Goal: Task Accomplishment & Management: Manage account settings

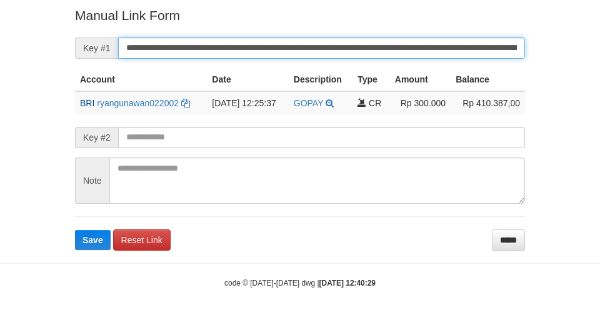
click at [75, 230] on button "Save" at bounding box center [93, 240] width 36 height 20
click at [346, 41] on input "**********" at bounding box center [321, 48] width 407 height 21
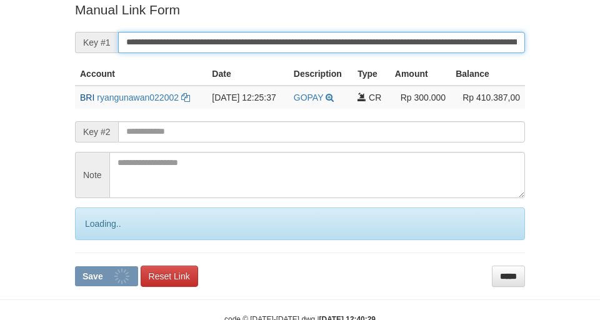
scroll to position [258, 0]
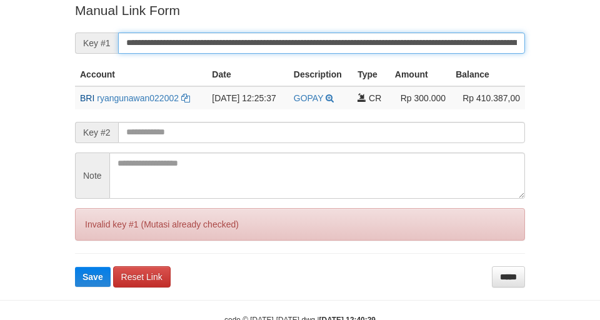
click at [75, 267] on button "Save" at bounding box center [93, 277] width 36 height 20
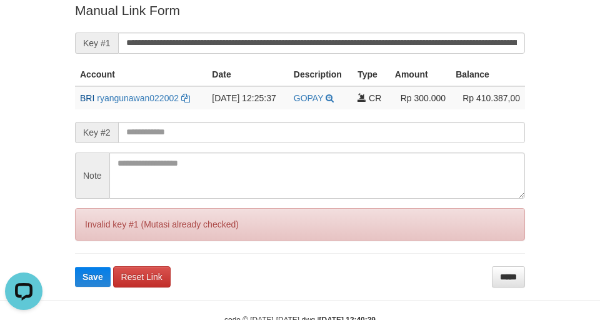
scroll to position [0, 0]
click at [523, 269] on input "*****" at bounding box center [508, 276] width 33 height 21
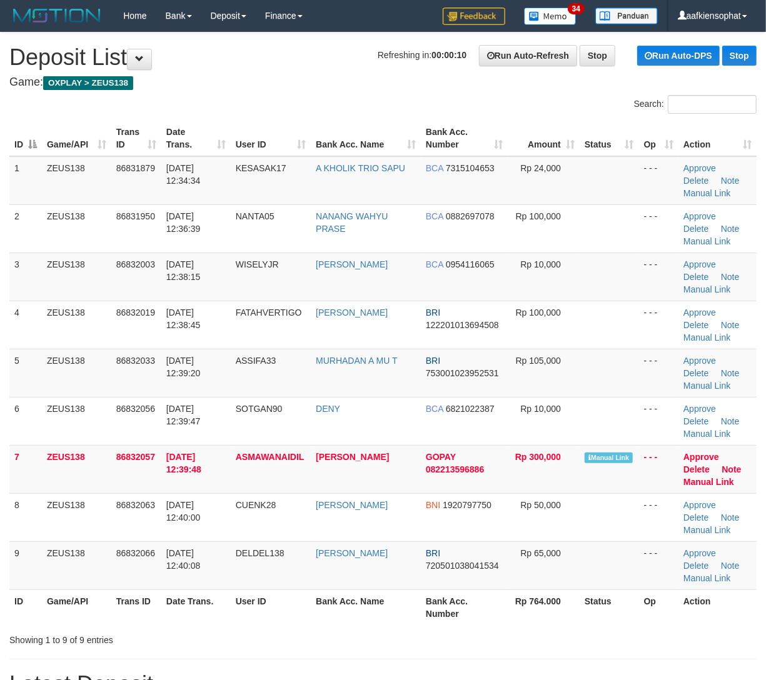
drag, startPoint x: 559, startPoint y: 601, endPoint x: 564, endPoint y: 593, distance: 9.5
click at [561, 596] on th "Rp 764.000" at bounding box center [544, 607] width 72 height 36
drag, startPoint x: 178, startPoint y: 239, endPoint x: 409, endPoint y: 280, distance: 234.3
click at [189, 233] on td "[DATE] 12:36:39" at bounding box center [195, 228] width 69 height 48
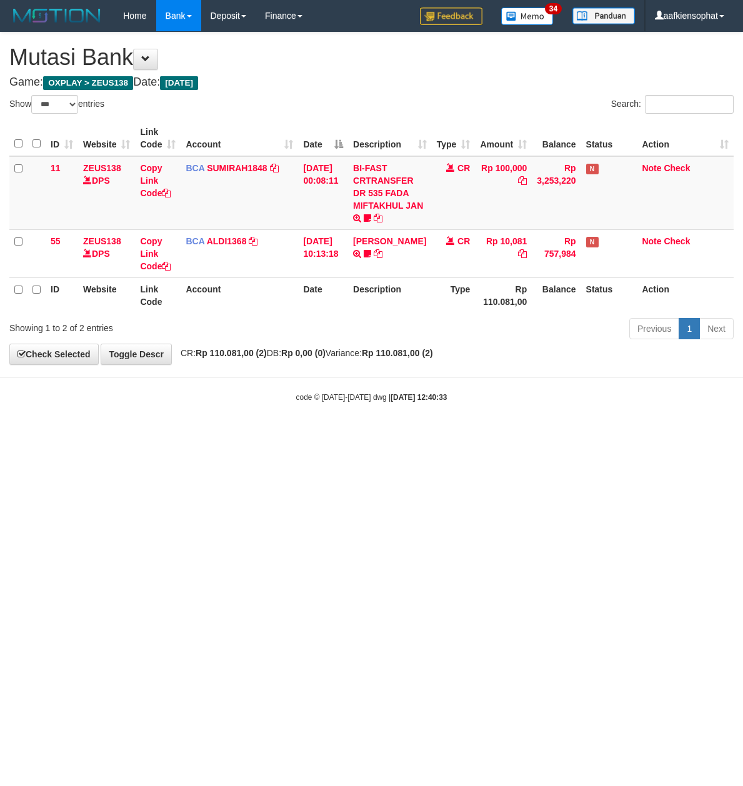
select select "***"
drag, startPoint x: 234, startPoint y: 478, endPoint x: 140, endPoint y: 516, distance: 101.2
click at [211, 434] on html "Toggle navigation Home Bank Account List Load By Website Group [OXPLAY] ZEUS138…" at bounding box center [371, 217] width 743 height 434
drag, startPoint x: 465, startPoint y: 423, endPoint x: 5, endPoint y: 463, distance: 461.7
click at [460, 425] on body "Toggle navigation Home Bank Account List Load By Website Group [OXPLAY] ZEUS138…" at bounding box center [371, 217] width 743 height 434
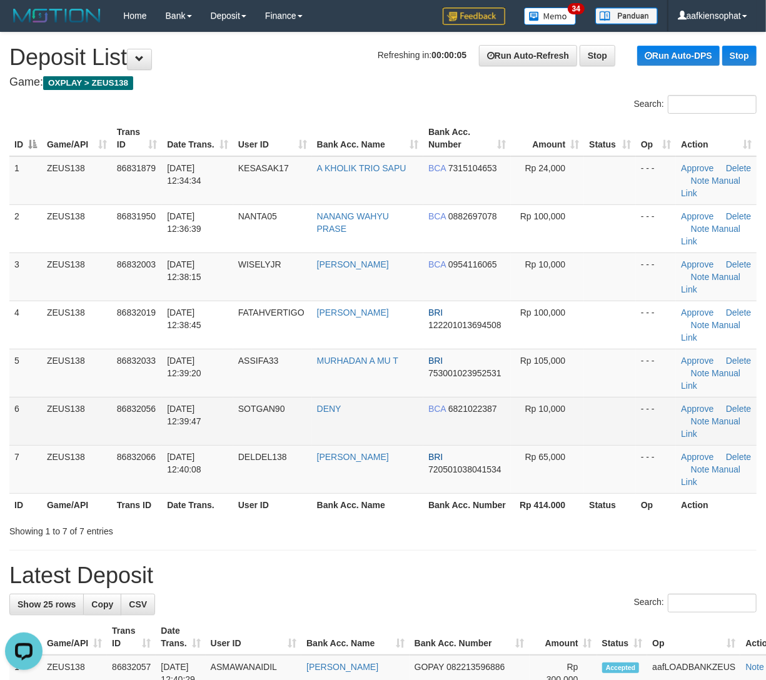
drag, startPoint x: 336, startPoint y: 444, endPoint x: 448, endPoint y: 428, distance: 112.3
click at [366, 436] on td "DENY" at bounding box center [367, 421] width 111 height 48
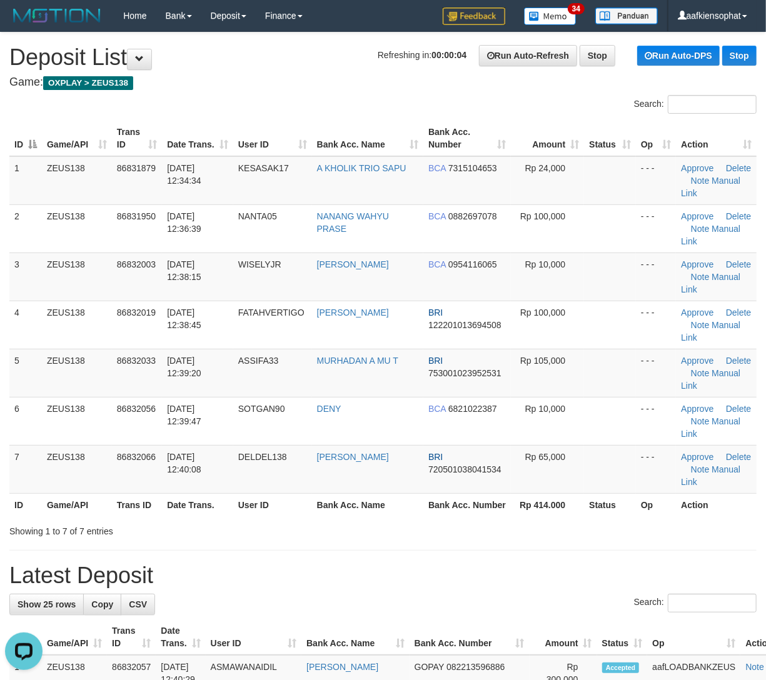
drag, startPoint x: 251, startPoint y: 473, endPoint x: 778, endPoint y: 444, distance: 527.7
click at [295, 463] on td "DELDEL138" at bounding box center [272, 469] width 79 height 48
click at [481, 566] on h1 "Latest Deposit" at bounding box center [382, 575] width 747 height 25
drag, startPoint x: 481, startPoint y: 561, endPoint x: 495, endPoint y: 553, distance: 16.8
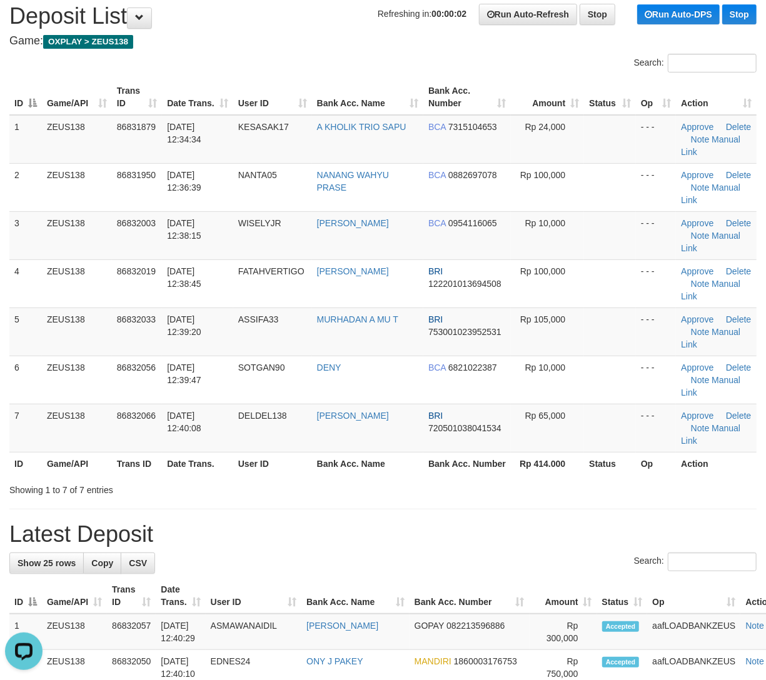
scroll to position [83, 0]
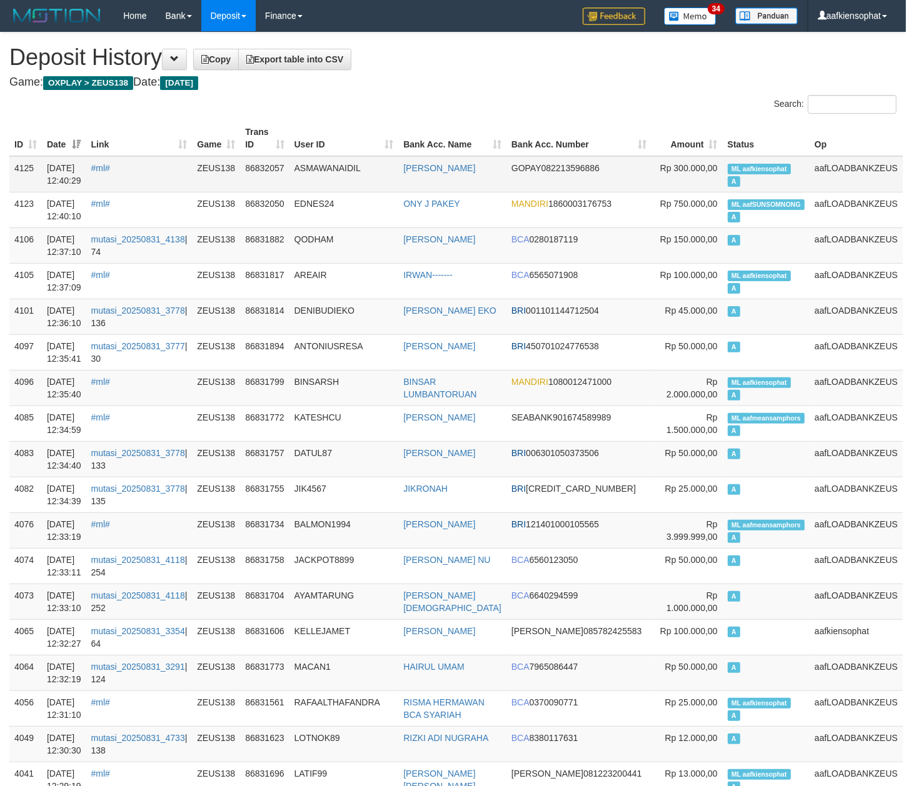
click at [744, 171] on span "ML aafkiensophat" at bounding box center [759, 169] width 63 height 11
copy td "aafkiensophat"
click at [744, 171] on span "ML aafkiensophat" at bounding box center [759, 169] width 63 height 11
copy td "ML aafkiensophat A"
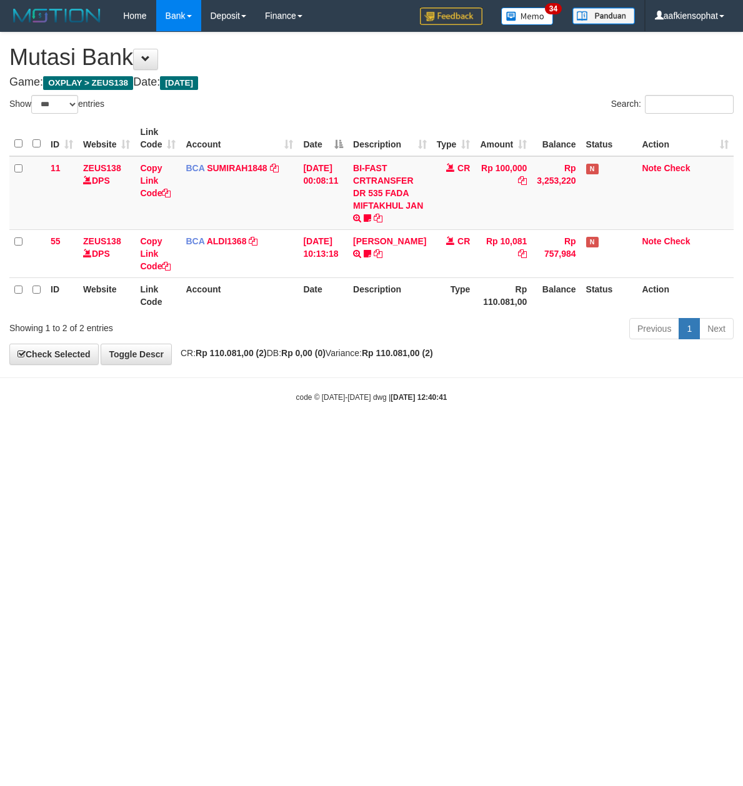
select select "***"
drag, startPoint x: 370, startPoint y: 551, endPoint x: 361, endPoint y: 554, distance: 9.3
click at [369, 434] on html "Toggle navigation Home Bank Account List Load By Website Group [OXPLAY] ZEUS138…" at bounding box center [371, 217] width 743 height 434
click at [344, 434] on html "Toggle navigation Home Bank Account List Load By Website Group [OXPLAY] ZEUS138…" at bounding box center [371, 217] width 743 height 434
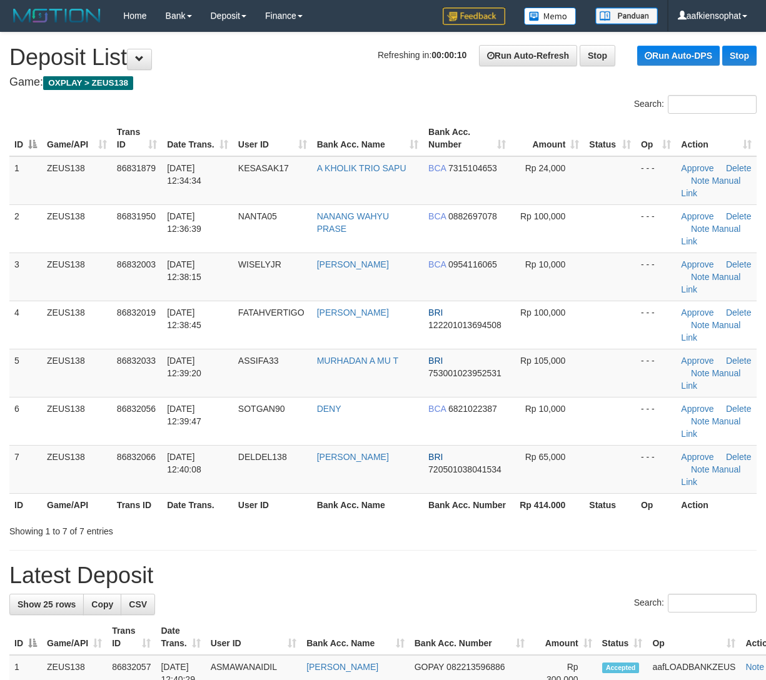
scroll to position [84, 0]
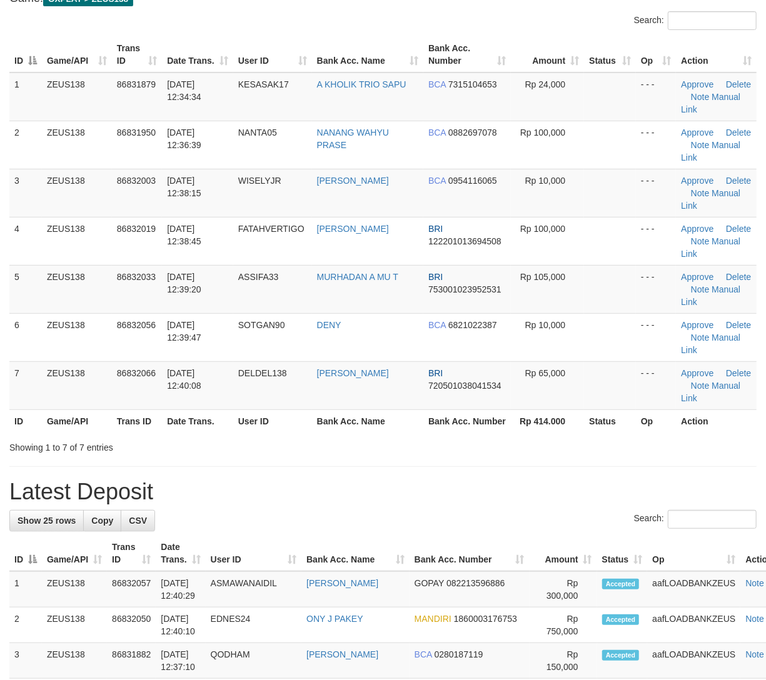
click at [386, 501] on h1 "Latest Deposit" at bounding box center [382, 491] width 747 height 25
drag, startPoint x: 386, startPoint y: 501, endPoint x: 645, endPoint y: 486, distance: 259.8
click at [413, 489] on h1 "Latest Deposit" at bounding box center [382, 491] width 747 height 25
click at [325, 531] on div "Search:" at bounding box center [382, 521] width 747 height 22
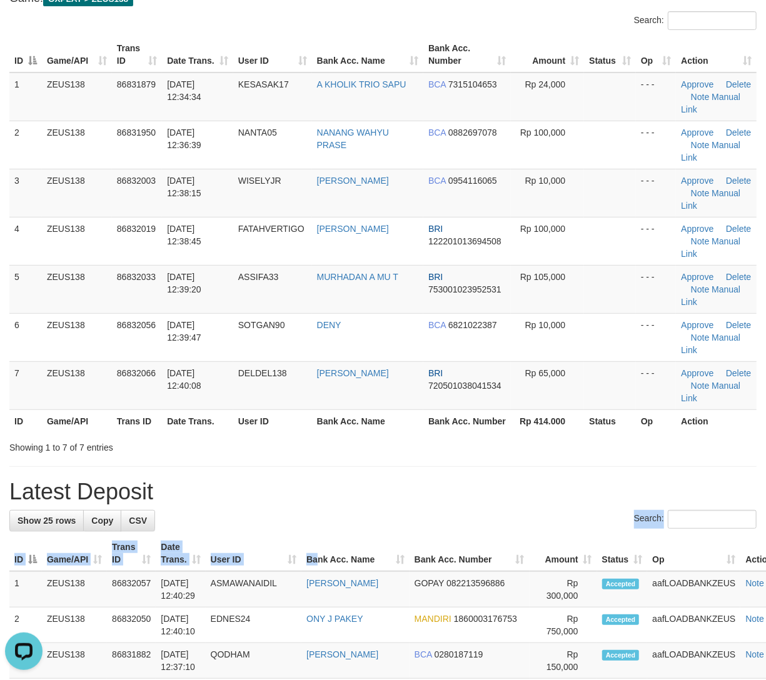
scroll to position [0, 0]
click at [309, 496] on h1 "Latest Deposit" at bounding box center [382, 491] width 747 height 25
drag, startPoint x: 309, startPoint y: 496, endPoint x: 345, endPoint y: 493, distance: 36.3
click at [325, 493] on h1 "Latest Deposit" at bounding box center [382, 491] width 747 height 25
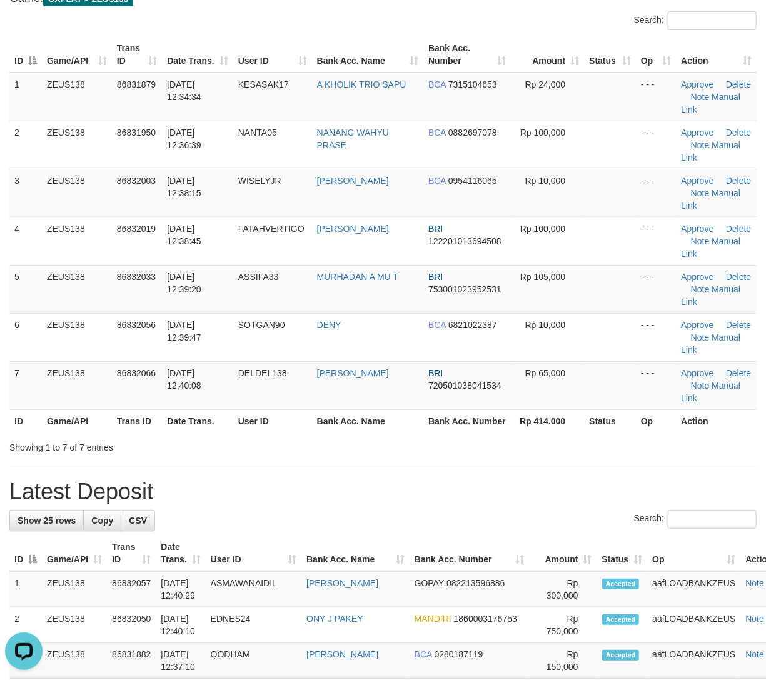
drag, startPoint x: 378, startPoint y: 506, endPoint x: 396, endPoint y: 501, distance: 19.0
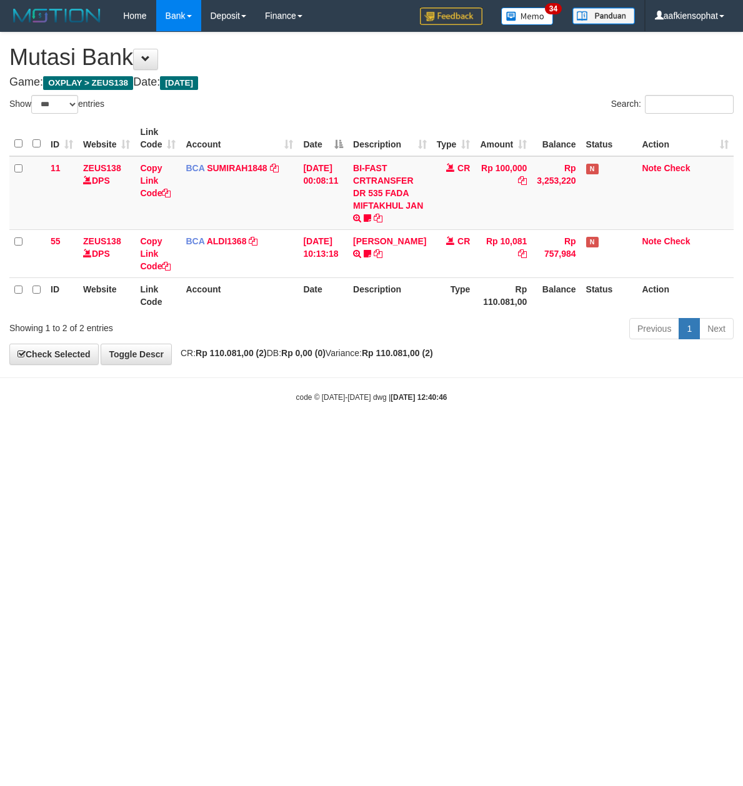
select select "***"
click at [40, 434] on html "Toggle navigation Home Bank Account List Load By Website Group [OXPLAY] ZEUS138…" at bounding box center [371, 217] width 743 height 434
click at [145, 434] on html "Toggle navigation Home Bank Account List Load By Website Group [OXPLAY] ZEUS138…" at bounding box center [371, 217] width 743 height 434
select select "***"
drag, startPoint x: 221, startPoint y: 518, endPoint x: 201, endPoint y: 526, distance: 21.0
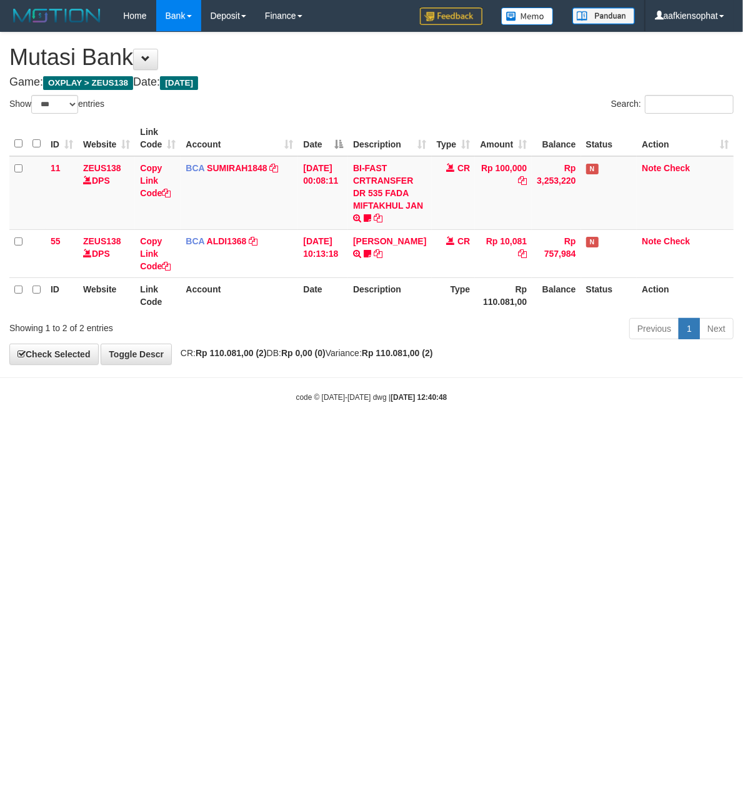
click at [218, 434] on html "Toggle navigation Home Bank Account List Load By Website Group [OXPLAY] ZEUS138…" at bounding box center [371, 217] width 743 height 434
drag, startPoint x: 154, startPoint y: 548, endPoint x: 146, endPoint y: 558, distance: 12.0
click at [148, 434] on html "Toggle navigation Home Bank Account List Load By Website Group [OXPLAY] ZEUS138…" at bounding box center [371, 217] width 743 height 434
select select "***"
drag, startPoint x: 704, startPoint y: 401, endPoint x: 623, endPoint y: 364, distance: 89.2
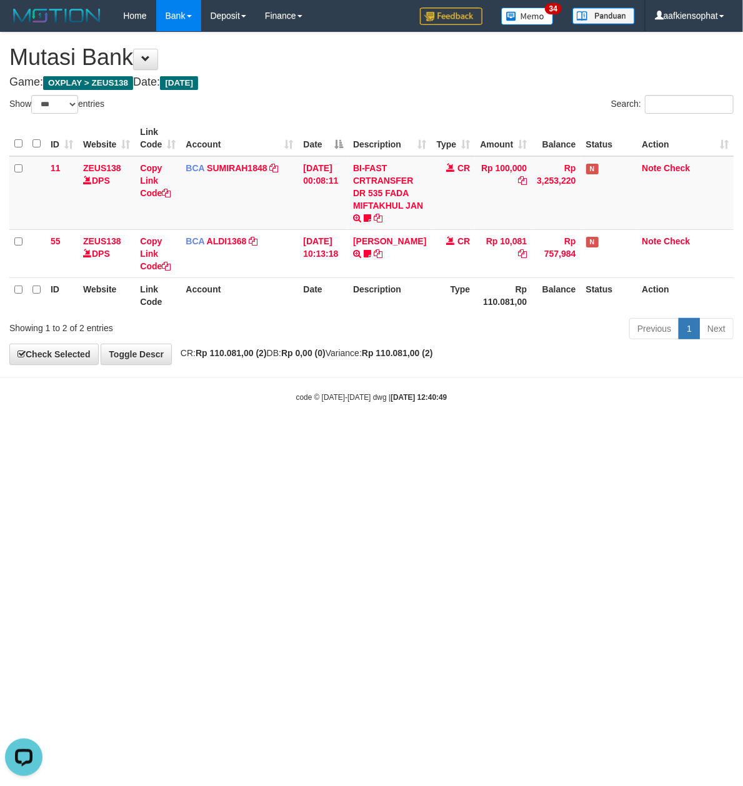
click at [686, 388] on body "Toggle navigation Home Bank Account List Load By Website Group [OXPLAY] ZEUS138…" at bounding box center [371, 217] width 743 height 434
drag, startPoint x: 391, startPoint y: 403, endPoint x: 304, endPoint y: 431, distance: 91.1
click at [373, 419] on body "Toggle navigation Home Bank Account List Load By Website Group [OXPLAY] ZEUS138…" at bounding box center [371, 217] width 743 height 434
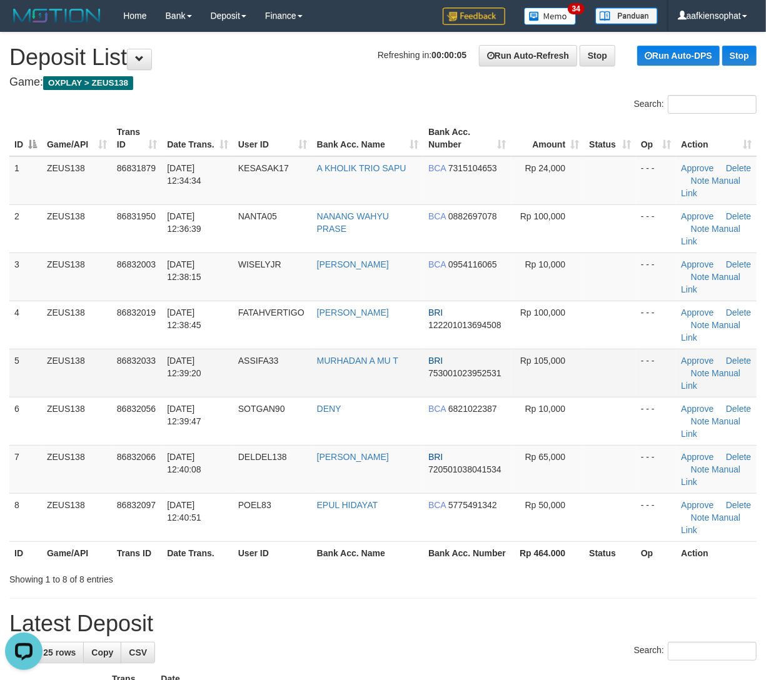
click at [63, 346] on td "ZEUS138" at bounding box center [77, 325] width 70 height 48
drag, startPoint x: 353, startPoint y: 385, endPoint x: 363, endPoint y: 383, distance: 9.6
click at [353, 385] on td "MURHADAN A MU T" at bounding box center [367, 373] width 111 height 48
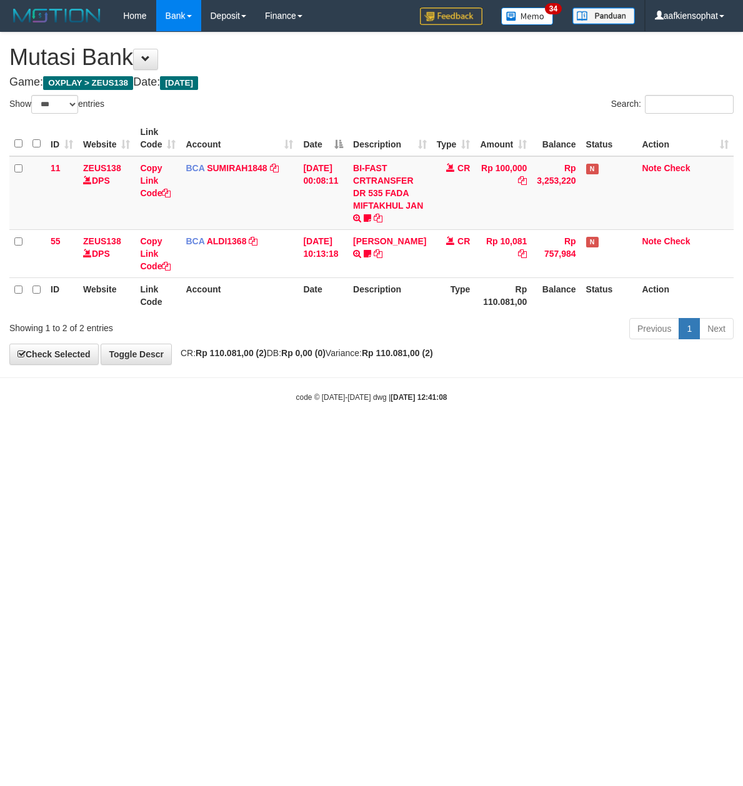
select select "***"
click at [436, 428] on body "Toggle navigation Home Bank Account List Load By Website Group [OXPLAY] ZEUS138…" at bounding box center [371, 217] width 743 height 434
drag, startPoint x: 431, startPoint y: 434, endPoint x: 424, endPoint y: 436, distance: 7.3
click at [428, 434] on html "Toggle navigation Home Bank Account List Load By Website Group [OXPLAY] ZEUS138…" at bounding box center [371, 217] width 743 height 434
drag, startPoint x: 424, startPoint y: 436, endPoint x: 340, endPoint y: 468, distance: 89.4
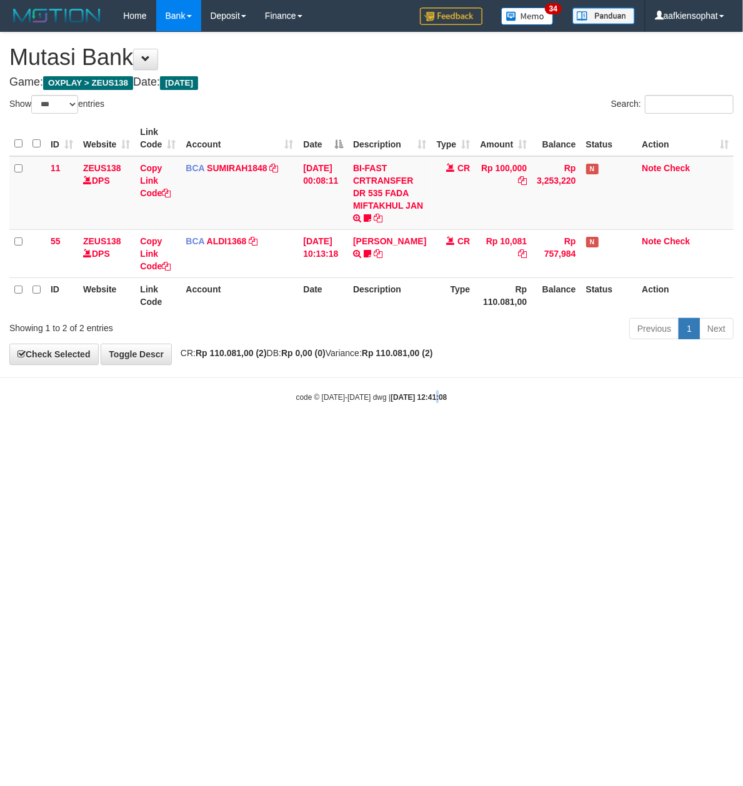
click at [410, 434] on html "Toggle navigation Home Bank Account List Load By Website Group [OXPLAY] ZEUS138…" at bounding box center [371, 217] width 743 height 434
drag, startPoint x: 304, startPoint y: 483, endPoint x: 288, endPoint y: 486, distance: 15.8
click at [294, 434] on html "Toggle navigation Home Bank Account List Load By Website Group [OXPLAY] ZEUS138…" at bounding box center [371, 217] width 743 height 434
select select "***"
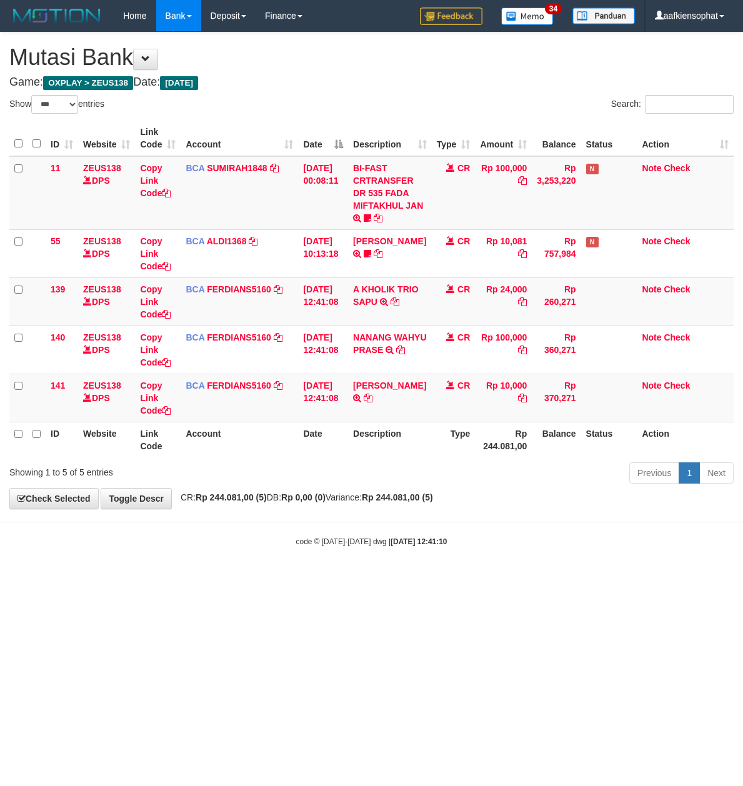
select select "***"
click at [399, 311] on td "A KHOLIK TRIO SAPU TRSF E-BANKING CR 3108/FTSCY/WS95031 24000.00A KHOLIK TRIO S…" at bounding box center [389, 302] width 83 height 48
copy tr "A KHOLIK TRIO SAPU TRSF E-BANKING CR 3108/FTSCY/WS95031 24000.00A KHOLIK TRIO S…"
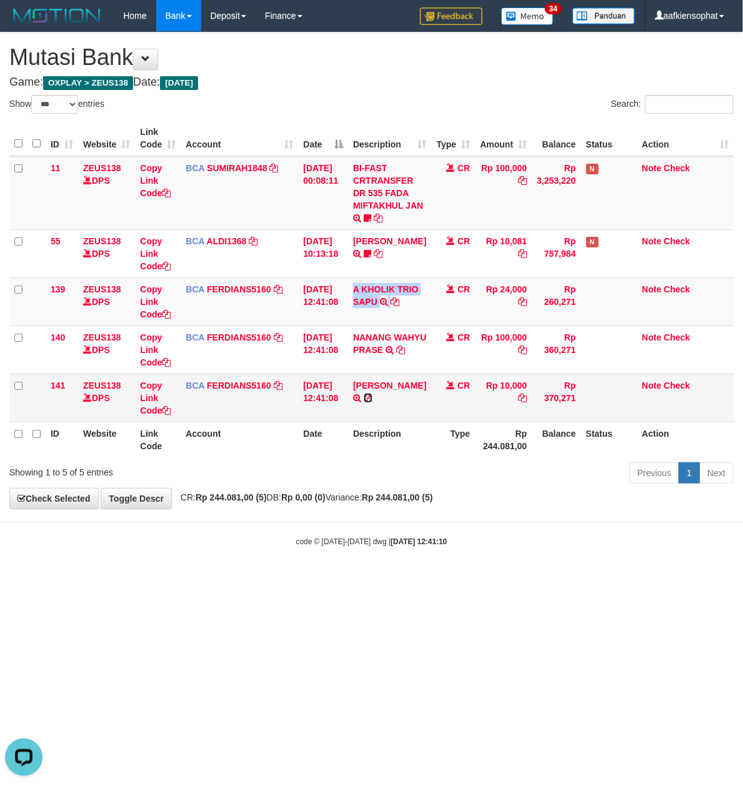
click at [370, 403] on icon at bounding box center [368, 398] width 9 height 9
drag, startPoint x: 370, startPoint y: 411, endPoint x: 6, endPoint y: 383, distance: 364.8
click at [364, 406] on td "MUHAMMAD RAMADITYA TRSF E-BANKING CR 3108/FTSCY/WS95031 10000.00MUHAMMAD RAMADI…" at bounding box center [389, 398] width 83 height 48
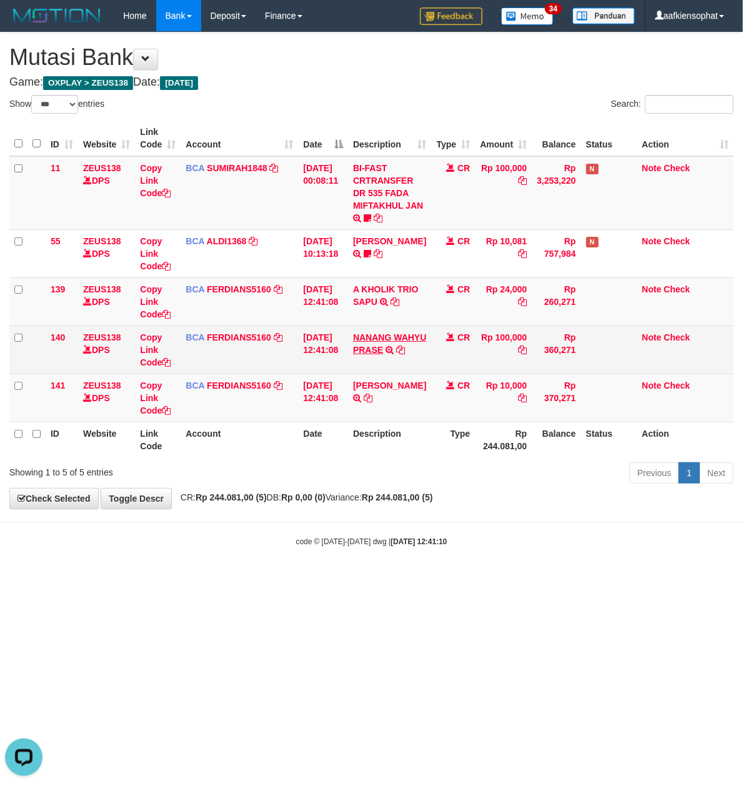
drag, startPoint x: 431, startPoint y: 371, endPoint x: 374, endPoint y: 361, distance: 58.3
click at [432, 369] on td "CR" at bounding box center [454, 350] width 44 height 48
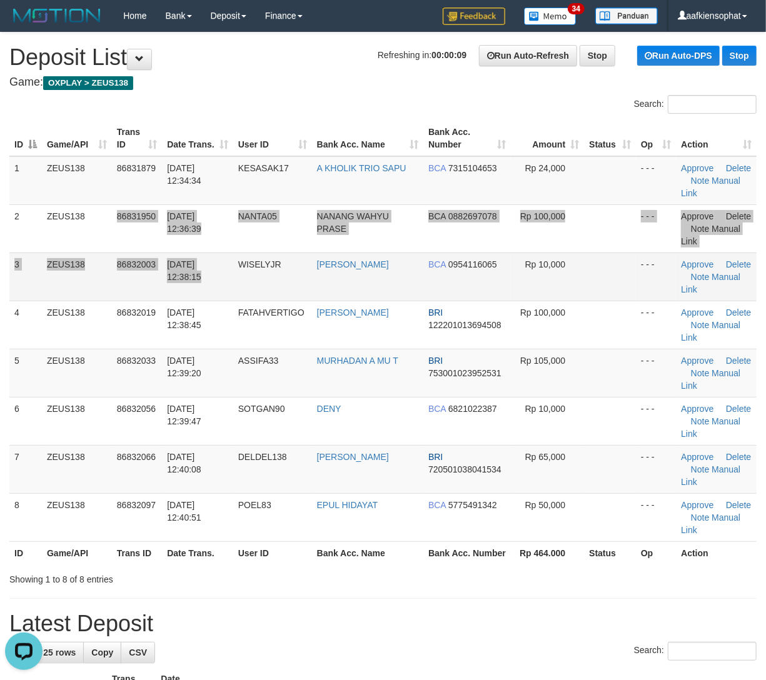
drag, startPoint x: 103, startPoint y: 241, endPoint x: 171, endPoint y: 266, distance: 72.6
click at [106, 241] on tbody "1 ZEUS138 86831879 31/08/2025 12:34:34 KESASAK17 A KHOLIK TRIO SAPU BCA 7315104…" at bounding box center [382, 349] width 747 height 386
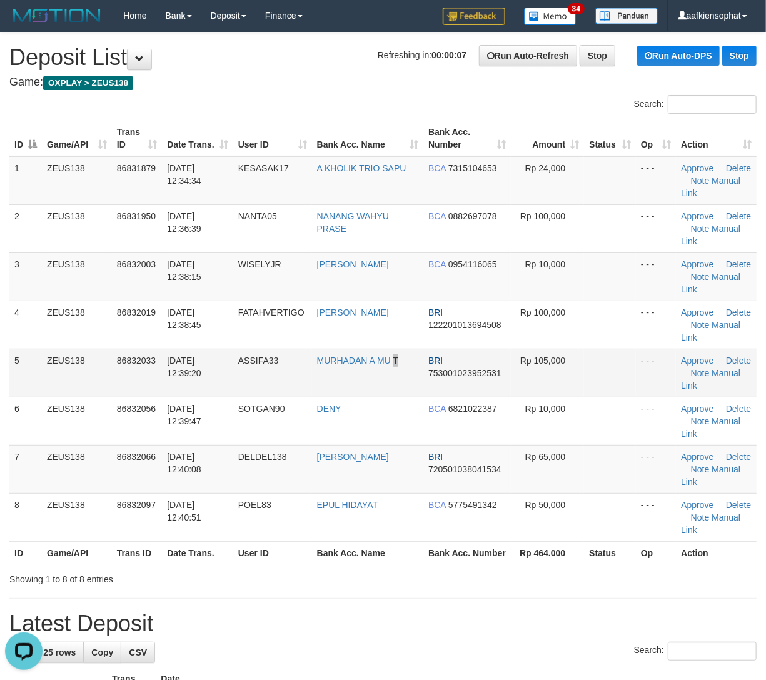
click at [433, 358] on tr "5 ZEUS138 86832033 31/08/2025 12:39:20 ASSIFA33 MURHADAN A MU T BRI 75300102395…" at bounding box center [382, 373] width 747 height 48
drag, startPoint x: 166, startPoint y: 331, endPoint x: 774, endPoint y: 346, distance: 607.7
click at [199, 330] on td "31/08/2025 12:38:45" at bounding box center [197, 325] width 71 height 48
click at [98, 356] on tr "5 ZEUS138 86832033 31/08/2025 12:39:20 ASSIFA33 MURHADAN A MU T BRI 75300102395…" at bounding box center [382, 373] width 747 height 48
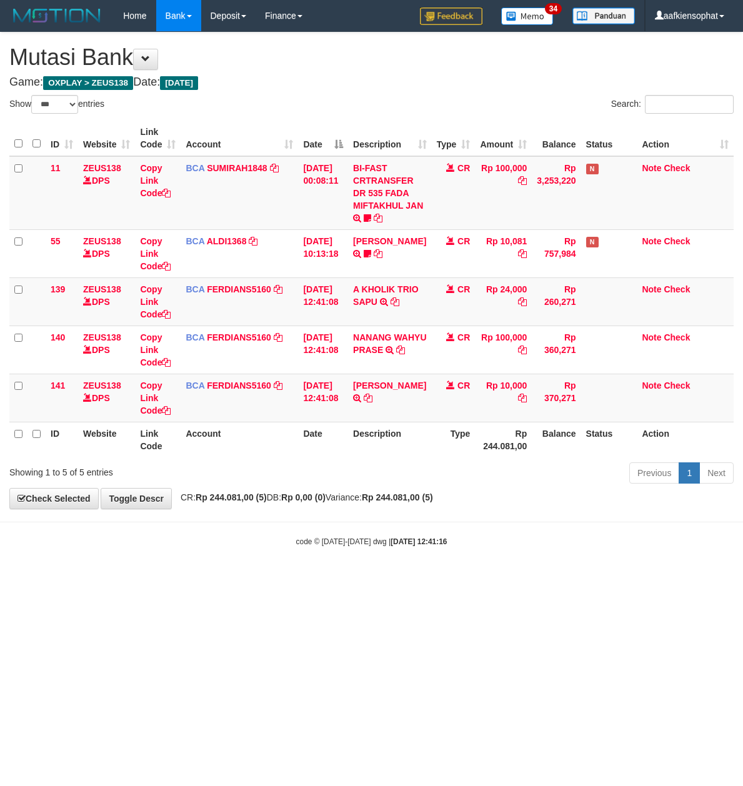
select select "***"
click at [460, 478] on div "Previous 1 Next" at bounding box center [526, 474] width 415 height 27
drag, startPoint x: 460, startPoint y: 478, endPoint x: 13, endPoint y: 443, distance: 448.2
click at [431, 476] on div "Previous 1 Next" at bounding box center [526, 474] width 415 height 27
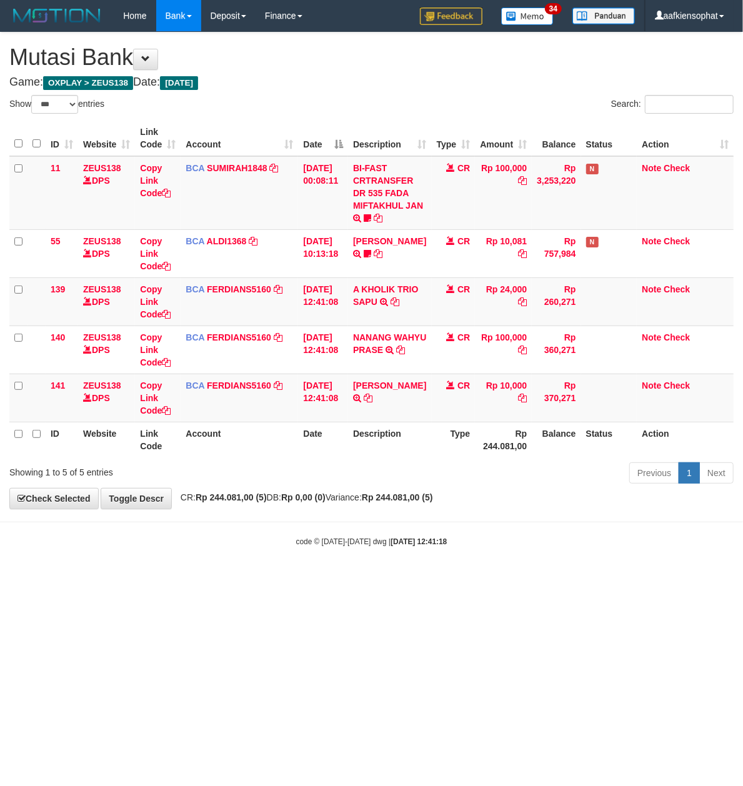
drag, startPoint x: 365, startPoint y: 426, endPoint x: 353, endPoint y: 435, distance: 15.6
click at [354, 434] on table "ID Website Link Code Account Date Description Type Amount Balance Status Action…" at bounding box center [371, 289] width 724 height 337
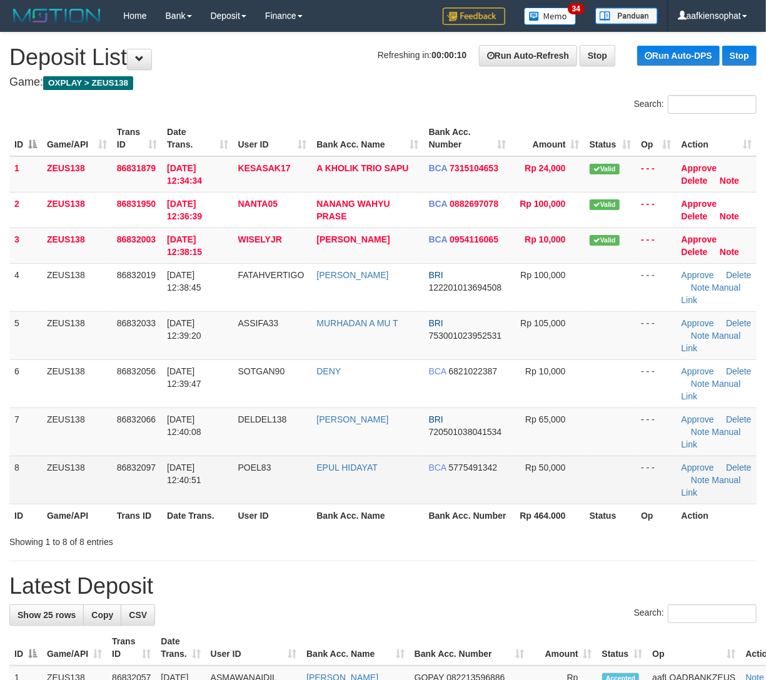
drag, startPoint x: 286, startPoint y: 495, endPoint x: 313, endPoint y: 476, distance: 33.3
click at [308, 481] on td "POEL83" at bounding box center [272, 480] width 79 height 48
click at [333, 464] on link "EPUL HIDAYAT" at bounding box center [346, 468] width 61 height 10
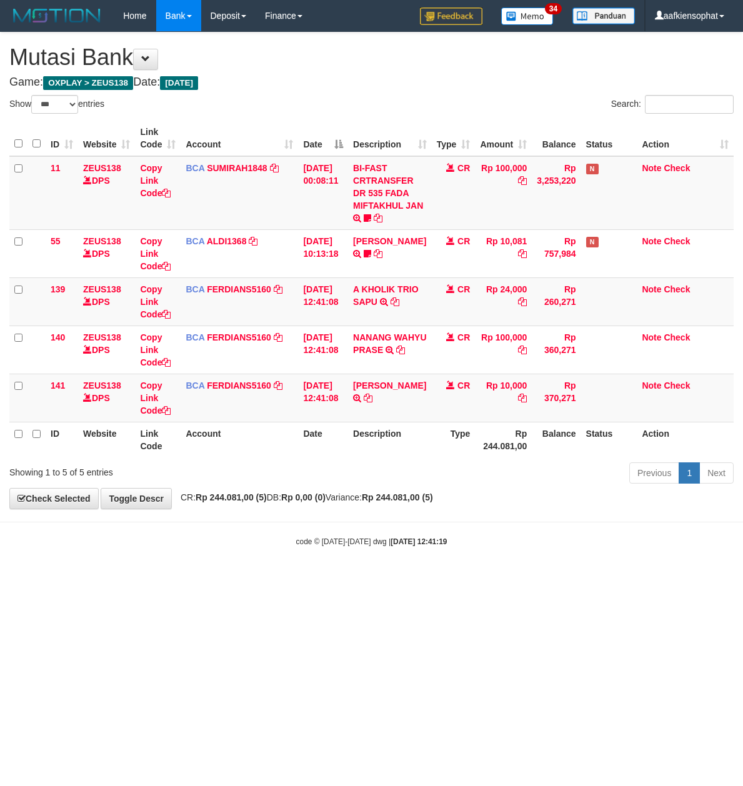
select select "***"
drag, startPoint x: 311, startPoint y: 558, endPoint x: 273, endPoint y: 573, distance: 41.2
click at [291, 569] on body "Toggle navigation Home Bank Account List Load By Website Group [OXPLAY] ZEUS138…" at bounding box center [371, 289] width 743 height 579
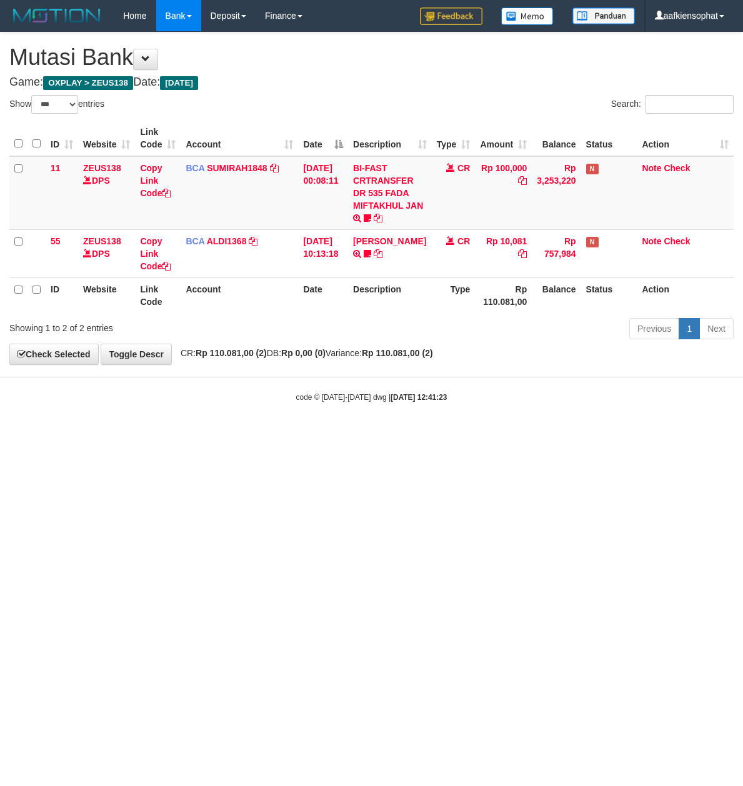
select select "***"
click at [703, 434] on html "Toggle navigation Home Bank Account List Load By Website Group [OXPLAY] ZEUS138…" at bounding box center [371, 217] width 743 height 434
drag, startPoint x: 646, startPoint y: 516, endPoint x: 573, endPoint y: 513, distance: 73.2
click at [646, 434] on html "Toggle navigation Home Bank Account List Load By Website Group [OXPLAY] ZEUS138…" at bounding box center [371, 217] width 743 height 434
click at [336, 434] on html "Toggle navigation Home Bank Account List Load By Website Group [OXPLAY] ZEUS138…" at bounding box center [371, 217] width 743 height 434
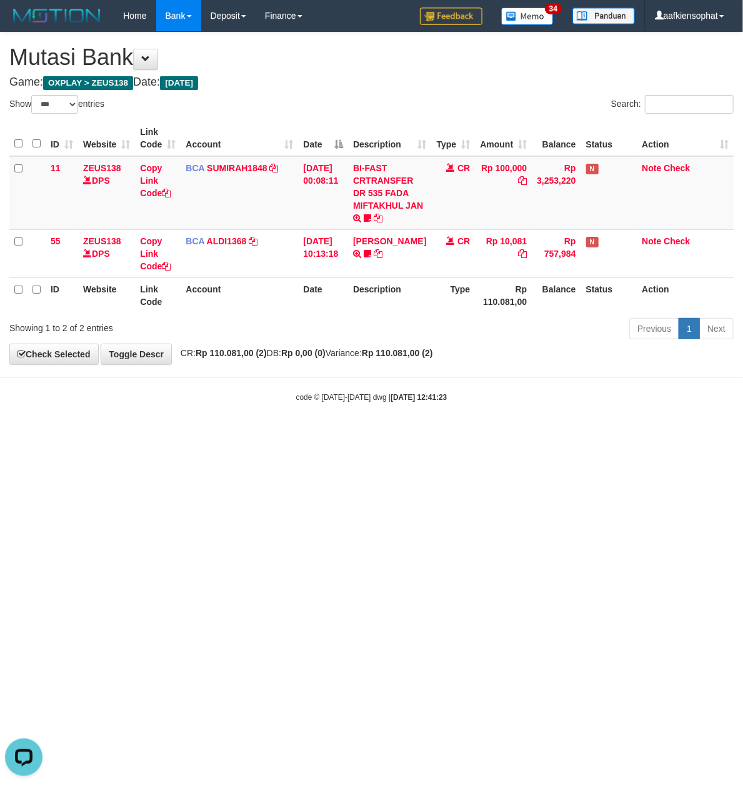
drag, startPoint x: 176, startPoint y: 559, endPoint x: 68, endPoint y: 559, distance: 108.8
click at [128, 434] on html "Toggle navigation Home Bank Account List Load By Website Group [OXPLAY] ZEUS138…" at bounding box center [371, 217] width 743 height 434
drag, startPoint x: 403, startPoint y: 536, endPoint x: 328, endPoint y: 520, distance: 77.4
click at [358, 434] on html "Toggle navigation Home Bank Account List Load By Website Group [OXPLAY] ZEUS138…" at bounding box center [371, 217] width 743 height 434
drag, startPoint x: 283, startPoint y: 498, endPoint x: 246, endPoint y: 551, distance: 64.2
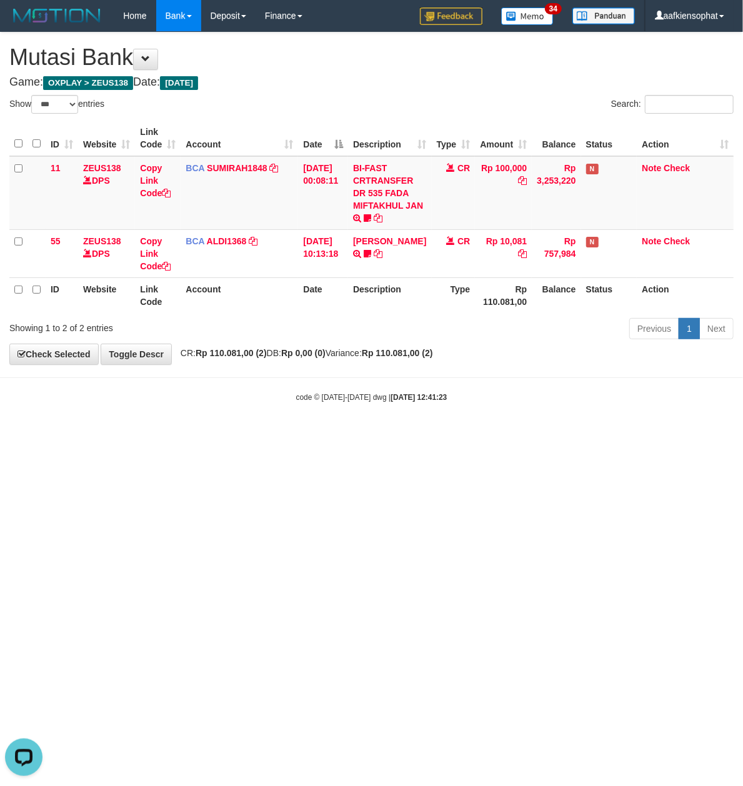
click at [259, 434] on html "Toggle navigation Home Bank Account List Load By Website Group [OXPLAY] ZEUS138…" at bounding box center [371, 217] width 743 height 434
drag, startPoint x: 646, startPoint y: 451, endPoint x: 218, endPoint y: 451, distance: 427.5
click at [640, 434] on html "Toggle navigation Home Bank Account List Load By Website Group [OXPLAY] ZEUS138…" at bounding box center [371, 217] width 743 height 434
click at [358, 434] on html "Toggle navigation Home Bank Account List Load By Website Group [OXPLAY] ZEUS138…" at bounding box center [371, 217] width 743 height 434
click at [361, 434] on html "Toggle navigation Home Bank Account List Load By Website Group [OXPLAY] ZEUS138…" at bounding box center [371, 217] width 743 height 434
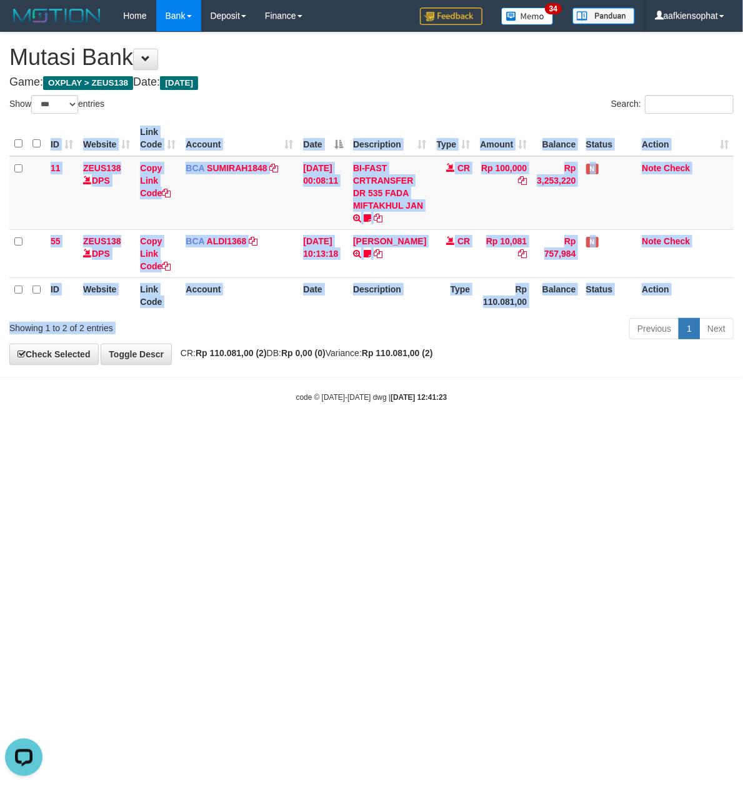
drag, startPoint x: 378, startPoint y: 314, endPoint x: 345, endPoint y: 326, distance: 34.8
click at [366, 324] on div "Show ** ** ** *** entries Search: ID Website Link Code Account Date Description…" at bounding box center [371, 219] width 724 height 249
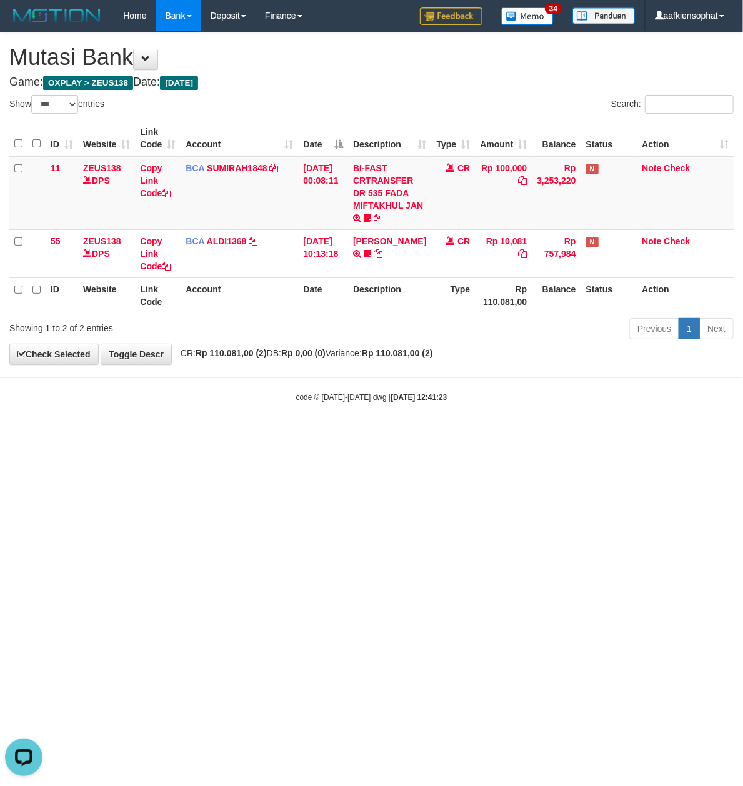
drag, startPoint x: 283, startPoint y: 380, endPoint x: 203, endPoint y: 393, distance: 81.1
click at [278, 384] on body "Toggle navigation Home Bank Account List Load By Website Group [OXPLAY] ZEUS138…" at bounding box center [371, 217] width 743 height 434
drag, startPoint x: 328, startPoint y: 466, endPoint x: 6, endPoint y: 476, distance: 322.7
click at [309, 434] on html "Toggle navigation Home Bank Account List Load By Website Group [OXPLAY] ZEUS138…" at bounding box center [371, 217] width 743 height 434
drag, startPoint x: 623, startPoint y: 474, endPoint x: 630, endPoint y: 483, distance: 11.5
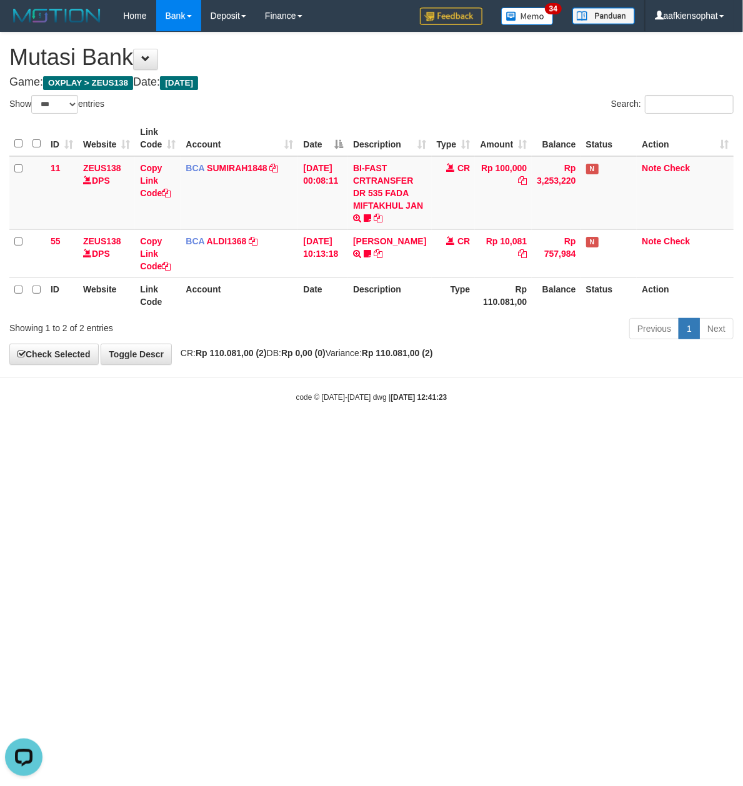
click at [624, 434] on html "Toggle navigation Home Bank Account List Load By Website Group [OXPLAY] ZEUS138…" at bounding box center [371, 217] width 743 height 434
drag, startPoint x: 638, startPoint y: 483, endPoint x: 141, endPoint y: 515, distance: 497.3
click at [616, 434] on html "Toggle navigation Home Bank Account List Load By Website Group [OXPLAY] ZEUS138…" at bounding box center [371, 217] width 743 height 434
drag, startPoint x: 518, startPoint y: 498, endPoint x: 123, endPoint y: 503, distance: 395.7
click at [463, 434] on html "Toggle navigation Home Bank Account List Load By Website Group [OXPLAY] ZEUS138…" at bounding box center [371, 217] width 743 height 434
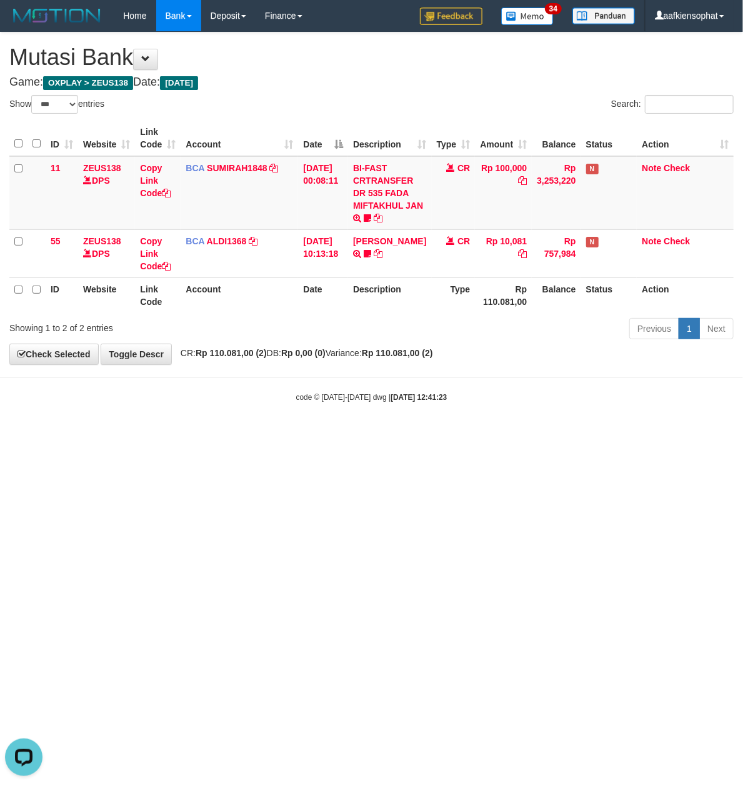
drag, startPoint x: 525, startPoint y: 530, endPoint x: 110, endPoint y: 511, distance: 415.5
click at [461, 434] on html "Toggle navigation Home Bank Account List Load By Website Group [OXPLAY] ZEUS138…" at bounding box center [371, 217] width 743 height 434
drag, startPoint x: 646, startPoint y: 501, endPoint x: 8, endPoint y: 505, distance: 638.8
click at [615, 434] on html "Toggle navigation Home Bank Account List Load By Website Group [OXPLAY] ZEUS138…" at bounding box center [371, 217] width 743 height 434
click at [539, 434] on html "Toggle navigation Home Bank Account List Load By Website Group [OXPLAY] ZEUS138…" at bounding box center [371, 217] width 743 height 434
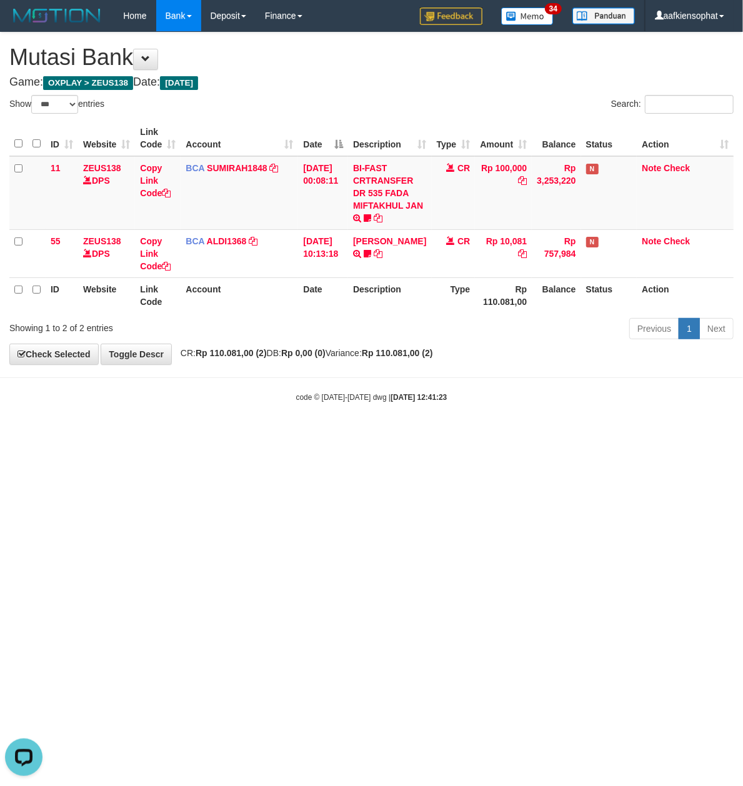
drag, startPoint x: 479, startPoint y: 481, endPoint x: 11, endPoint y: 470, distance: 468.3
click at [408, 434] on html "Toggle navigation Home Bank Account List Load By Website Group [OXPLAY] ZEUS138…" at bounding box center [371, 217] width 743 height 434
drag, startPoint x: 233, startPoint y: 495, endPoint x: 0, endPoint y: 483, distance: 232.8
click at [161, 434] on html "Toggle navigation Home Bank Account List Load By Website Group [OXPLAY] ZEUS138…" at bounding box center [371, 217] width 743 height 434
drag, startPoint x: 126, startPoint y: 493, endPoint x: 0, endPoint y: 496, distance: 125.7
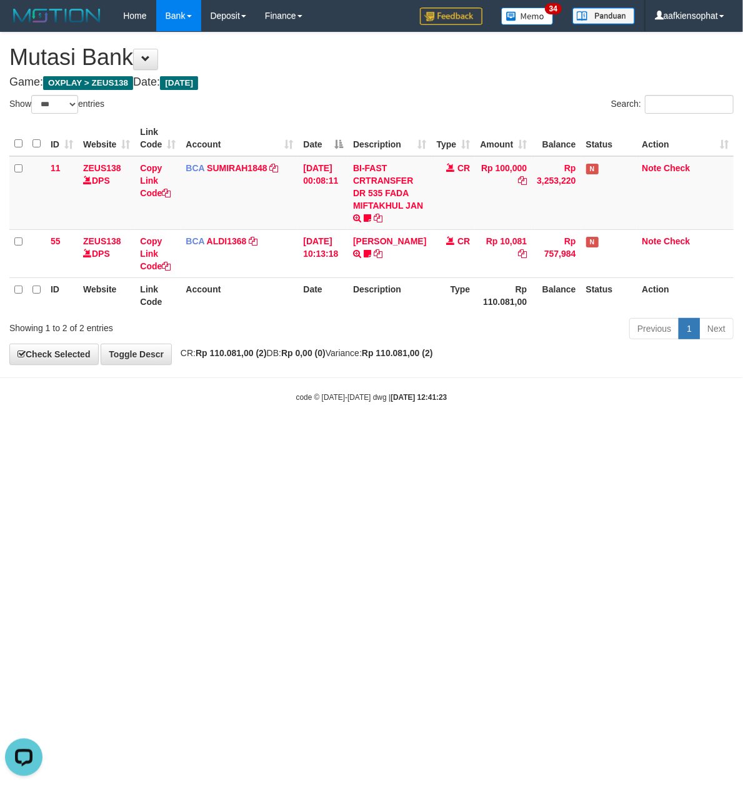
click at [110, 434] on html "Toggle navigation Home Bank Account List Load By Website Group [OXPLAY] ZEUS138…" at bounding box center [371, 217] width 743 height 434
drag, startPoint x: 398, startPoint y: 498, endPoint x: 226, endPoint y: 603, distance: 201.1
click at [341, 434] on html "Toggle navigation Home Bank Account List Load By Website Group [OXPLAY] ZEUS138…" at bounding box center [371, 217] width 743 height 434
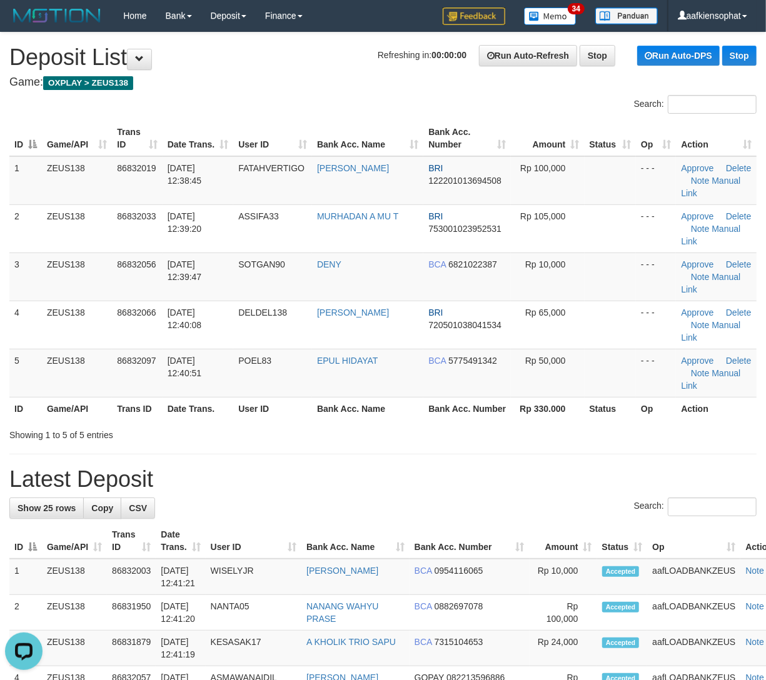
click at [413, 503] on div "Search:" at bounding box center [382, 509] width 747 height 22
drag, startPoint x: 491, startPoint y: 459, endPoint x: 523, endPoint y: 456, distance: 32.0
drag, startPoint x: 308, startPoint y: 426, endPoint x: 556, endPoint y: 416, distance: 249.0
click at [345, 421] on div "Search: ID Game/API Trans ID Date Trans. User ID Bank Acc. Name Bank Acc. Numbe…" at bounding box center [382, 268] width 747 height 346
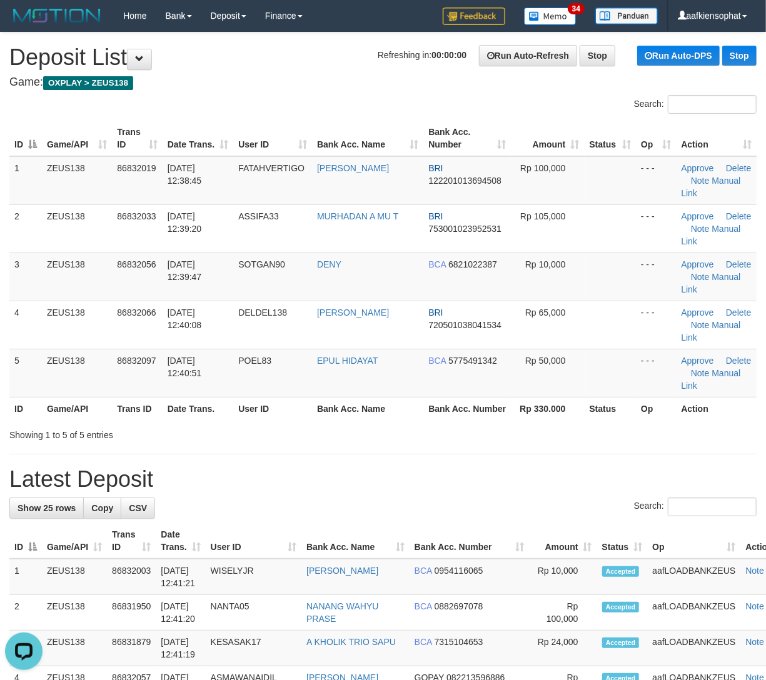
drag, startPoint x: 365, startPoint y: 486, endPoint x: 778, endPoint y: 466, distance: 413.0
click at [418, 479] on h1 "Latest Deposit" at bounding box center [382, 479] width 747 height 25
drag, startPoint x: 526, startPoint y: 460, endPoint x: 776, endPoint y: 476, distance: 251.2
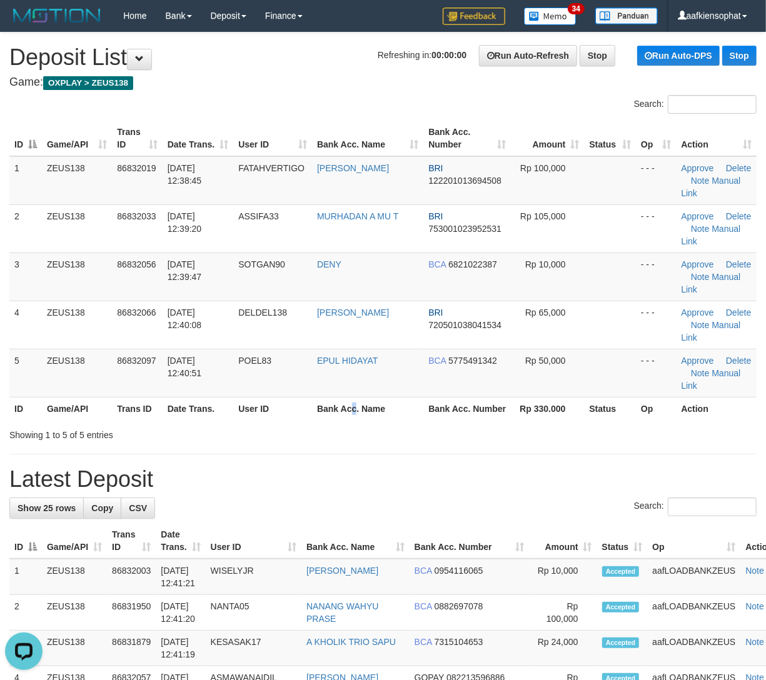
drag, startPoint x: 356, startPoint y: 406, endPoint x: 376, endPoint y: 406, distance: 20.6
click at [361, 408] on th "Bank Acc. Name" at bounding box center [367, 408] width 111 height 23
drag, startPoint x: 376, startPoint y: 406, endPoint x: 646, endPoint y: 423, distance: 270.5
click at [380, 408] on th "Bank Acc. Name" at bounding box center [367, 408] width 111 height 23
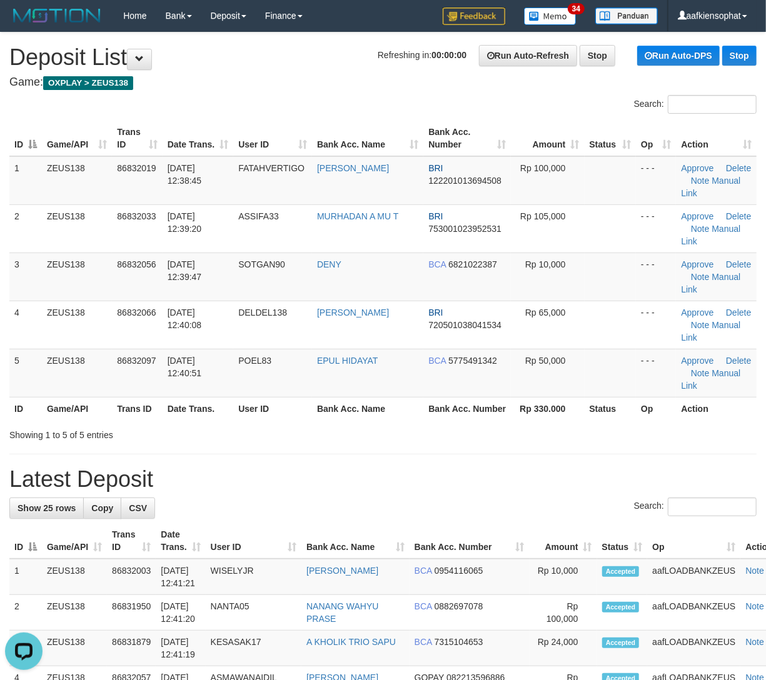
drag, startPoint x: 483, startPoint y: 451, endPoint x: 773, endPoint y: 449, distance: 290.6
click at [436, 431] on div "Showing 1 to 5 of 5 entries" at bounding box center [383, 433] width 766 height 18
drag, startPoint x: 429, startPoint y: 418, endPoint x: 716, endPoint y: 421, distance: 286.9
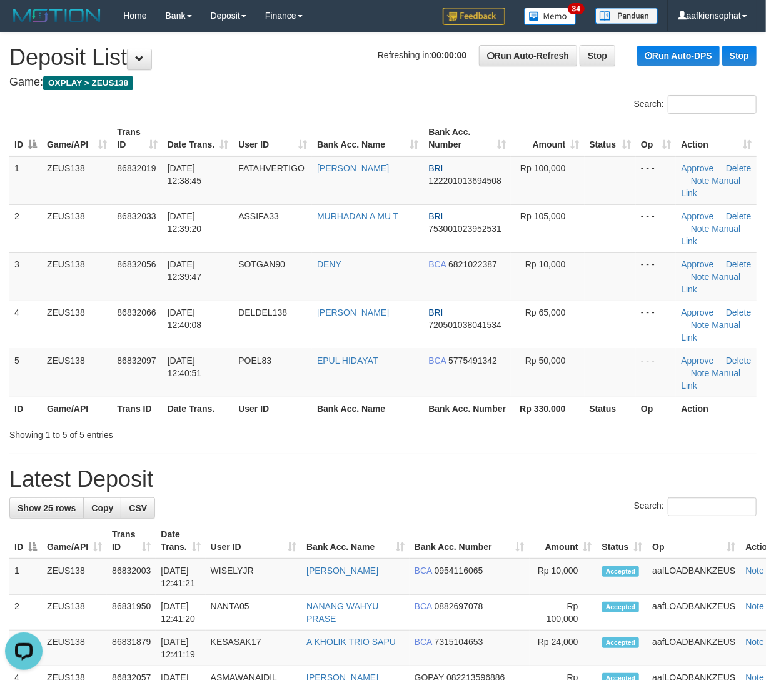
click at [430, 418] on th "Bank Acc. Number" at bounding box center [467, 408] width 88 height 23
drag, startPoint x: 421, startPoint y: 461, endPoint x: 770, endPoint y: 441, distance: 350.0
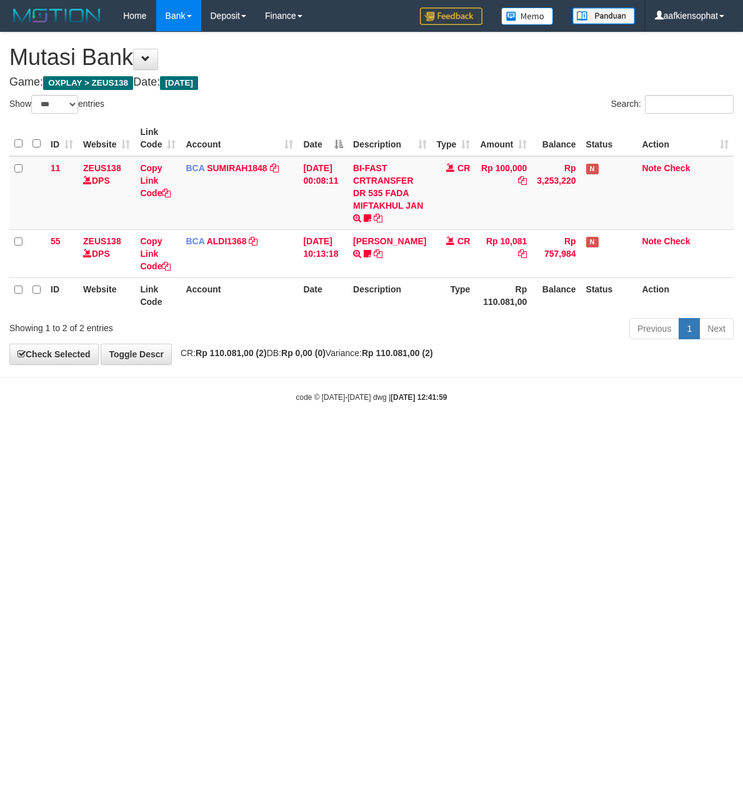
select select "***"
click at [708, 434] on html "Toggle navigation Home Bank Account List Load By Website Group [OXPLAY] ZEUS138…" at bounding box center [371, 217] width 743 height 434
drag, startPoint x: 696, startPoint y: 521, endPoint x: 576, endPoint y: 509, distance: 120.0
click at [646, 434] on html "Toggle navigation Home Bank Account List Load By Website Group [OXPLAY] ZEUS138…" at bounding box center [371, 217] width 743 height 434
click at [220, 434] on html "Toggle navigation Home Bank Account List Load By Website Group [OXPLAY] ZEUS138…" at bounding box center [371, 217] width 743 height 434
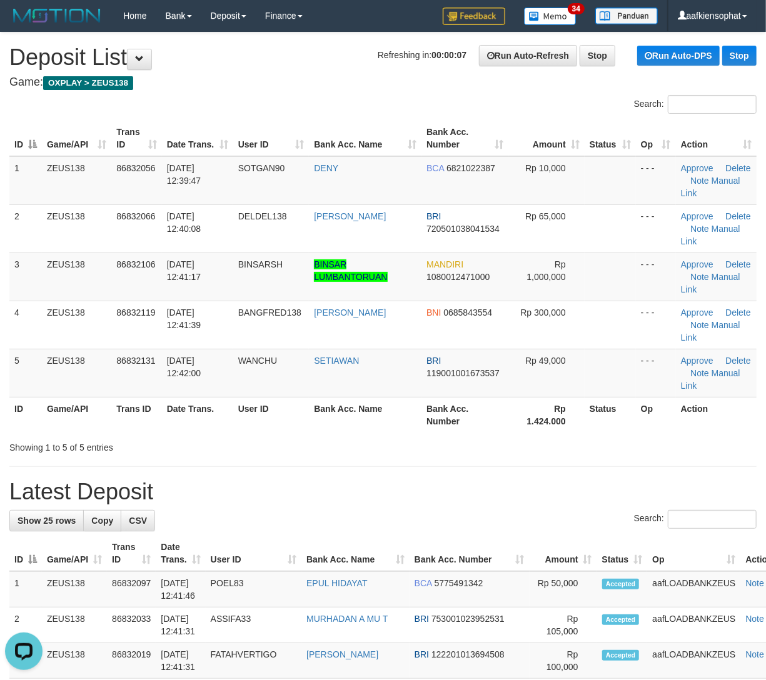
drag, startPoint x: 224, startPoint y: 374, endPoint x: 558, endPoint y: 411, distance: 335.9
click at [243, 381] on tr "5 ZEUS138 86832131 [DATE] 12:42:00 [GEOGRAPHIC_DATA][PERSON_NAME][GEOGRAPHIC_DA…" at bounding box center [382, 373] width 747 height 48
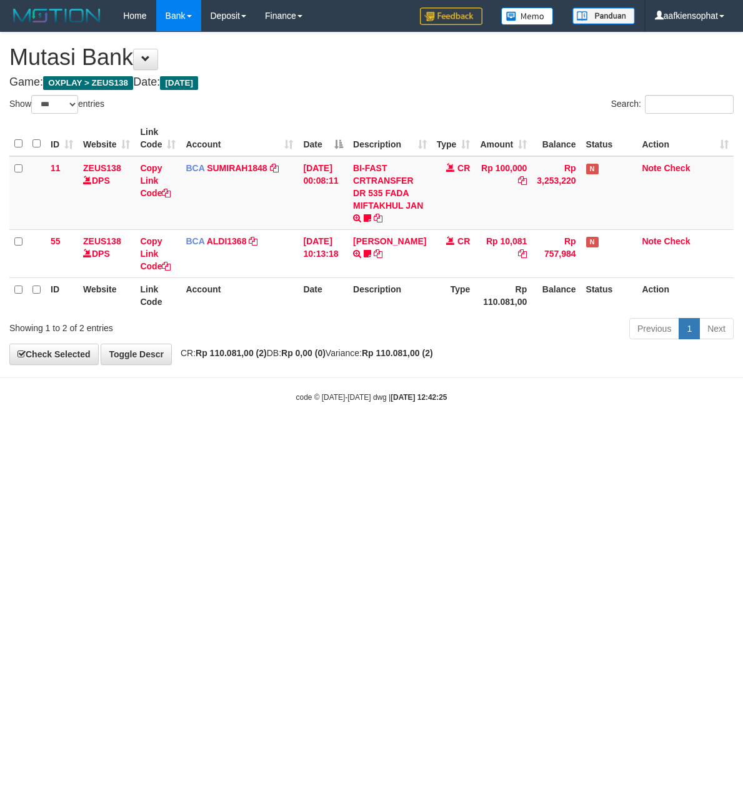
select select "***"
click at [288, 425] on body "Toggle navigation Home Bank Account List Load By Website Group [OXPLAY] ZEUS138…" at bounding box center [371, 217] width 743 height 434
drag, startPoint x: 288, startPoint y: 425, endPoint x: 278, endPoint y: 428, distance: 9.7
click at [285, 429] on body "Toggle navigation Home Bank Account List Load By Website Group [OXPLAY] ZEUS138…" at bounding box center [371, 217] width 743 height 434
drag, startPoint x: 229, startPoint y: 448, endPoint x: 203, endPoint y: 516, distance: 73.6
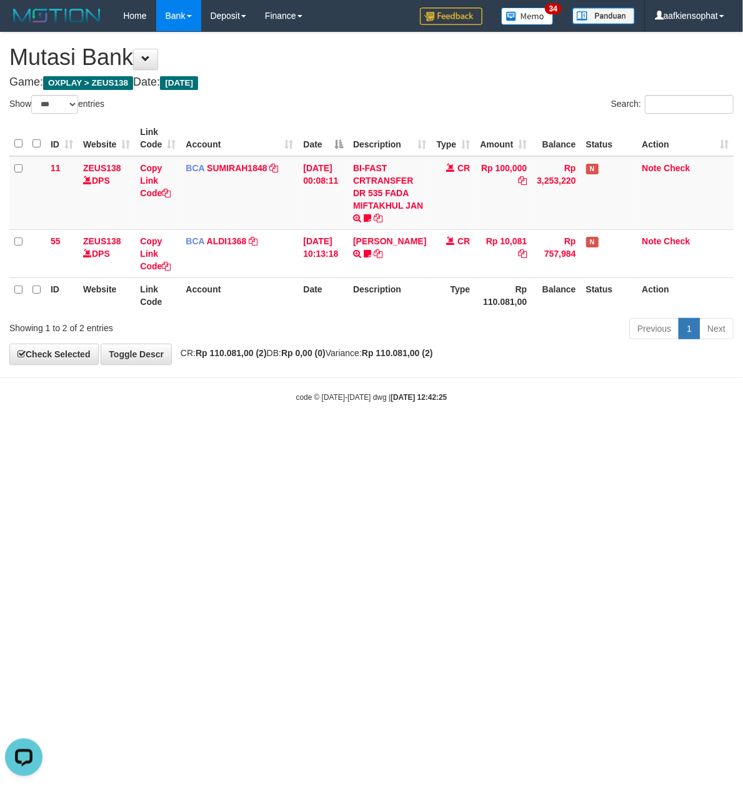
click at [209, 434] on html "Toggle navigation Home Bank Account List Load By Website Group [OXPLAY] ZEUS138…" at bounding box center [371, 217] width 743 height 434
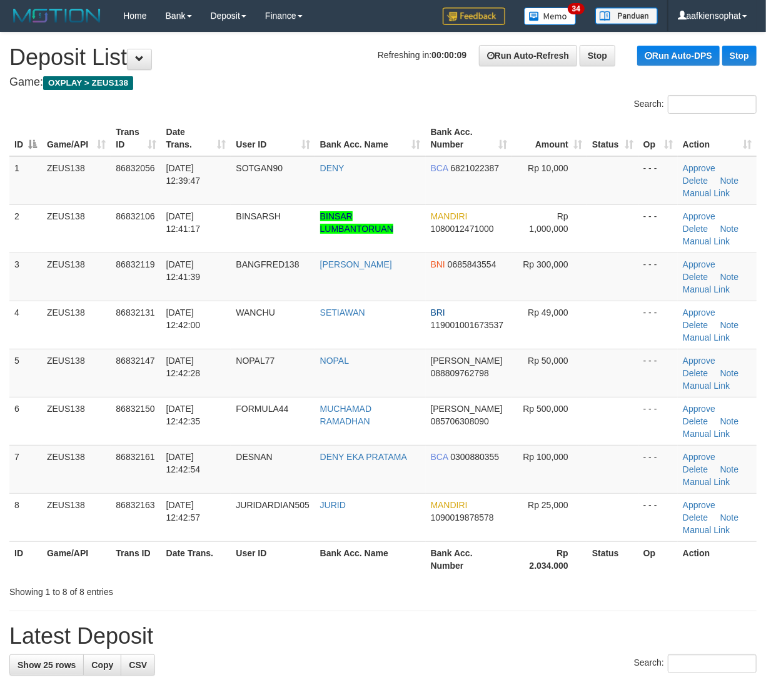
click at [676, 589] on div "Showing 1 to 8 of 8 entries" at bounding box center [383, 590] width 766 height 18
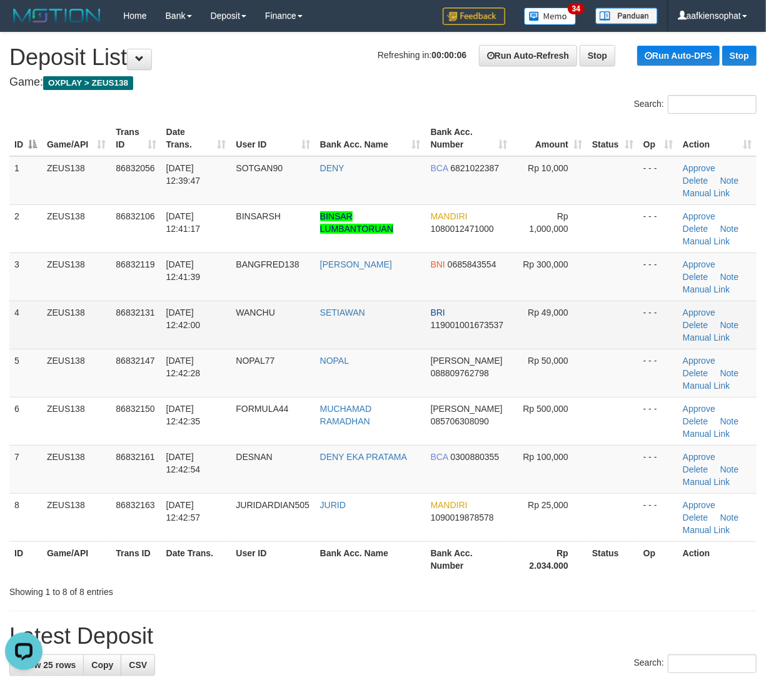
drag, startPoint x: 226, startPoint y: 316, endPoint x: 513, endPoint y: 328, distance: 287.1
click at [245, 316] on tr "4 ZEUS138 86832131 31/08/2025 12:42:00 WANCHU SETIAWAN BRI 119001001673537 Rp 4…" at bounding box center [382, 325] width 747 height 48
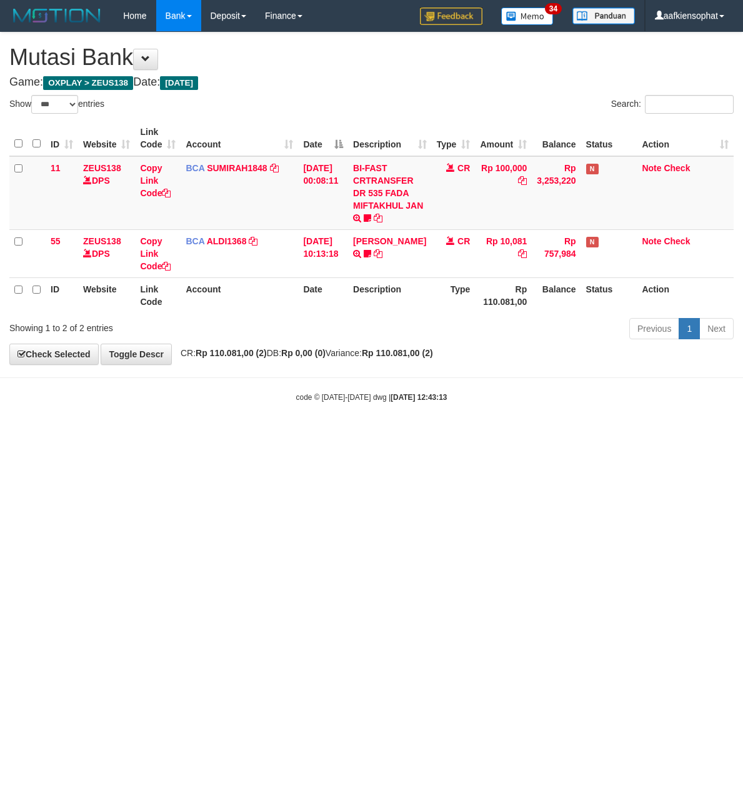
select select "***"
click at [664, 434] on html "Toggle navigation Home Bank Account List Load By Website Group [OXPLAY] ZEUS138…" at bounding box center [371, 217] width 743 height 434
drag, startPoint x: 436, startPoint y: 451, endPoint x: 370, endPoint y: 476, distance: 70.2
click at [421, 434] on html "Toggle navigation Home Bank Account List Load By Website Group [OXPLAY] ZEUS138…" at bounding box center [371, 217] width 743 height 434
click at [306, 434] on html "Toggle navigation Home Bank Account List Load By Website Group [OXPLAY] ZEUS138…" at bounding box center [371, 217] width 743 height 434
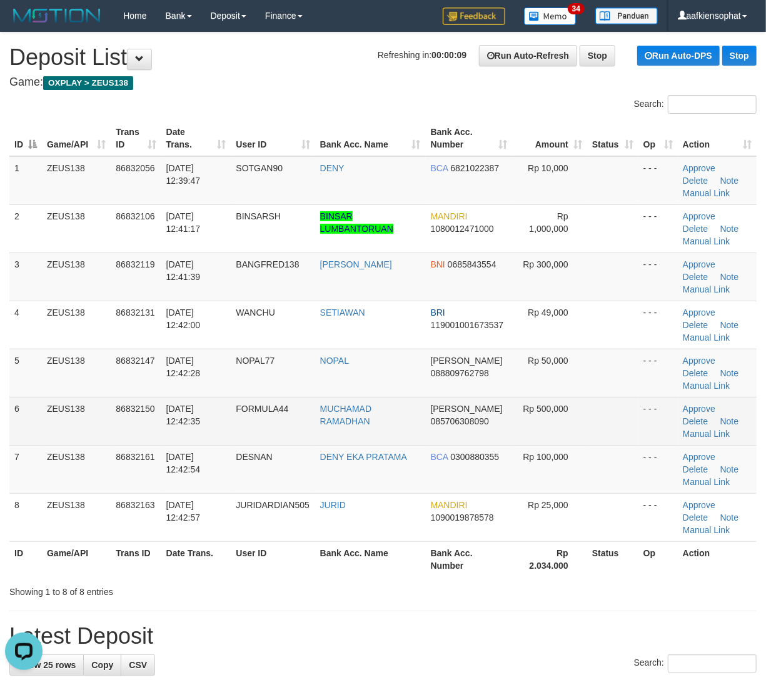
click at [171, 423] on tr "6 ZEUS138 86832150 31/08/2025 12:42:35 FORMULA44 MUCHAMAD RAMADHAN DANA 0857063…" at bounding box center [382, 421] width 747 height 48
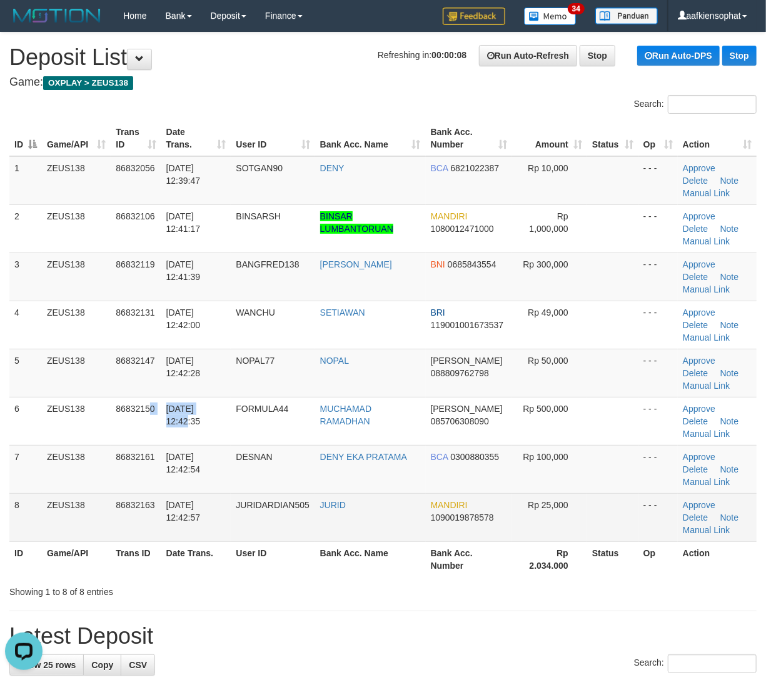
drag, startPoint x: 206, startPoint y: 486, endPoint x: 563, endPoint y: 496, distance: 357.0
click at [243, 483] on tr "7 ZEUS138 86832161 31/08/2025 12:42:54 DESNAN DENY EKA PRATAMA BCA 0300880355 R…" at bounding box center [382, 469] width 747 height 48
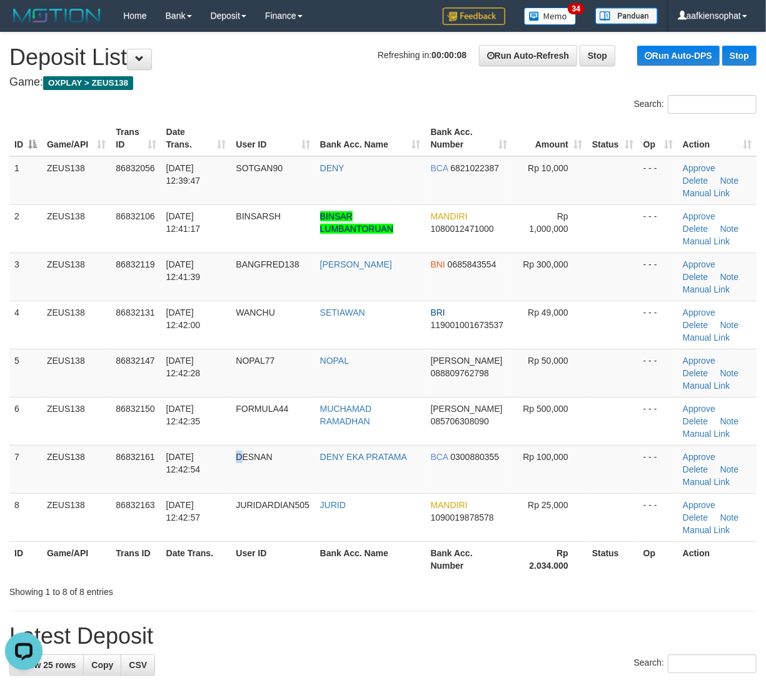
click at [153, 583] on div "Showing 1 to 8 of 8 entries" at bounding box center [159, 590] width 300 height 18
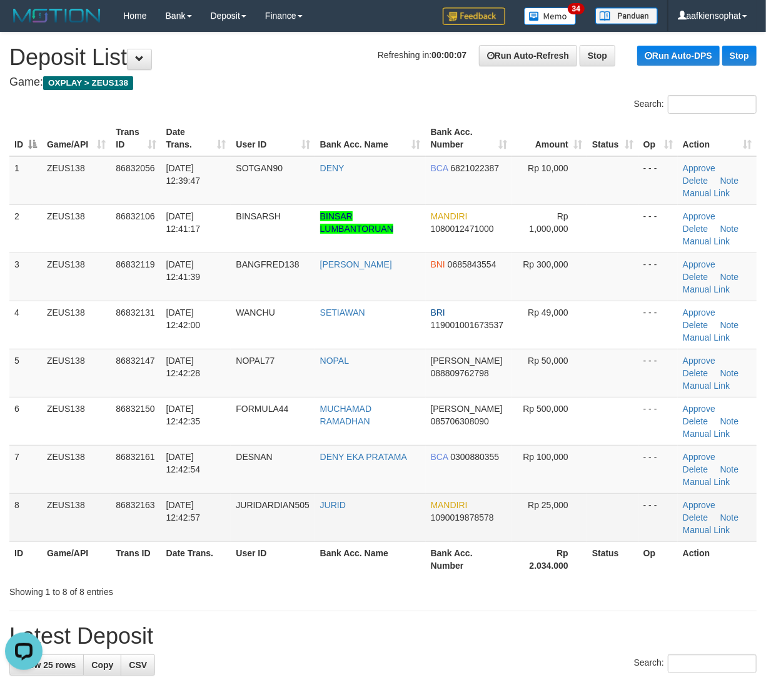
drag, startPoint x: 215, startPoint y: 544, endPoint x: 379, endPoint y: 539, distance: 163.8
click at [251, 545] on tr "ID Game/API Trans ID Date Trans. User ID Bank Acc. Name Bank Acc. Number Rp 2.0…" at bounding box center [382, 559] width 747 height 36
click at [380, 526] on td "JURID" at bounding box center [370, 517] width 111 height 48
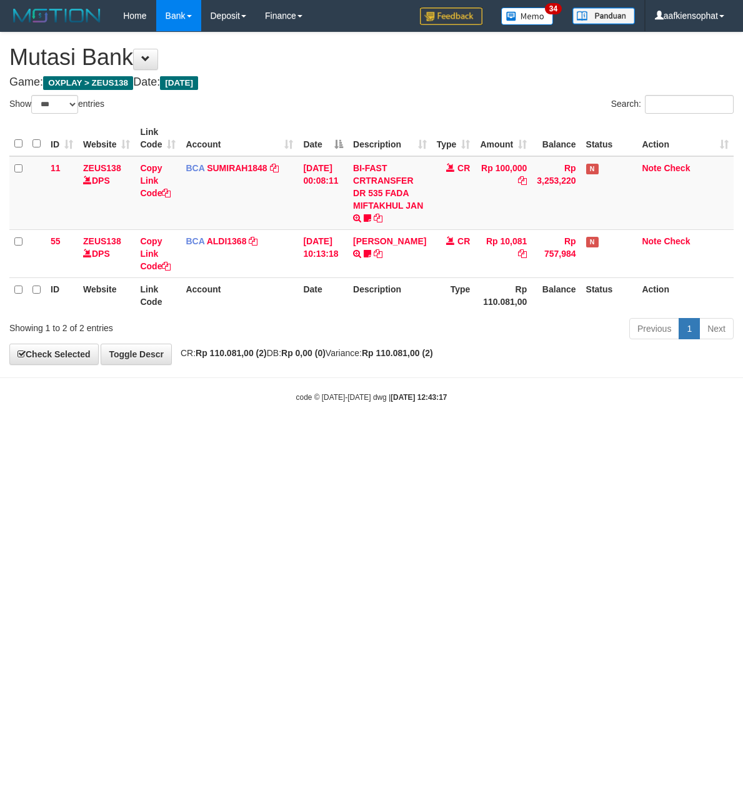
select select "***"
drag, startPoint x: 516, startPoint y: 538, endPoint x: 219, endPoint y: 548, distance: 297.7
click at [458, 434] on html "Toggle navigation Home Bank Account List Load By Website Group [OXPLAY] ZEUS138…" at bounding box center [371, 217] width 743 height 434
drag, startPoint x: 573, startPoint y: 569, endPoint x: 533, endPoint y: 570, distance: 40.0
click at [539, 434] on html "Toggle navigation Home Bank Account List Load By Website Group [OXPLAY] ZEUS138…" at bounding box center [371, 217] width 743 height 434
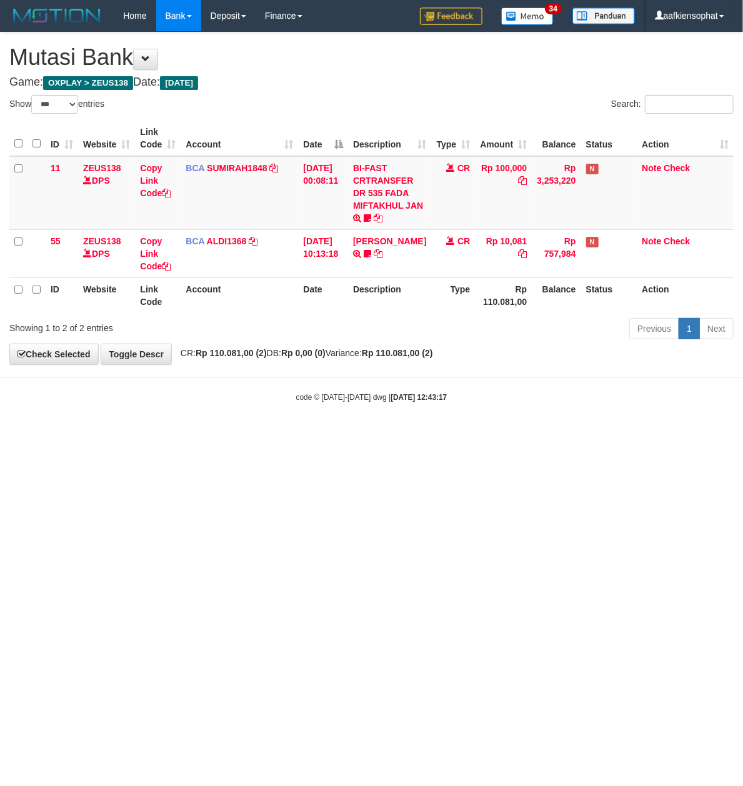
drag, startPoint x: 515, startPoint y: 561, endPoint x: 501, endPoint y: 558, distance: 14.1
click at [513, 434] on html "Toggle navigation Home Bank Account List Load By Website Group [OXPLAY] ZEUS138…" at bounding box center [371, 217] width 743 height 434
drag, startPoint x: 368, startPoint y: 534, endPoint x: 343, endPoint y: 535, distance: 25.0
click at [345, 434] on html "Toggle navigation Home Bank Account List Load By Website Group [OXPLAY] ZEUS138…" at bounding box center [371, 217] width 743 height 434
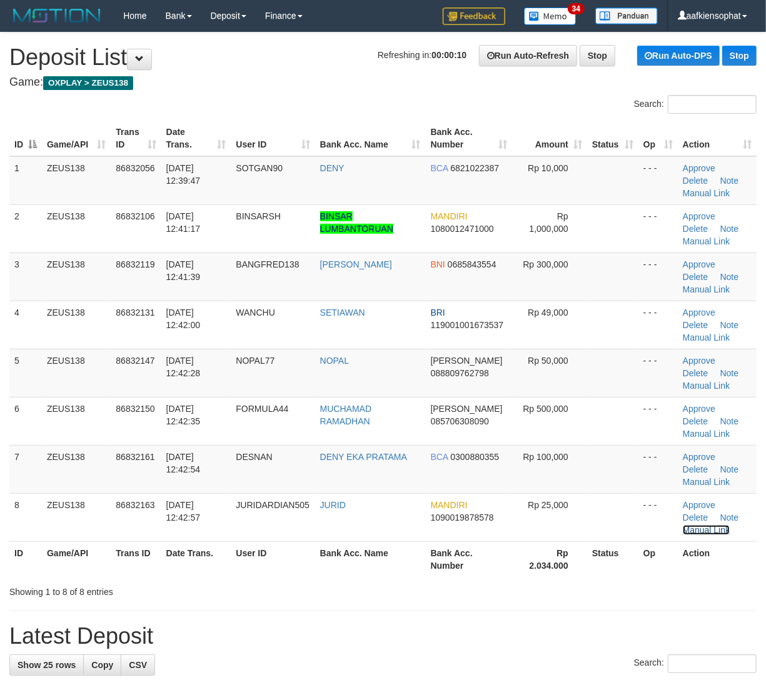
drag, startPoint x: 0, startPoint y: 0, endPoint x: 465, endPoint y: 509, distance: 689.3
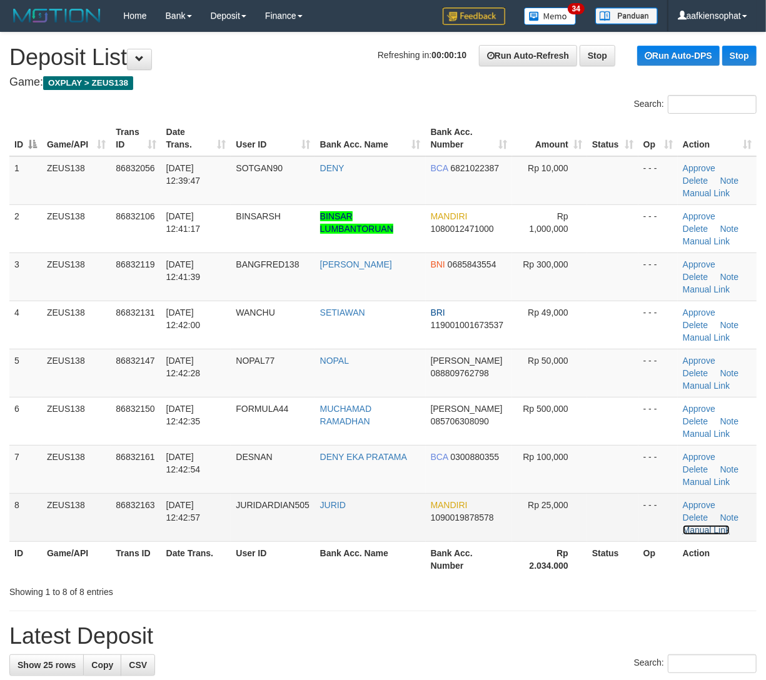
click at [709, 533] on link "Manual Link" at bounding box center [707, 530] width 48 height 10
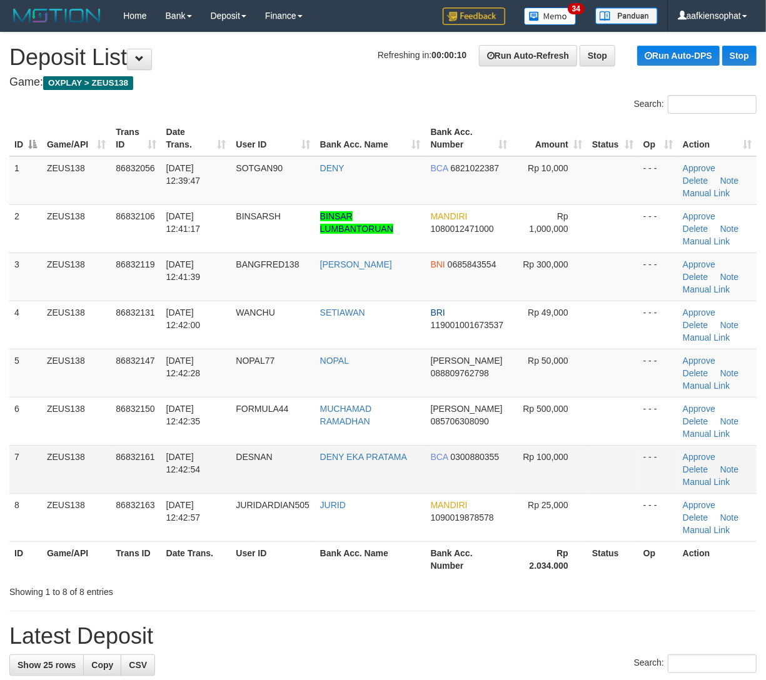
drag, startPoint x: 196, startPoint y: 466, endPoint x: 714, endPoint y: 475, distance: 518.2
click at [196, 466] on span "31/08/2025 12:42:54" at bounding box center [183, 463] width 34 height 23
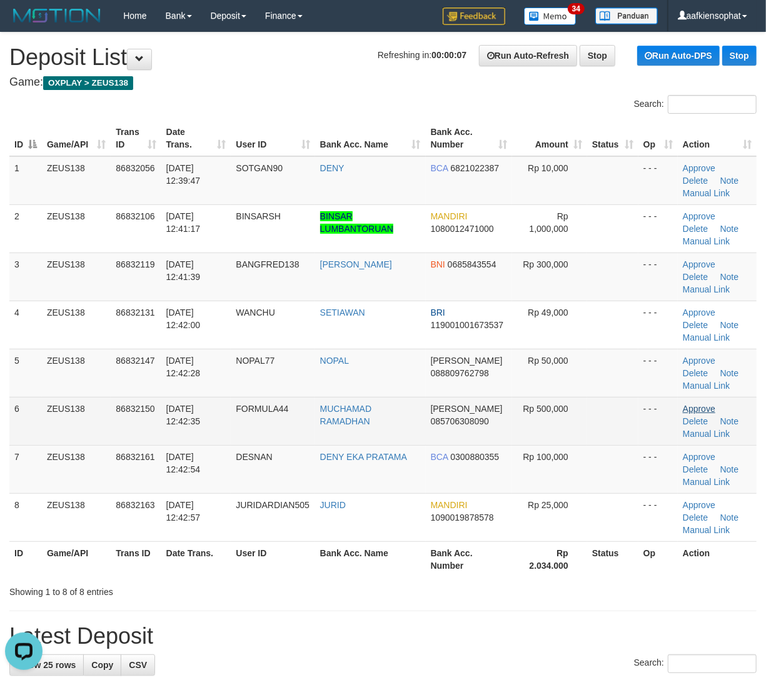
drag, startPoint x: 88, startPoint y: 356, endPoint x: 703, endPoint y: 403, distance: 616.8
click at [111, 358] on tr "5 ZEUS138 86832147 31/08/2025 12:42:28 NOPAL77 NOPAL DANA 088809762798 Rp 50,00…" at bounding box center [382, 373] width 747 height 48
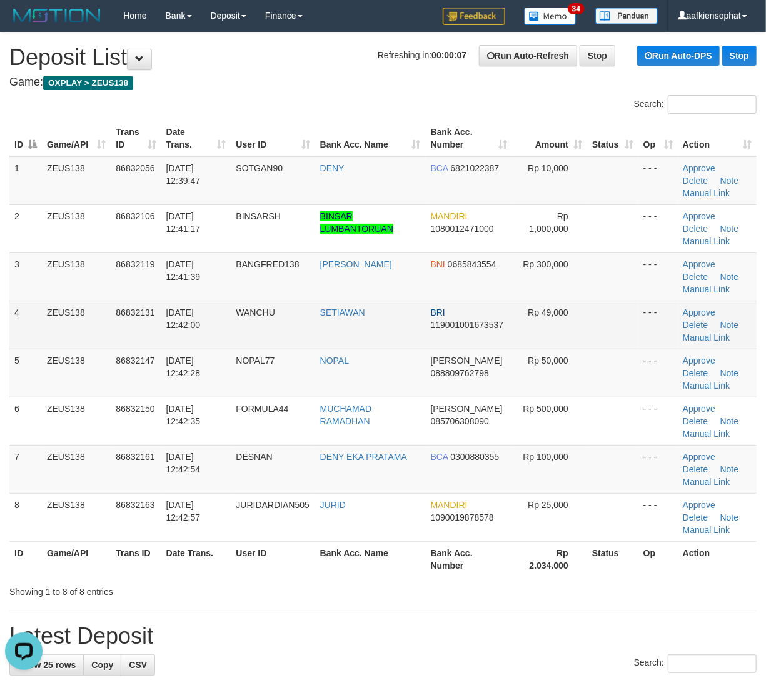
click at [356, 348] on tbody "1 ZEUS138 86832056 31/08/2025 12:39:47 SOTGAN90 DENY BCA 6821022387 Rp 10,000 -…" at bounding box center [382, 349] width 747 height 386
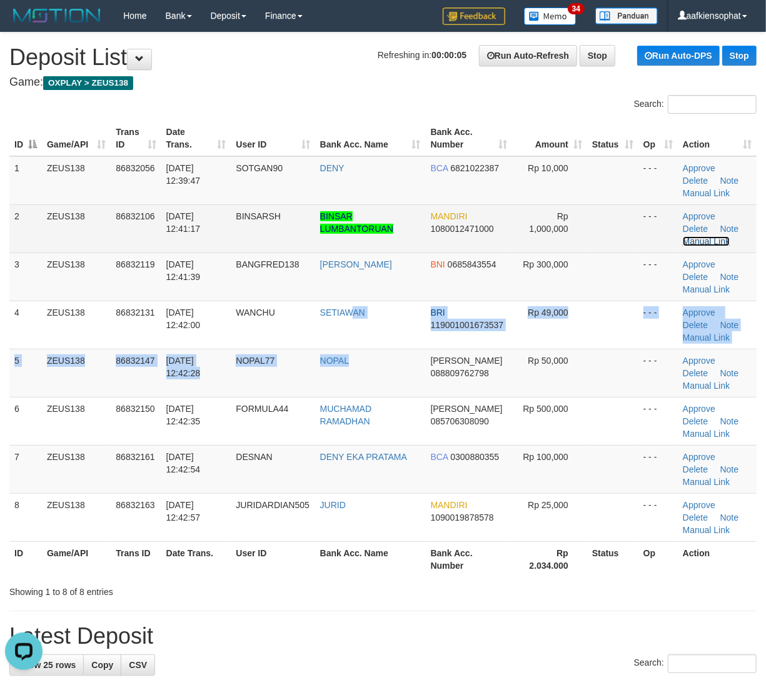
click at [691, 244] on link "Manual Link" at bounding box center [707, 241] width 48 height 10
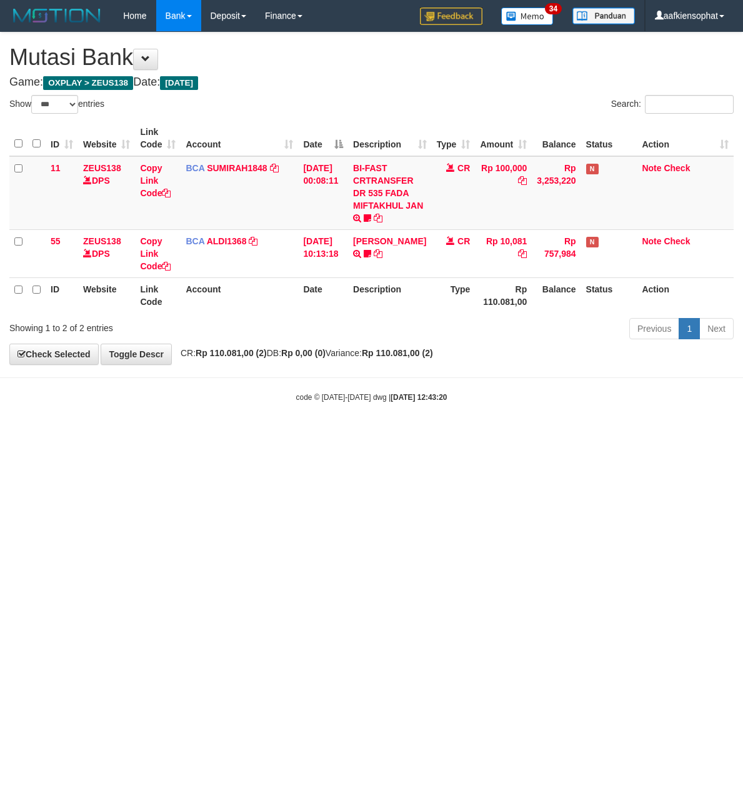
select select "***"
click at [421, 434] on html "Toggle navigation Home Bank Account List Load By Website Group [OXPLAY] ZEUS138…" at bounding box center [371, 217] width 743 height 434
drag, startPoint x: 416, startPoint y: 496, endPoint x: 408, endPoint y: 499, distance: 8.7
click at [409, 434] on html "Toggle navigation Home Bank Account List Load By Website Group [OXPLAY] ZEUS138…" at bounding box center [371, 217] width 743 height 434
drag, startPoint x: 403, startPoint y: 503, endPoint x: 394, endPoint y: 508, distance: 10.6
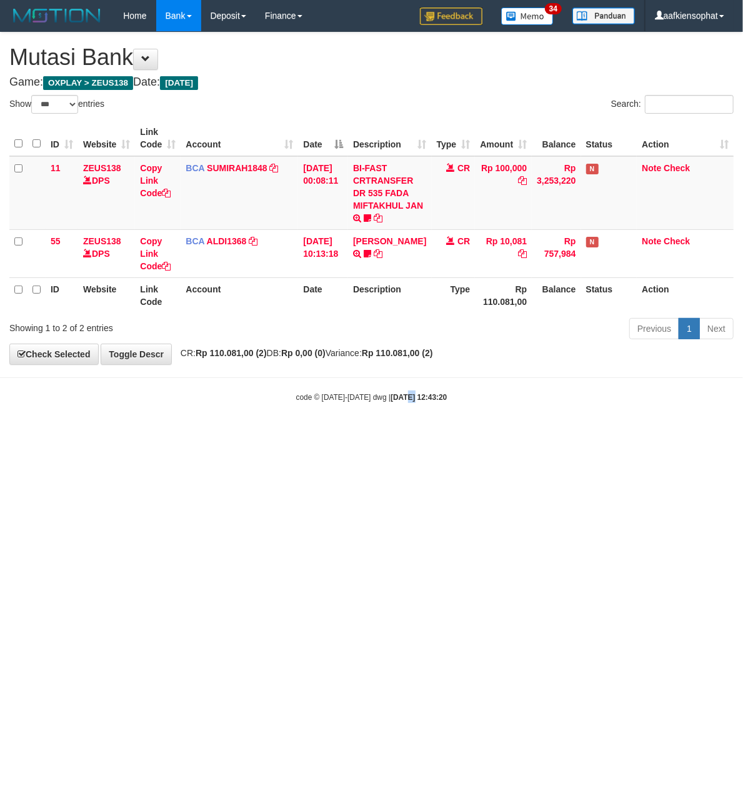
click at [395, 434] on html "Toggle navigation Home Bank Account List Load By Website Group [OXPLAY] ZEUS138…" at bounding box center [371, 217] width 743 height 434
click at [378, 434] on html "Toggle navigation Home Bank Account List Load By Website Group [OXPLAY] ZEUS138…" at bounding box center [371, 217] width 743 height 434
drag, startPoint x: 281, startPoint y: 519, endPoint x: 5, endPoint y: 511, distance: 276.4
click at [198, 434] on html "Toggle navigation Home Bank Account List Load By Website Group [OXPLAY] ZEUS138…" at bounding box center [371, 217] width 743 height 434
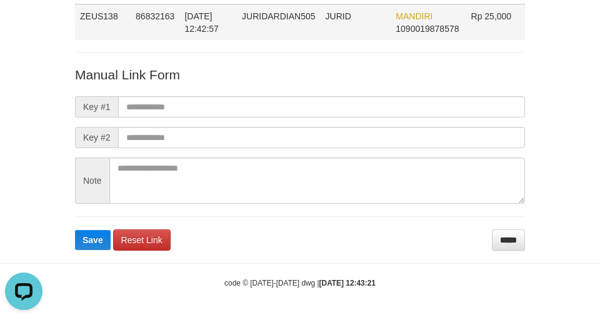
drag, startPoint x: 300, startPoint y: 126, endPoint x: 331, endPoint y: 38, distance: 92.9
click at [323, 41] on div "Deposit Detail Game/API Trans ID Date Trans. User ID Bank Acc. Name Bank Acc. N…" at bounding box center [300, 94] width 469 height 313
click at [10, 59] on div "Deposit Detail Game/API Trans ID Date Trans. User ID Bank Acc. Name Bank Acc. N…" at bounding box center [300, 80] width 600 height 342
click at [323, 260] on body "Deposit Detail Game/API Trans ID Date Trans. User ID Bank Acc. Name Bank Acc. N…" at bounding box center [300, 114] width 600 height 411
click at [498, 243] on input "*****" at bounding box center [508, 239] width 33 height 21
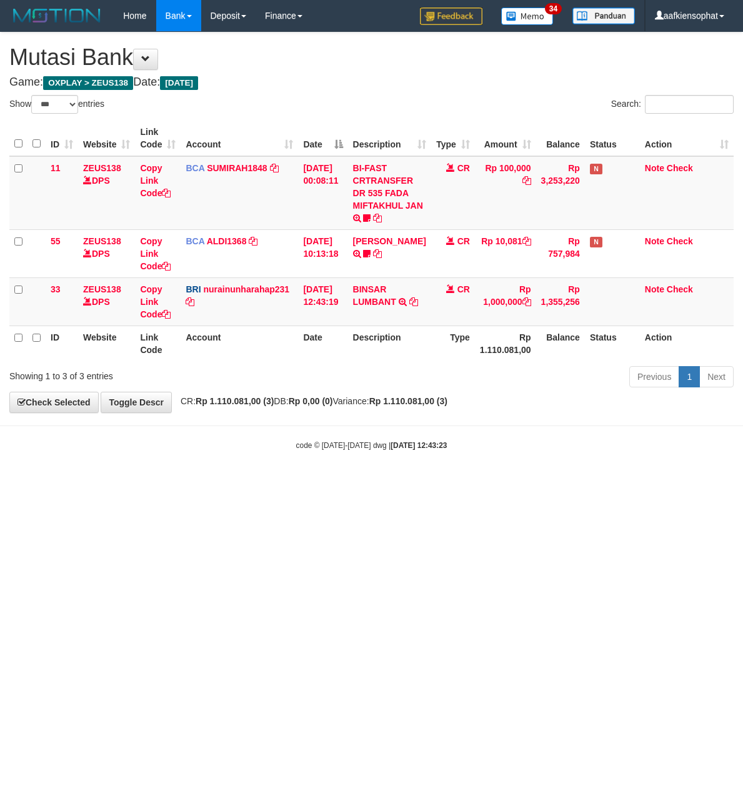
select select "***"
click at [383, 338] on tr "ID Website Link Code Account Date Description Type Rp 1.110.081,00 Balance Stat…" at bounding box center [371, 344] width 724 height 36
click at [168, 313] on icon at bounding box center [166, 314] width 9 height 9
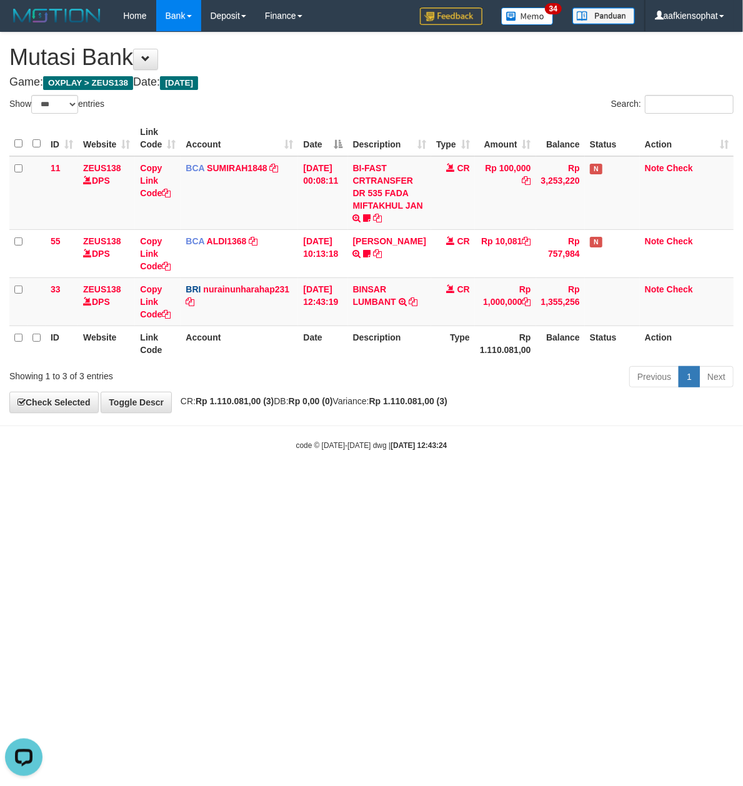
drag, startPoint x: 539, startPoint y: 463, endPoint x: 415, endPoint y: 435, distance: 126.8
click at [538, 463] on body "Toggle navigation Home Bank Account List Load By Website Group [OXPLAY] ZEUS138…" at bounding box center [371, 241] width 743 height 483
click at [386, 436] on body "Toggle navigation Home Bank Account List Load By Website Group [OXPLAY] ZEUS138…" at bounding box center [371, 241] width 743 height 483
drag, startPoint x: 498, startPoint y: 470, endPoint x: 563, endPoint y: 413, distance: 87.3
click at [516, 448] on body "Toggle navigation Home Bank Account List Load By Website Group [OXPLAY] ZEUS138…" at bounding box center [371, 241] width 743 height 483
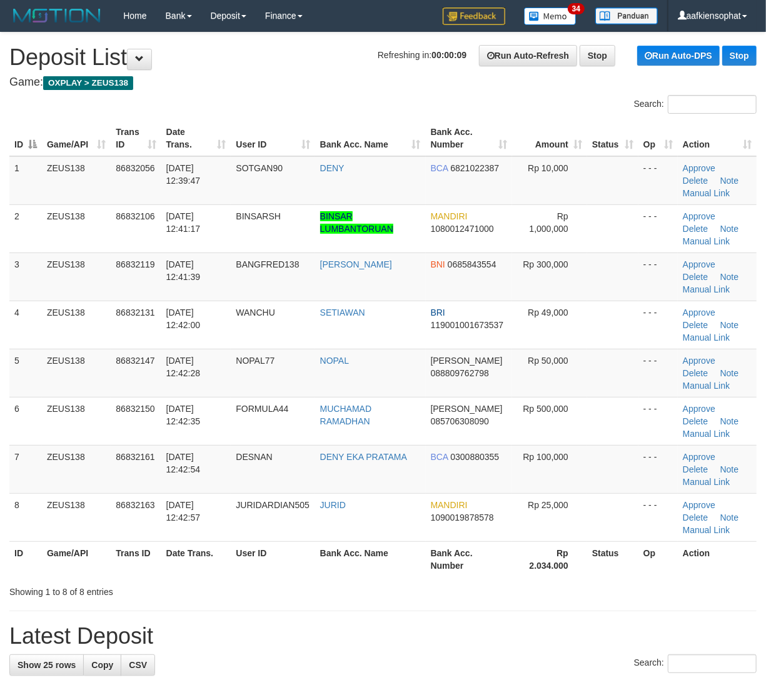
click at [541, 626] on h1 "Latest Deposit" at bounding box center [382, 636] width 747 height 25
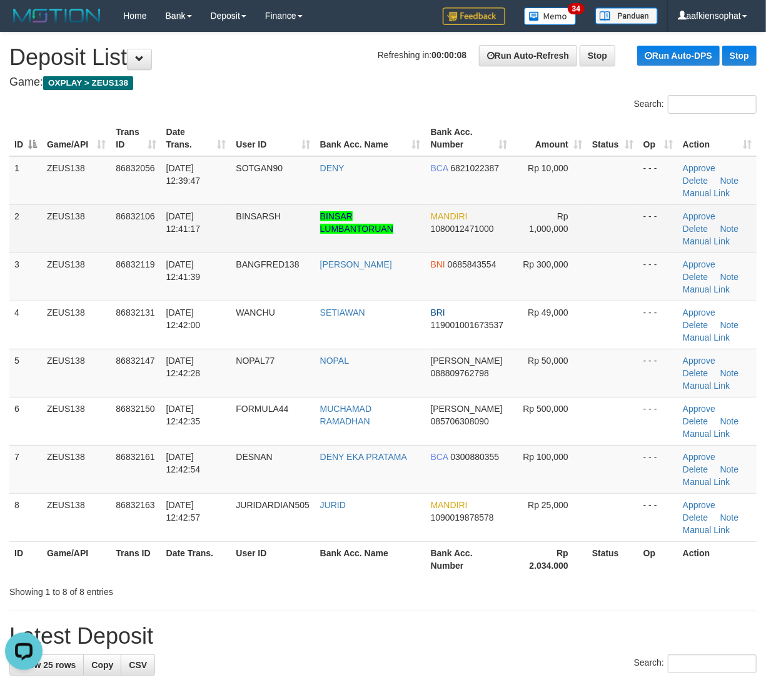
click at [696, 248] on td "Approve Delete Note Manual Link" at bounding box center [717, 228] width 79 height 48
click at [696, 245] on link "Manual Link" at bounding box center [707, 241] width 48 height 10
drag, startPoint x: 450, startPoint y: 225, endPoint x: 608, endPoint y: 243, distance: 159.1
click at [455, 224] on span "1080012471000" at bounding box center [462, 229] width 63 height 10
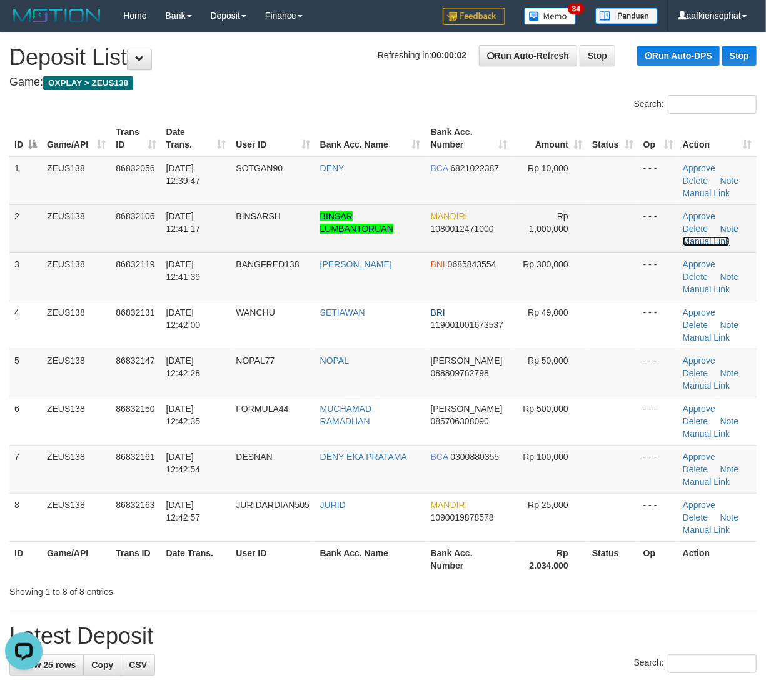
click at [720, 241] on link "Manual Link" at bounding box center [707, 241] width 48 height 10
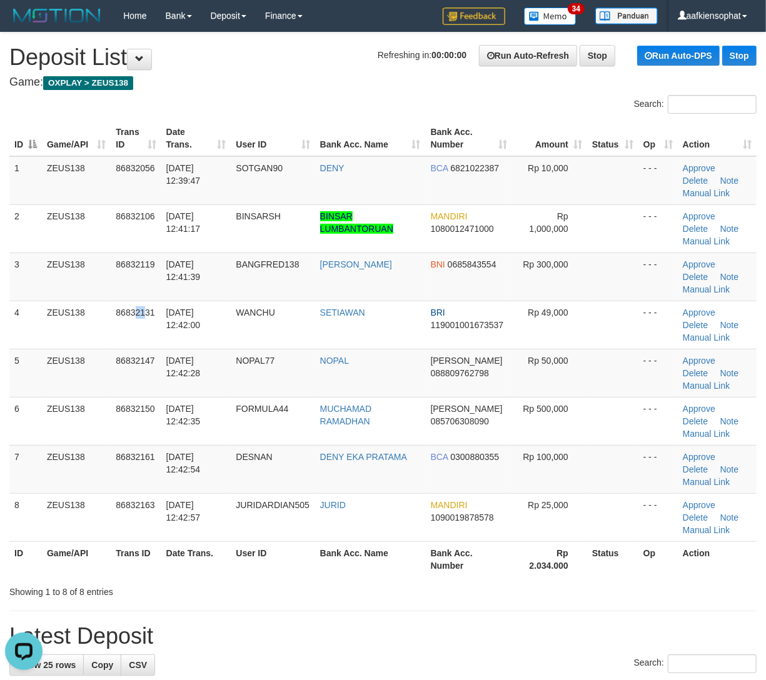
drag, startPoint x: 143, startPoint y: 308, endPoint x: 766, endPoint y: 335, distance: 623.1
click at [303, 289] on tbody "1 ZEUS138 86832056 31/08/2025 12:39:47 SOTGAN90 DENY BCA 6821022387 Rp 10,000 -…" at bounding box center [382, 349] width 747 height 386
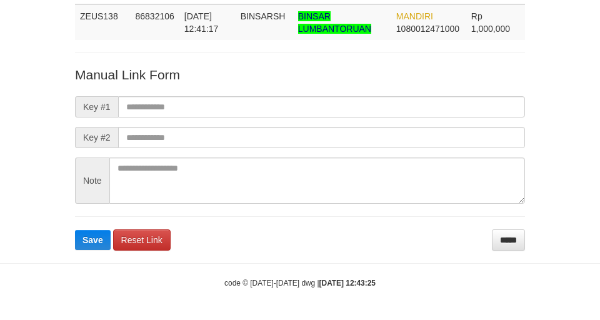
scroll to position [91, 0]
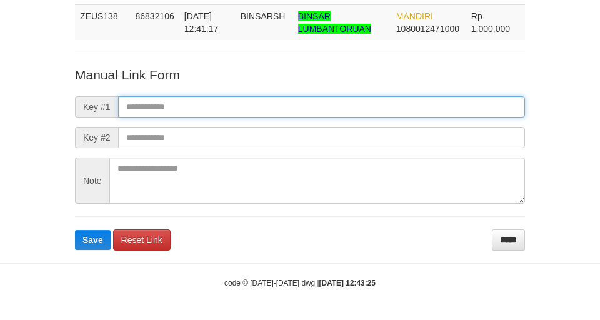
paste input "**********"
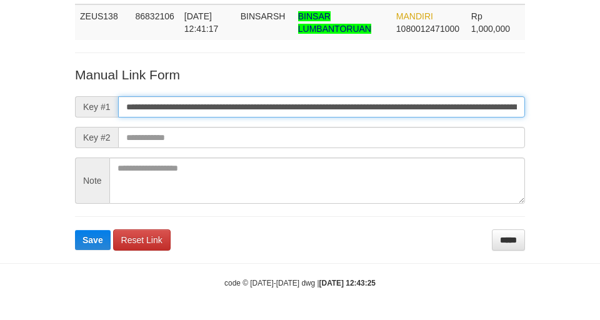
drag, startPoint x: 239, startPoint y: 113, endPoint x: 6, endPoint y: 153, distance: 236.0
click at [238, 113] on input "**********" at bounding box center [321, 106] width 407 height 21
type input "**********"
click at [75, 230] on button "Save" at bounding box center [93, 240] width 36 height 20
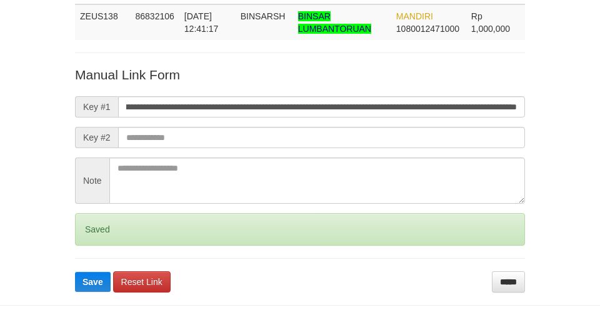
scroll to position [0, 0]
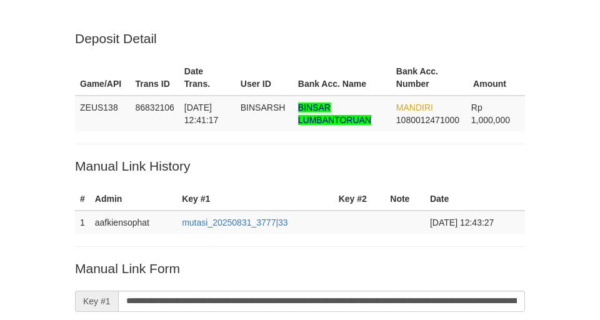
click at [273, 291] on input "**********" at bounding box center [321, 301] width 407 height 21
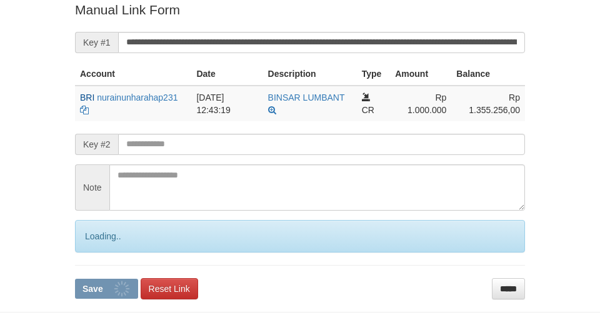
click at [273, 49] on input "**********" at bounding box center [321, 42] width 407 height 21
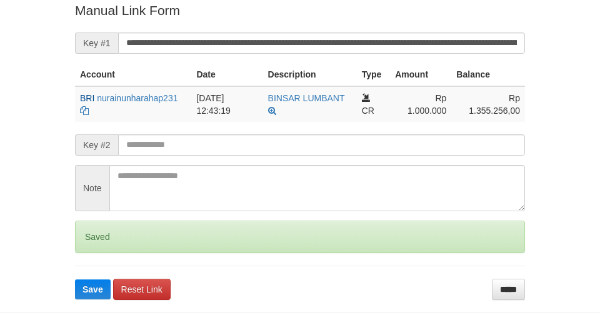
click at [75, 279] on button "Save" at bounding box center [93, 289] width 36 height 20
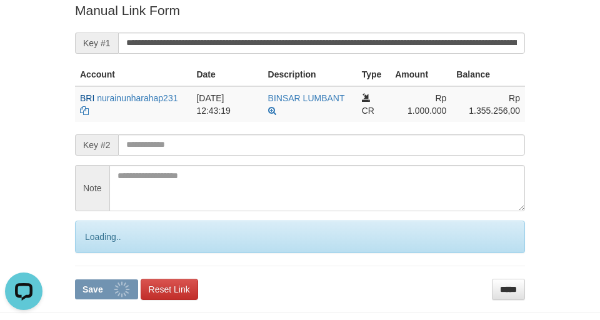
click at [338, 33] on input "**********" at bounding box center [321, 43] width 407 height 21
click at [320, 36] on input "**********" at bounding box center [321, 43] width 407 height 21
click at [75, 279] on button "Save" at bounding box center [106, 289] width 63 height 20
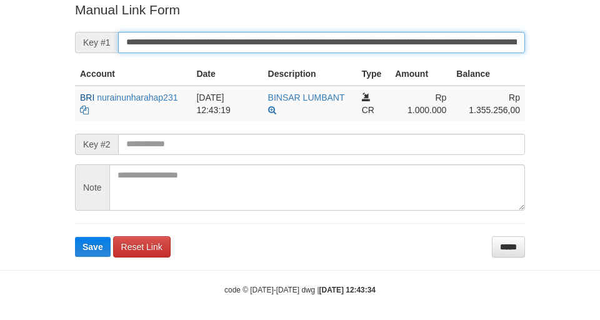
click at [75, 237] on button "Save" at bounding box center [93, 247] width 36 height 20
click at [303, 48] on input "**********" at bounding box center [321, 42] width 407 height 21
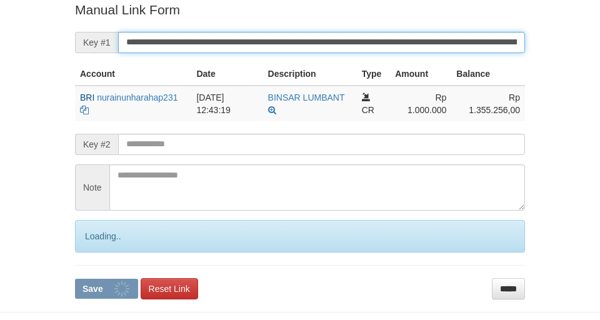
scroll to position [258, 0]
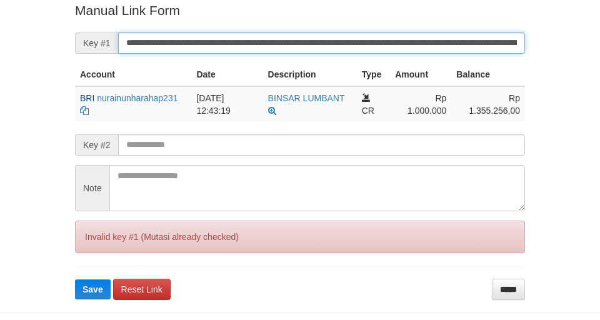
click at [75, 279] on button "Save" at bounding box center [93, 289] width 36 height 20
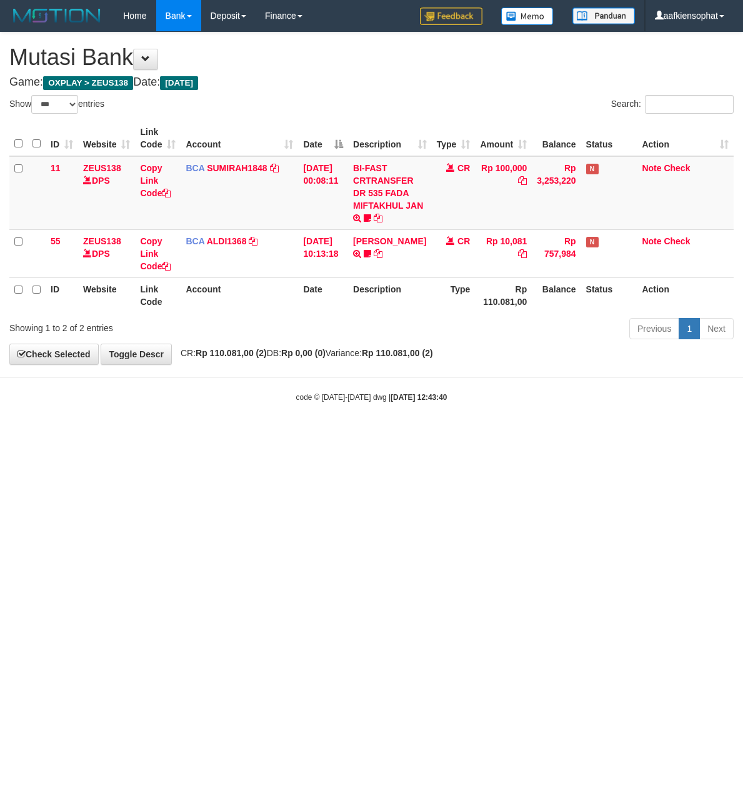
select select "***"
click at [268, 434] on html "Toggle navigation Home Bank Account List Load By Website Group [OXPLAY] ZEUS138…" at bounding box center [371, 217] width 743 height 434
click at [483, 430] on body "Toggle navigation Home Bank Account List Load By Website Group [OXPLAY] ZEUS138…" at bounding box center [371, 217] width 743 height 434
click at [483, 431] on body "Toggle navigation Home Bank Account List Load By Website Group [OXPLAY] ZEUS138…" at bounding box center [371, 217] width 743 height 434
click at [478, 434] on html "Toggle navigation Home Bank Account List Load By Website Group [OXPLAY] ZEUS138…" at bounding box center [371, 217] width 743 height 434
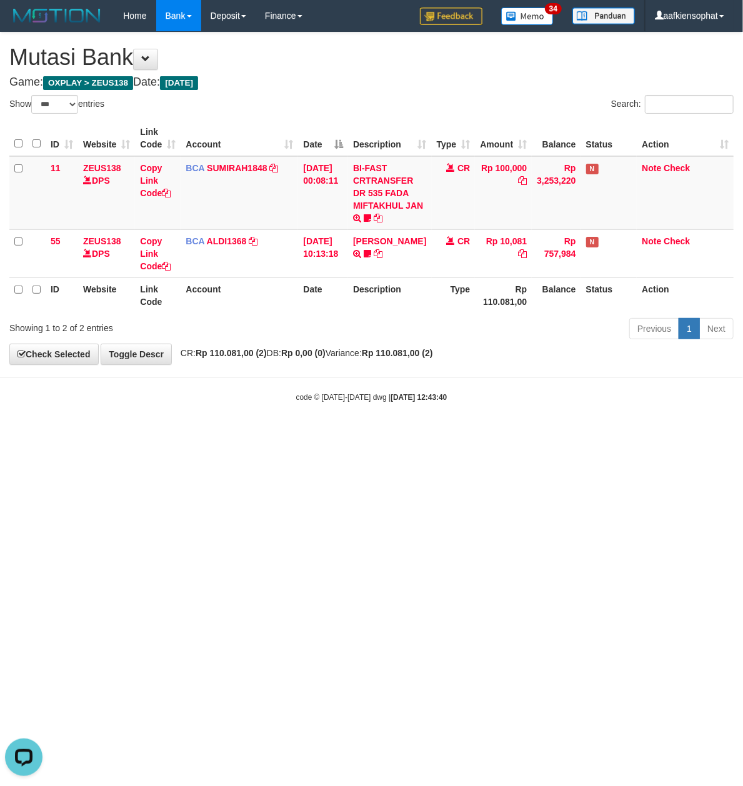
click at [478, 434] on html "Toggle navigation Home Bank Account List Load By Website Group [OXPLAY] ZEUS138…" at bounding box center [371, 217] width 743 height 434
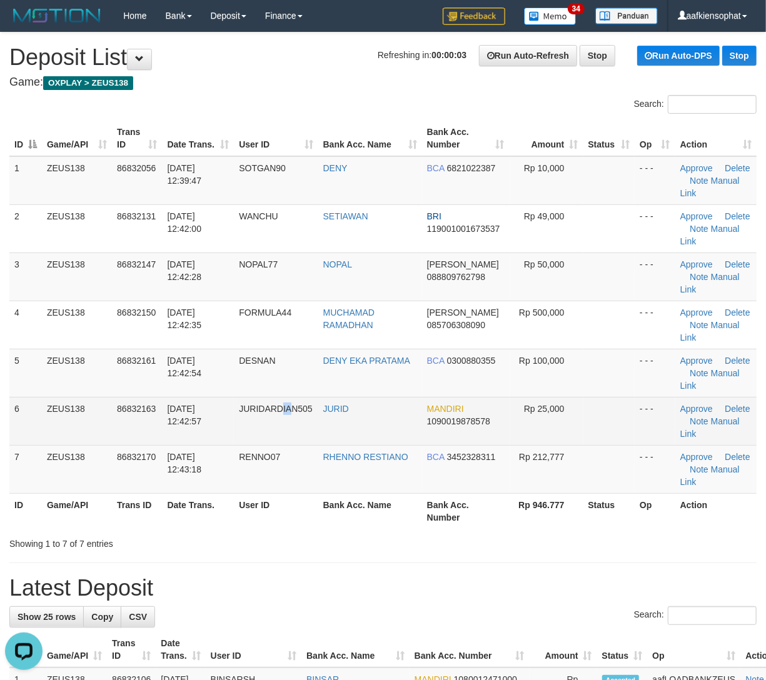
drag, startPoint x: 286, startPoint y: 414, endPoint x: 331, endPoint y: 401, distance: 46.7
click at [304, 409] on td "JURIDARDIAN505" at bounding box center [276, 421] width 84 height 48
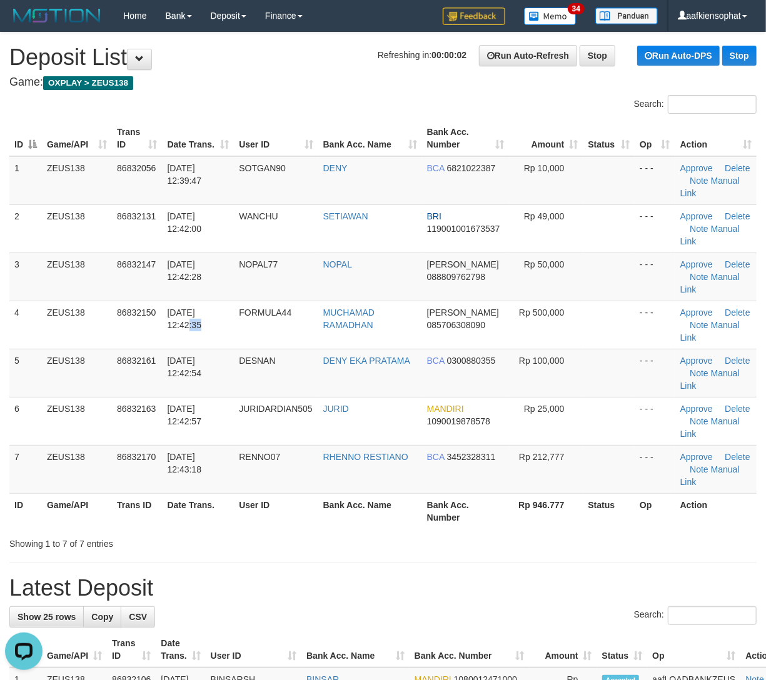
drag, startPoint x: 183, startPoint y: 330, endPoint x: 763, endPoint y: 365, distance: 581.1
click at [263, 325] on tr "4 ZEUS138 86832150 31/08/2025 12:42:35 FORMULA44 MUCHAMAD RAMADHAN DANA 0857063…" at bounding box center [382, 325] width 747 height 48
drag, startPoint x: 469, startPoint y: 360, endPoint x: 488, endPoint y: 356, distance: 19.3
click at [469, 360] on span "0300880355" at bounding box center [471, 361] width 49 height 10
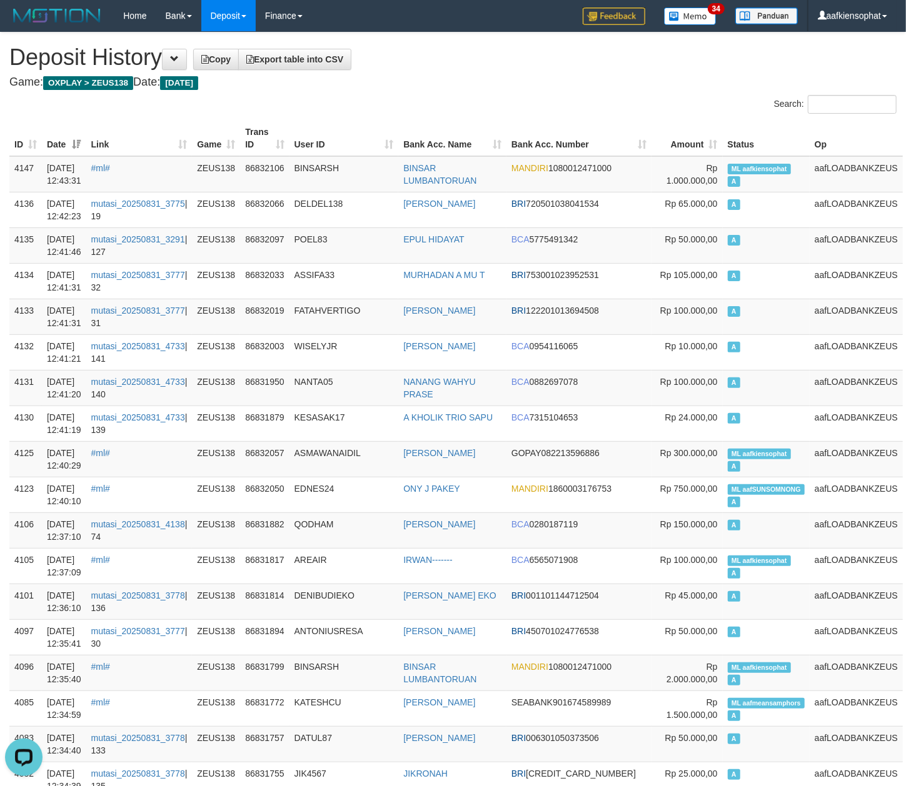
click at [745, 138] on th "Status" at bounding box center [766, 139] width 87 height 36
click at [730, 174] on td "ML aafkiensophat A" at bounding box center [766, 174] width 87 height 36
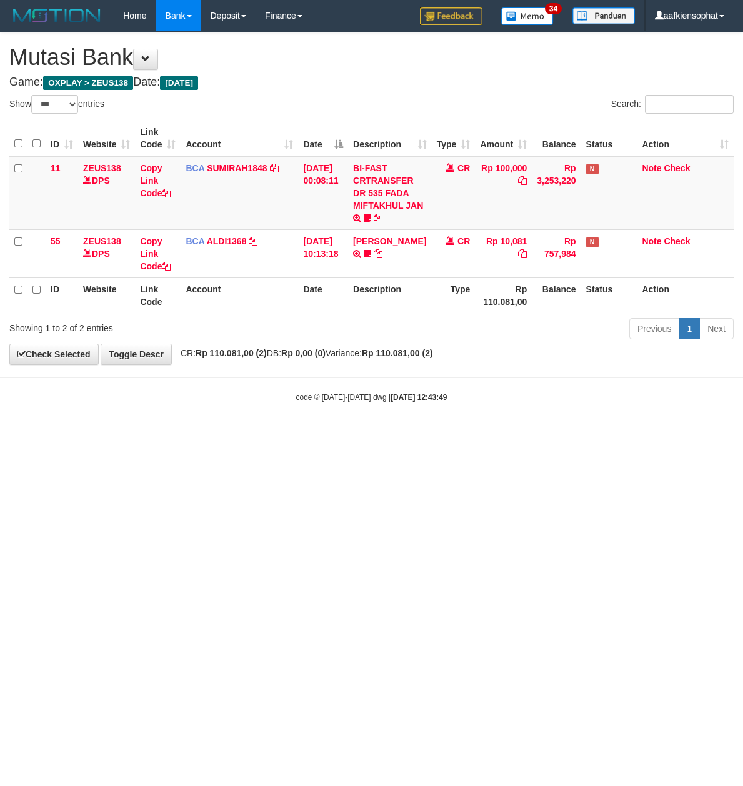
select select "***"
drag, startPoint x: 461, startPoint y: 459, endPoint x: 398, endPoint y: 465, distance: 64.1
click at [458, 434] on html "Toggle navigation Home Bank Account List Load By Website Group [OXPLAY] ZEUS138…" at bounding box center [371, 217] width 743 height 434
drag, startPoint x: 361, startPoint y: 458, endPoint x: 173, endPoint y: 440, distance: 189.0
click at [356, 434] on html "Toggle navigation Home Bank Account List Load By Website Group [OXPLAY] ZEUS138…" at bounding box center [371, 217] width 743 height 434
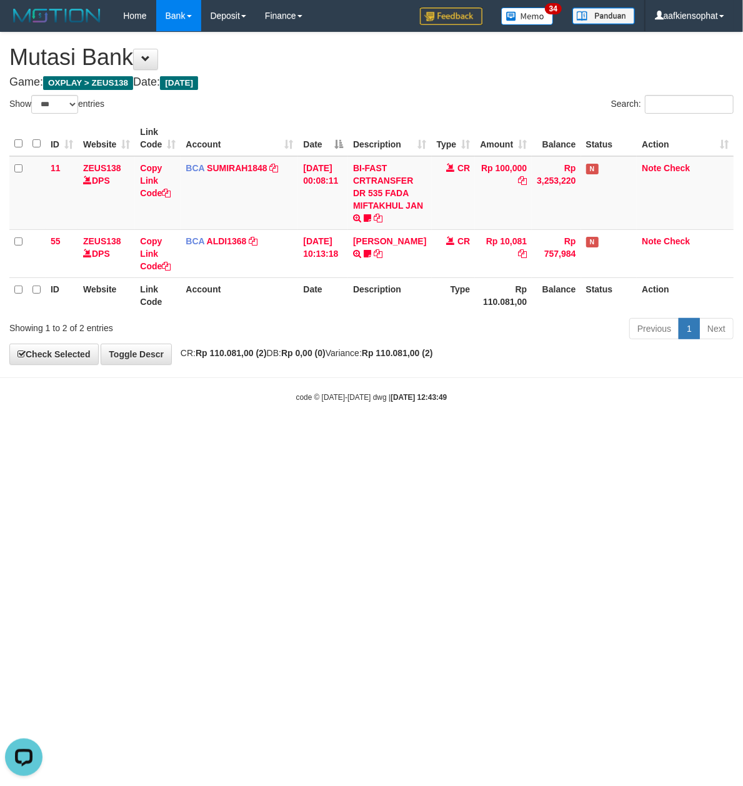
click at [493, 434] on html "Toggle navigation Home Bank Account List Load By Website Group [OXPLAY] ZEUS138…" at bounding box center [371, 217] width 743 height 434
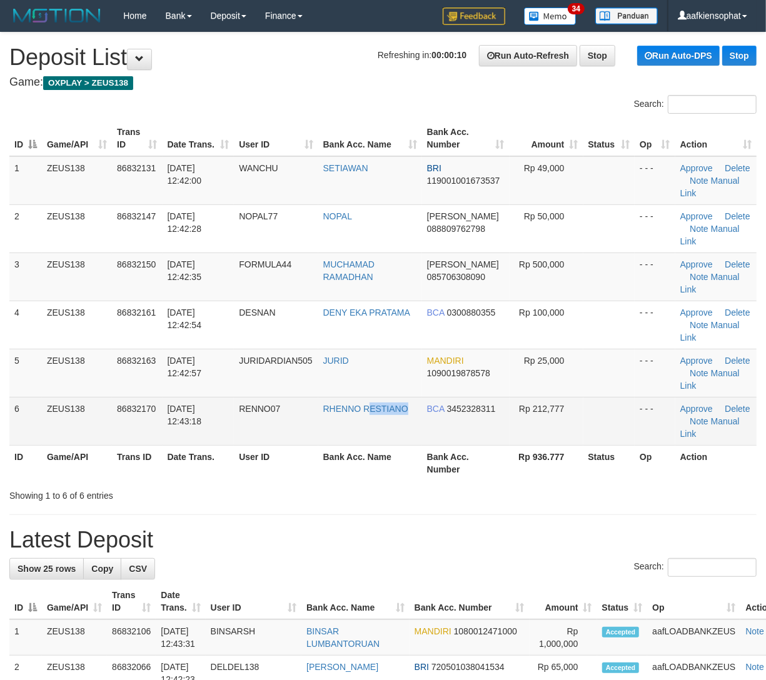
drag, startPoint x: 373, startPoint y: 425, endPoint x: 573, endPoint y: 444, distance: 200.9
click at [463, 441] on tr "6 ZEUS138 86832170 31/08/2025 12:43:18 RENNO07 RHENNO RESTIANO BCA 3452328311 R…" at bounding box center [382, 421] width 747 height 48
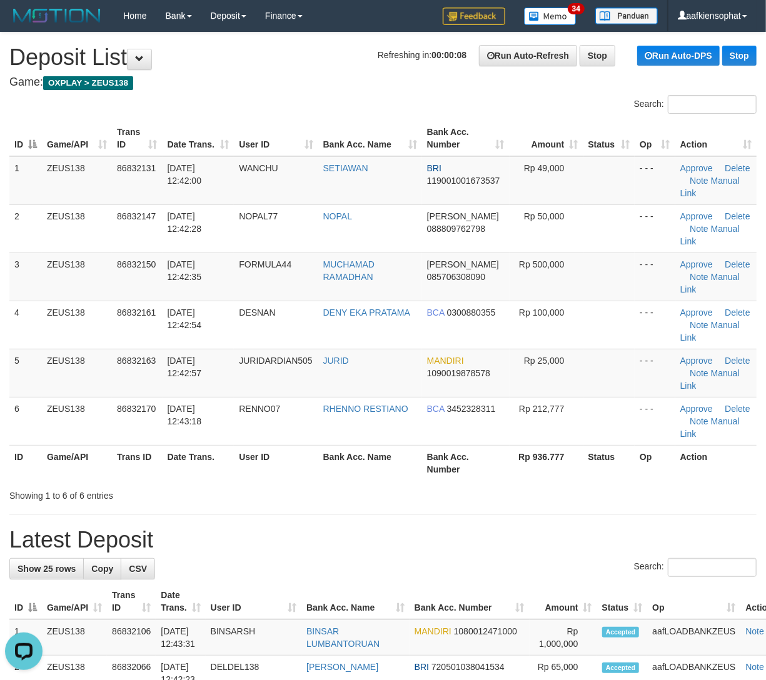
drag, startPoint x: 579, startPoint y: 553, endPoint x: 634, endPoint y: 526, distance: 61.5
click at [343, 458] on th "Bank Acc. Name" at bounding box center [370, 463] width 104 height 36
click at [333, 485] on div at bounding box center [542, 484] width 447 height 1
drag, startPoint x: 335, startPoint y: 485, endPoint x: 773, endPoint y: 471, distance: 438.4
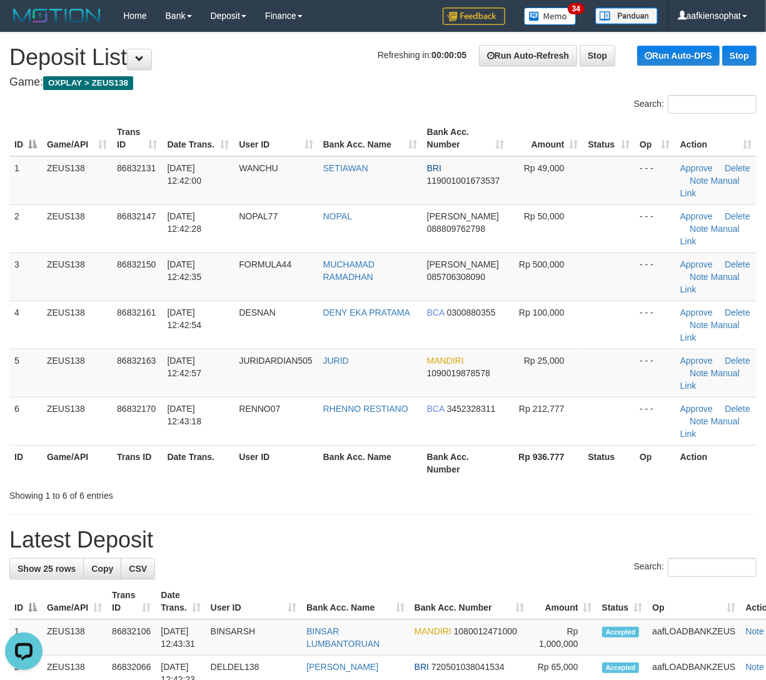
click at [338, 485] on div at bounding box center [542, 484] width 447 height 1
drag, startPoint x: 344, startPoint y: 483, endPoint x: 359, endPoint y: 481, distance: 15.1
click at [351, 481] on div "ID Game/API Trans ID Date Trans. User ID Bank Acc. Name Bank Acc. Number Amount…" at bounding box center [383, 301] width 766 height 368
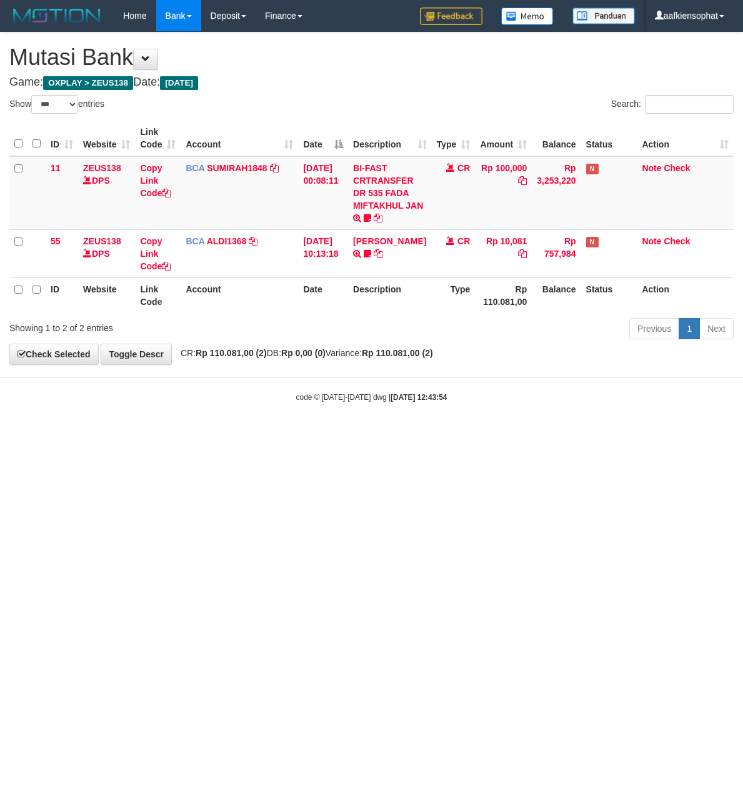
select select "***"
click at [303, 434] on html "Toggle navigation Home Bank Account List Load By Website Group [OXPLAY] ZEUS138…" at bounding box center [371, 217] width 743 height 434
drag, startPoint x: 294, startPoint y: 513, endPoint x: 43, endPoint y: 508, distance: 250.7
click at [271, 434] on html "Toggle navigation Home Bank Account List Load By Website Group [OXPLAY] ZEUS138…" at bounding box center [371, 217] width 743 height 434
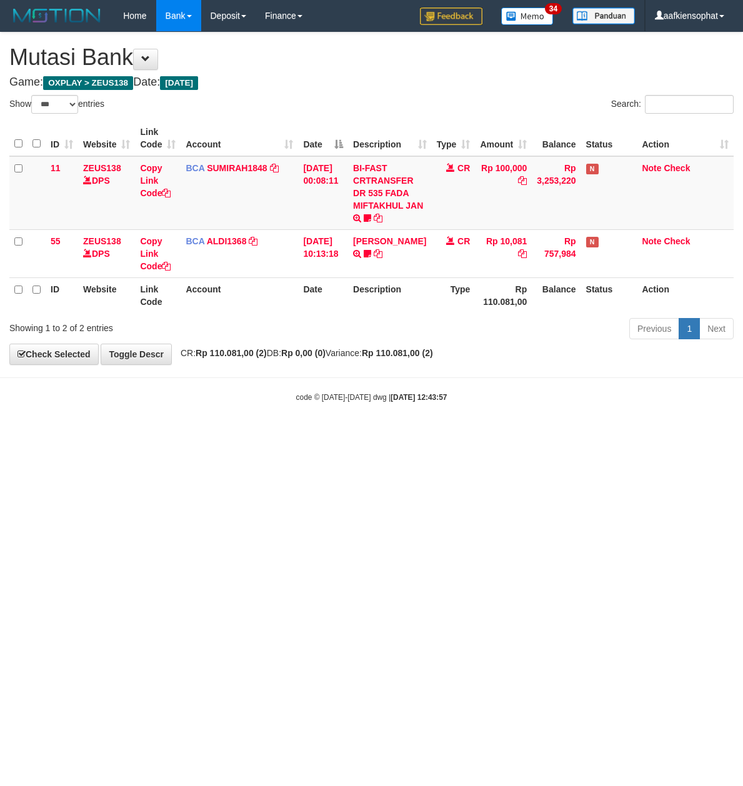
select select "***"
drag, startPoint x: 443, startPoint y: 488, endPoint x: 246, endPoint y: 515, distance: 198.8
click at [431, 434] on html "Toggle navigation Home Bank Account List Load By Website Group [OXPLAY] ZEUS138…" at bounding box center [371, 217] width 743 height 434
click at [341, 434] on html "Toggle navigation Home Bank Account List Load By Website Group [OXPLAY] ZEUS138…" at bounding box center [371, 217] width 743 height 434
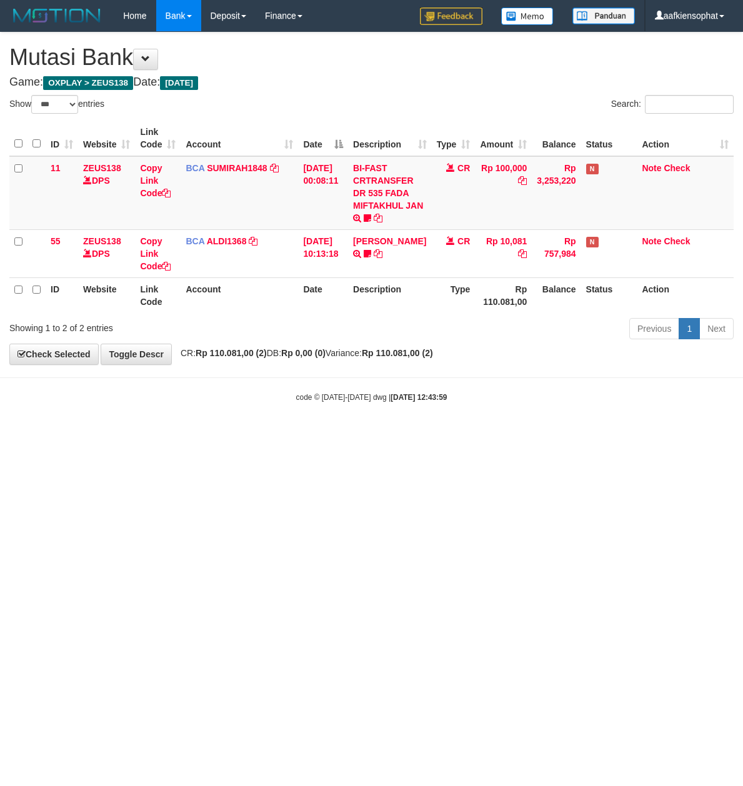
select select "***"
drag, startPoint x: 0, startPoint y: 0, endPoint x: 340, endPoint y: 506, distance: 609.8
click at [341, 434] on html "Toggle navigation Home Bank Account List Load By Website Group [OXPLAY] ZEUS138…" at bounding box center [371, 217] width 743 height 434
click at [340, 434] on html "Toggle navigation Home Bank Account List Load By Website Group [OXPLAY] ZEUS138…" at bounding box center [371, 217] width 743 height 434
select select "***"
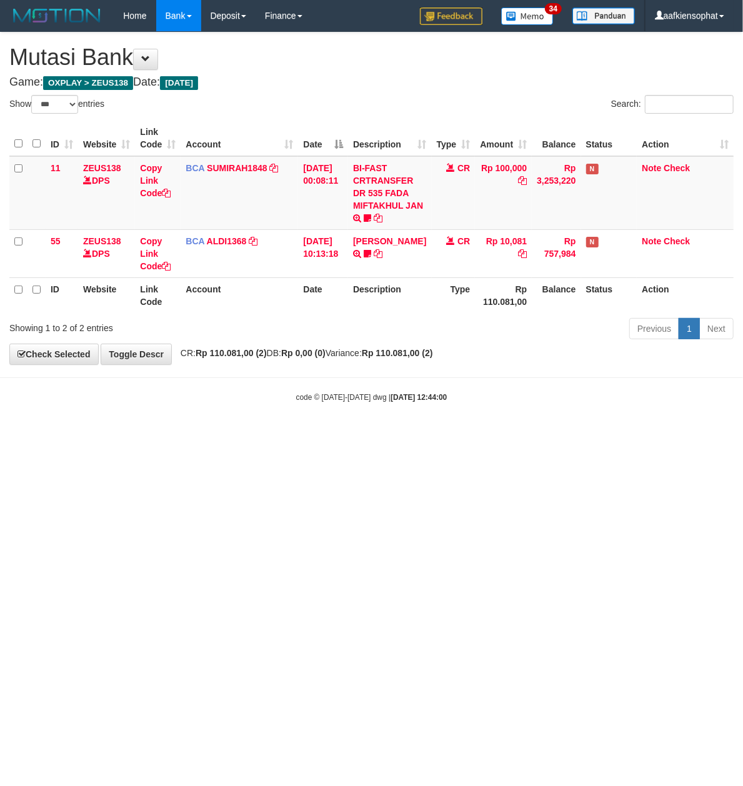
drag, startPoint x: 268, startPoint y: 493, endPoint x: 1, endPoint y: 498, distance: 267.5
click at [258, 434] on html "Toggle navigation Home Bank Account List Load By Website Group [OXPLAY] ZEUS138…" at bounding box center [371, 217] width 743 height 434
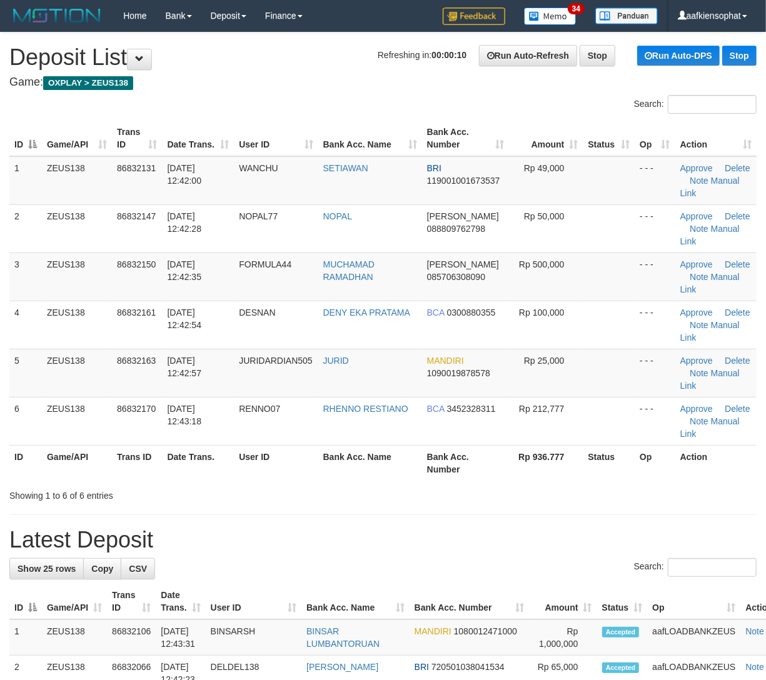
drag, startPoint x: 528, startPoint y: 481, endPoint x: 536, endPoint y: 481, distance: 8.8
click at [536, 481] on div "ID Game/API Trans ID Date Trans. User ID Bank Acc. Name Bank Acc. Number Amount…" at bounding box center [383, 301] width 766 height 368
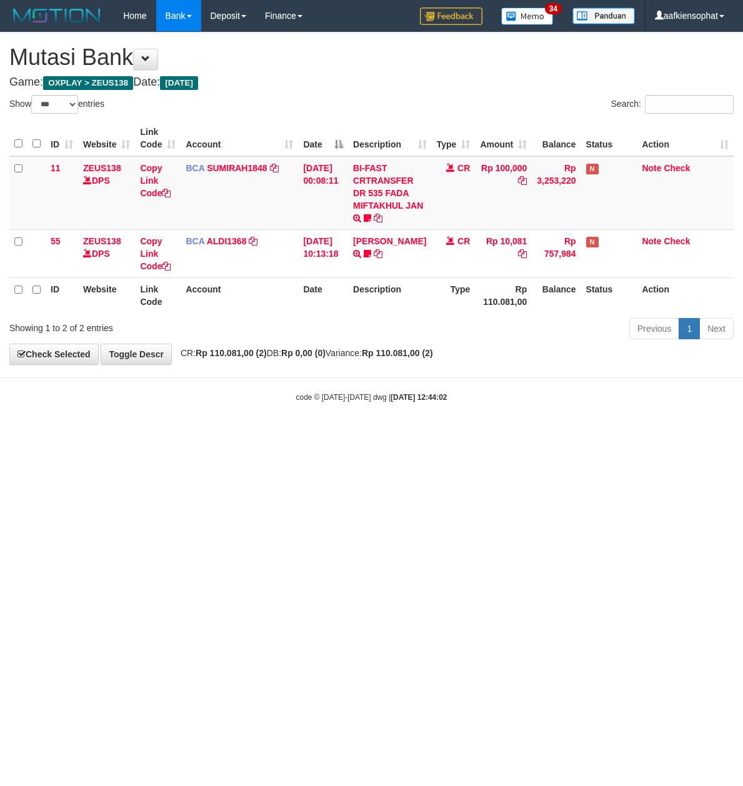
select select "***"
drag, startPoint x: 538, startPoint y: 560, endPoint x: 495, endPoint y: 539, distance: 48.1
click at [536, 434] on html "Toggle navigation Home Bank Account List Load By Website Group [OXPLAY] ZEUS138…" at bounding box center [371, 217] width 743 height 434
click at [476, 434] on html "Toggle navigation Home Bank Account List Load By Website Group [OXPLAY] ZEUS138…" at bounding box center [371, 217] width 743 height 434
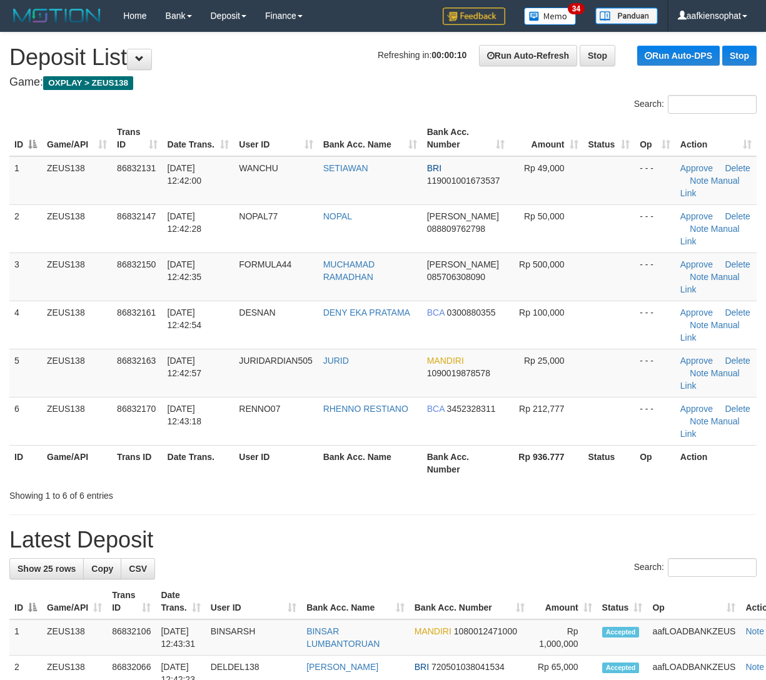
click at [373, 498] on div "Showing 1 to 6 of 6 entries" at bounding box center [383, 493] width 766 height 18
drag, startPoint x: 314, startPoint y: 486, endPoint x: 746, endPoint y: 473, distance: 432.7
click at [330, 483] on div "Search: ID Game/API Trans ID Date Trans. User ID Bank Acc. Name Bank Acc. Numbe…" at bounding box center [382, 298] width 747 height 407
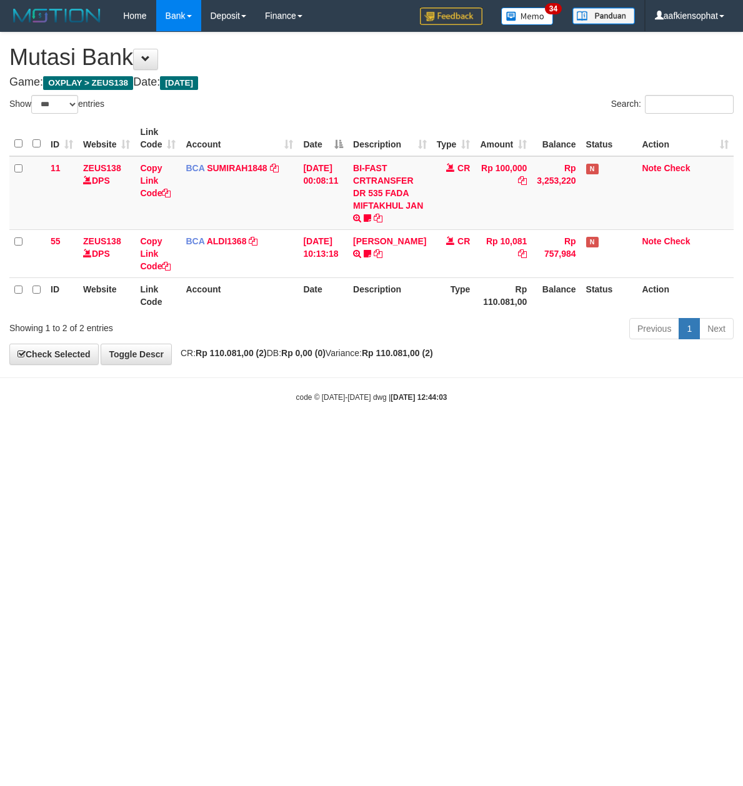
select select "***"
click at [313, 434] on html "Toggle navigation Home Bank Account List Load By Website Group [OXPLAY] ZEUS138…" at bounding box center [371, 217] width 743 height 434
drag, startPoint x: 338, startPoint y: 573, endPoint x: 273, endPoint y: 634, distance: 89.3
click at [314, 434] on html "Toggle navigation Home Bank Account List Load By Website Group [OXPLAY] ZEUS138…" at bounding box center [371, 217] width 743 height 434
select select "***"
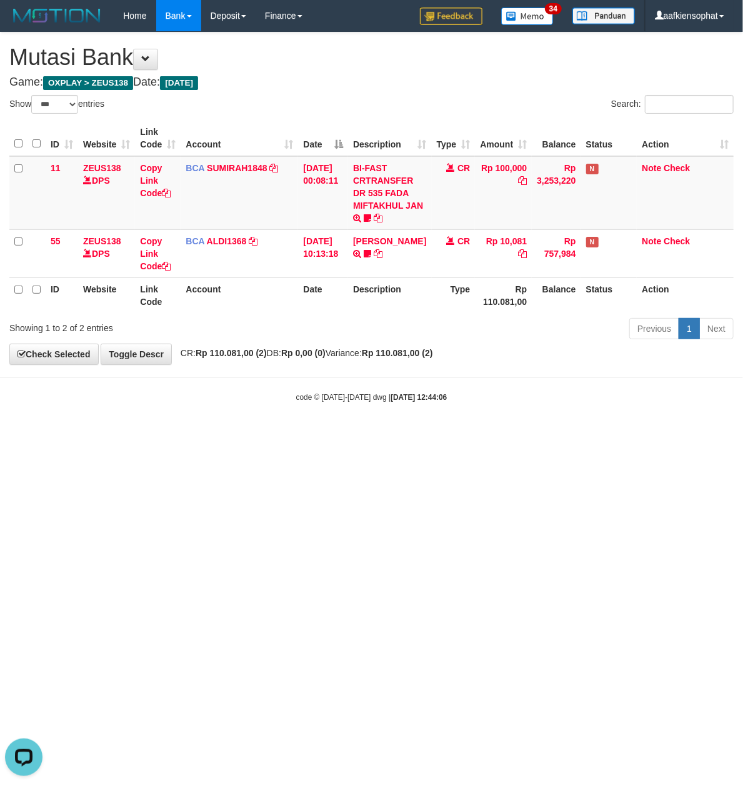
drag, startPoint x: 630, startPoint y: 504, endPoint x: 6, endPoint y: 471, distance: 624.7
click html "Toggle navigation Home Bank Account List Load By Website Group [OXPLAY] ZEUS138…"
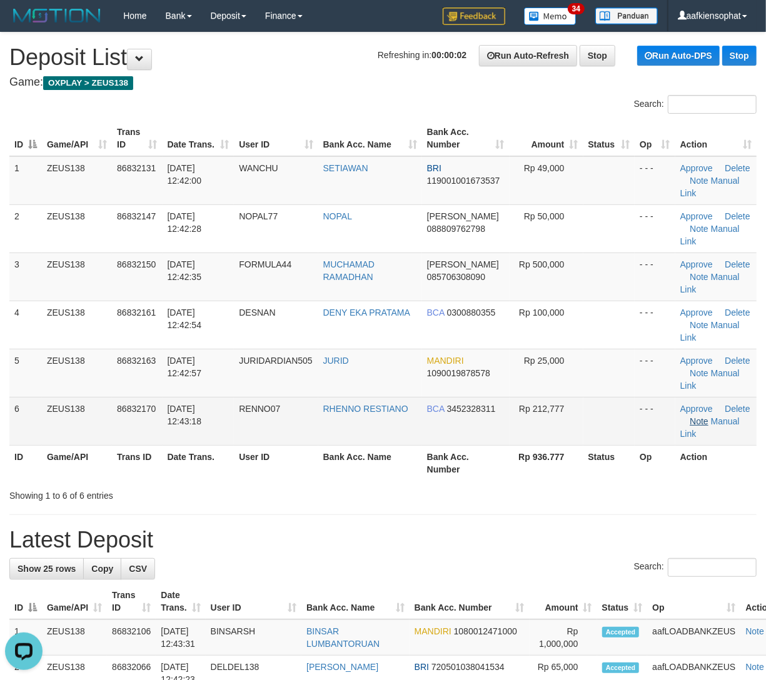
drag, startPoint x: 286, startPoint y: 425, endPoint x: 704, endPoint y: 424, distance: 418.1
click at [295, 430] on td "RENNO07" at bounding box center [276, 421] width 84 height 48
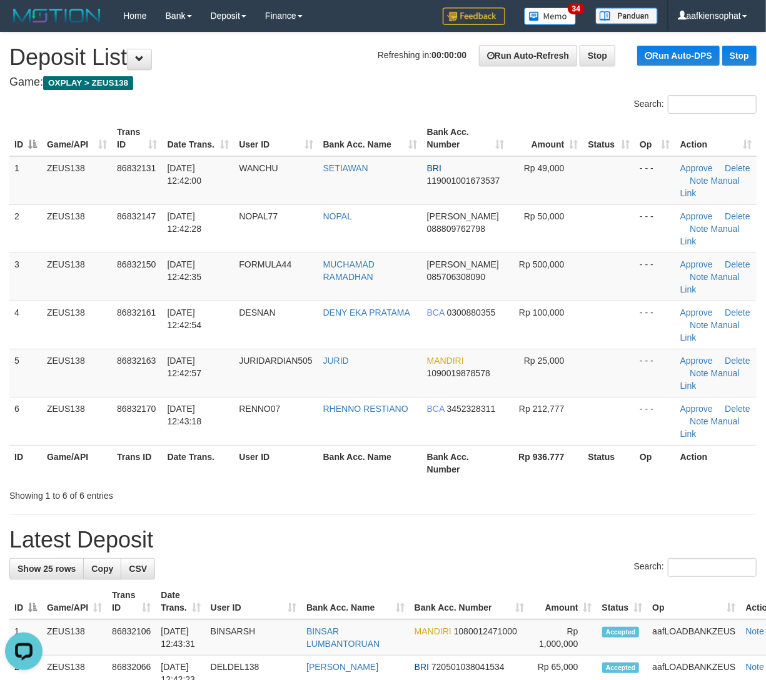
drag, startPoint x: 494, startPoint y: 411, endPoint x: 776, endPoint y: 401, distance: 282.1
click at [643, 406] on tr "6 ZEUS138 86832170 31/08/2025 12:43:18 RENNO07 RHENNO RESTIANO BCA 3452328311 R…" at bounding box center [382, 421] width 747 height 48
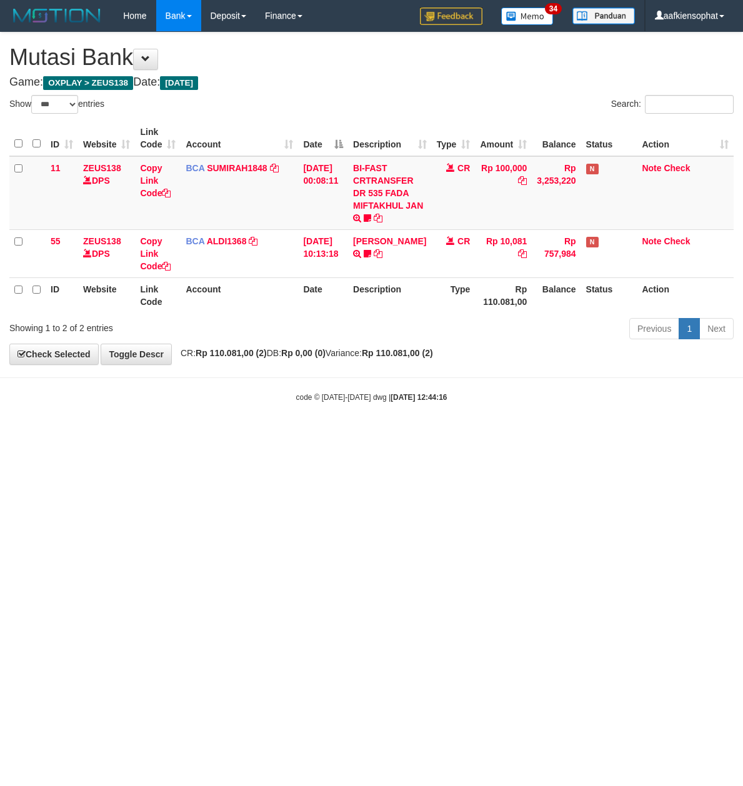
select select "***"
click at [468, 434] on html "Toggle navigation Home Bank Account List Load By Website Group [OXPLAY] ZEUS138…" at bounding box center [371, 217] width 743 height 434
select select "***"
drag, startPoint x: 418, startPoint y: 485, endPoint x: 396, endPoint y: 508, distance: 31.8
click at [418, 434] on html "Toggle navigation Home Bank Account List Load By Website Group [OXPLAY] ZEUS138…" at bounding box center [371, 217] width 743 height 434
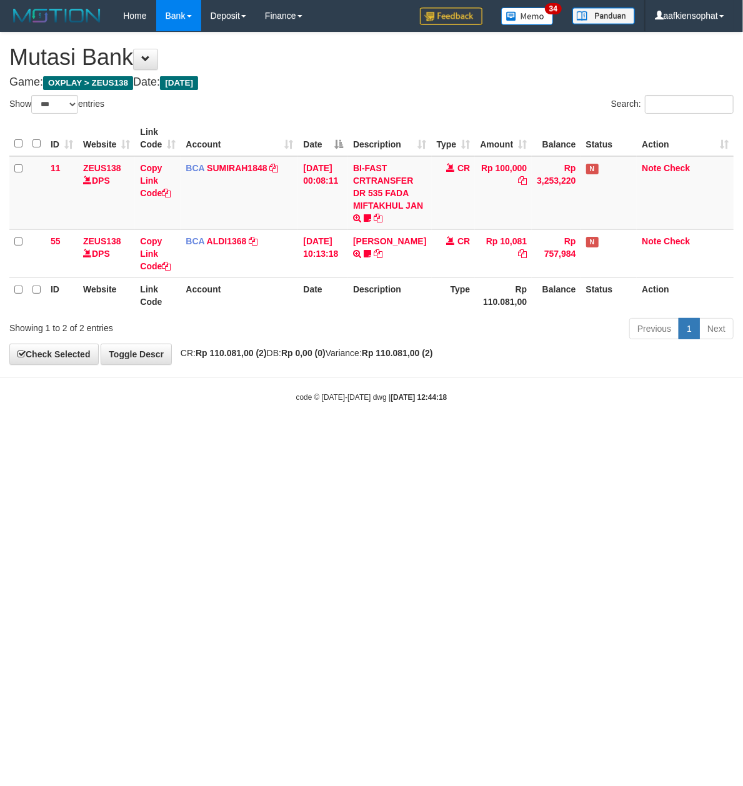
drag, startPoint x: 376, startPoint y: 543, endPoint x: 368, endPoint y: 550, distance: 11.1
click at [369, 434] on html "Toggle navigation Home Bank Account List Load By Website Group [OXPLAY] ZEUS138…" at bounding box center [371, 217] width 743 height 434
drag, startPoint x: 288, startPoint y: 571, endPoint x: 266, endPoint y: 566, distance: 22.9
click at [276, 434] on html "Toggle navigation Home Bank Account List Load By Website Group [OXPLAY] ZEUS138…" at bounding box center [371, 217] width 743 height 434
click at [243, 434] on html "Toggle navigation Home Bank Account List Load By Website Group [OXPLAY] ZEUS138…" at bounding box center [371, 217] width 743 height 434
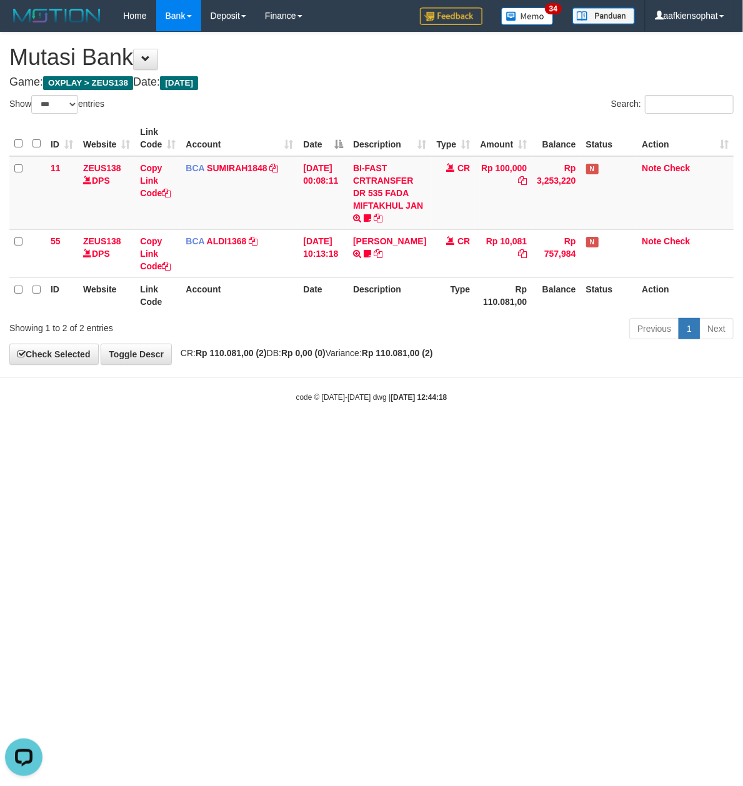
click at [208, 434] on html "Toggle navigation Home Bank Account List Load By Website Group [OXPLAY] ZEUS138…" at bounding box center [371, 217] width 743 height 434
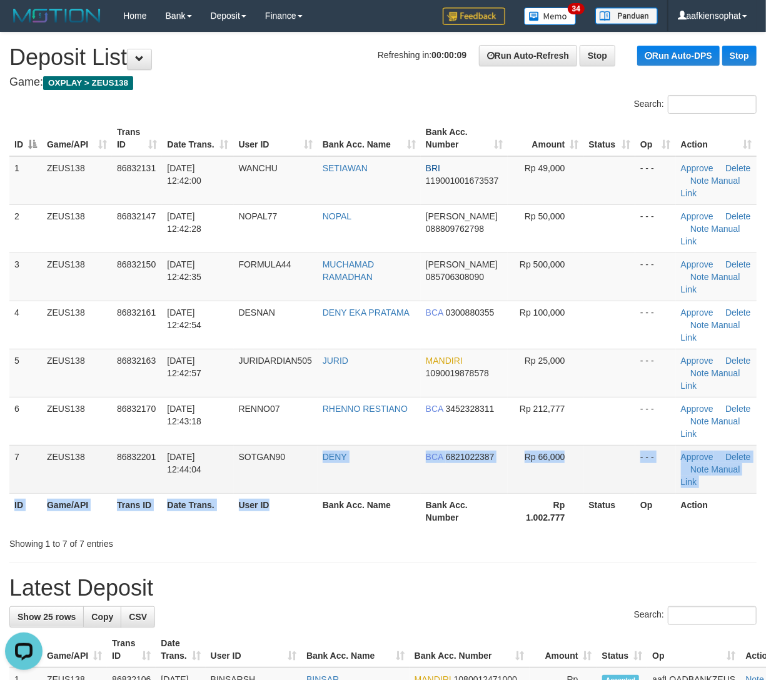
drag, startPoint x: 283, startPoint y: 498, endPoint x: 588, endPoint y: 491, distance: 305.1
click at [316, 503] on table "ID Game/API Trans ID Date Trans. User ID Bank Acc. Name Bank Acc. Number Amount…" at bounding box center [382, 325] width 747 height 408
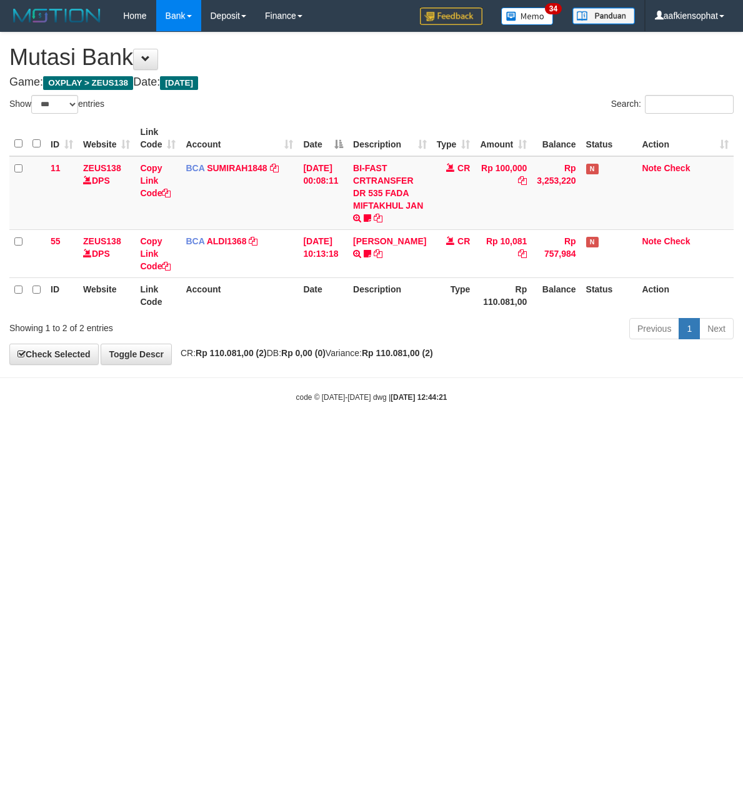
select select "***"
click at [743, 434] on html "Toggle navigation Home Bank Account List Load By Website Group [OXPLAY] ZEUS138…" at bounding box center [371, 217] width 743 height 434
select select "***"
drag, startPoint x: 348, startPoint y: 581, endPoint x: 361, endPoint y: 584, distance: 13.4
click at [361, 434] on html "Toggle navigation Home Bank Account List Load By Website Group [OXPLAY] ZEUS138…" at bounding box center [371, 217] width 743 height 434
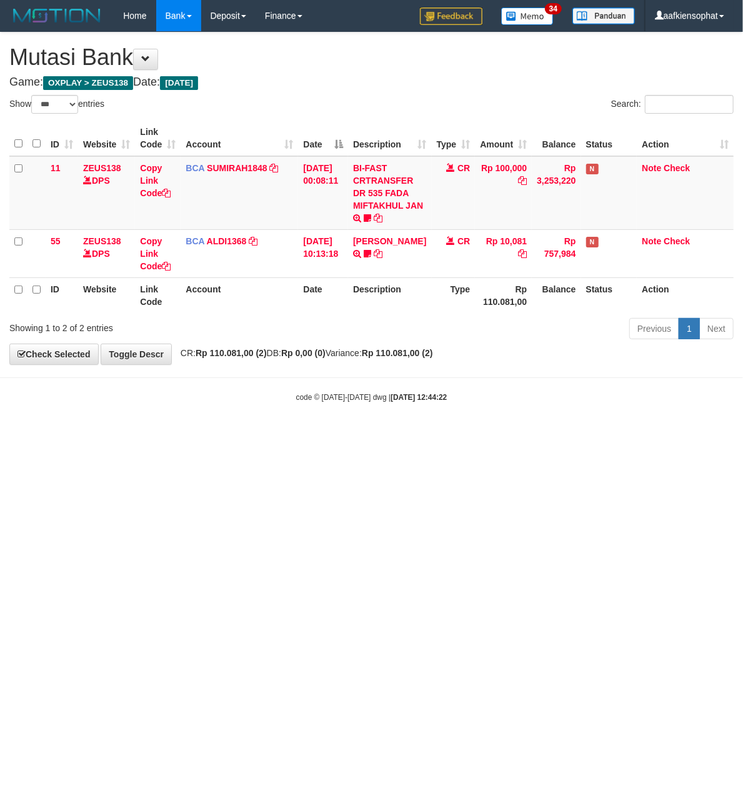
click at [38, 434] on html "Toggle navigation Home Bank Account List Load By Website Group [OXPLAY] ZEUS138…" at bounding box center [371, 217] width 743 height 434
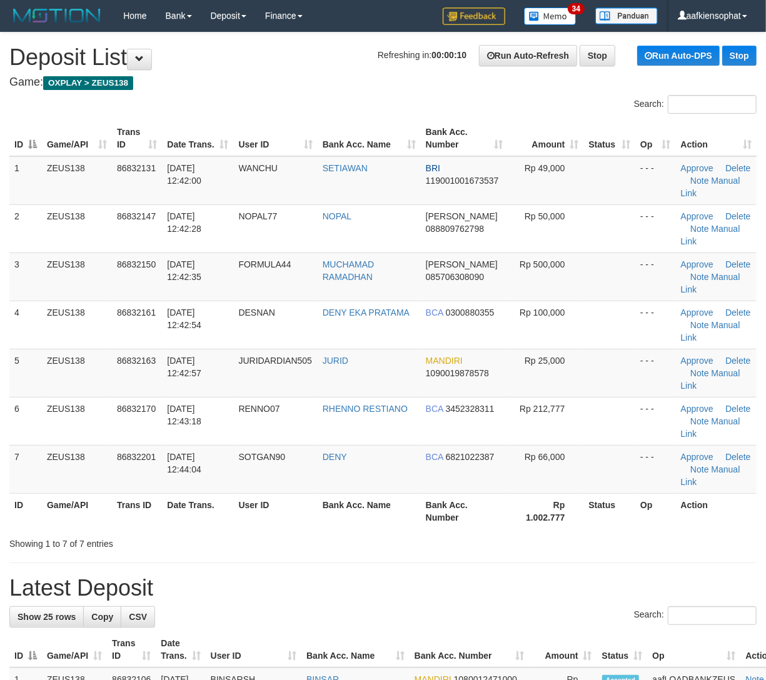
drag, startPoint x: 331, startPoint y: 528, endPoint x: 691, endPoint y: 543, distance: 360.4
click at [380, 531] on div "ID Game/API Trans ID Date Trans. User ID Bank Acc. Name Bank Acc. Number Amount…" at bounding box center [383, 325] width 766 height 416
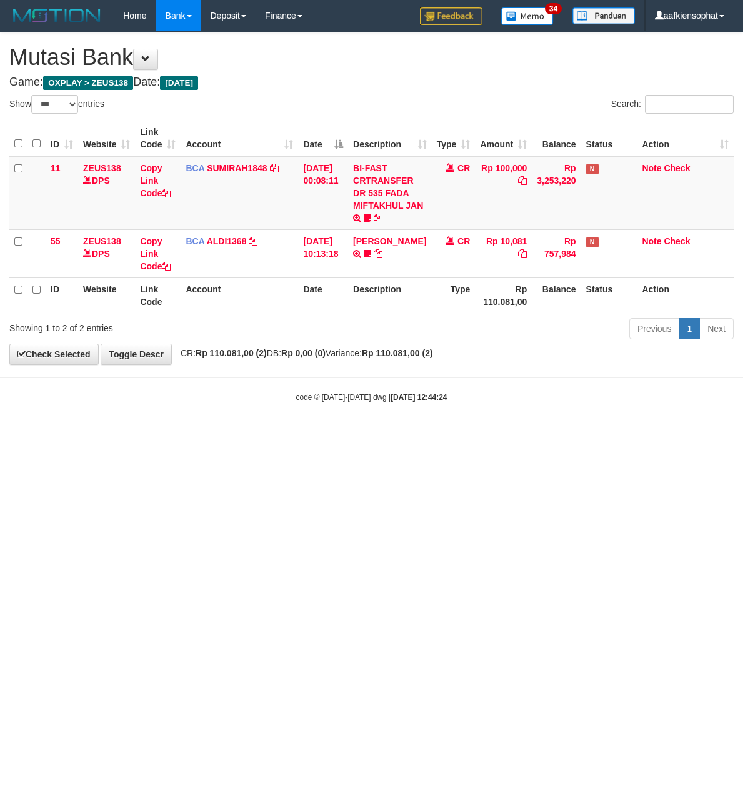
select select "***"
click at [639, 434] on html "Toggle navigation Home Bank Account List Load By Website Group [OXPLAY] ZEUS138…" at bounding box center [371, 217] width 743 height 434
click at [650, 434] on html "Toggle navigation Home Bank Account List Load By Website Group [OXPLAY] ZEUS138…" at bounding box center [371, 217] width 743 height 434
drag, startPoint x: 650, startPoint y: 464, endPoint x: 134, endPoint y: 461, distance: 516.3
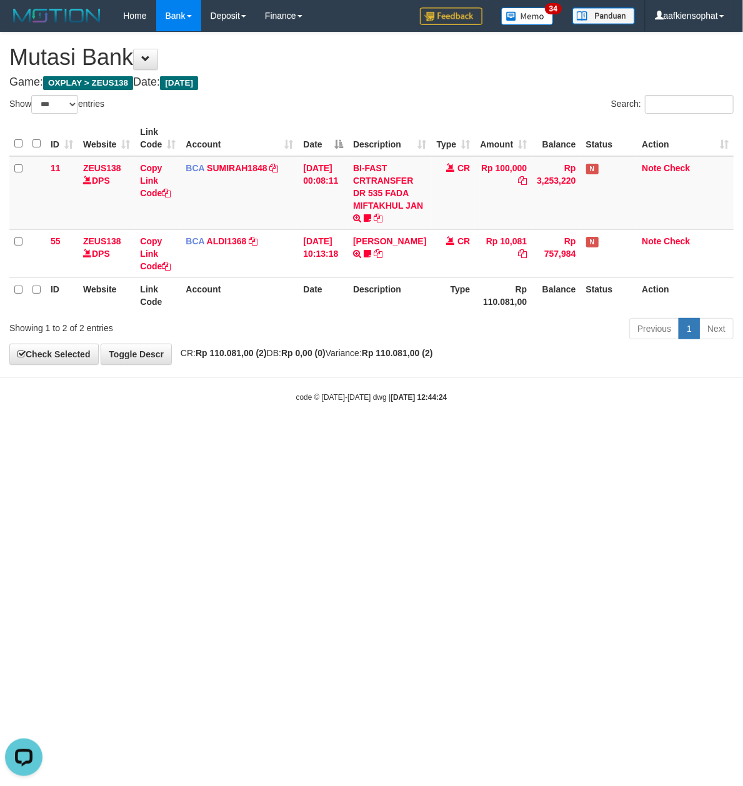
click at [635, 434] on html "Toggle navigation Home Bank Account List Load By Website Group [OXPLAY] ZEUS138…" at bounding box center [371, 217] width 743 height 434
click at [418, 429] on body "Toggle navigation Home Bank Account List Load By Website Group [OXPLAY] ZEUS138…" at bounding box center [371, 217] width 743 height 434
drag, startPoint x: 288, startPoint y: 470, endPoint x: 6, endPoint y: 460, distance: 282.1
click at [246, 434] on html "Toggle navigation Home Bank Account List Load By Website Group [OXPLAY] ZEUS138…" at bounding box center [371, 217] width 743 height 434
drag, startPoint x: 405, startPoint y: 463, endPoint x: 383, endPoint y: 469, distance: 22.6
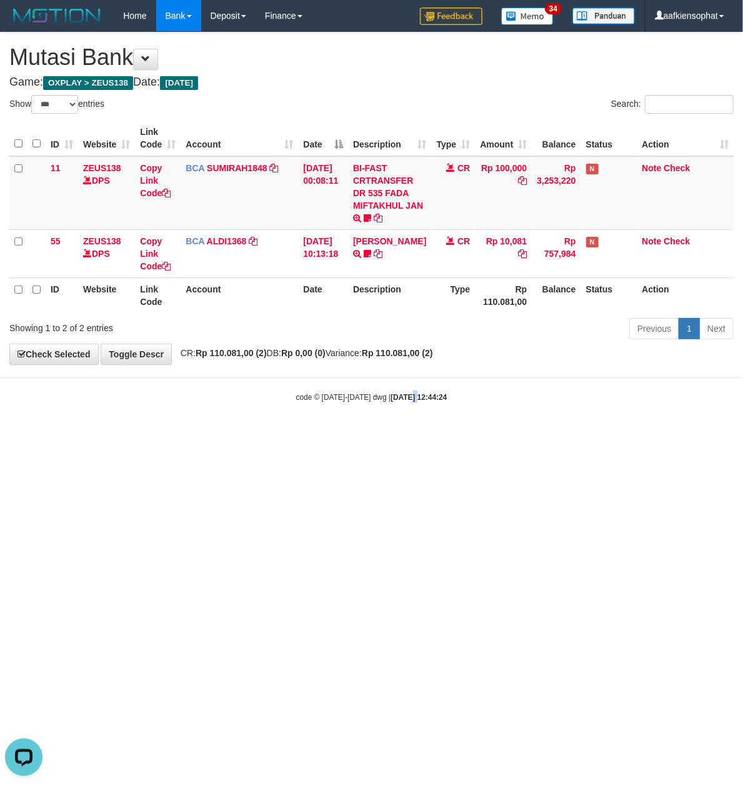
click at [403, 434] on html "Toggle navigation Home Bank Account List Load By Website Group [OXPLAY] ZEUS138…" at bounding box center [371, 217] width 743 height 434
click at [385, 434] on html "Toggle navigation Home Bank Account List Load By Website Group [OXPLAY] ZEUS138…" at bounding box center [371, 217] width 743 height 434
click at [376, 434] on html "Toggle navigation Home Bank Account List Load By Website Group [OXPLAY] ZEUS138…" at bounding box center [371, 217] width 743 height 434
drag, startPoint x: 495, startPoint y: 550, endPoint x: 400, endPoint y: 553, distance: 95.0
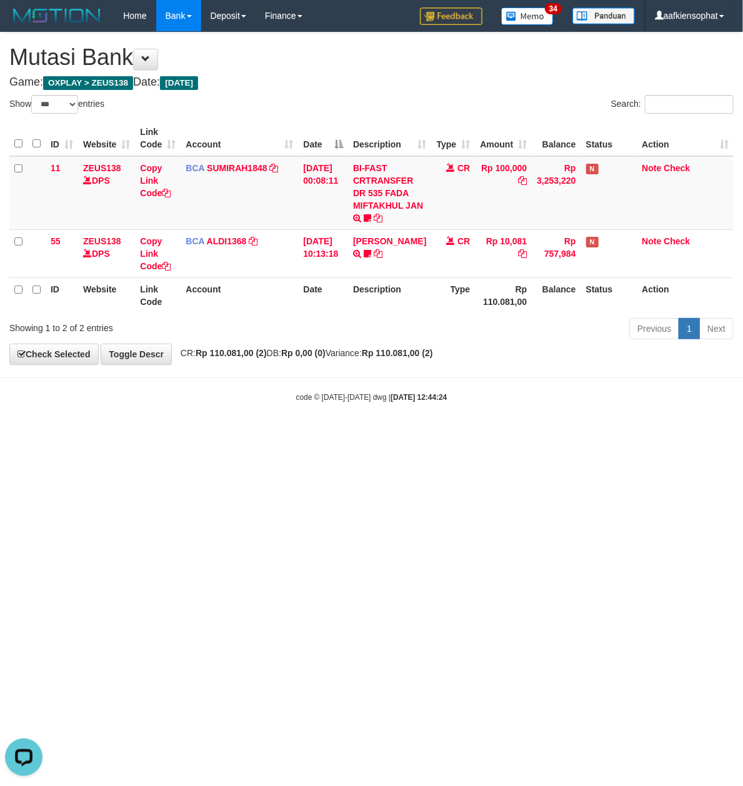
click at [420, 434] on html "Toggle navigation Home Bank Account List Load By Website Group [OXPLAY] ZEUS138…" at bounding box center [371, 217] width 743 height 434
click at [259, 434] on html "Toggle navigation Home Bank Account List Load By Website Group [OXPLAY] ZEUS138…" at bounding box center [371, 217] width 743 height 434
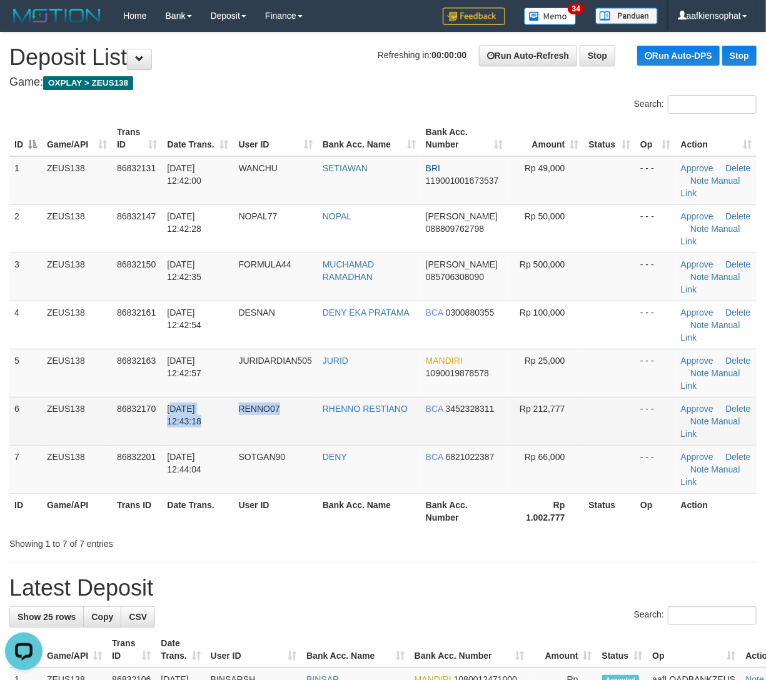
drag, startPoint x: 176, startPoint y: 408, endPoint x: 226, endPoint y: 399, distance: 51.5
click at [206, 403] on tr "6 ZEUS138 86832170 31/08/2025 12:43:18 RENNO07 RHENNO RESTIANO BCA 3452328311 R…" at bounding box center [382, 421] width 747 height 48
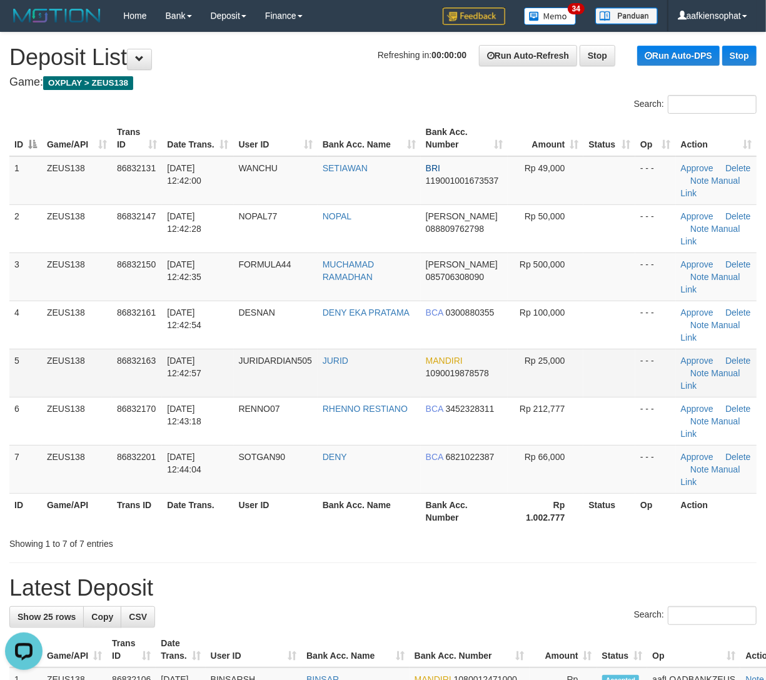
drag, startPoint x: 48, startPoint y: 383, endPoint x: 773, endPoint y: 416, distance: 726.4
click at [66, 381] on tr "5 ZEUS138 86832163 31/08/2025 12:42:57 JURIDARDIAN505 JURID MANDIRI 10900198785…" at bounding box center [382, 373] width 747 height 48
drag, startPoint x: 454, startPoint y: 563, endPoint x: 533, endPoint y: 553, distance: 80.0
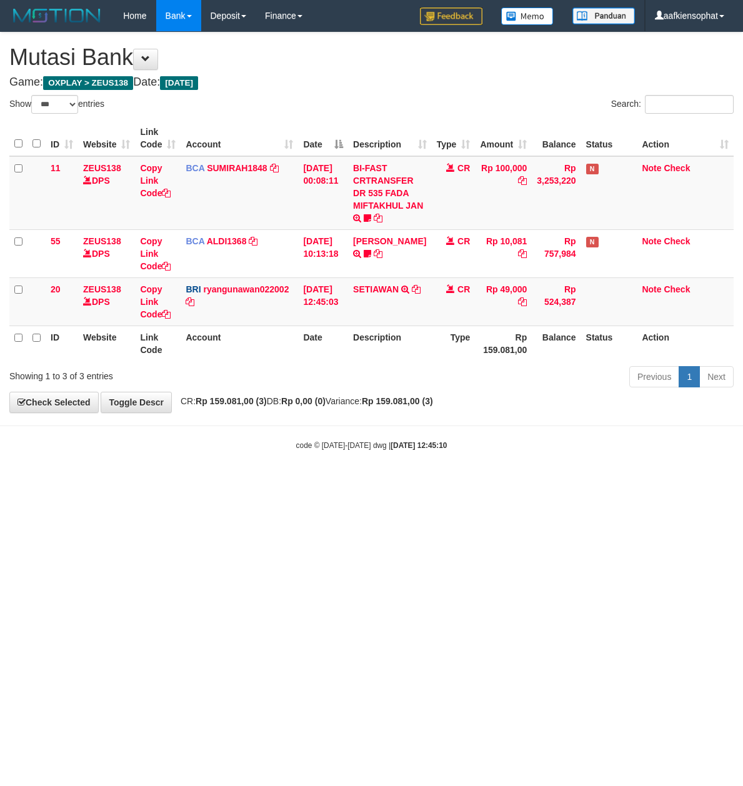
select select "***"
drag, startPoint x: 656, startPoint y: 443, endPoint x: 645, endPoint y: 441, distance: 11.4
click at [653, 445] on div "code © 2012-2018 dwg | 2025/08/31 12:45:10" at bounding box center [371, 445] width 743 height 13
drag, startPoint x: 628, startPoint y: 441, endPoint x: 609, endPoint y: 439, distance: 18.8
click at [616, 443] on div "code © 2012-2018 dwg | 2025/08/31 12:45:10" at bounding box center [371, 445] width 743 height 13
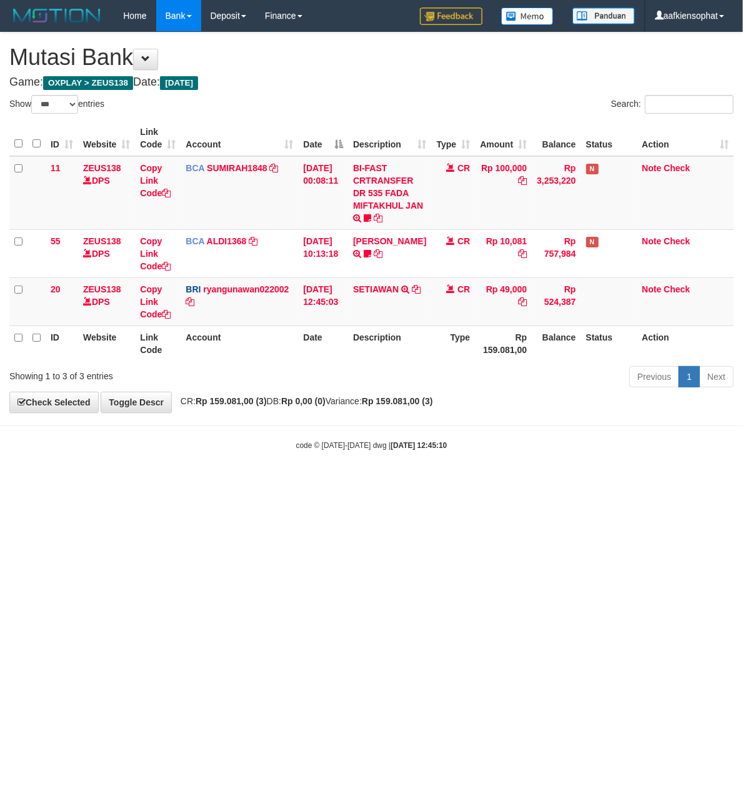
drag, startPoint x: 289, startPoint y: 400, endPoint x: 280, endPoint y: 405, distance: 10.1
click at [289, 403] on div "**********" at bounding box center [371, 223] width 743 height 380
drag, startPoint x: 251, startPoint y: 431, endPoint x: 254, endPoint y: 441, distance: 10.3
click at [254, 441] on body "Toggle navigation Home Bank Account List Load By Website Group [OXPLAY] ZEUS138…" at bounding box center [371, 241] width 743 height 483
click at [151, 423] on body "Toggle navigation Home Bank Account List Load By Website Group [OXPLAY] ZEUS138…" at bounding box center [371, 241] width 743 height 483
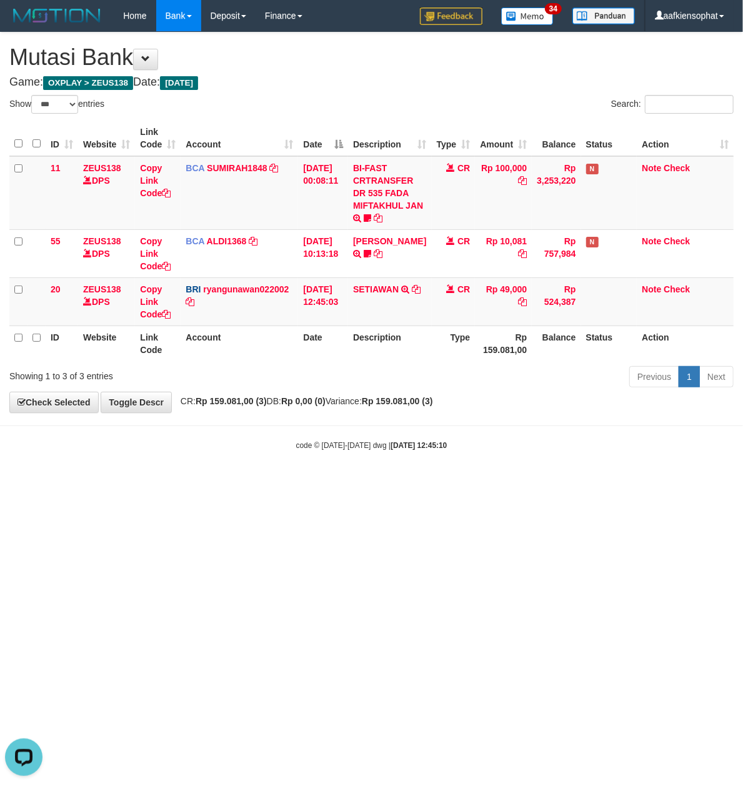
click at [151, 423] on body "Toggle navigation Home Bank Account List Load By Website Group [OXPLAY] ZEUS138…" at bounding box center [371, 241] width 743 height 483
click at [269, 428] on body "Toggle navigation Home Bank Account List Load By Website Group [OXPLAY] ZEUS138…" at bounding box center [371, 241] width 743 height 483
click at [269, 426] on hr at bounding box center [371, 426] width 743 height 1
click at [306, 421] on body "Toggle navigation Home Bank Account List Load By Website Group [OXPLAY] ZEUS138…" at bounding box center [371, 241] width 743 height 483
click at [331, 436] on body "Toggle navigation Home Bank Account List Load By Website Group [OXPLAY] ZEUS138…" at bounding box center [371, 241] width 743 height 483
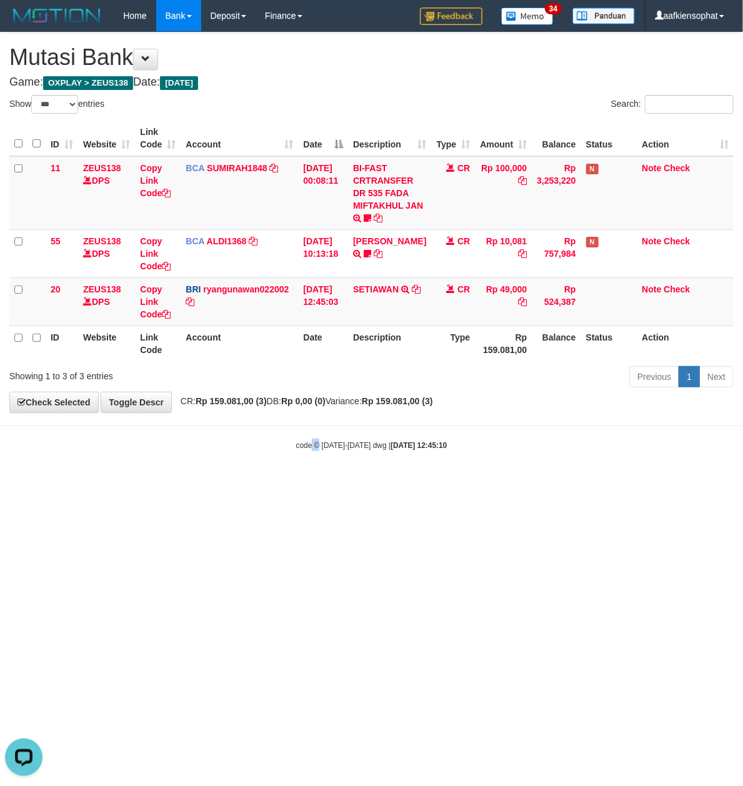
drag, startPoint x: 313, startPoint y: 456, endPoint x: 68, endPoint y: 470, distance: 245.4
click at [301, 461] on body "Toggle navigation Home Bank Account List Load By Website Group [OXPLAY] ZEUS138…" at bounding box center [371, 241] width 743 height 483
click at [396, 483] on html "Toggle navigation Home Bank Account List Load By Website Group [OXPLAY] ZEUS138…" at bounding box center [371, 241] width 743 height 483
click at [319, 483] on html "Toggle navigation Home Bank Account List Load By Website Group [OXPLAY] ZEUS138…" at bounding box center [371, 241] width 743 height 483
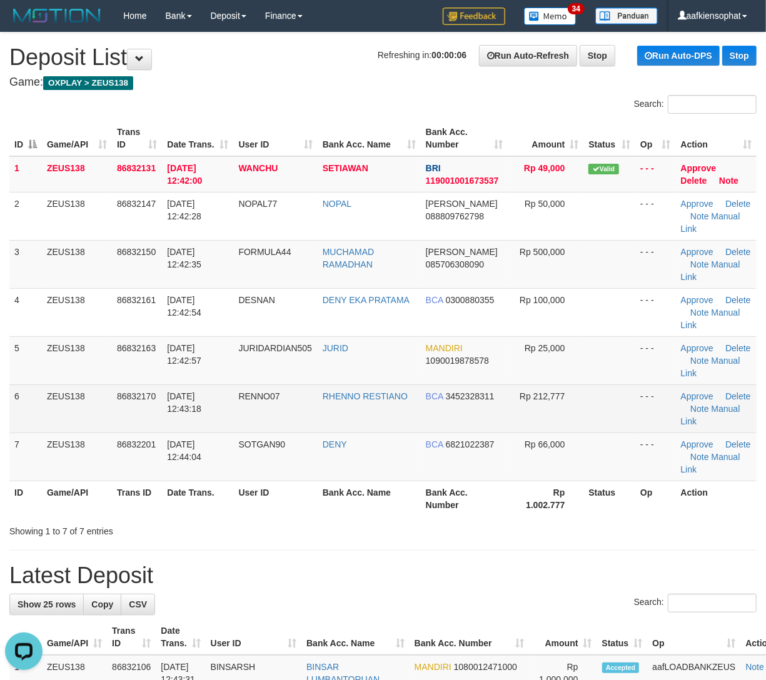
drag, startPoint x: 293, startPoint y: 434, endPoint x: 341, endPoint y: 423, distance: 50.0
click at [295, 434] on td "SOTGAN90" at bounding box center [276, 457] width 84 height 48
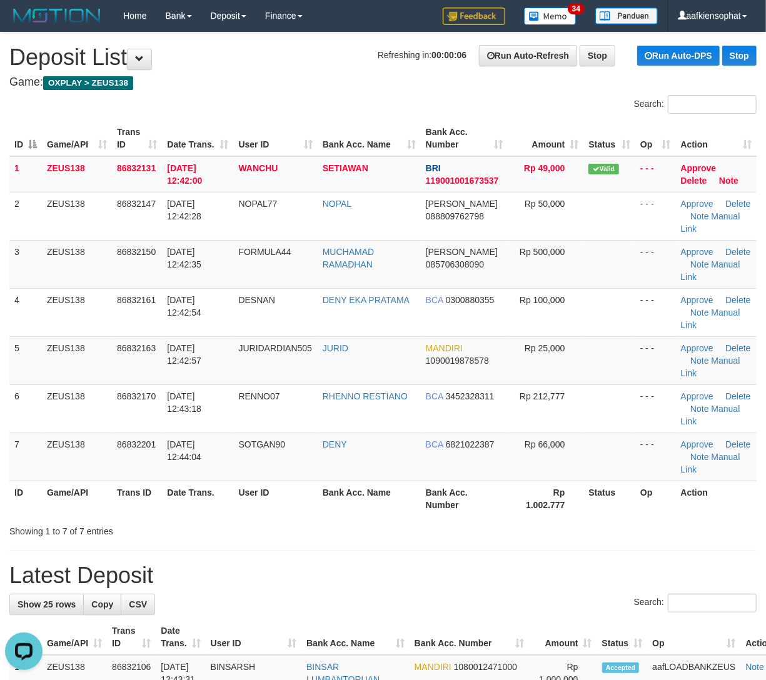
drag, startPoint x: 406, startPoint y: 511, endPoint x: 435, endPoint y: 513, distance: 29.4
click at [415, 518] on div "ID Game/API Trans ID Date Trans. User ID Bank Acc. Name Bank Acc. Number Amount…" at bounding box center [383, 318] width 766 height 403
drag, startPoint x: 354, startPoint y: 495, endPoint x: 771, endPoint y: 518, distance: 418.2
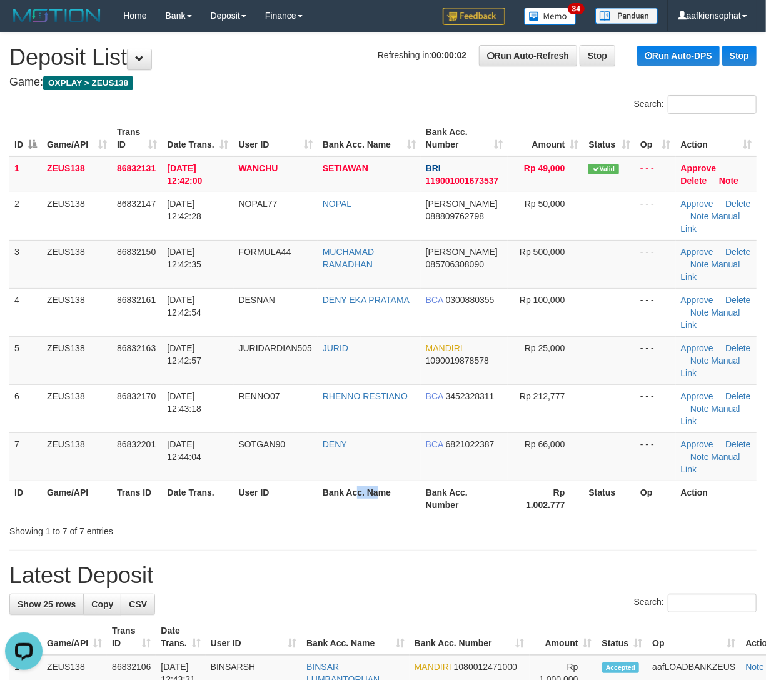
click at [396, 496] on th "Bank Acc. Name" at bounding box center [369, 499] width 103 height 36
drag, startPoint x: 200, startPoint y: 483, endPoint x: 271, endPoint y: 483, distance: 70.6
click at [238, 486] on table "ID Game/API Trans ID Date Trans. User ID Bank Acc. Name Bank Acc. Number Amount…" at bounding box center [382, 319] width 747 height 396
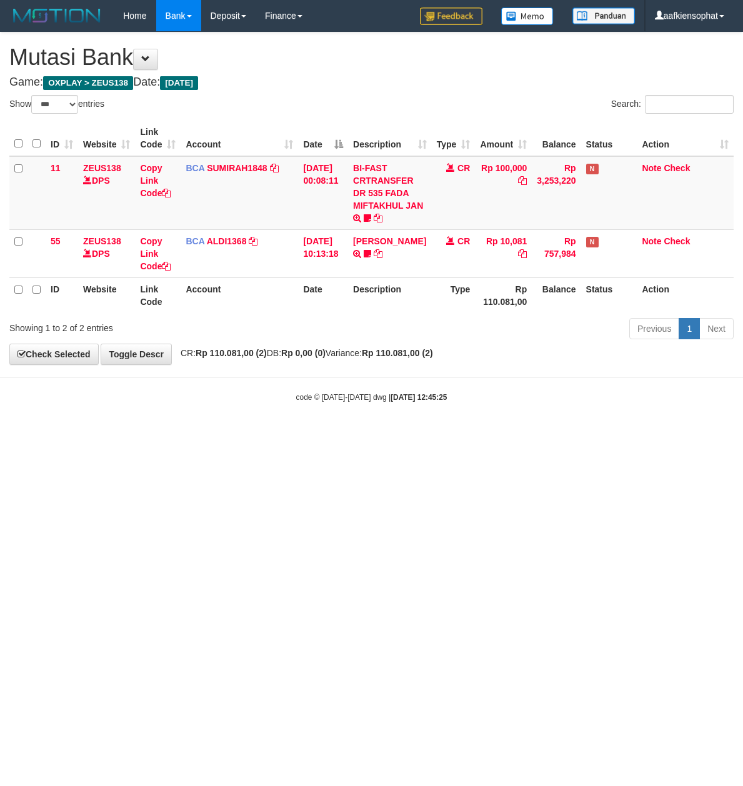
select select "***"
click at [703, 434] on html "Toggle navigation Home Bank Account List Load By Website Group [OXPLAY] ZEUS138…" at bounding box center [371, 217] width 743 height 434
click at [598, 434] on html "Toggle navigation Home Bank Account List Load By Website Group [OXPLAY] ZEUS138…" at bounding box center [371, 217] width 743 height 434
drag, startPoint x: 245, startPoint y: 561, endPoint x: 111, endPoint y: 664, distance: 168.5
click at [178, 434] on html "Toggle navigation Home Bank Account List Load By Website Group [OXPLAY] ZEUS138…" at bounding box center [371, 217] width 743 height 434
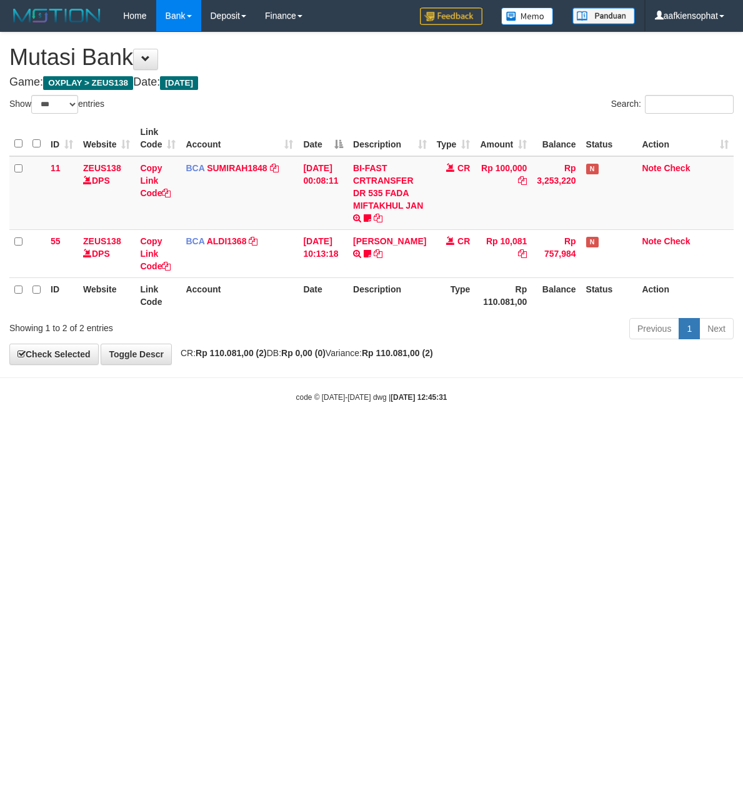
select select "***"
drag, startPoint x: 649, startPoint y: 436, endPoint x: 633, endPoint y: 435, distance: 15.6
click at [646, 434] on html "Toggle navigation Home Bank Account List Load By Website Group [OXPLAY] ZEUS138…" at bounding box center [371, 217] width 743 height 434
drag, startPoint x: 594, startPoint y: 430, endPoint x: 61, endPoint y: 408, distance: 533.0
click at [593, 431] on body "Toggle navigation Home Bank Account List Load By Website Group [OXPLAY] ZEUS138…" at bounding box center [371, 217] width 743 height 434
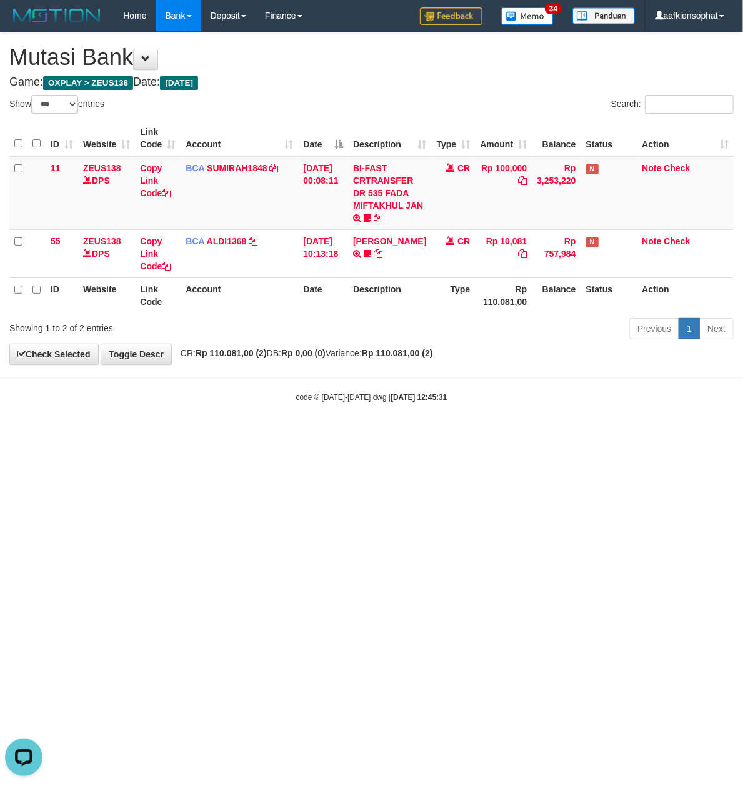
click at [269, 433] on body "Toggle navigation Home Bank Account List Load By Website Group [OXPLAY] ZEUS138…" at bounding box center [371, 217] width 743 height 434
click at [265, 428] on body "Toggle navigation Home Bank Account List Load By Website Group [OXPLAY] ZEUS138…" at bounding box center [371, 217] width 743 height 434
click at [266, 425] on body "Toggle navigation Home Bank Account List Load By Website Group [OXPLAY] ZEUS138…" at bounding box center [371, 217] width 743 height 434
click at [246, 434] on html "Toggle navigation Home Bank Account List Load By Website Group [OXPLAY] ZEUS138…" at bounding box center [371, 217] width 743 height 434
drag, startPoint x: 184, startPoint y: 513, endPoint x: 128, endPoint y: 579, distance: 86.0
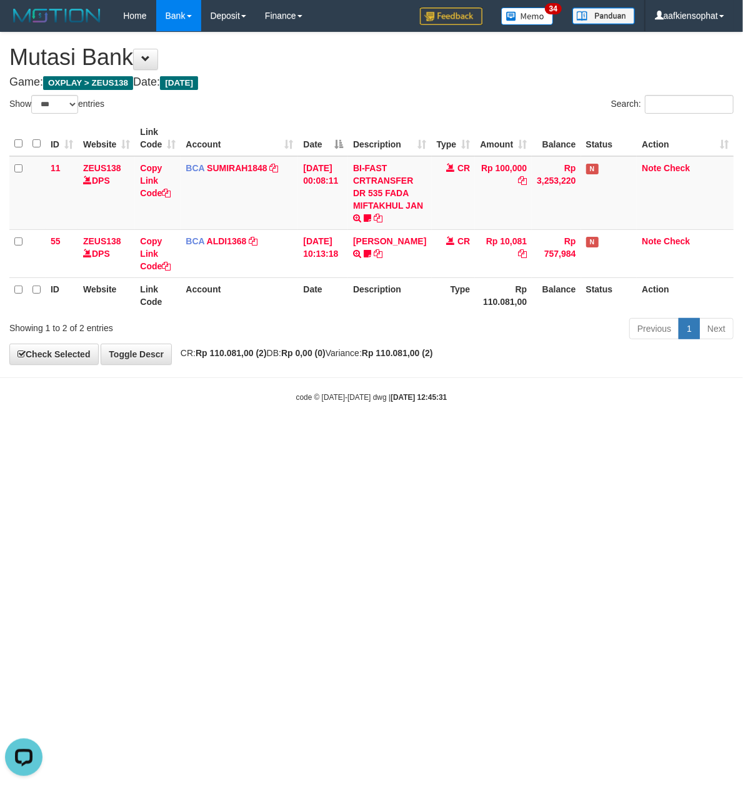
click at [138, 434] on html "Toggle navigation Home Bank Account List Load By Website Group [OXPLAY] ZEUS138…" at bounding box center [371, 217] width 743 height 434
select select "***"
drag, startPoint x: 181, startPoint y: 353, endPoint x: 174, endPoint y: 369, distance: 17.1
click at [174, 366] on body "Toggle navigation Home Bank Account List Load By Website Group [OXPLAY] ZEUS138…" at bounding box center [371, 217] width 743 height 434
drag, startPoint x: 173, startPoint y: 386, endPoint x: 738, endPoint y: 376, distance: 565.1
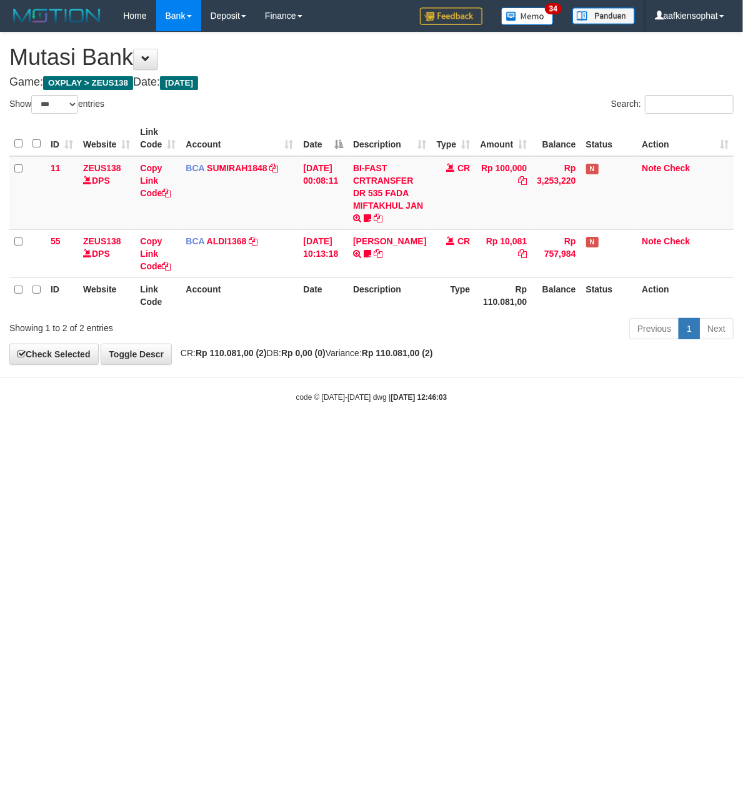
click at [255, 388] on body "Toggle navigation Home Bank Account List Load By Website Group [OXPLAY] ZEUS138…" at bounding box center [371, 217] width 743 height 434
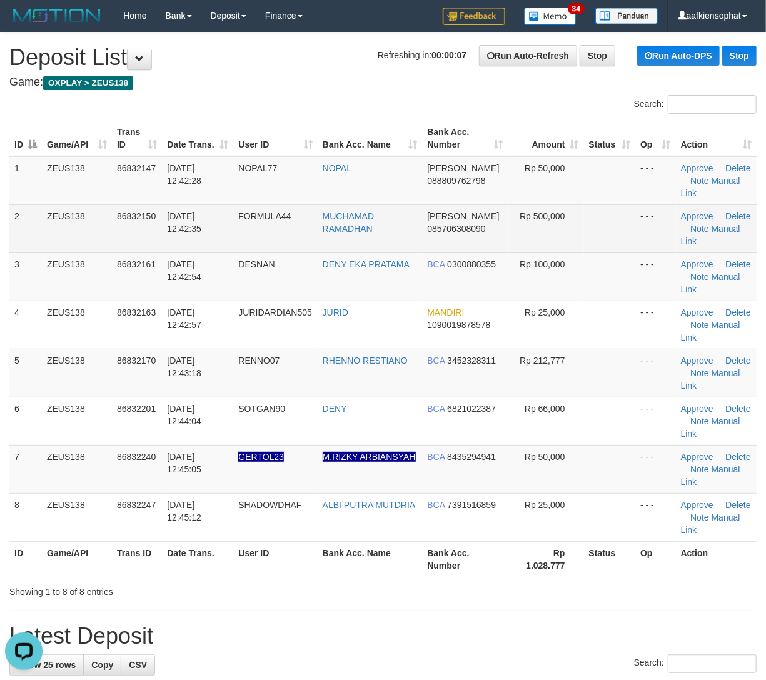
drag, startPoint x: 290, startPoint y: 201, endPoint x: 386, endPoint y: 215, distance: 96.7
click at [301, 201] on td "NOPAL77" at bounding box center [275, 180] width 84 height 49
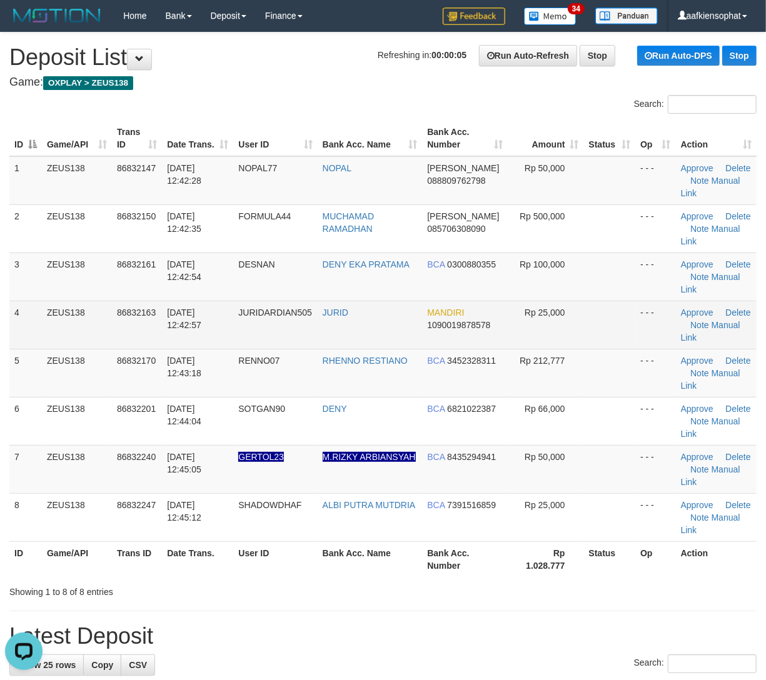
drag, startPoint x: 273, startPoint y: 311, endPoint x: 306, endPoint y: 304, distance: 33.8
click at [276, 313] on span "JURIDARDIAN505" at bounding box center [274, 313] width 73 height 10
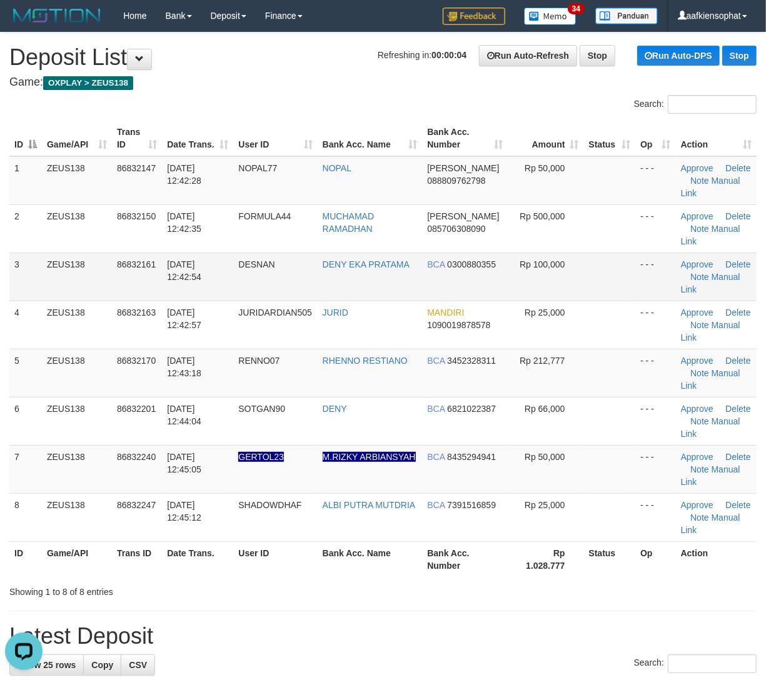
click at [399, 299] on td "DENY EKA PRATAMA" at bounding box center [370, 277] width 105 height 48
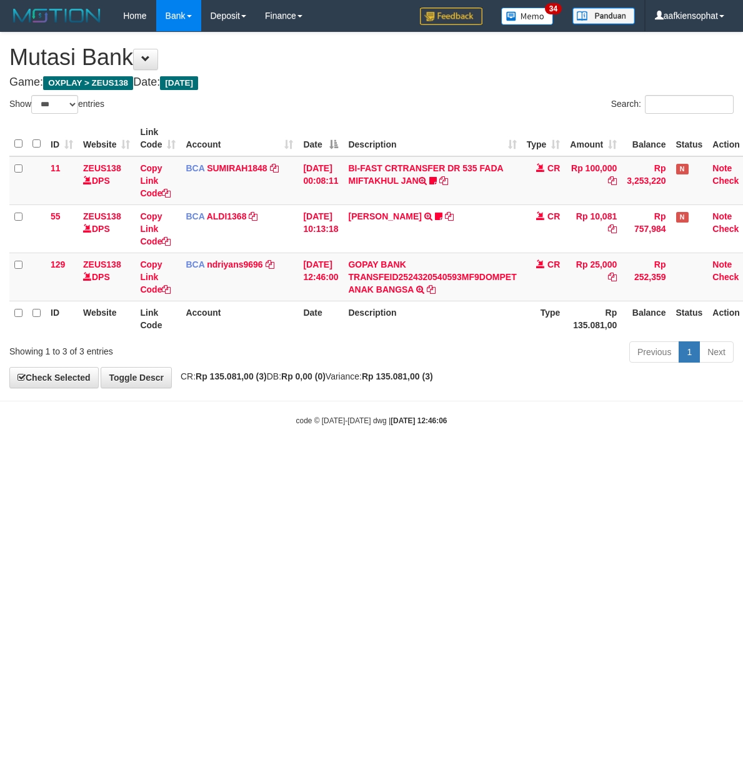
select select "***"
click at [670, 458] on html "Toggle navigation Home Bank Account List Load By Website Group [OXPLAY] ZEUS138…" at bounding box center [371, 229] width 743 height 458
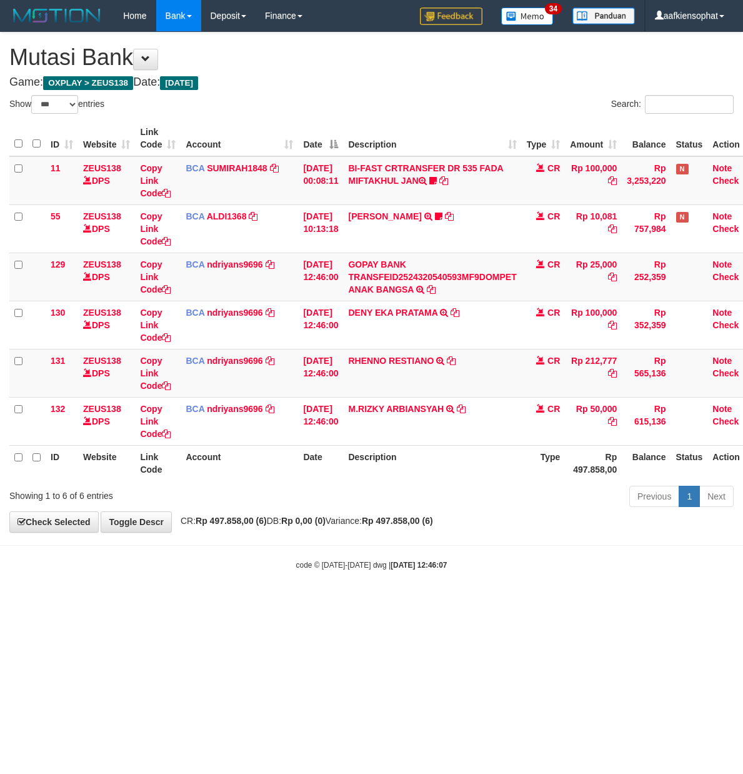
select select "***"
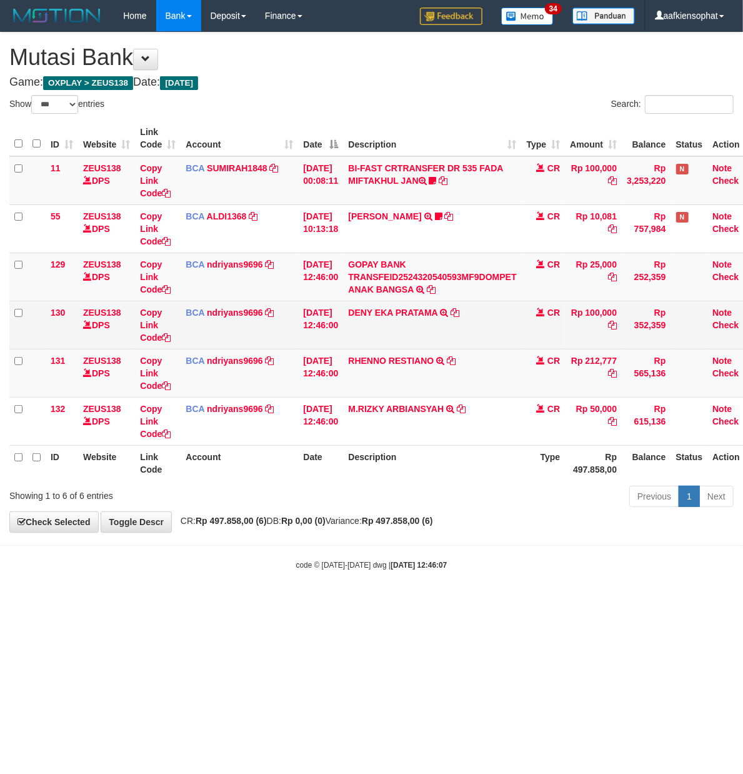
click at [418, 340] on td "DENY EKA PRATAMA TRSF E-BANKING CR 3108/FTSCY/WS95271 100000.00DENY EKA PRATAMA" at bounding box center [432, 325] width 178 height 48
copy td "PRATAMA"
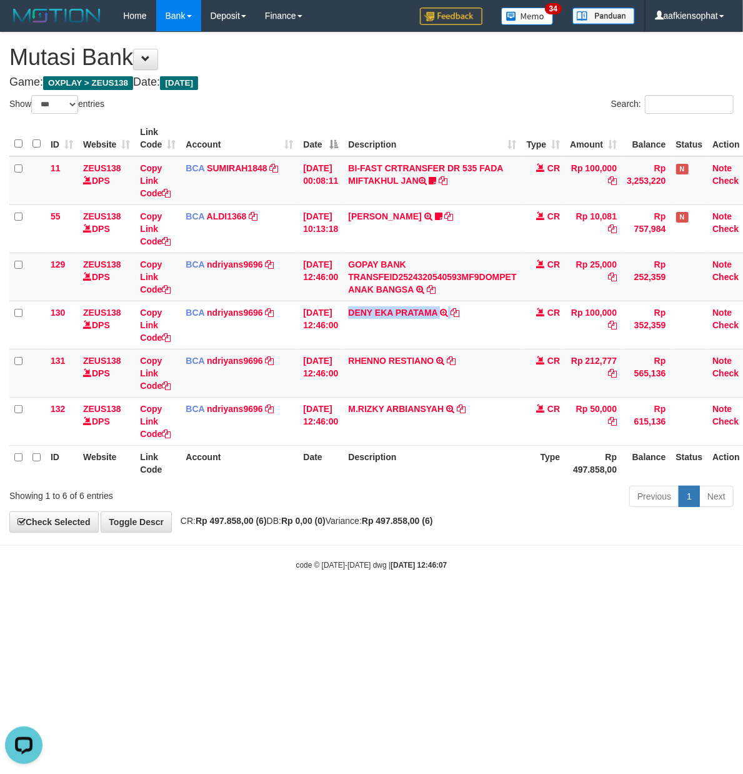
drag, startPoint x: 418, startPoint y: 340, endPoint x: 1, endPoint y: 296, distance: 419.8
click at [416, 339] on td "DENY EKA PRATAMA TRSF E-BANKING CR 3108/FTSCY/WS95271 100000.00DENY EKA PRATAMA" at bounding box center [432, 325] width 178 height 48
copy td "DENY EKA PRATAMA"
click at [343, 379] on td "31/08/2025 12:46:00" at bounding box center [320, 373] width 45 height 48
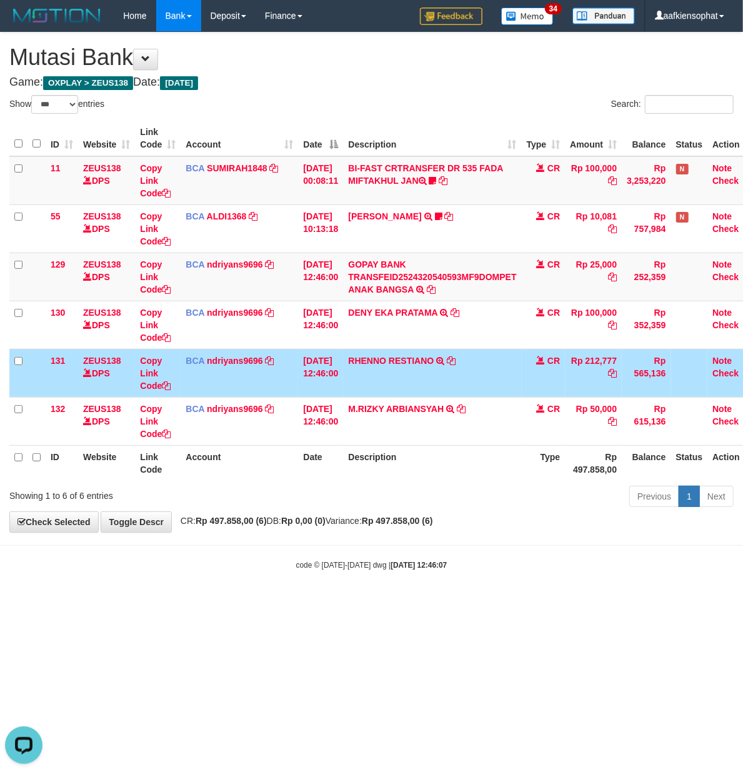
click at [343, 379] on td "[DATE] 12:46:00" at bounding box center [320, 373] width 45 height 48
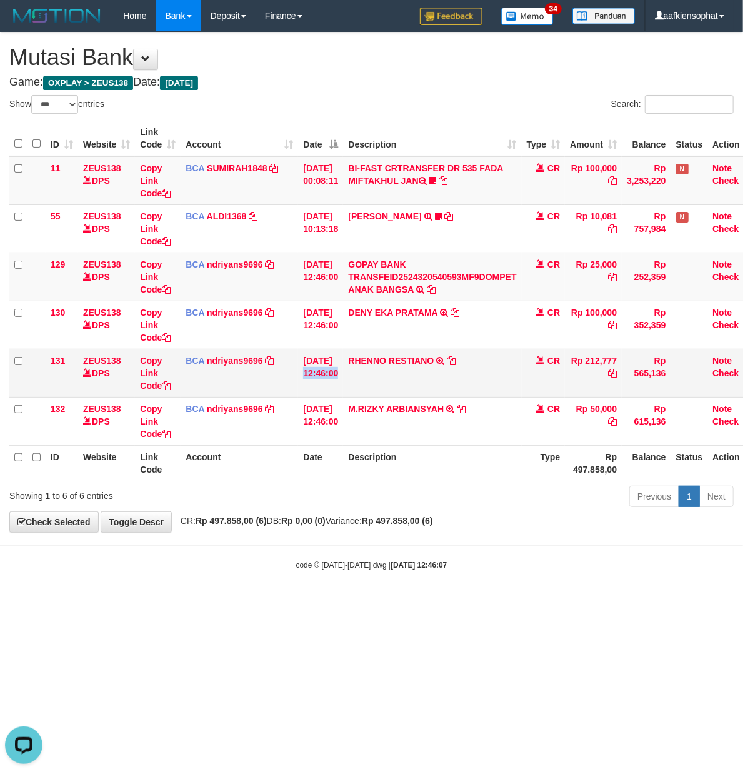
click at [343, 379] on td "[DATE] 12:46:00" at bounding box center [320, 373] width 45 height 48
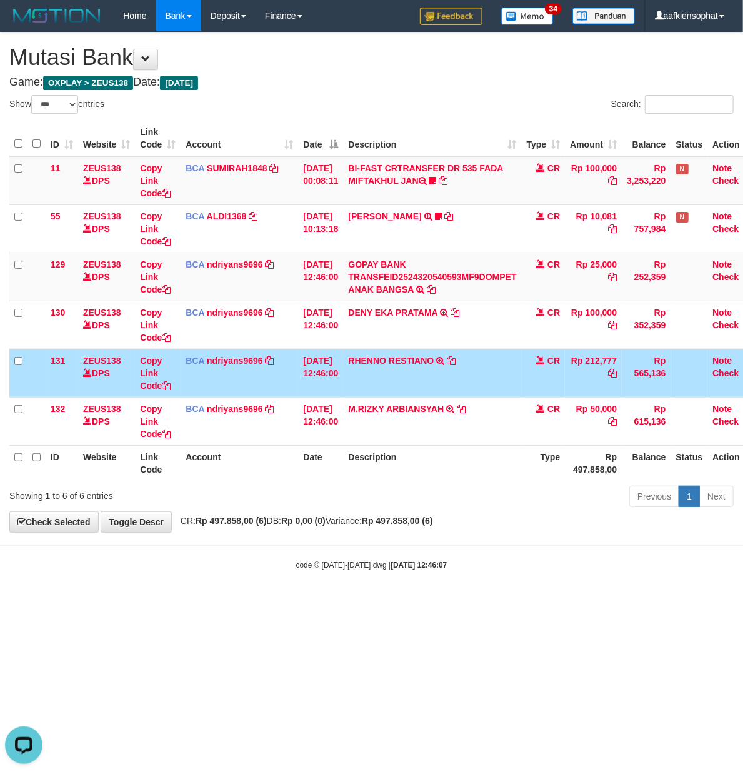
drag, startPoint x: 483, startPoint y: 391, endPoint x: 6, endPoint y: 371, distance: 477.9
click at [469, 389] on td "RHENNO RESTIANO TRSF E-BANKING CR 3108/FTSCY/WS95011 212777.00RHENNO RESTIANO" at bounding box center [432, 373] width 178 height 48
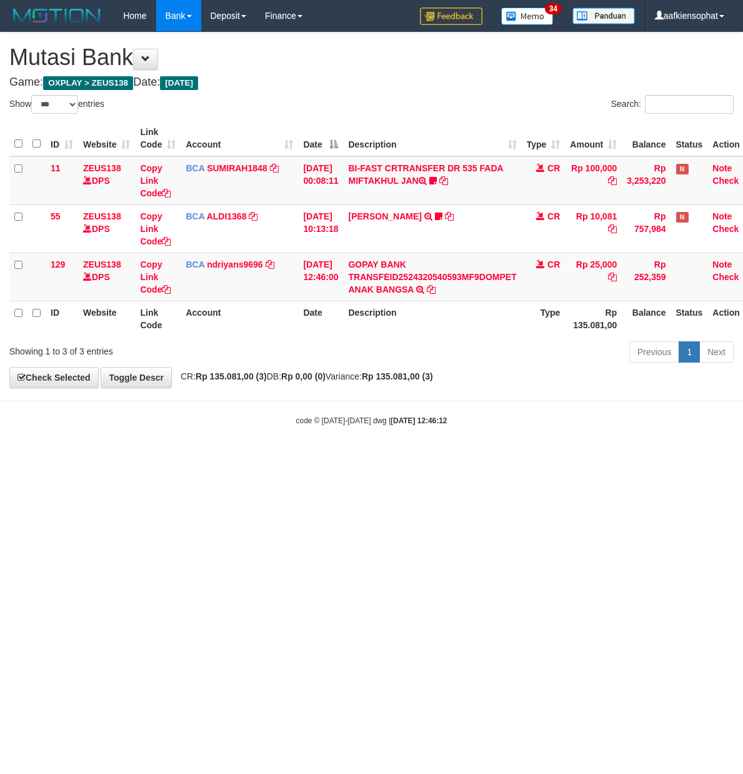
select select "***"
drag, startPoint x: 398, startPoint y: 359, endPoint x: 421, endPoint y: 346, distance: 26.3
click at [415, 348] on div "Previous 1 Next" at bounding box center [526, 353] width 415 height 27
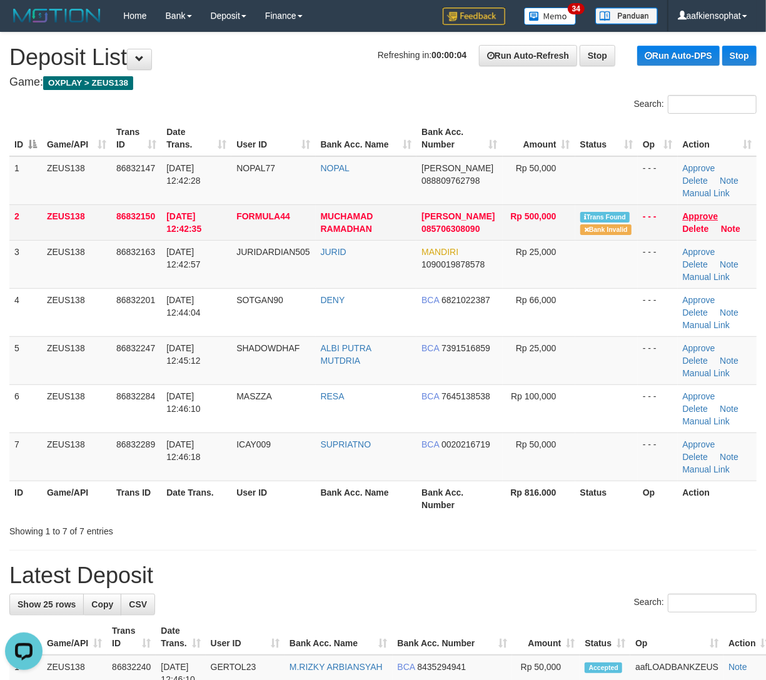
drag, startPoint x: 675, startPoint y: 211, endPoint x: 688, endPoint y: 211, distance: 12.5
click at [675, 211] on td "- - -" at bounding box center [658, 222] width 40 height 36
click at [705, 213] on link "Approve" at bounding box center [701, 216] width 36 height 10
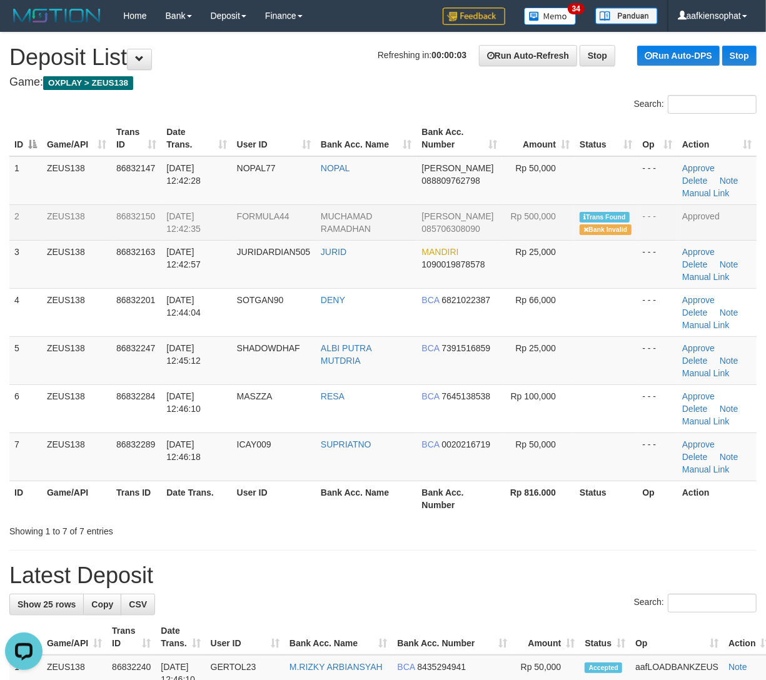
drag, startPoint x: 198, startPoint y: 526, endPoint x: 345, endPoint y: 508, distance: 148.6
click at [235, 524] on div "Showing 1 to 7 of 7 entries" at bounding box center [159, 529] width 300 height 18
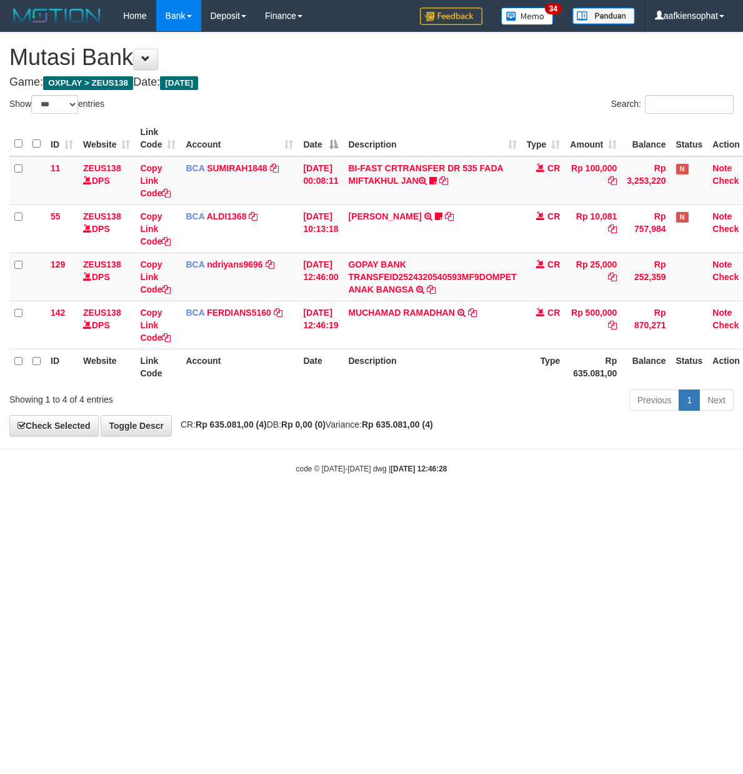
select select "***"
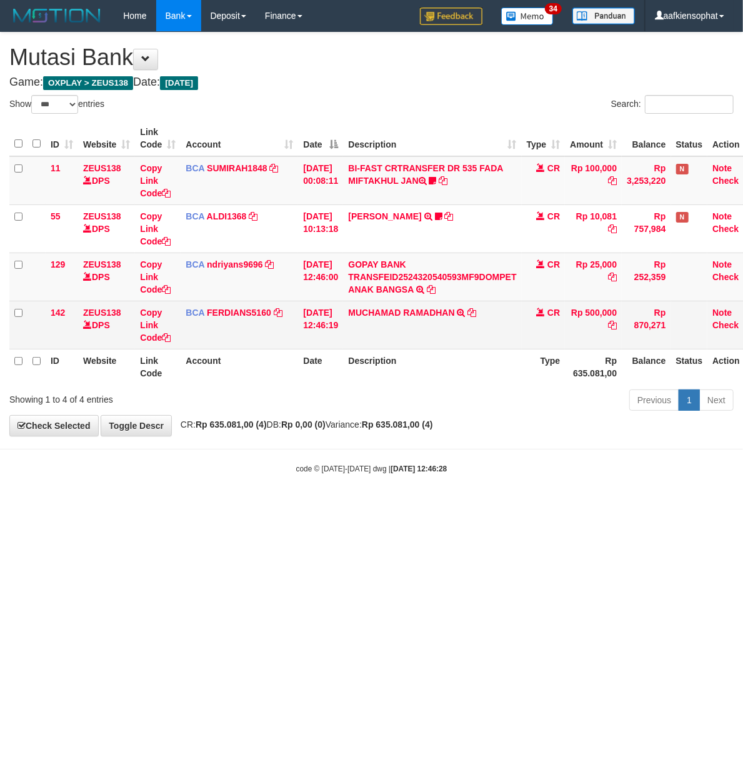
click at [391, 326] on td "MUCHAMAD RAMADHAN TRSF E-BANKING CR 3108/FTSCY/WS95271 500000.00MUCHAMAD RAMADH…" at bounding box center [432, 325] width 178 height 48
copy td "MUCHAMAD RAMADHAN"
click at [391, 326] on td "MUCHAMAD RAMADHAN TRSF E-BANKING CR 3108/FTSCY/WS95271 500000.00MUCHAMAD RAMADH…" at bounding box center [432, 325] width 178 height 48
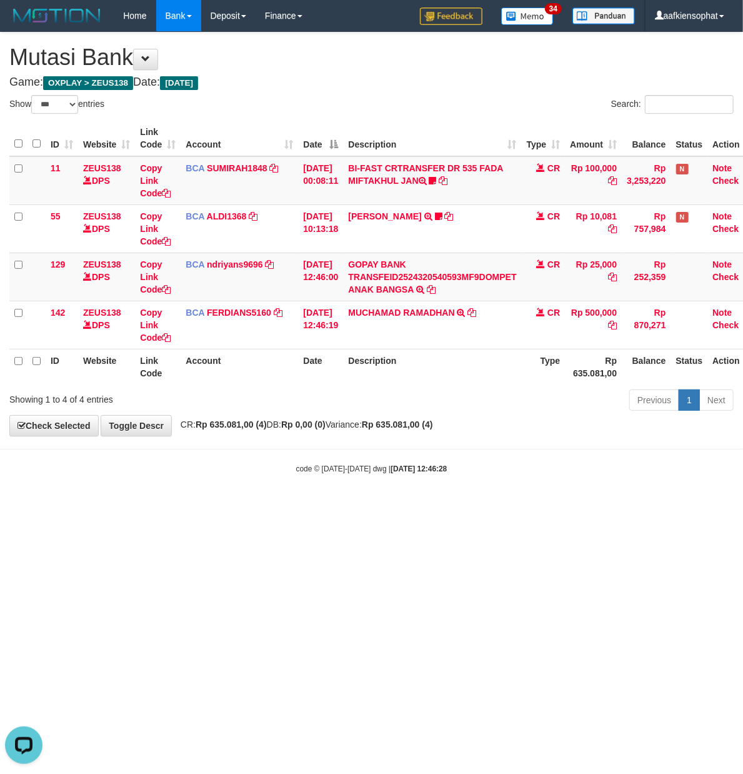
click at [506, 468] on div "code © 2012-2018 dwg | 2025/08/31 12:46:28" at bounding box center [371, 468] width 743 height 13
click at [385, 418] on div "**********" at bounding box center [371, 234] width 743 height 403
click at [363, 463] on body "Toggle navigation Home Bank Account List Load By Website Group [OXPLAY] ZEUS138…" at bounding box center [371, 253] width 743 height 506
drag, startPoint x: 355, startPoint y: 616, endPoint x: 163, endPoint y: 663, distance: 197.7
click at [310, 506] on html "Toggle navigation Home Bank Account List Load By Website Group [OXPLAY] ZEUS138…" at bounding box center [371, 253] width 743 height 506
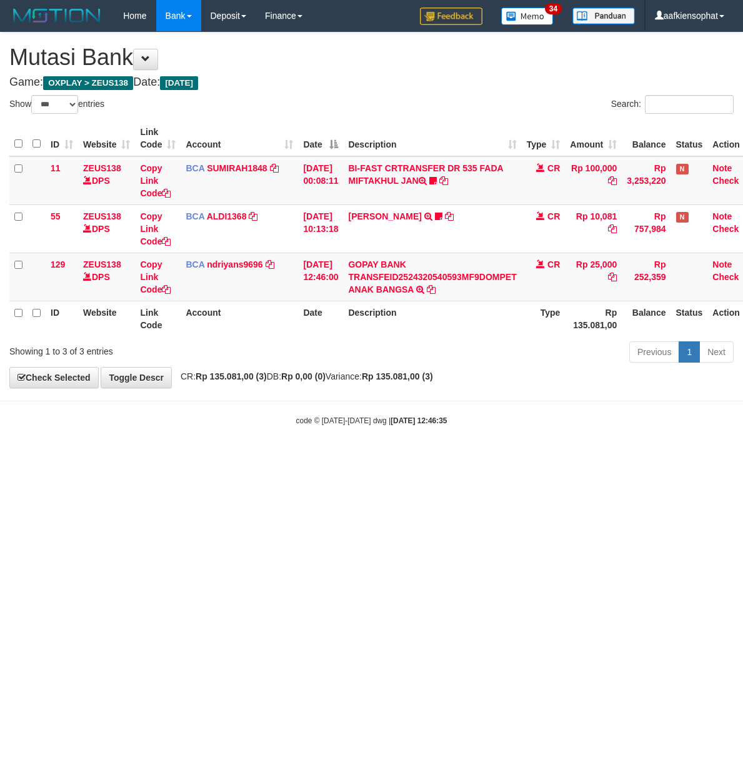
select select "***"
click at [178, 458] on html "Toggle navigation Home Bank Account List Load By Website Group [OXPLAY] ZEUS138…" at bounding box center [371, 229] width 743 height 458
drag, startPoint x: 146, startPoint y: 521, endPoint x: 3, endPoint y: 525, distance: 143.2
click at [118, 458] on html "Toggle navigation Home Bank Account List Load By Website Group [OXPLAY] ZEUS138…" at bounding box center [371, 229] width 743 height 458
select select "***"
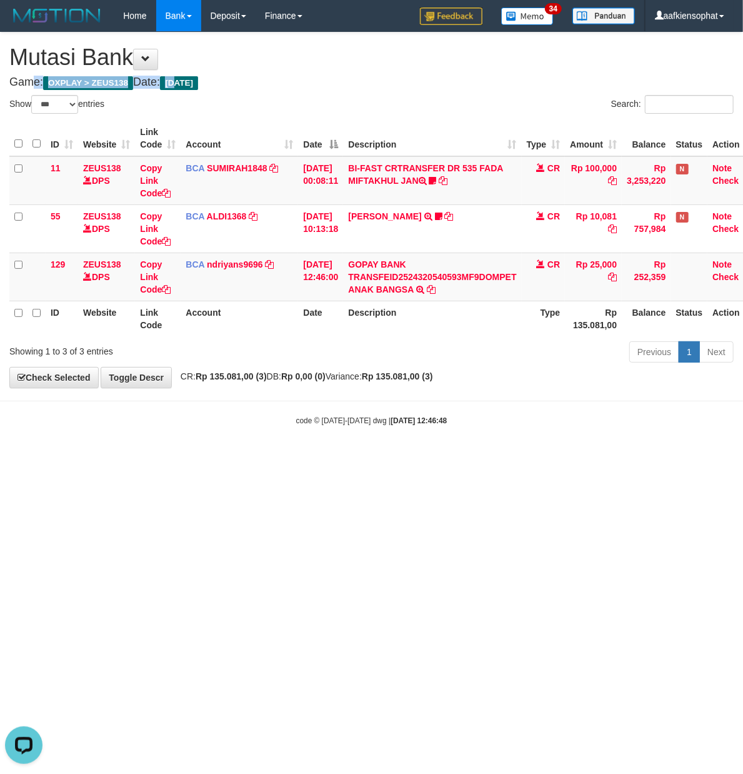
drag, startPoint x: 196, startPoint y: 63, endPoint x: 186, endPoint y: 115, distance: 52.8
click at [191, 76] on div "**********" at bounding box center [371, 210] width 743 height 355
drag, startPoint x: 285, startPoint y: 351, endPoint x: 81, endPoint y: 373, distance: 205.6
click at [268, 359] on div "Showing 1 to 3 of 3 entries Previous 1 Next" at bounding box center [371, 353] width 743 height 27
drag, startPoint x: 130, startPoint y: 441, endPoint x: 0, endPoint y: 448, distance: 130.2
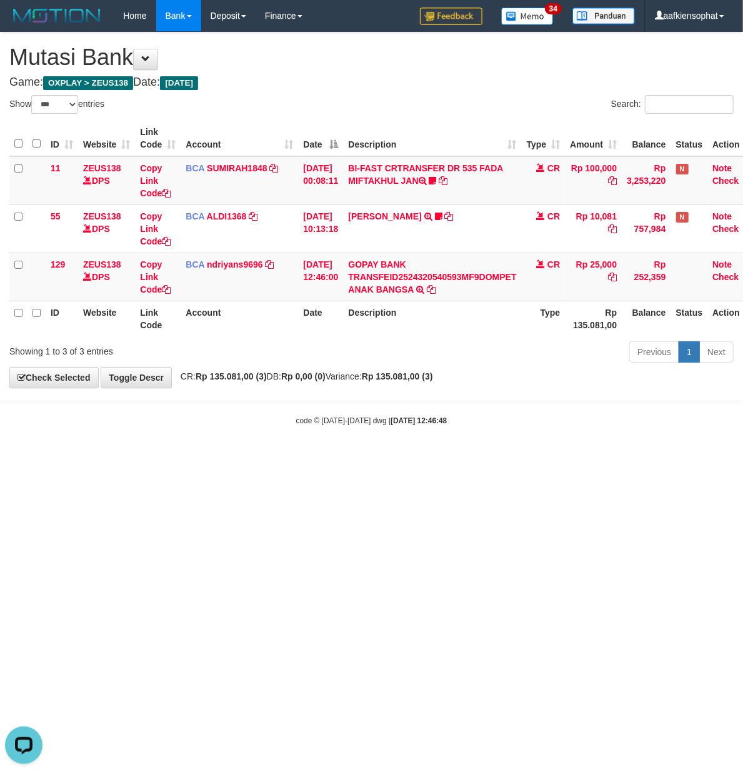
click at [76, 448] on body "Toggle navigation Home Bank Account List Load By Website Group [OXPLAY] ZEUS138…" at bounding box center [371, 229] width 743 height 458
drag, startPoint x: 101, startPoint y: 506, endPoint x: 21, endPoint y: 574, distance: 105.2
click at [96, 458] on html "Toggle navigation Home Bank Account List Load By Website Group [OXPLAY] ZEUS138…" at bounding box center [371, 229] width 743 height 458
click at [125, 458] on html "Toggle navigation Home Bank Account List Load By Website Group [OXPLAY] ZEUS138…" at bounding box center [371, 229] width 743 height 458
drag, startPoint x: 236, startPoint y: 598, endPoint x: 229, endPoint y: 585, distance: 14.8
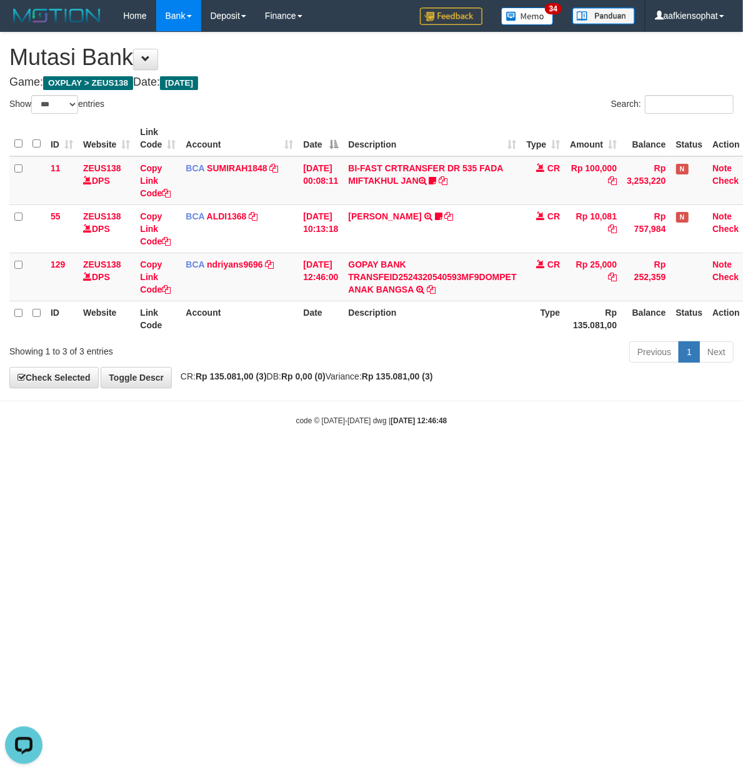
click at [235, 458] on html "Toggle navigation Home Bank Account List Load By Website Group [OXPLAY] ZEUS138…" at bounding box center [371, 229] width 743 height 458
click at [231, 458] on html "Toggle navigation Home Bank Account List Load By Website Group [OXPLAY] ZEUS138…" at bounding box center [371, 229] width 743 height 458
drag, startPoint x: 229, startPoint y: 576, endPoint x: 3, endPoint y: 568, distance: 225.8
click at [224, 458] on html "Toggle navigation Home Bank Account List Load By Website Group [OXPLAY] ZEUS138…" at bounding box center [371, 229] width 743 height 458
drag, startPoint x: 304, startPoint y: 555, endPoint x: 274, endPoint y: 558, distance: 30.1
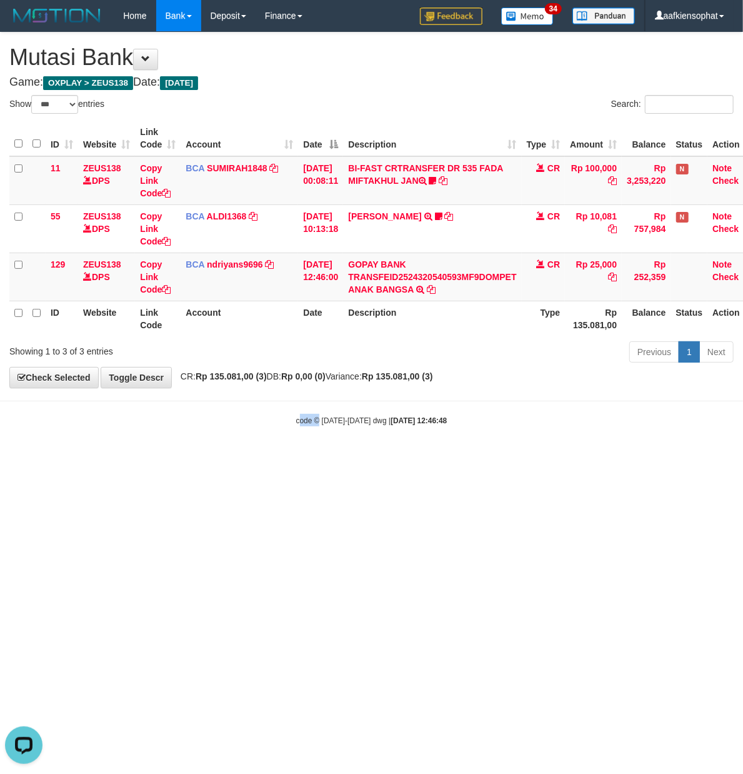
click at [295, 458] on html "Toggle navigation Home Bank Account List Load By Website Group [OXPLAY] ZEUS138…" at bounding box center [371, 229] width 743 height 458
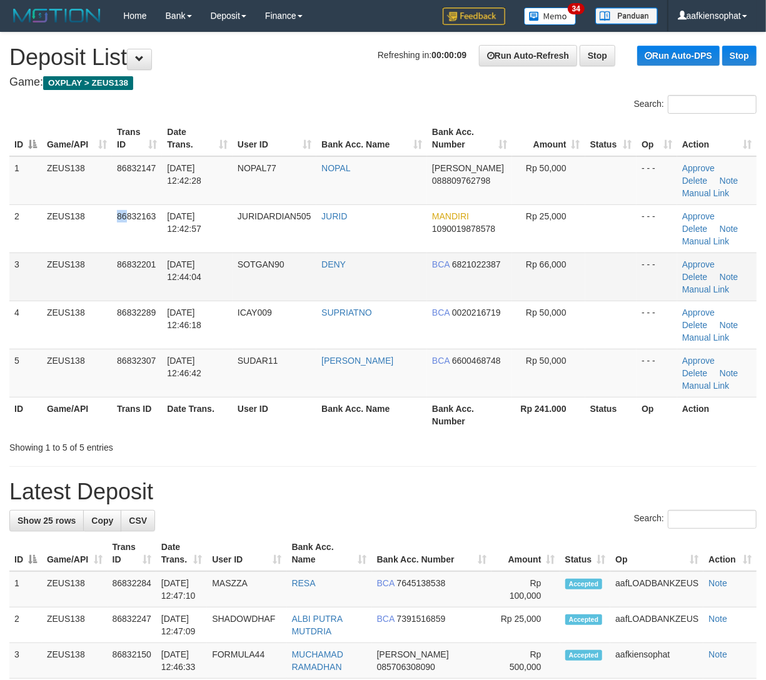
drag, startPoint x: 106, startPoint y: 226, endPoint x: 580, endPoint y: 266, distance: 475.5
click at [156, 221] on td "86832163" at bounding box center [137, 228] width 50 height 48
drag, startPoint x: 208, startPoint y: 425, endPoint x: 468, endPoint y: 390, distance: 262.4
click at [274, 413] on tr "ID Game/API Trans ID Date Trans. User ID Bank Acc. Name Bank Acc. Number Rp 241…" at bounding box center [382, 415] width 747 height 36
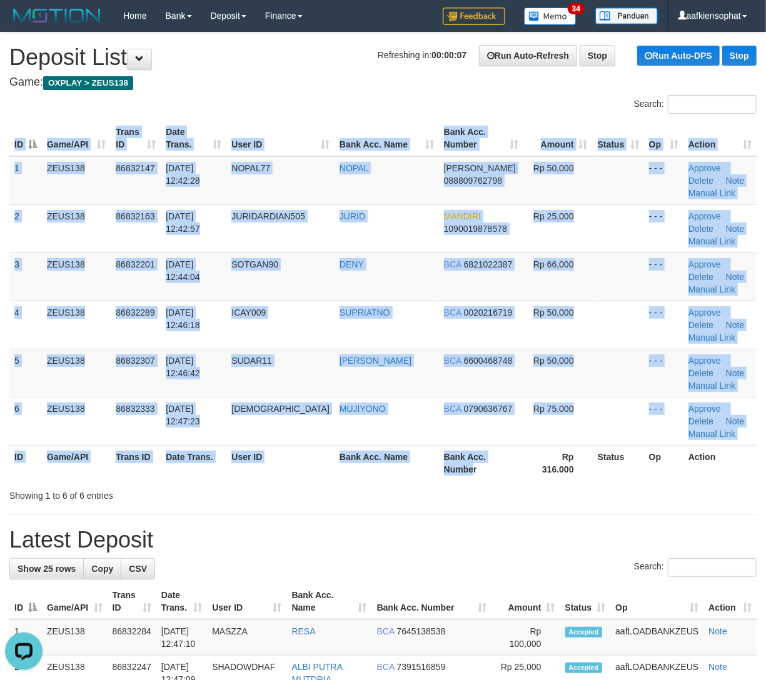
drag, startPoint x: 428, startPoint y: 483, endPoint x: 776, endPoint y: 490, distance: 348.8
click at [491, 473] on div "ID Game/API Trans ID Date Trans. User ID Bank Acc. Name Bank Acc. Number Amount…" at bounding box center [383, 301] width 766 height 368
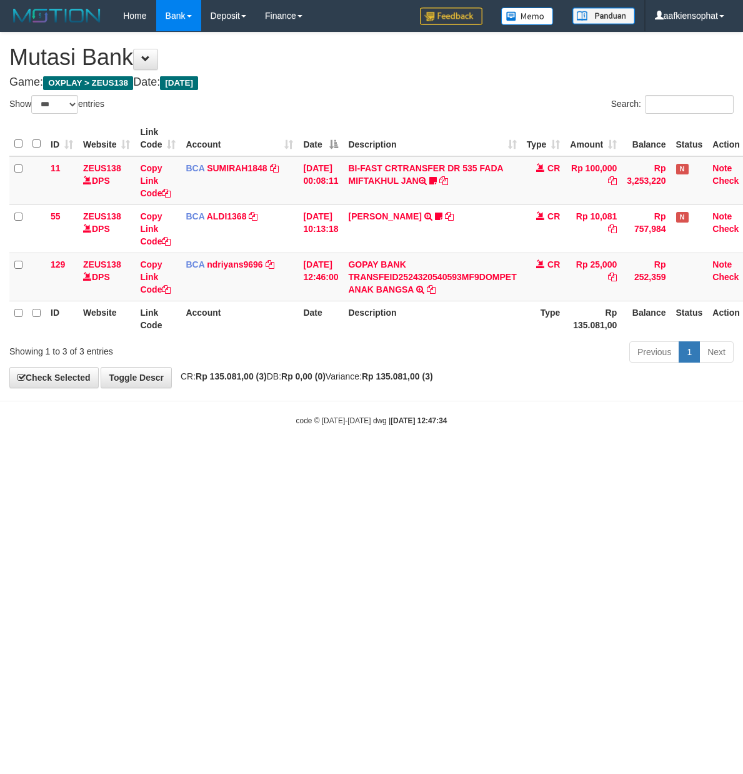
select select "***"
click at [165, 414] on body "Toggle navigation Home Bank Account List Load By Website Group [OXPLAY] ZEUS138…" at bounding box center [371, 229] width 743 height 458
click at [91, 458] on html "Toggle navigation Home Bank Account List Load By Website Group [OXPLAY] ZEUS138…" at bounding box center [371, 229] width 743 height 458
select select "***"
click at [343, 85] on h4 "Game: OXPLAY > ZEUS138 Date: Today" at bounding box center [371, 82] width 724 height 13
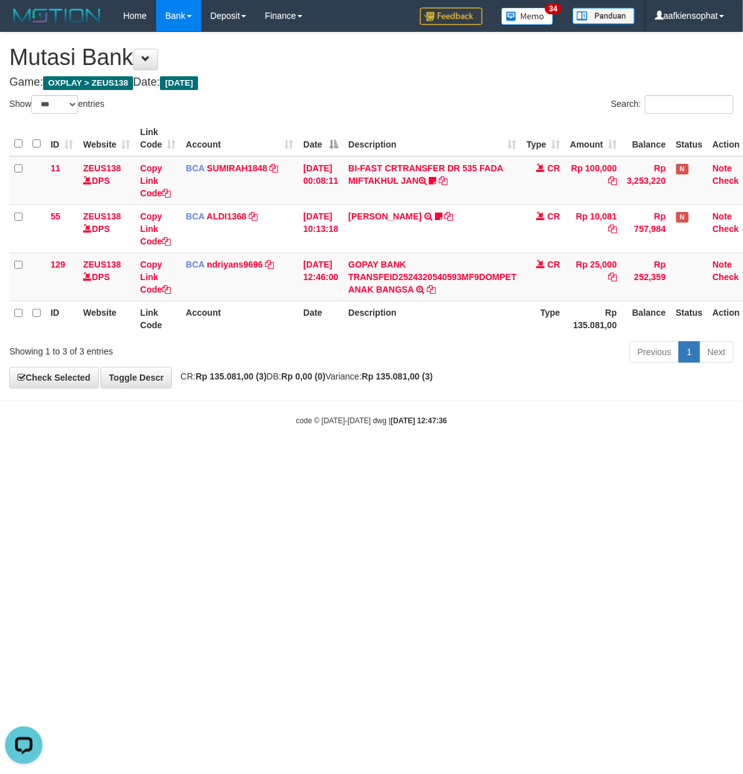
drag, startPoint x: 436, startPoint y: 474, endPoint x: 441, endPoint y: 478, distance: 7.1
click at [436, 458] on html "Toggle navigation Home Bank Account List Load By Website Group [OXPLAY] ZEUS138…" at bounding box center [371, 229] width 743 height 458
click at [439, 458] on html "Toggle navigation Home Bank Account List Load By Website Group [OXPLAY] ZEUS138…" at bounding box center [371, 229] width 743 height 458
click at [429, 458] on html "Toggle navigation Home Bank Account List Load By Website Group [OXPLAY] ZEUS138…" at bounding box center [371, 229] width 743 height 458
select select "***"
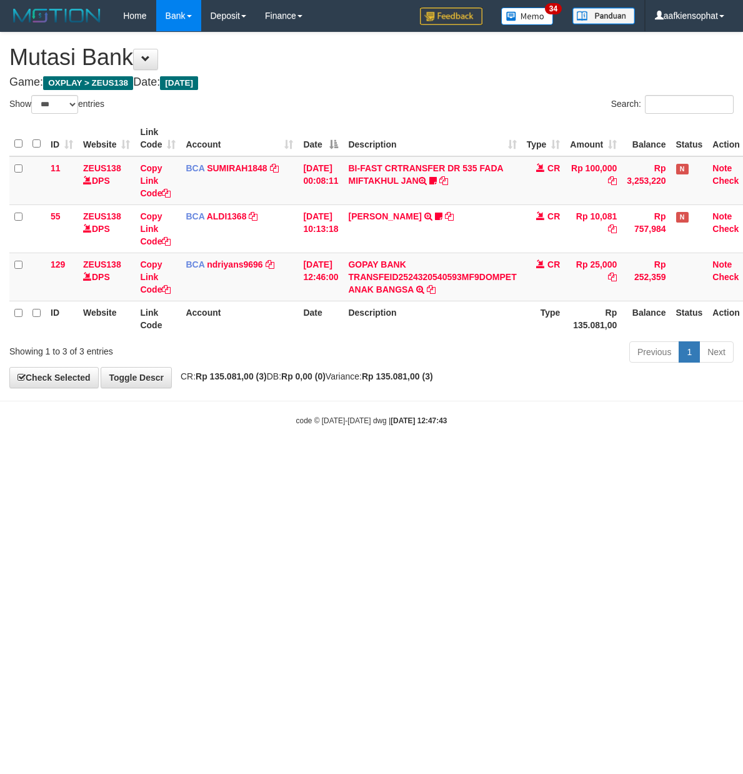
select select "***"
drag, startPoint x: 439, startPoint y: 524, endPoint x: 428, endPoint y: 428, distance: 96.9
click at [435, 458] on html "Toggle navigation Home Bank Account List Load By Website Group [OXPLAY] ZEUS138…" at bounding box center [371, 229] width 743 height 458
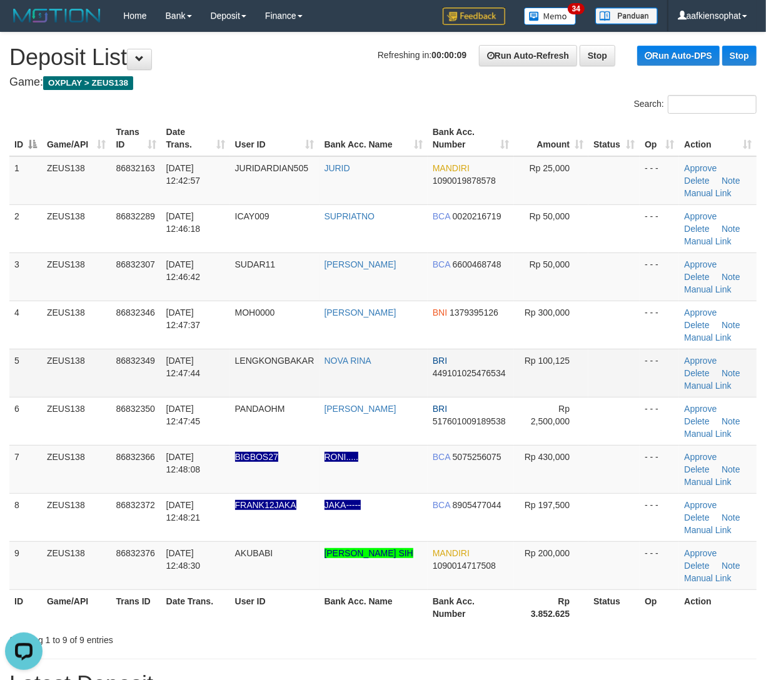
click at [561, 368] on td "Rp 100,125" at bounding box center [551, 373] width 74 height 48
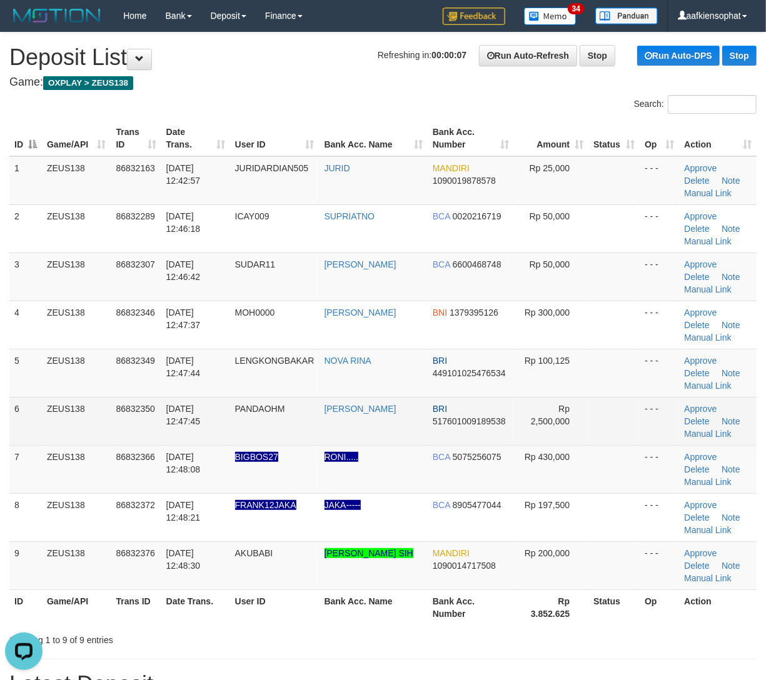
drag, startPoint x: 266, startPoint y: 413, endPoint x: 440, endPoint y: 445, distance: 176.7
click at [286, 421] on td "PANDAOHM" at bounding box center [274, 421] width 89 height 48
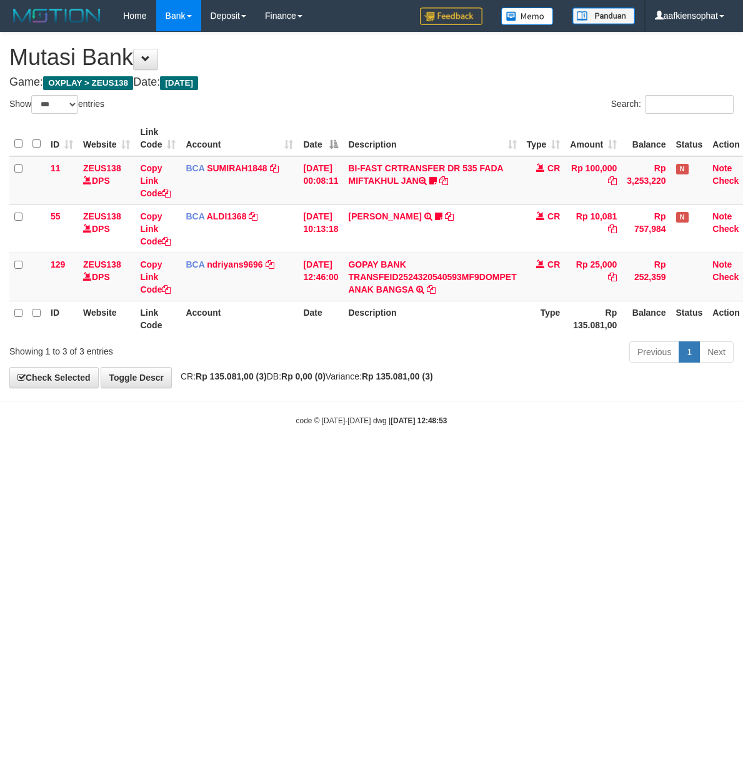
select select "***"
drag, startPoint x: 396, startPoint y: 538, endPoint x: 393, endPoint y: 526, distance: 12.5
click at [393, 458] on html "Toggle navigation Home Bank Account List Load By Website Group [OXPLAY] ZEUS138…" at bounding box center [371, 229] width 743 height 458
click at [455, 458] on html "Toggle navigation Home Bank Account List Load By Website Group [OXPLAY] ZEUS138…" at bounding box center [371, 229] width 743 height 458
drag, startPoint x: 548, startPoint y: 486, endPoint x: 483, endPoint y: 473, distance: 66.3
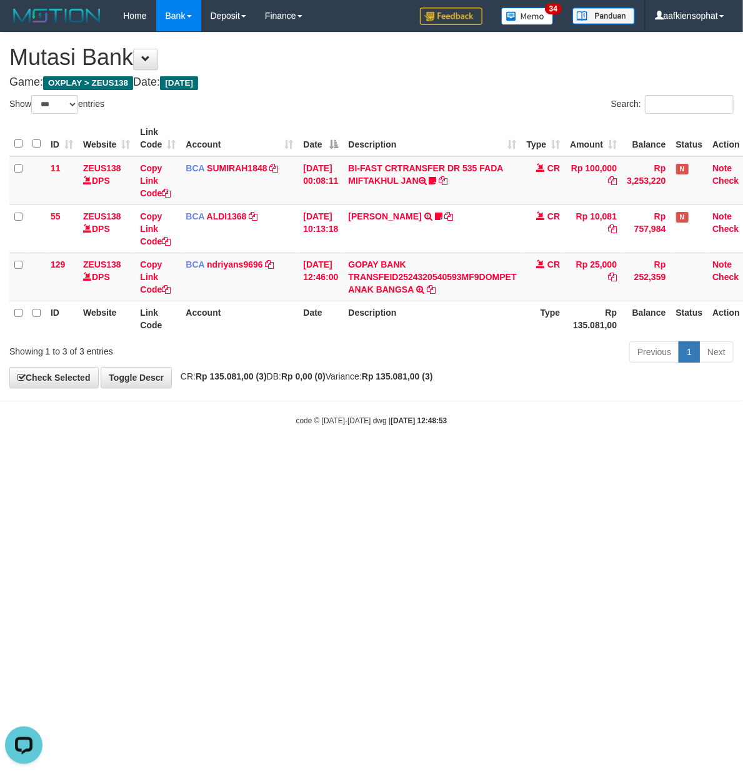
click at [548, 458] on html "Toggle navigation Home Bank Account List Load By Website Group [OXPLAY] ZEUS138…" at bounding box center [371, 229] width 743 height 458
click at [436, 458] on html "Toggle navigation Home Bank Account List Load By Website Group [OXPLAY] ZEUS138…" at bounding box center [371, 229] width 743 height 458
click at [435, 458] on html "Toggle navigation Home Bank Account List Load By Website Group [OXPLAY] ZEUS138…" at bounding box center [371, 229] width 743 height 458
click at [433, 458] on html "Toggle navigation Home Bank Account List Load By Website Group [OXPLAY] ZEUS138…" at bounding box center [371, 229] width 743 height 458
click at [430, 458] on html "Toggle navigation Home Bank Account List Load By Website Group [OXPLAY] ZEUS138…" at bounding box center [371, 229] width 743 height 458
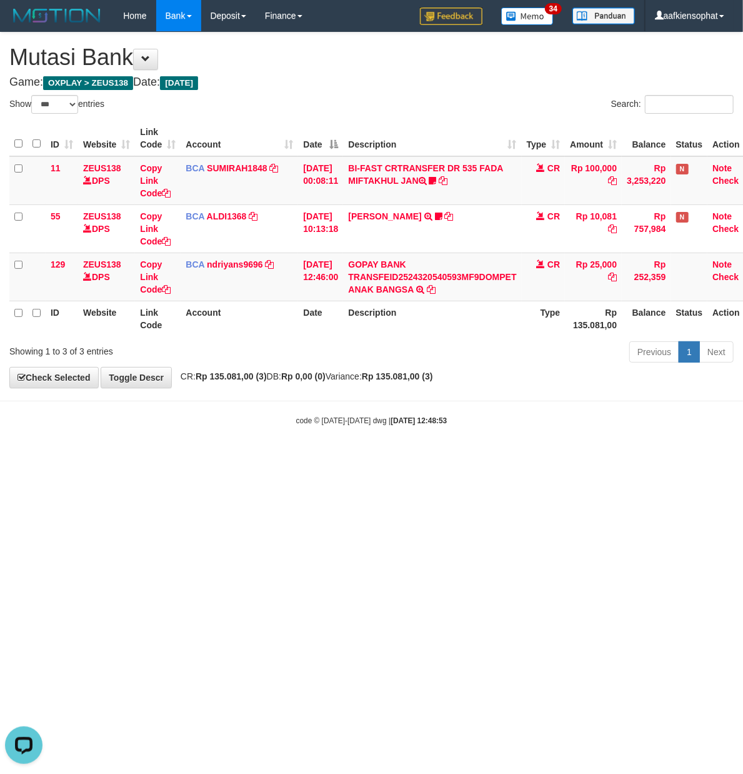
drag, startPoint x: 506, startPoint y: 508, endPoint x: 495, endPoint y: 489, distance: 21.6
click at [498, 458] on html "Toggle navigation Home Bank Account List Load By Website Group [OXPLAY] ZEUS138…" at bounding box center [371, 229] width 743 height 458
click at [501, 458] on html "Toggle navigation Home Bank Account List Load By Website Group [OXPLAY] ZEUS138…" at bounding box center [371, 229] width 743 height 458
click at [563, 458] on html "Toggle navigation Home Bank Account List Load By Website Group [OXPLAY] ZEUS138…" at bounding box center [371, 229] width 743 height 458
click at [606, 458] on html "Toggle navigation Home Bank Account List Load By Website Group [OXPLAY] ZEUS138…" at bounding box center [371, 229] width 743 height 458
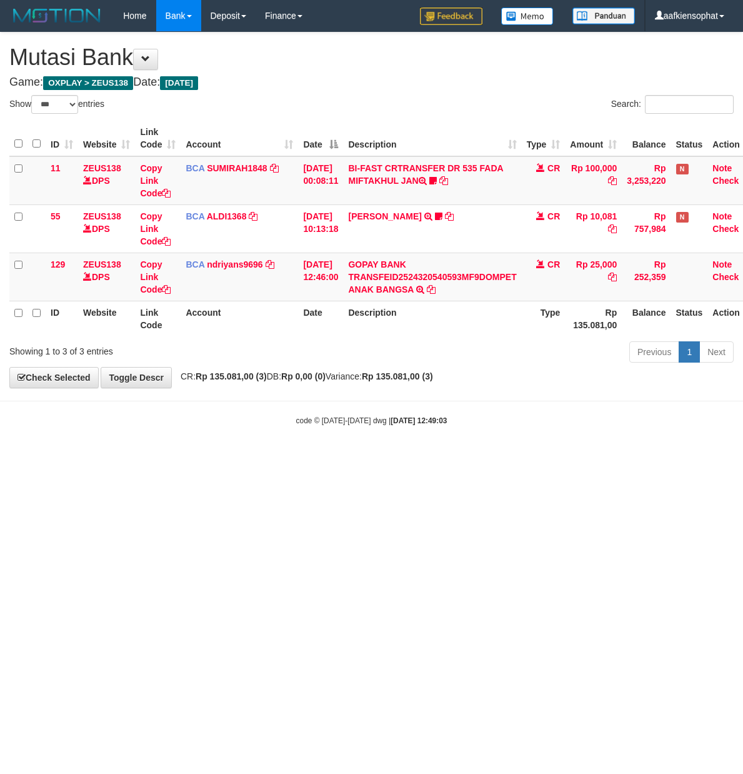
select select "***"
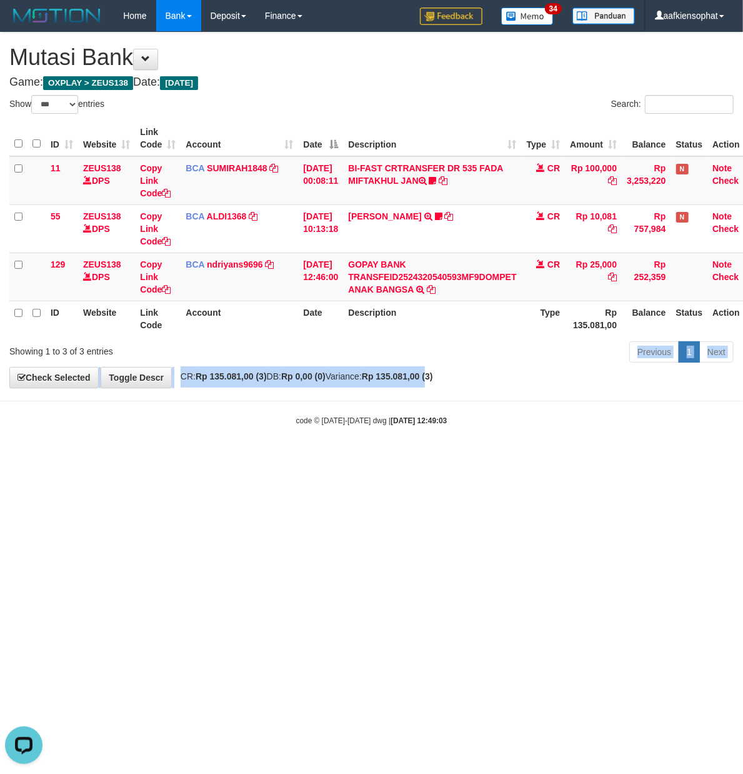
drag, startPoint x: 461, startPoint y: 386, endPoint x: 463, endPoint y: 403, distance: 17.1
click at [460, 388] on div "**********" at bounding box center [371, 210] width 743 height 355
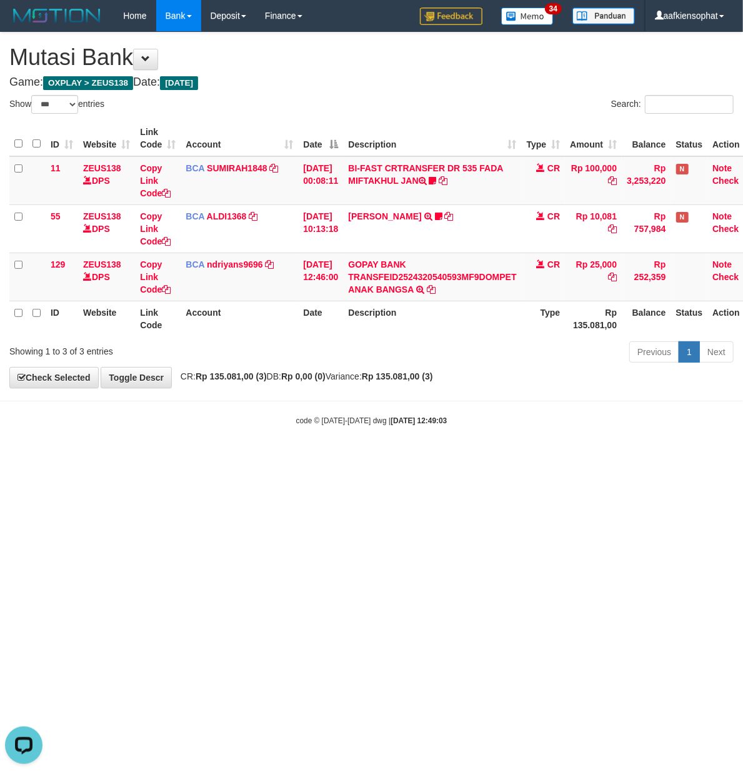
drag, startPoint x: 80, startPoint y: 640, endPoint x: 81, endPoint y: 698, distance: 57.5
click at [81, 458] on html "Toggle navigation Home Bank Account List Load By Website Group [OXPLAY] ZEUS138…" at bounding box center [371, 229] width 743 height 458
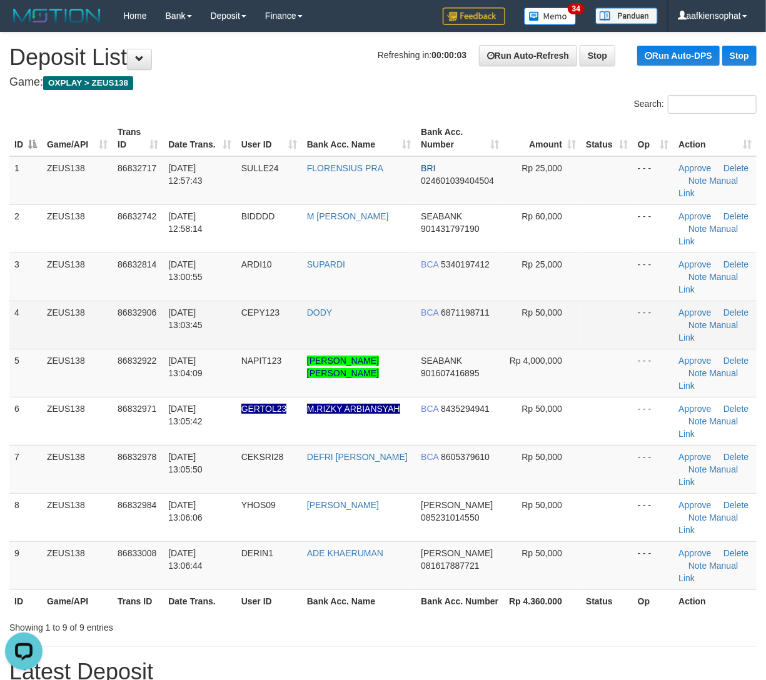
drag, startPoint x: 96, startPoint y: 263, endPoint x: 438, endPoint y: 328, distance: 347.4
click at [106, 263] on td "ZEUS138" at bounding box center [77, 277] width 71 height 48
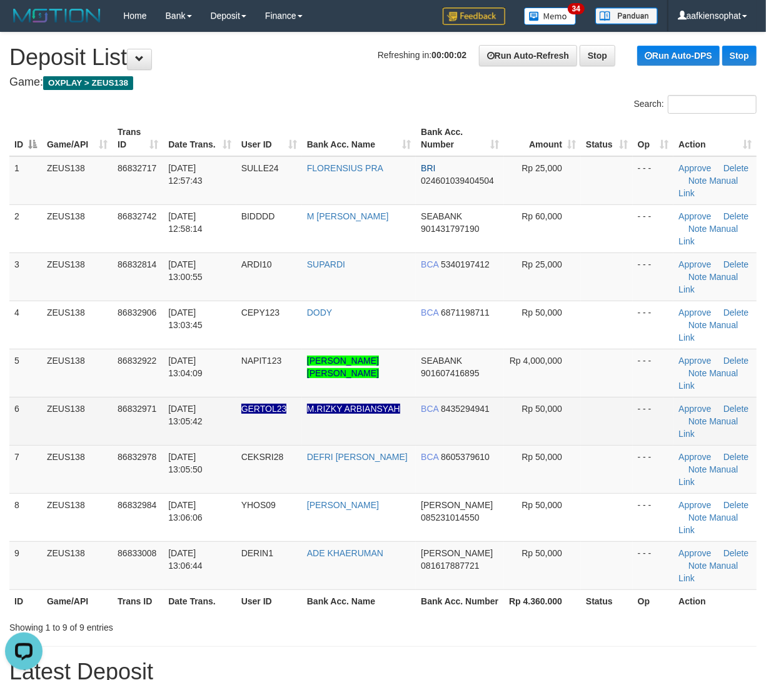
drag, startPoint x: 183, startPoint y: 426, endPoint x: 778, endPoint y: 503, distance: 599.3
click at [198, 431] on td "31/08/2025 13:05:42" at bounding box center [199, 421] width 73 height 48
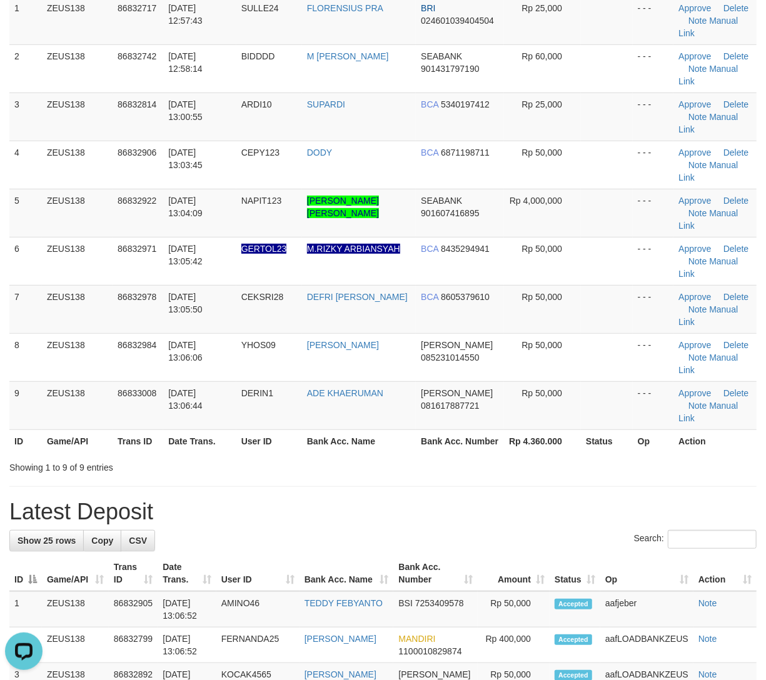
scroll to position [166, 0]
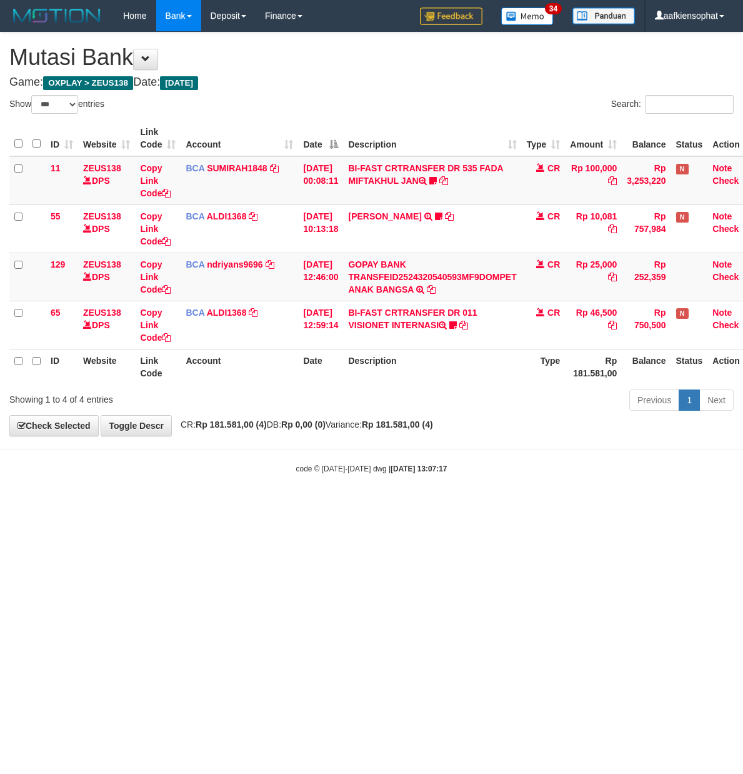
select select "***"
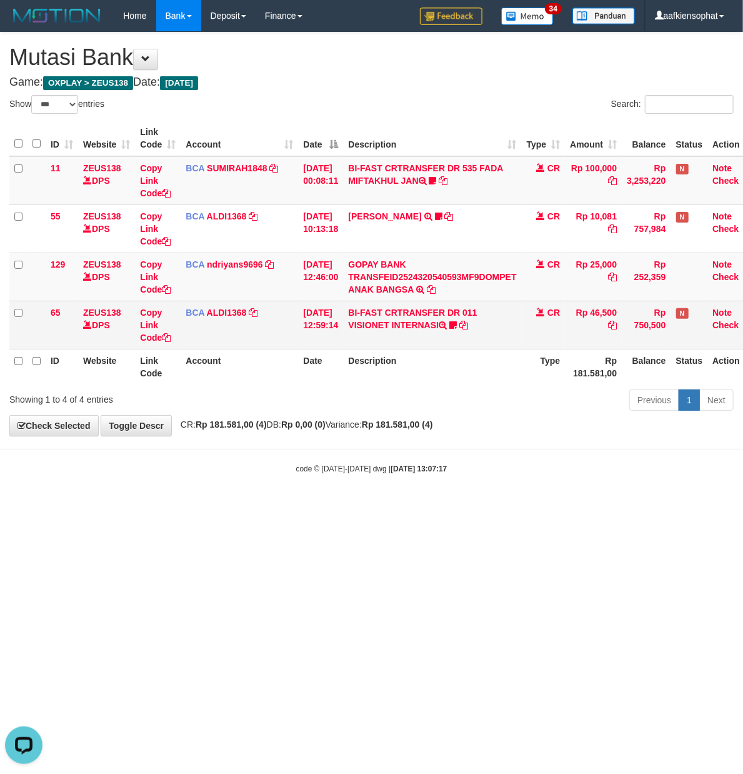
click at [461, 336] on td "BI-FAST CRTRANSFER DR 011 VISIONET INTERNASI cebok86" at bounding box center [432, 325] width 178 height 48
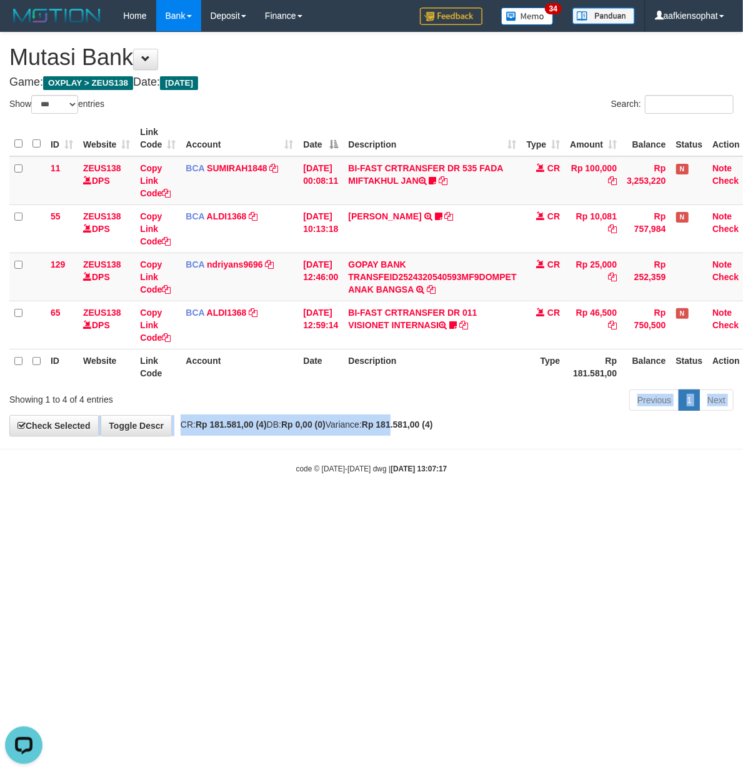
click at [419, 435] on div "**********" at bounding box center [371, 234] width 743 height 403
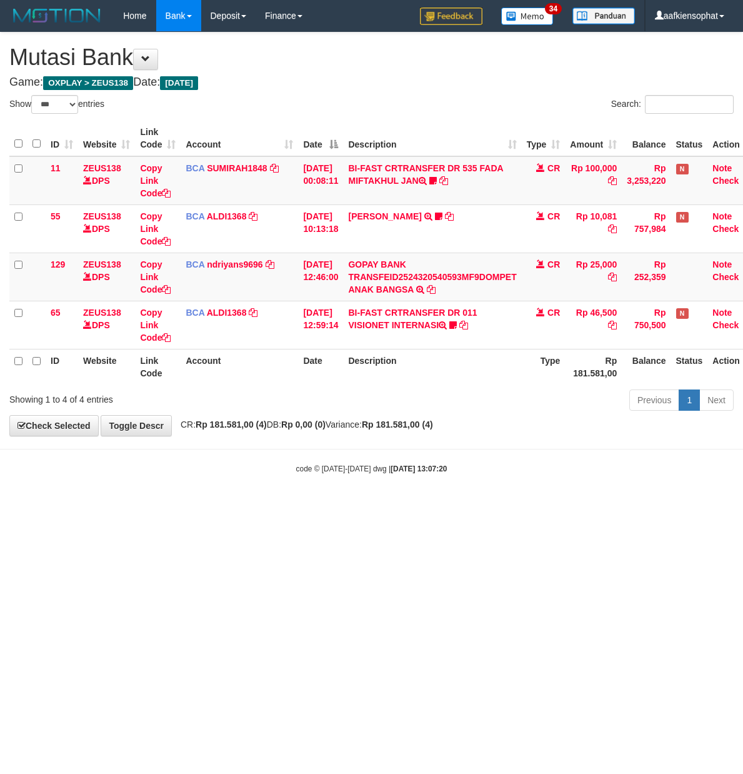
select select "***"
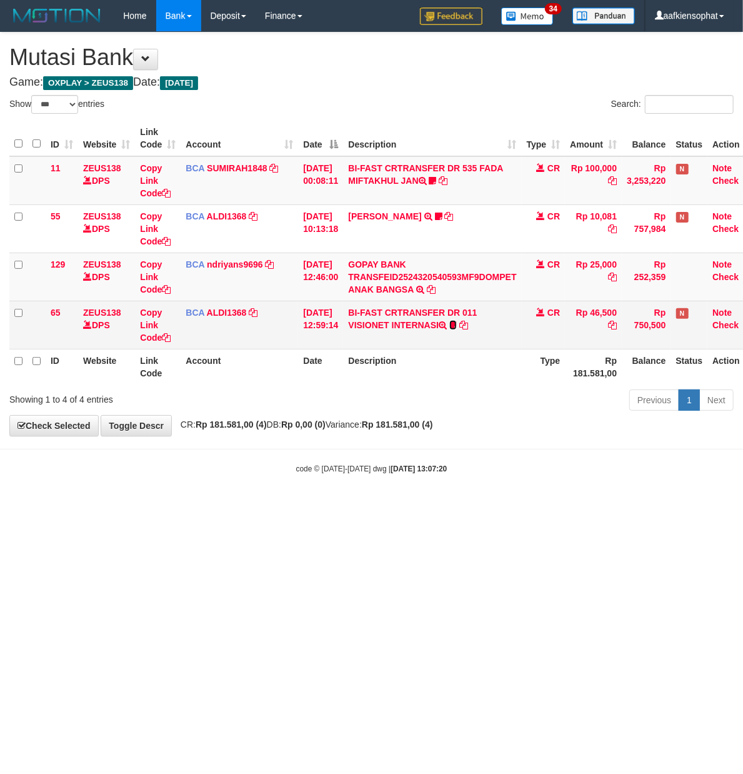
click at [457, 328] on icon at bounding box center [453, 325] width 8 height 9
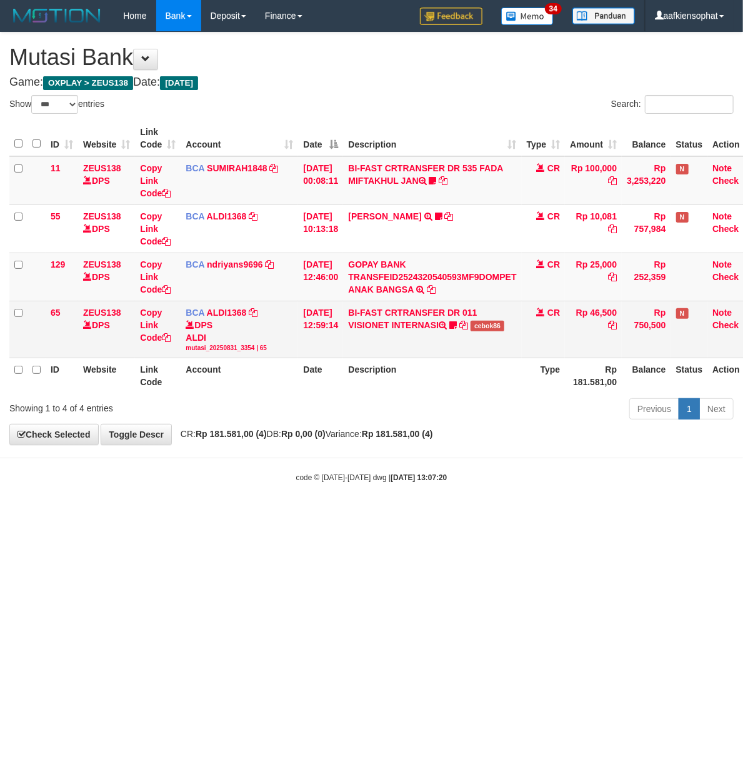
click at [493, 328] on span "cebok86" at bounding box center [488, 326] width 34 height 11
drag, startPoint x: 493, startPoint y: 328, endPoint x: 458, endPoint y: 331, distance: 34.5
click at [493, 328] on span "cebok86" at bounding box center [488, 326] width 34 height 11
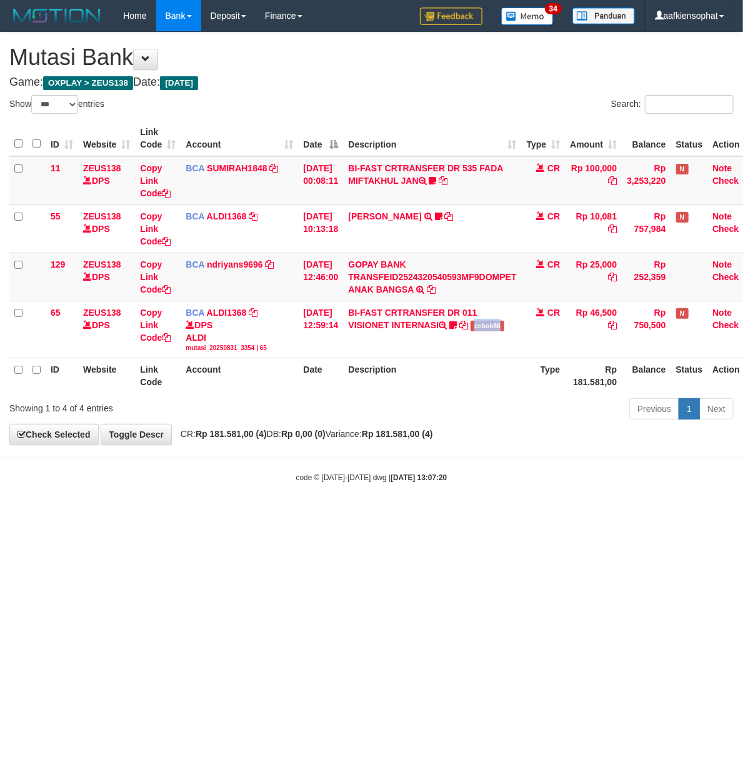
copy span "cebok86"
click at [364, 514] on html "Toggle navigation Home Bank Account List Load By Website Group [OXPLAY] ZEUS138…" at bounding box center [371, 257] width 743 height 514
click at [206, 514] on html "Toggle navigation Home Bank Account List Load By Website Group [OXPLAY] ZEUS138…" at bounding box center [371, 257] width 743 height 514
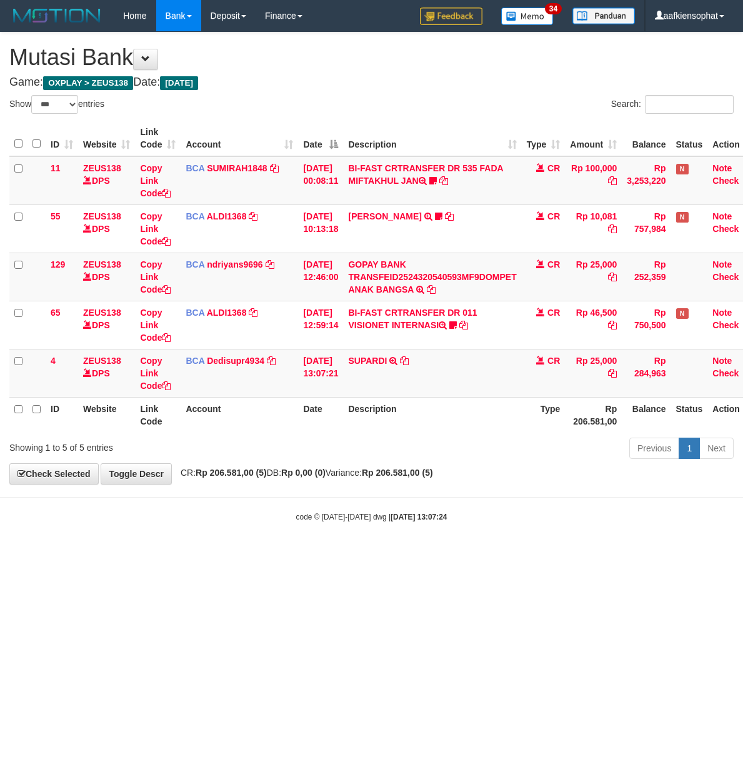
select select "***"
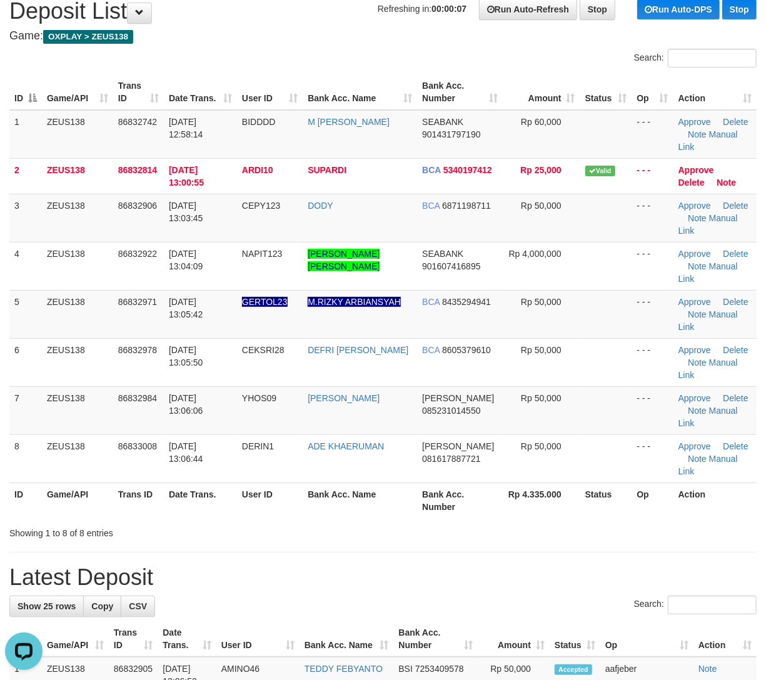
drag, startPoint x: 313, startPoint y: 508, endPoint x: 528, endPoint y: 476, distance: 217.4
drag, startPoint x: 480, startPoint y: 439, endPoint x: 588, endPoint y: 479, distance: 115.3
click at [481, 522] on div "Showing 1 to 8 of 8 entries" at bounding box center [383, 531] width 766 height 18
drag, startPoint x: 631, startPoint y: 474, endPoint x: 648, endPoint y: 474, distance: 16.9
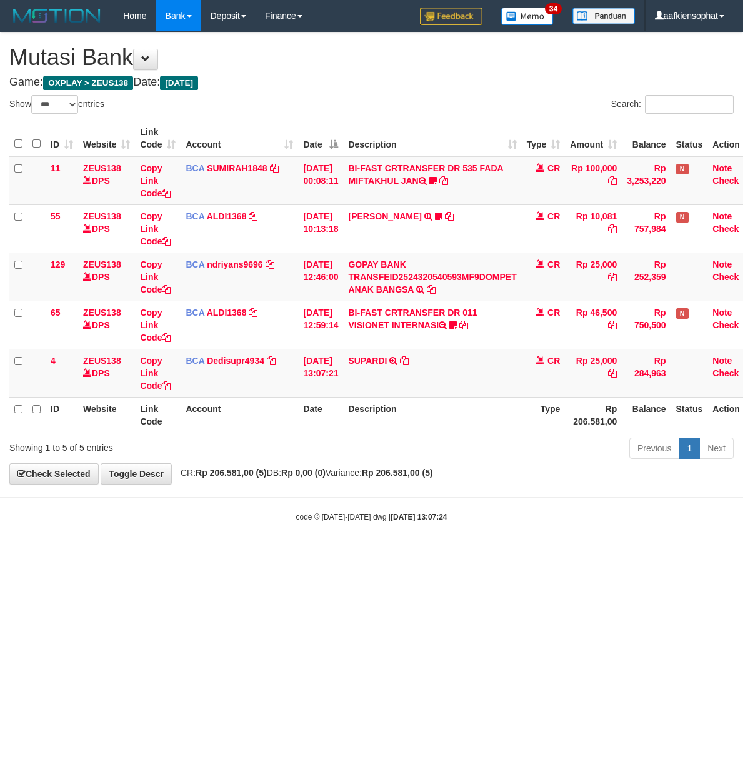
select select "***"
click at [401, 374] on td "SUPARDI TRSF E-BANKING CR 3108/FTSCY/WS95031 25000.00SUPARDI" at bounding box center [432, 373] width 178 height 48
click at [293, 496] on body "Toggle navigation Home Bank Account List Load By Website Group [OXPLAY] ZEUS138…" at bounding box center [371, 277] width 743 height 554
click at [288, 496] on body "Toggle navigation Home Bank Account List Load By Website Group [OXPLAY] ZEUS138…" at bounding box center [371, 277] width 743 height 554
drag, startPoint x: 493, startPoint y: 483, endPoint x: 29, endPoint y: 439, distance: 466.4
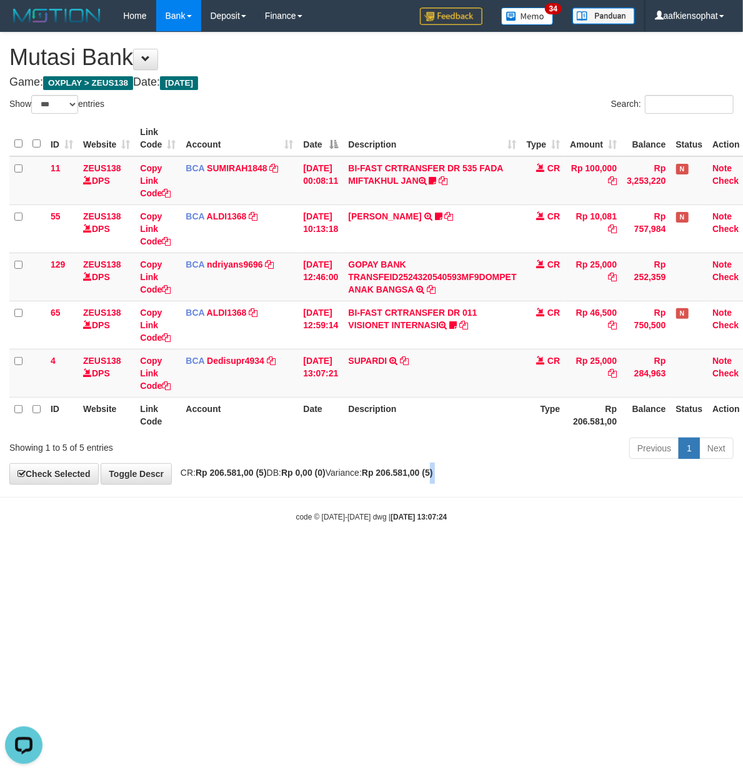
click at [466, 488] on body "Toggle navigation Home Bank Account List Load By Website Group [OXPLAY] ZEUS138…" at bounding box center [371, 277] width 743 height 554
drag, startPoint x: 515, startPoint y: 491, endPoint x: 470, endPoint y: 476, distance: 47.4
click at [493, 485] on body "Toggle navigation Home Bank Account List Load By Website Group [OXPLAY] ZEUS138…" at bounding box center [371, 277] width 743 height 554
drag, startPoint x: 263, startPoint y: 453, endPoint x: 271, endPoint y: 458, distance: 9.5
click at [279, 460] on div "Showing 1 to 5 of 5 entries Previous 1 Next" at bounding box center [371, 449] width 743 height 27
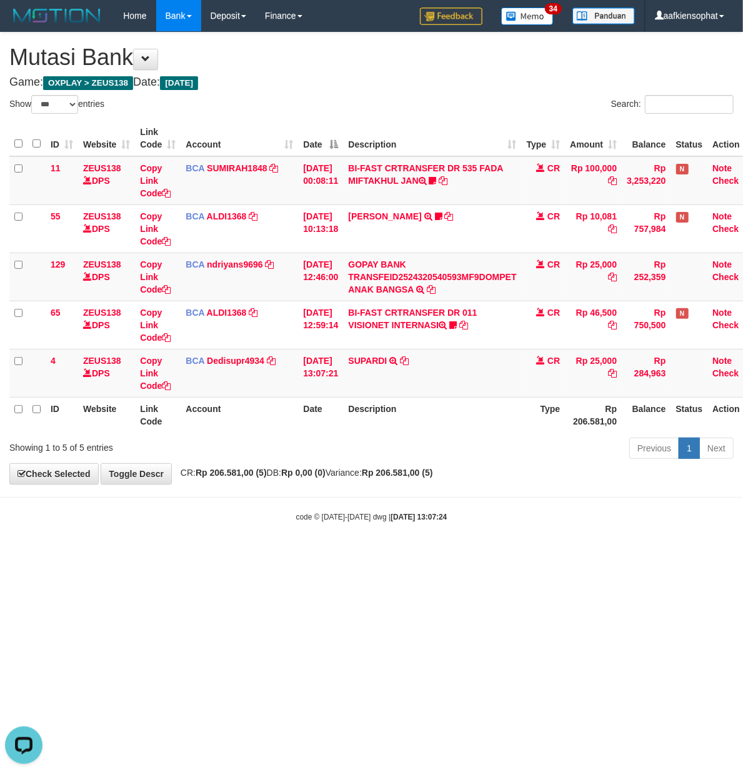
drag, startPoint x: 206, startPoint y: 528, endPoint x: 205, endPoint y: 536, distance: 8.2
click at [206, 535] on body "Toggle navigation Home Bank Account List Load By Website Group [OXPLAY] ZEUS138…" at bounding box center [371, 277] width 743 height 554
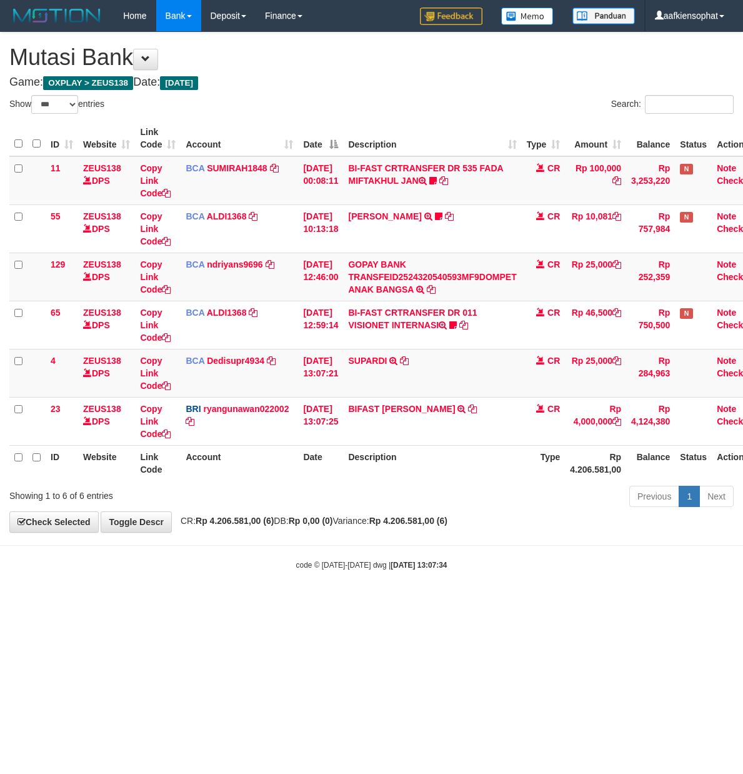
select select "***"
click at [671, 585] on body "Toggle navigation Home Bank Account List Load By Website Group [OXPLAY] ZEUS138…" at bounding box center [371, 301] width 743 height 602
drag, startPoint x: 363, startPoint y: 615, endPoint x: 338, endPoint y: 596, distance: 31.3
click at [344, 601] on html "Toggle navigation Home Bank Account List Load By Website Group [OXPLAY] ZEUS138…" at bounding box center [371, 301] width 743 height 602
click at [476, 509] on div "Previous 1 Next" at bounding box center [526, 497] width 415 height 27
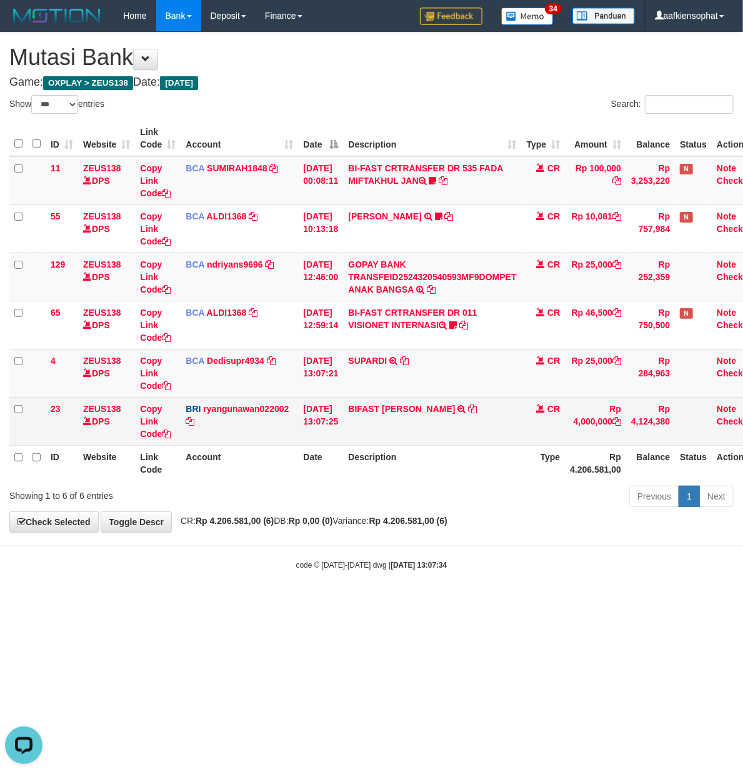
click at [441, 423] on td "BIFAST ARIEL JHONPI TRANSFER NBMB BIFAST ARIEL JHONPI TO RYAN GUNAWAN" at bounding box center [432, 421] width 178 height 48
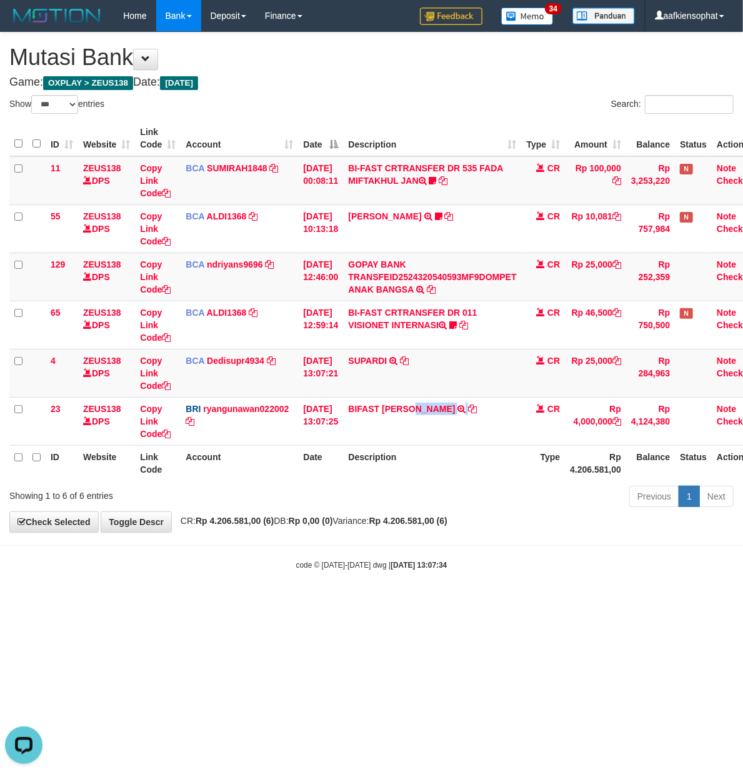
copy td "JHONPI"
click at [314, 531] on div "**********" at bounding box center [371, 282] width 743 height 499
drag, startPoint x: 531, startPoint y: 561, endPoint x: 371, endPoint y: 563, distance: 160.0
click at [525, 561] on div "code © 2012-2018 dwg | 2025/08/31 13:07:34" at bounding box center [371, 564] width 743 height 13
drag, startPoint x: 468, startPoint y: 616, endPoint x: 393, endPoint y: 659, distance: 86.2
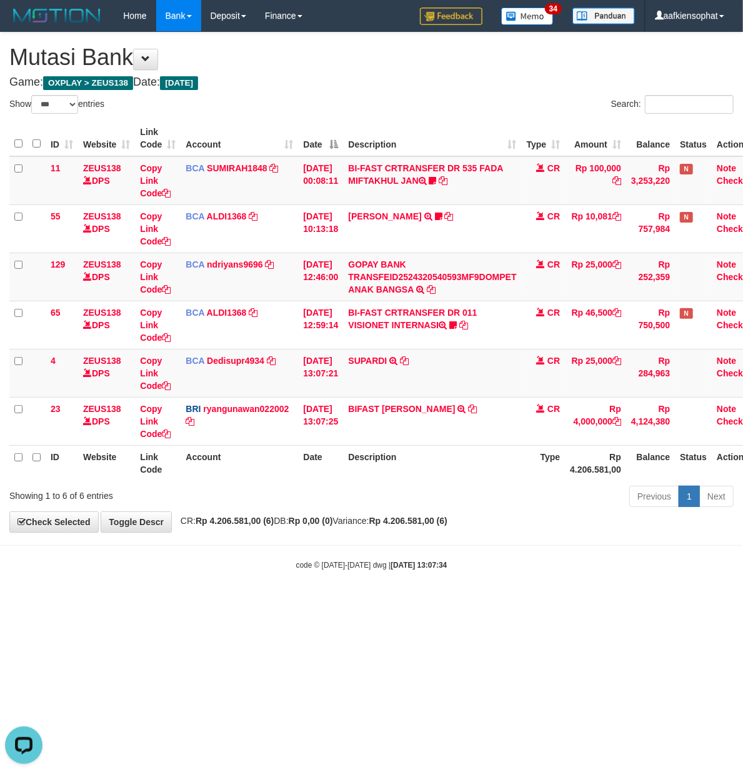
click at [463, 602] on html "Toggle navigation Home Bank Account List Load By Website Group [OXPLAY] ZEUS138…" at bounding box center [371, 301] width 743 height 602
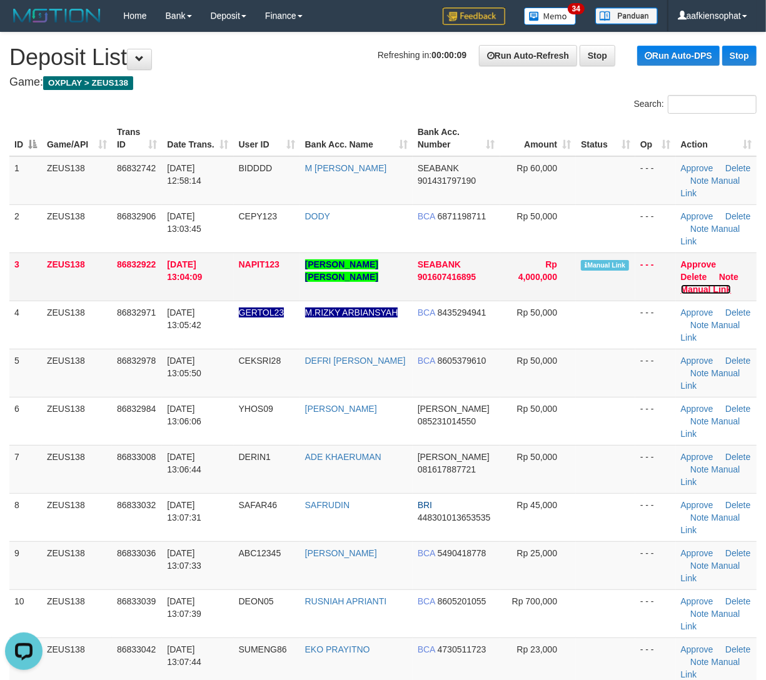
click at [696, 285] on link "Manual Link" at bounding box center [706, 289] width 51 height 10
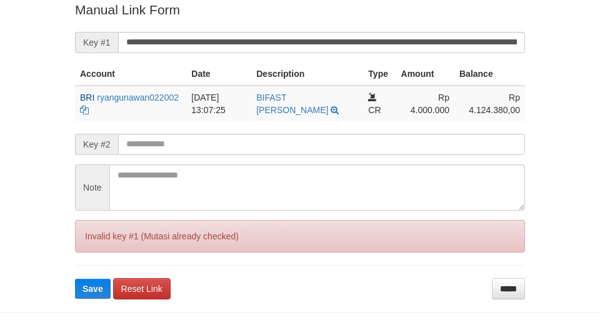
click at [75, 279] on button "Save" at bounding box center [93, 289] width 36 height 20
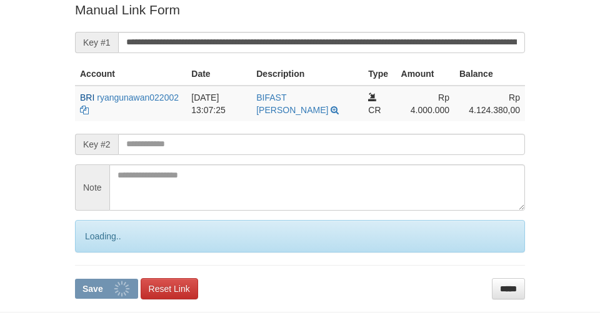
click at [75, 279] on button "Save" at bounding box center [106, 289] width 63 height 20
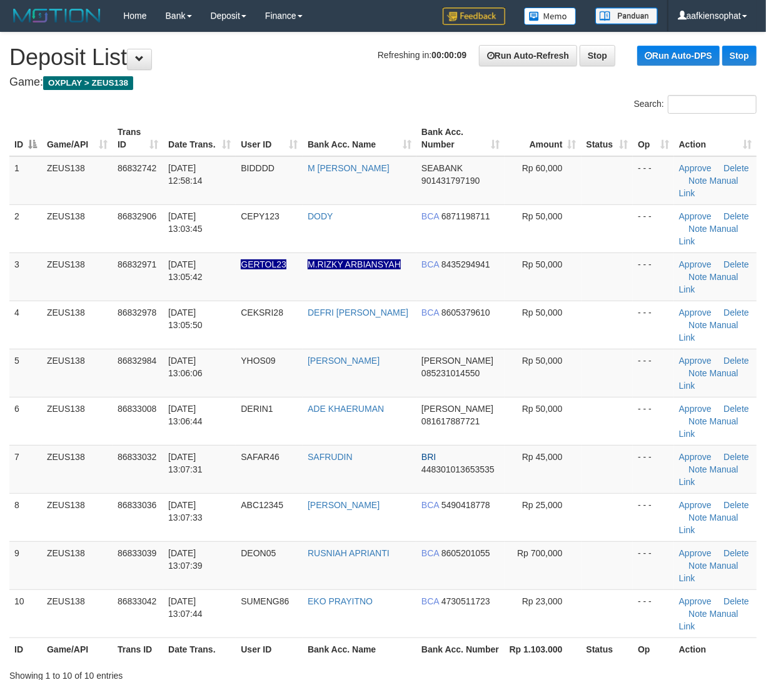
drag, startPoint x: 6, startPoint y: 398, endPoint x: 773, endPoint y: 534, distance: 778.9
click at [21, 398] on tr "6 ZEUS138 86833008 31/08/2025 13:06:44 DERIN1 ADE KHAERUMAN DANA 081617887721 R…" at bounding box center [382, 421] width 747 height 48
click at [588, 371] on td at bounding box center [607, 373] width 52 height 48
click at [274, 386] on td "YHOS09" at bounding box center [269, 373] width 67 height 48
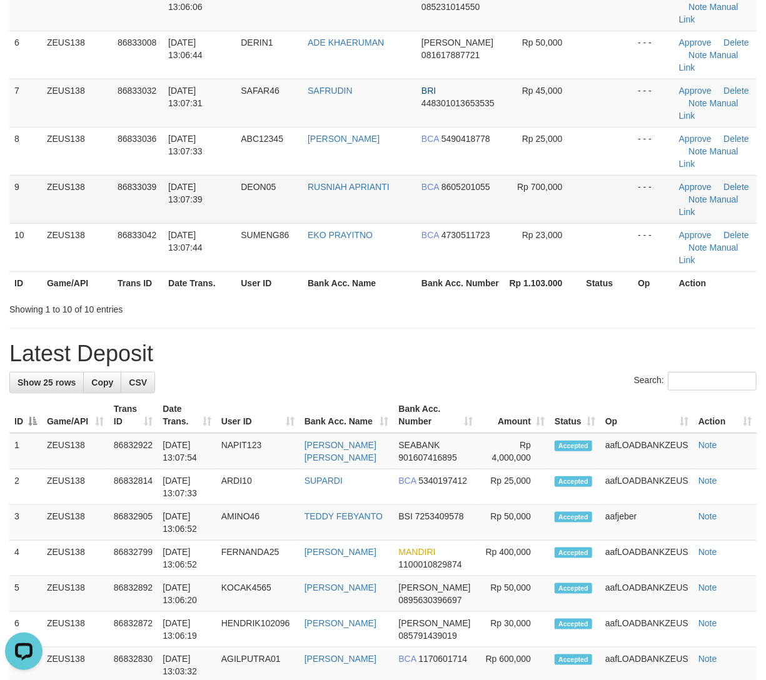
scroll to position [223, 0]
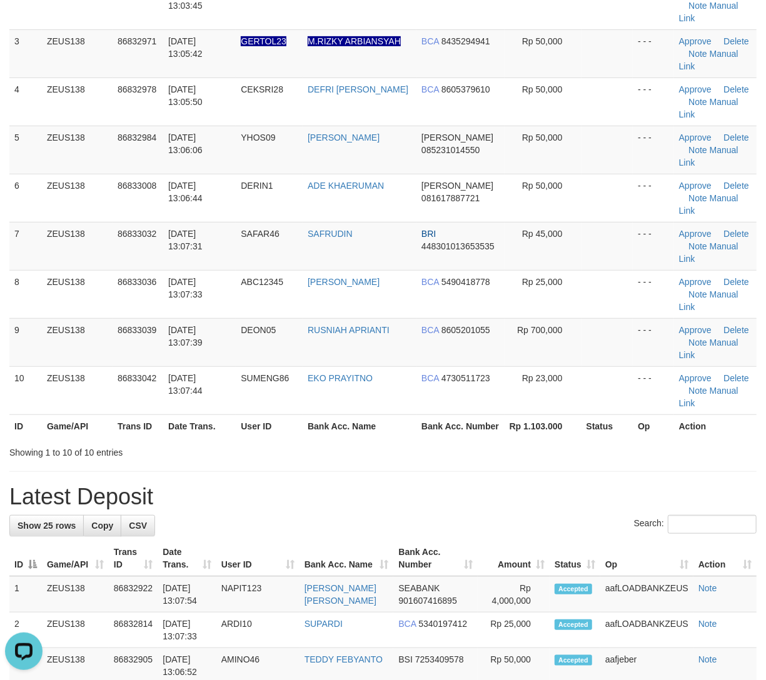
click at [409, 446] on div "Showing 1 to 10 of 10 entries" at bounding box center [383, 450] width 766 height 18
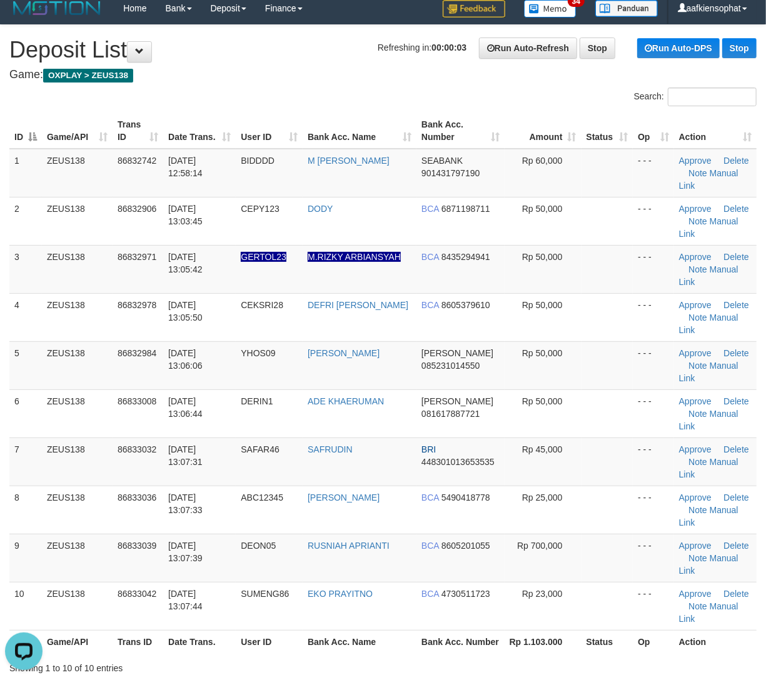
scroll to position [0, 0]
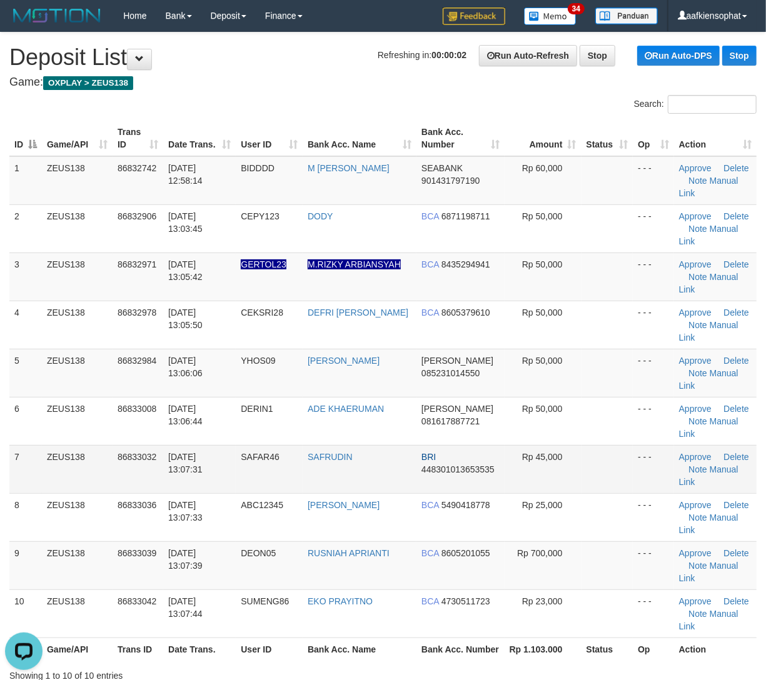
drag, startPoint x: 256, startPoint y: 478, endPoint x: 578, endPoint y: 500, distance: 322.6
click at [256, 478] on td "SAFAR46" at bounding box center [269, 469] width 67 height 48
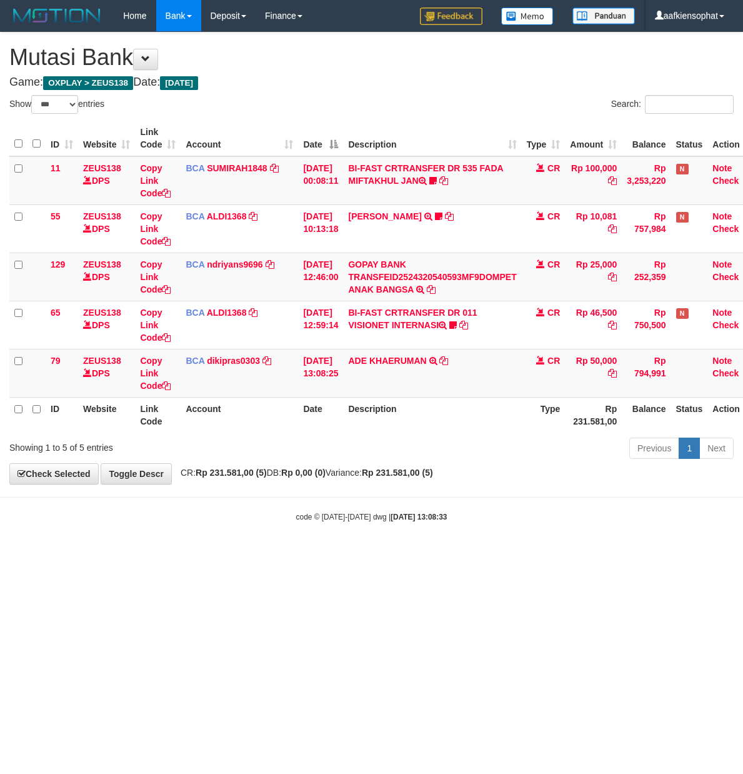
select select "***"
drag, startPoint x: 671, startPoint y: 565, endPoint x: 660, endPoint y: 564, distance: 10.7
click at [661, 554] on html "Toggle navigation Home Bank Account List Load By Website Group [OXPLAY] ZEUS138…" at bounding box center [371, 277] width 743 height 554
click at [486, 525] on body "Toggle navigation Home Bank Account List Load By Website Group [OXPLAY] ZEUS138…" at bounding box center [371, 277] width 743 height 554
click at [366, 554] on html "Toggle navigation Home Bank Account List Load By Website Group [OXPLAY] ZEUS138…" at bounding box center [371, 277] width 743 height 554
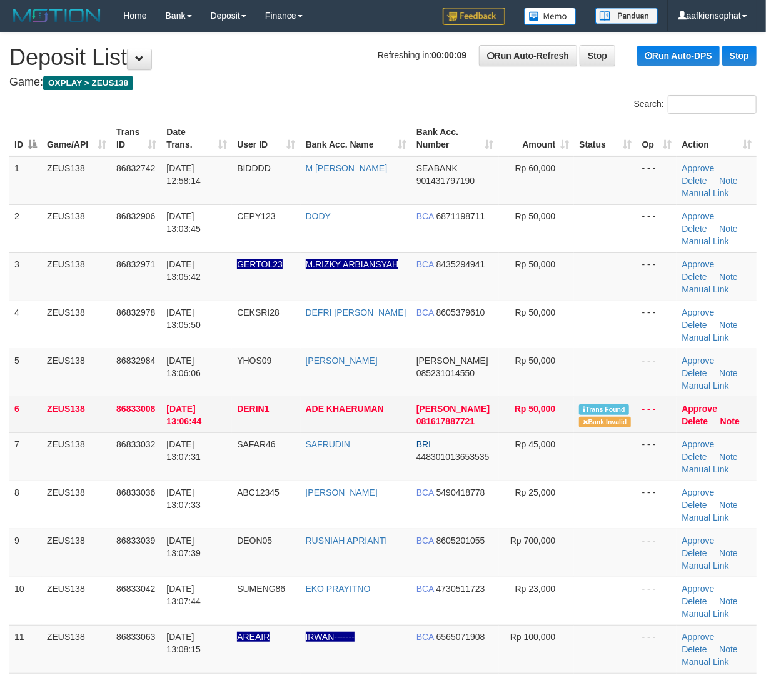
click at [344, 423] on td "ADE KHAERUMAN" at bounding box center [356, 415] width 111 height 36
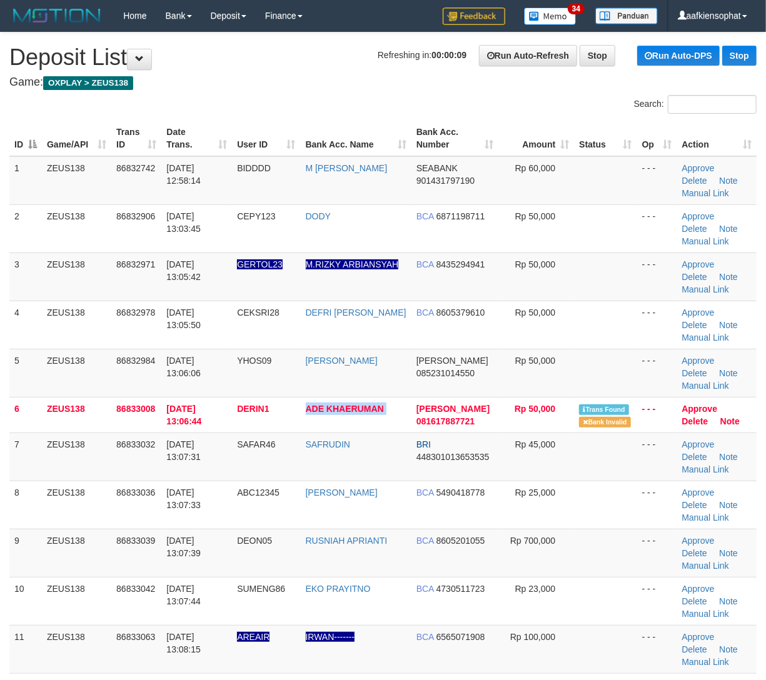
copy tr "ADE KHAERUMAN"
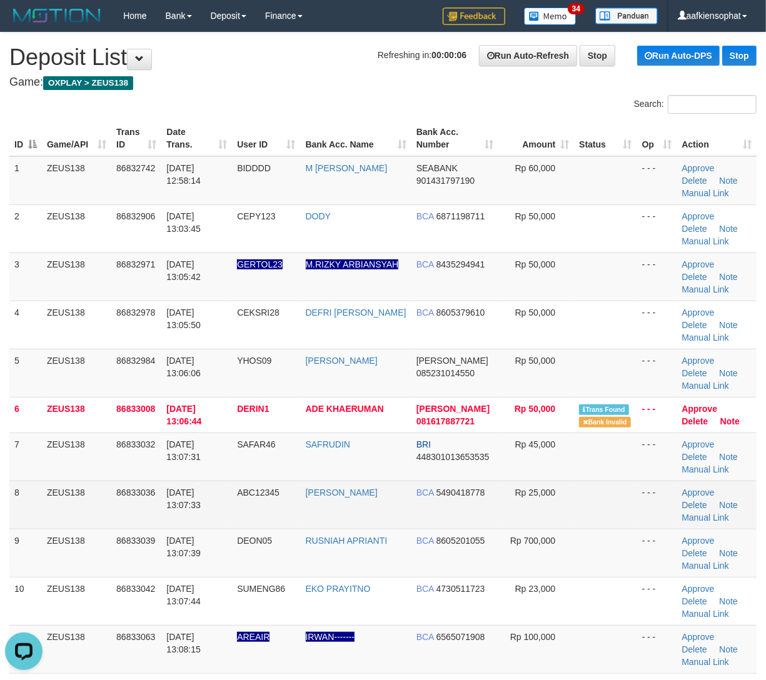
click at [440, 484] on td "BCA 5490418778" at bounding box center [455, 505] width 88 height 48
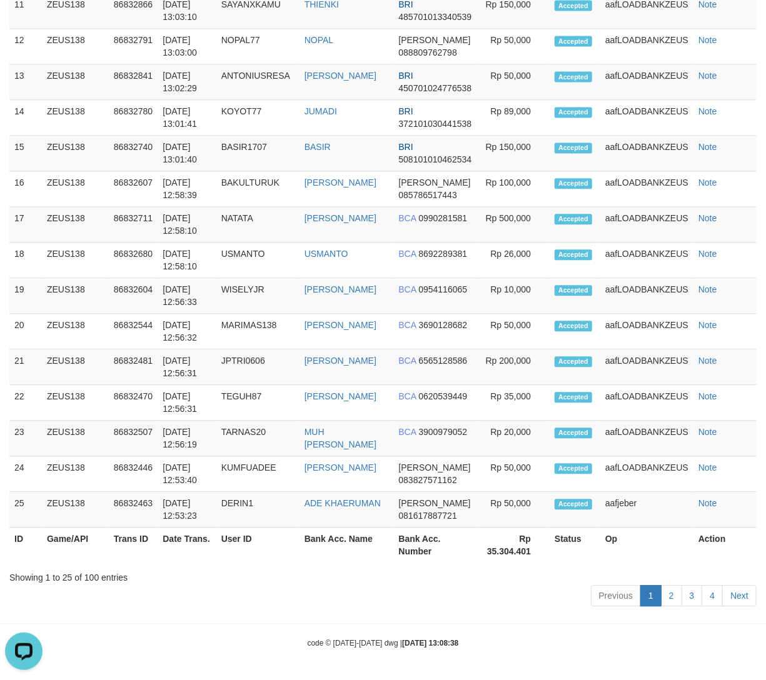
scroll to position [69, 0]
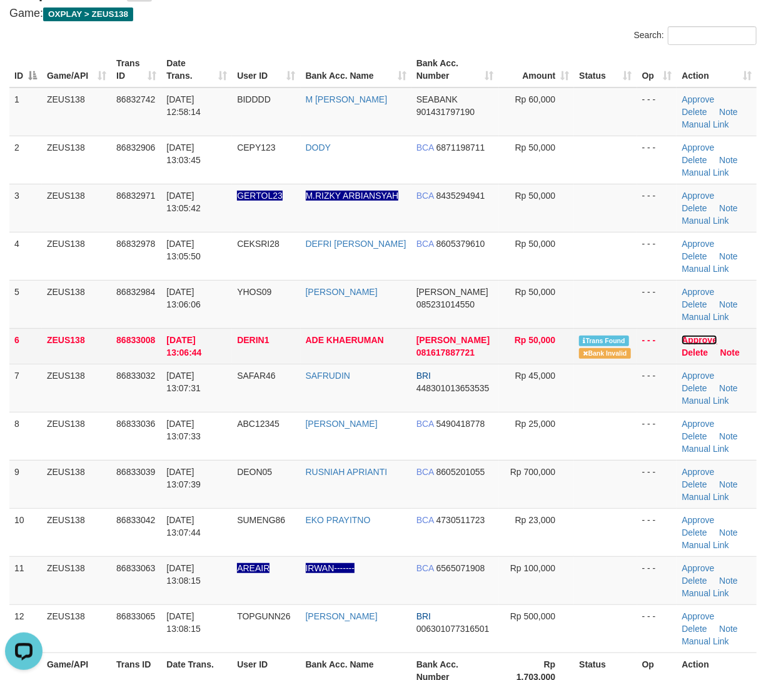
click at [703, 341] on link "Approve" at bounding box center [699, 340] width 36 height 10
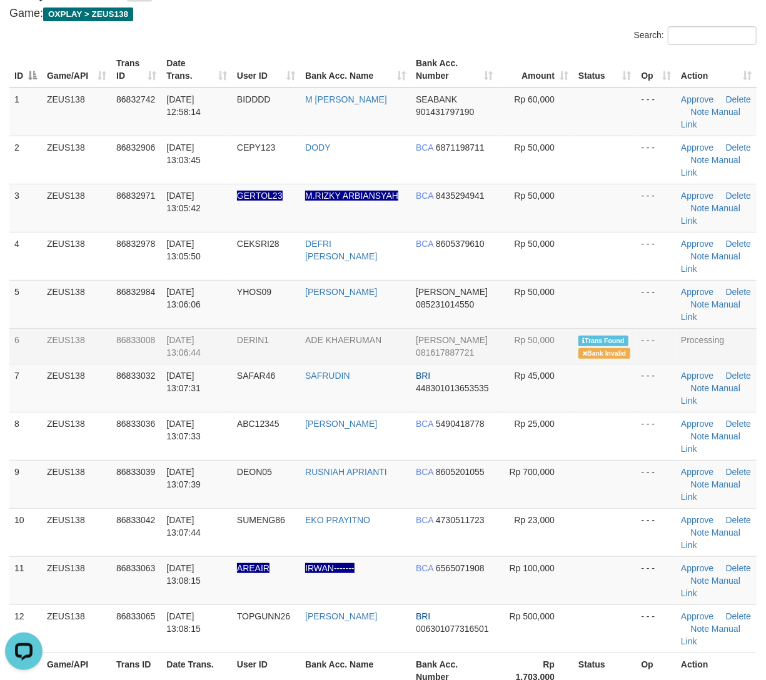
drag, startPoint x: 284, startPoint y: 550, endPoint x: 776, endPoint y: 561, distance: 492.0
click at [300, 549] on td "SUMENG86" at bounding box center [266, 532] width 68 height 48
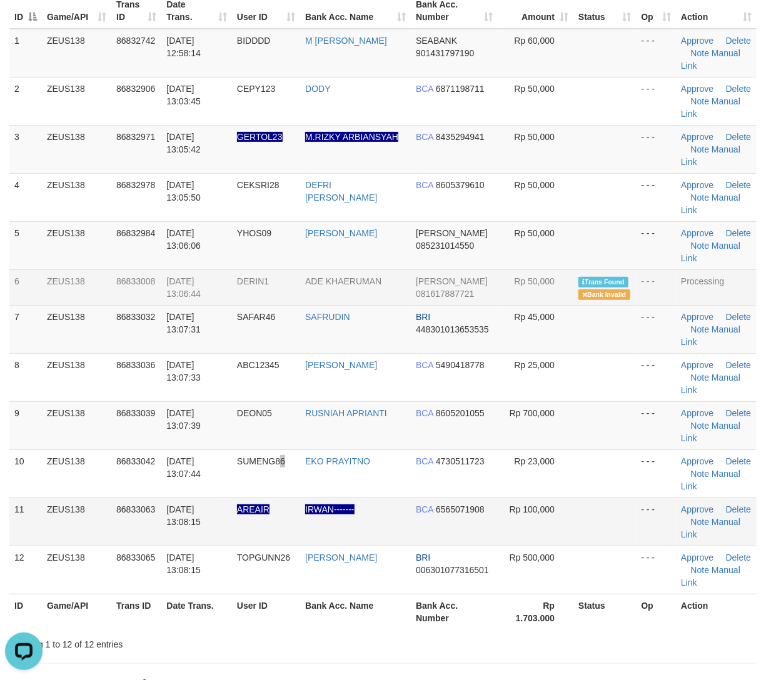
scroll to position [153, 0]
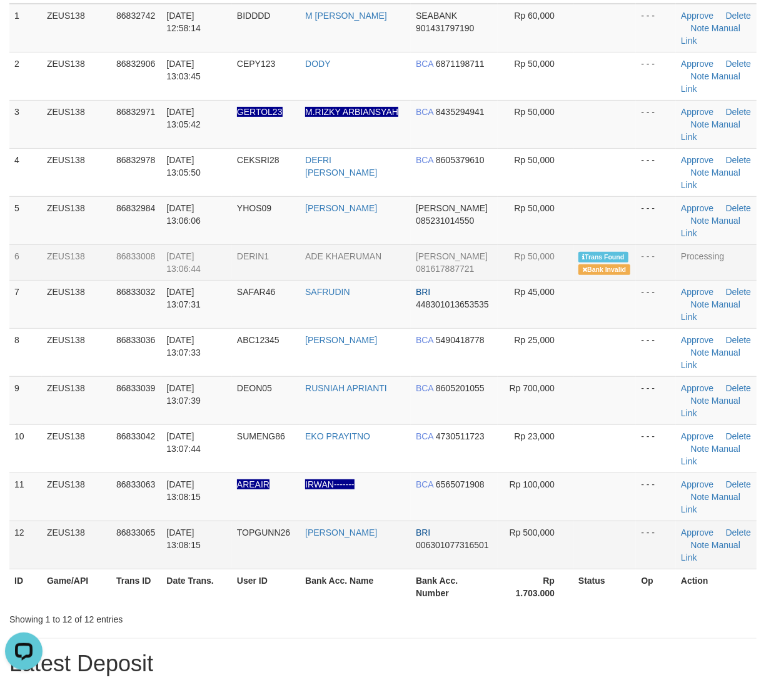
drag, startPoint x: 558, startPoint y: 528, endPoint x: 678, endPoint y: 523, distance: 120.1
click at [558, 526] on td "Rp 500,000" at bounding box center [536, 545] width 76 height 48
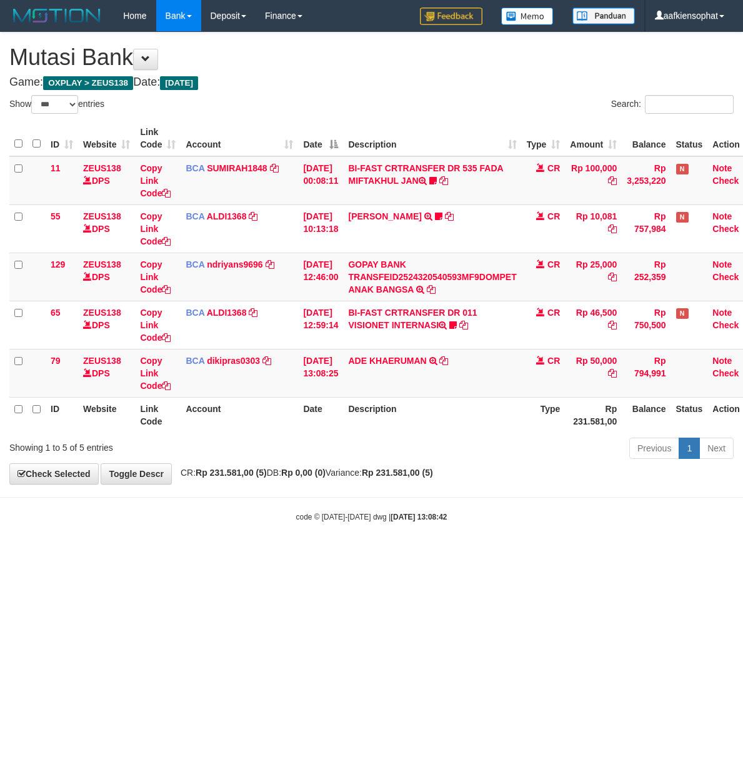
select select "***"
drag, startPoint x: 414, startPoint y: 513, endPoint x: 423, endPoint y: 508, distance: 9.8
click at [416, 514] on div "code © 2012-2018 dwg | 2025/08/31 13:08:42" at bounding box center [371, 516] width 743 height 13
drag, startPoint x: 428, startPoint y: 510, endPoint x: 414, endPoint y: 513, distance: 14.6
click at [423, 511] on body "Toggle navigation Home Bank Account List Load By Website Group [OXPLAY] ZEUS138…" at bounding box center [371, 277] width 743 height 554
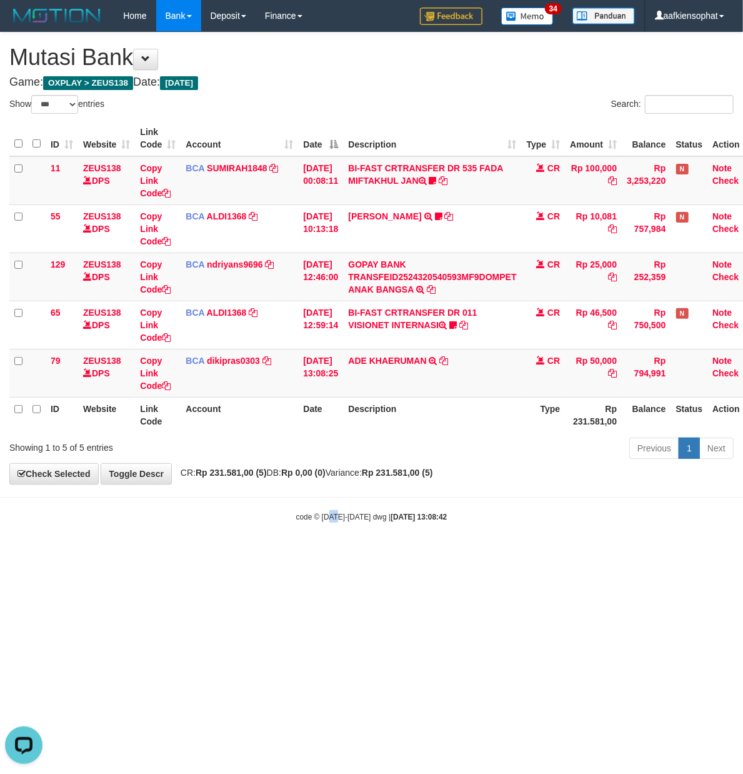
drag, startPoint x: 338, startPoint y: 654, endPoint x: 331, endPoint y: 658, distance: 7.6
click at [333, 554] on html "Toggle navigation Home Bank Account List Load By Website Group [OXPLAY] ZEUS138…" at bounding box center [371, 277] width 743 height 554
drag, startPoint x: 221, startPoint y: 564, endPoint x: 173, endPoint y: 601, distance: 60.6
click at [213, 554] on html "Toggle navigation Home Bank Account List Load By Website Group [OXPLAY] ZEUS138…" at bounding box center [371, 277] width 743 height 554
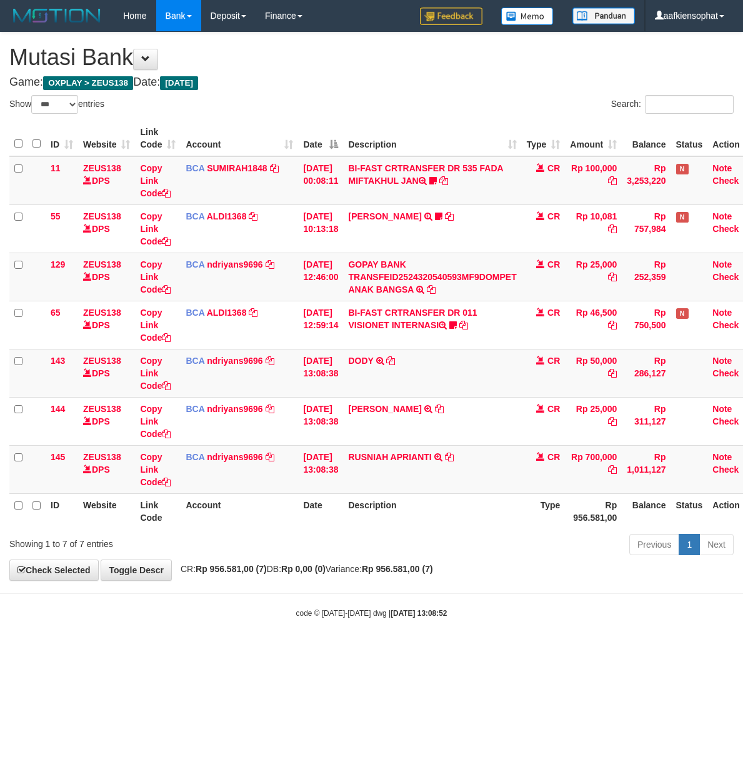
select select "***"
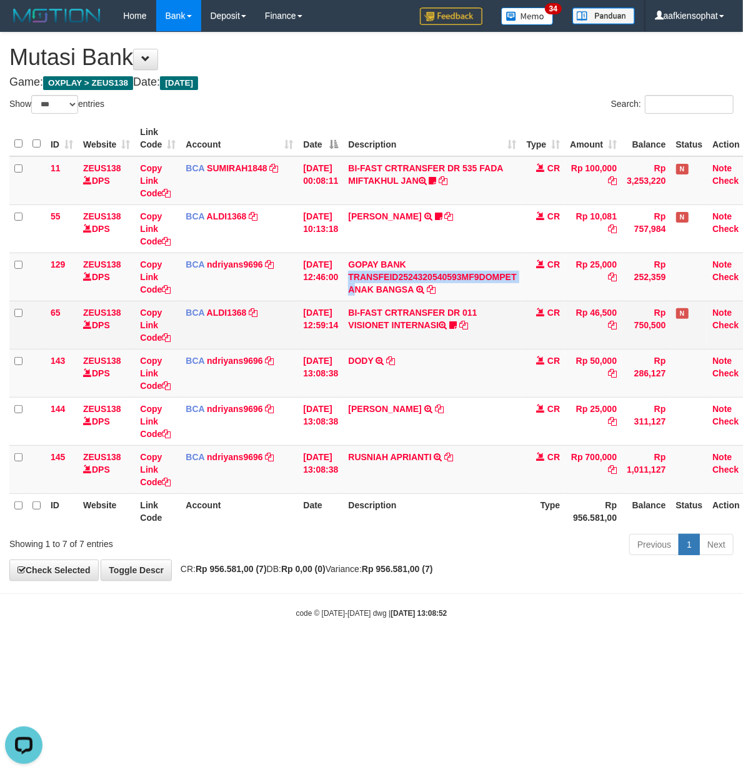
click at [365, 298] on td "GOPAY BANK TRANSFEID2524320540593MF9DOMPET ANAK BANGSA TRSF E-BANKING CR 3108/F…" at bounding box center [432, 277] width 178 height 48
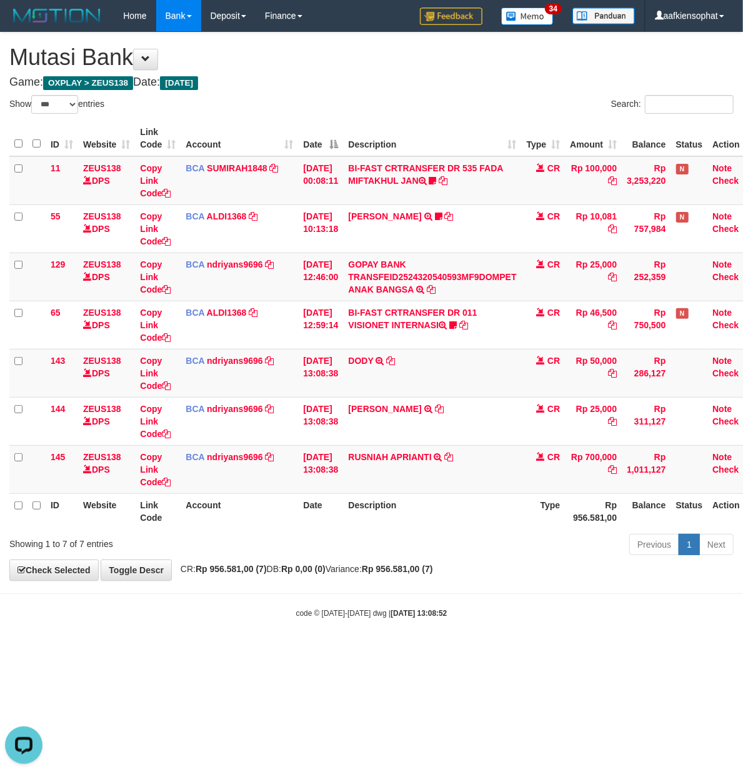
click at [366, 504] on th "Description" at bounding box center [432, 511] width 178 height 36
drag, startPoint x: 326, startPoint y: 525, endPoint x: 299, endPoint y: 515, distance: 28.7
click at [323, 525] on th "Date" at bounding box center [320, 511] width 45 height 36
click at [271, 564] on div "**********" at bounding box center [371, 307] width 743 height 548
drag, startPoint x: 374, startPoint y: 536, endPoint x: 368, endPoint y: 528, distance: 10.4
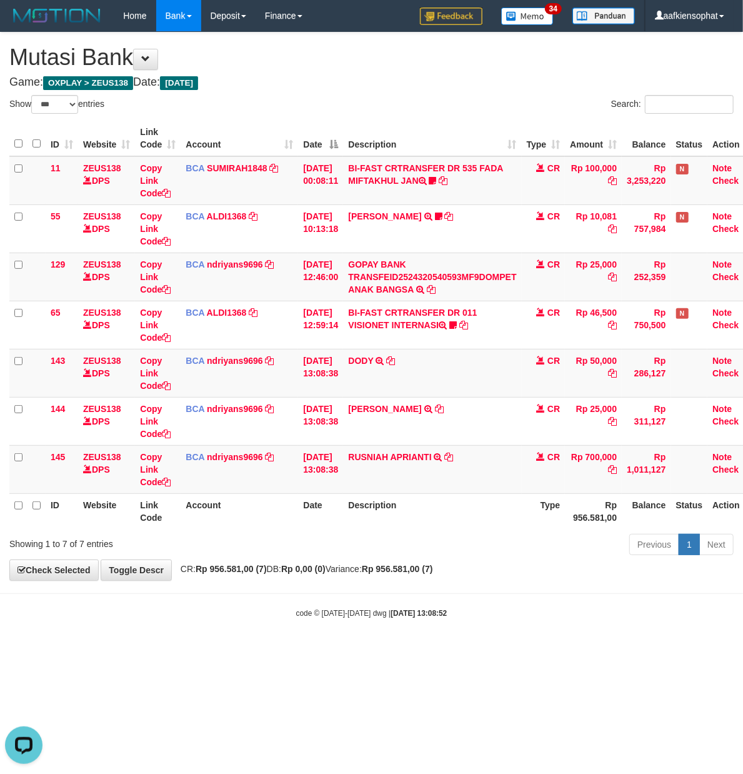
click at [374, 536] on div "Previous 1 Next" at bounding box center [526, 546] width 415 height 27
click at [363, 519] on th "Description" at bounding box center [432, 511] width 178 height 36
click at [350, 539] on div "Show ** ** ** *** entries Search: ID Website Link Code Account Date Description…" at bounding box center [371, 327] width 724 height 464
drag, startPoint x: 251, startPoint y: 576, endPoint x: 231, endPoint y: 596, distance: 27.8
click at [246, 584] on body "Toggle navigation Home Bank Account List Load By Website Group [OXPLAY] ZEUS138…" at bounding box center [371, 325] width 743 height 650
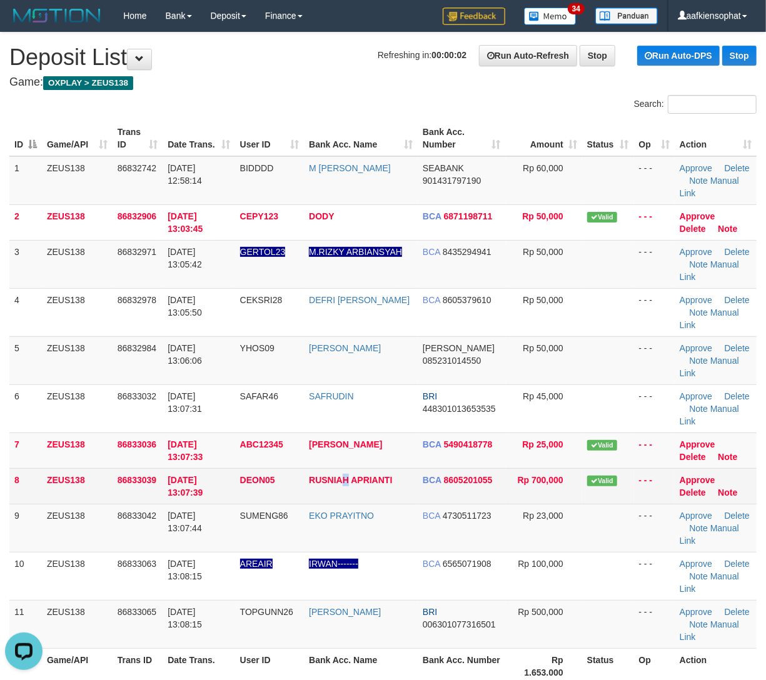
drag, startPoint x: 348, startPoint y: 490, endPoint x: 396, endPoint y: 491, distance: 48.1
click at [354, 489] on td "RUSNIAH APRIANTI" at bounding box center [361, 486] width 114 height 36
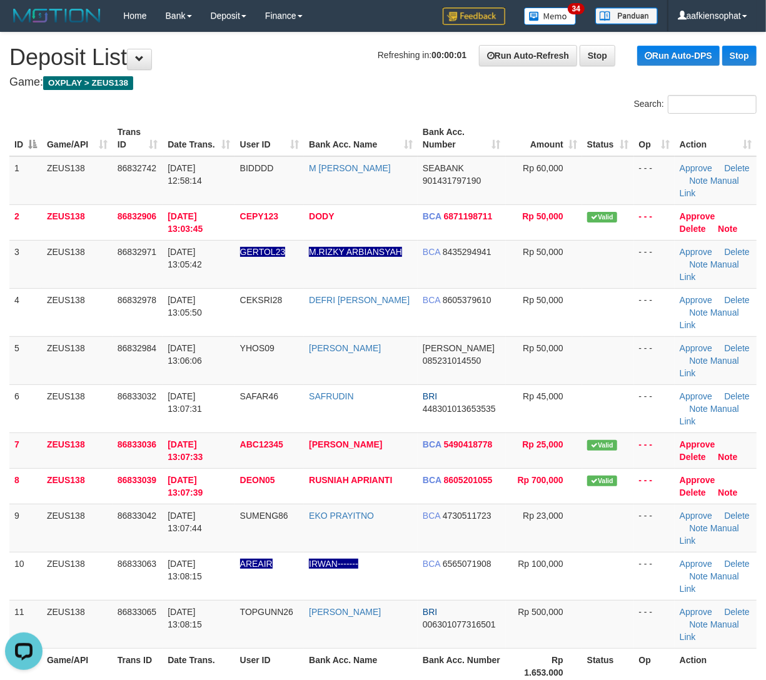
drag, startPoint x: 418, startPoint y: 463, endPoint x: 761, endPoint y: 533, distance: 350.2
click at [533, 503] on tbody "1 ZEUS138 86832742 [DATE] 12:58:14 BIDDDD M [PERSON_NAME] SEABANK 901431797190 …" at bounding box center [382, 402] width 747 height 493
drag, startPoint x: 469, startPoint y: 540, endPoint x: 476, endPoint y: 521, distance: 20.2
click at [463, 535] on td "BCA 4730511723" at bounding box center [462, 528] width 88 height 48
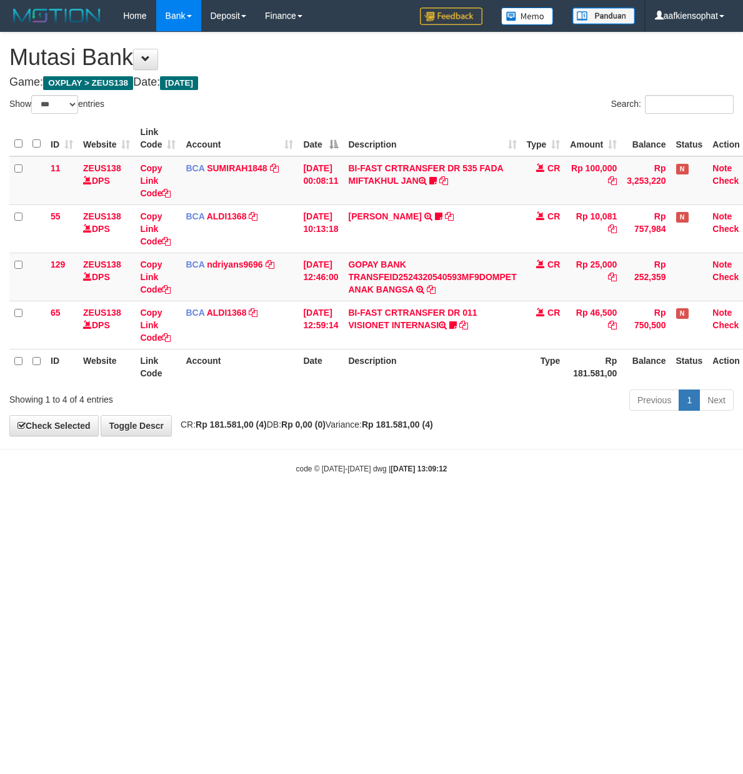
select select "***"
click at [668, 506] on html "Toggle navigation Home Bank Account List Load By Website Group [OXPLAY] ZEUS138…" at bounding box center [371, 253] width 743 height 506
drag, startPoint x: 563, startPoint y: 581, endPoint x: 529, endPoint y: 576, distance: 34.2
click at [551, 506] on html "Toggle navigation Home Bank Account List Load By Website Group [OXPLAY] ZEUS138…" at bounding box center [371, 253] width 743 height 506
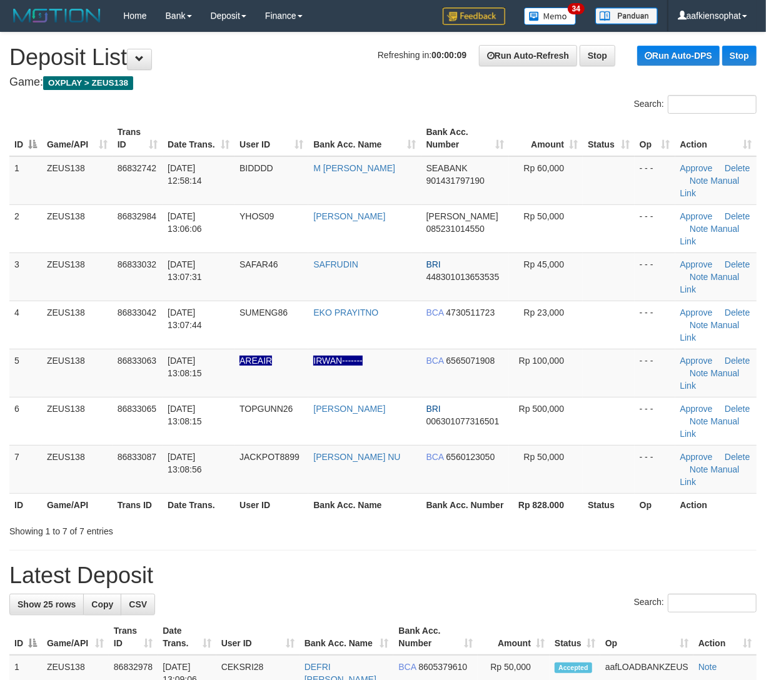
drag, startPoint x: 450, startPoint y: 608, endPoint x: 459, endPoint y: 606, distance: 8.8
click at [450, 608] on div "Search:" at bounding box center [382, 605] width 747 height 22
click at [611, 588] on h1 "Latest Deposit" at bounding box center [382, 575] width 747 height 25
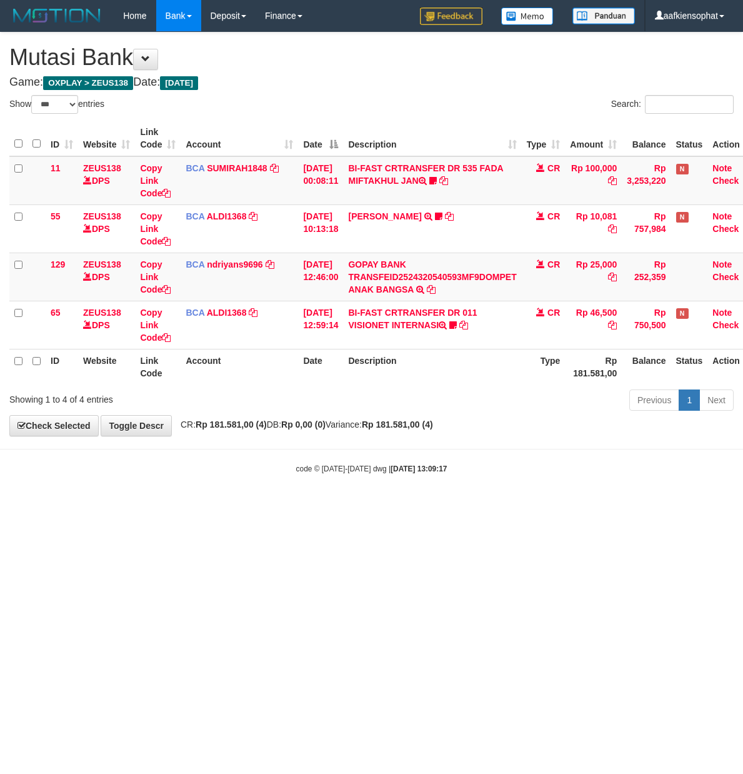
select select "***"
drag, startPoint x: 403, startPoint y: 106, endPoint x: 410, endPoint y: 118, distance: 14.0
click at [410, 118] on div "Show ** ** ** *** entries Search: ID Website Link Code Account Date Description…" at bounding box center [371, 255] width 724 height 320
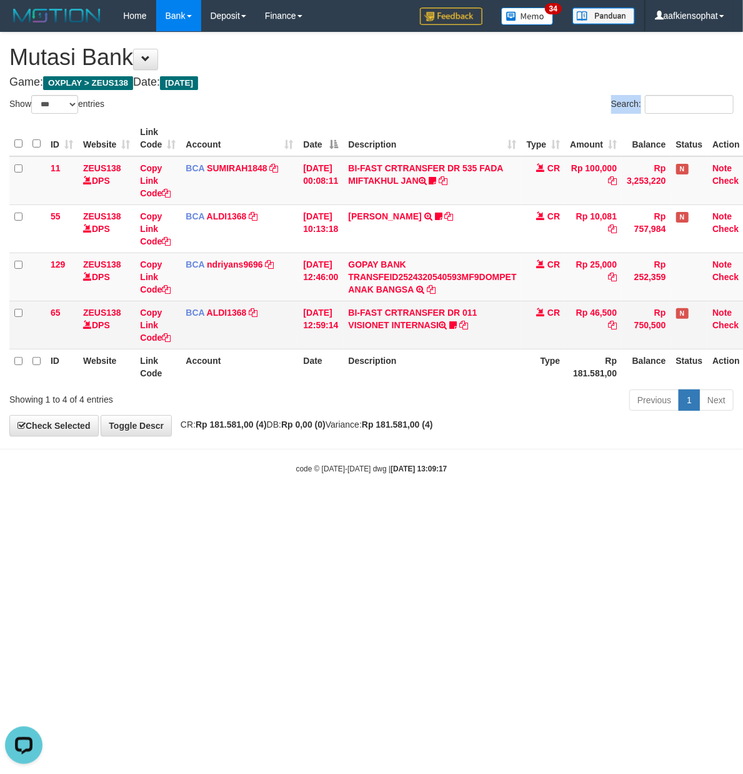
click at [409, 308] on td "BI-FAST CRTRANSFER DR 011 VISIONET INTERNASI cebok86" at bounding box center [432, 325] width 178 height 48
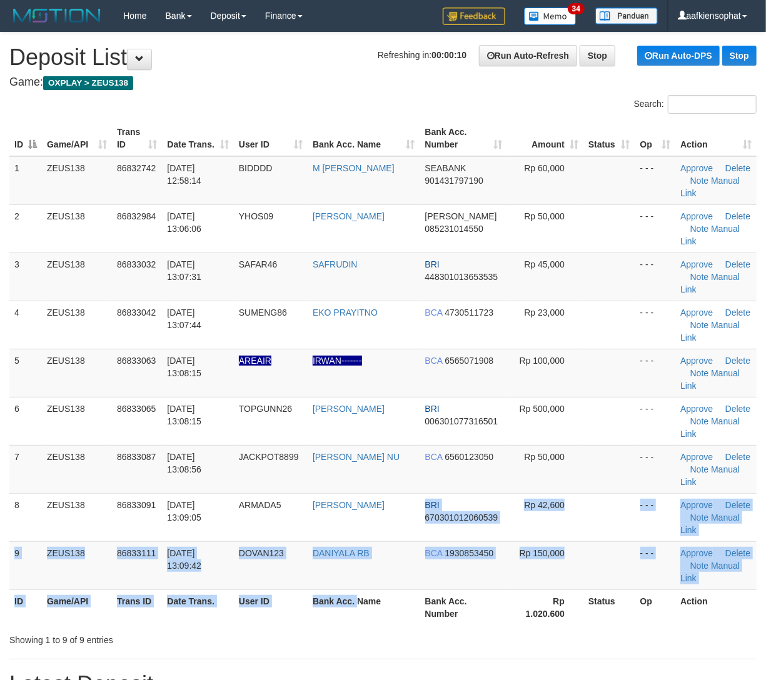
drag, startPoint x: 363, startPoint y: 583, endPoint x: 764, endPoint y: 586, distance: 401.3
click at [399, 634] on div "Search: ID Game/API Trans ID Date Trans. User ID Bank Acc. Name Bank Acc. Numbe…" at bounding box center [382, 370] width 747 height 551
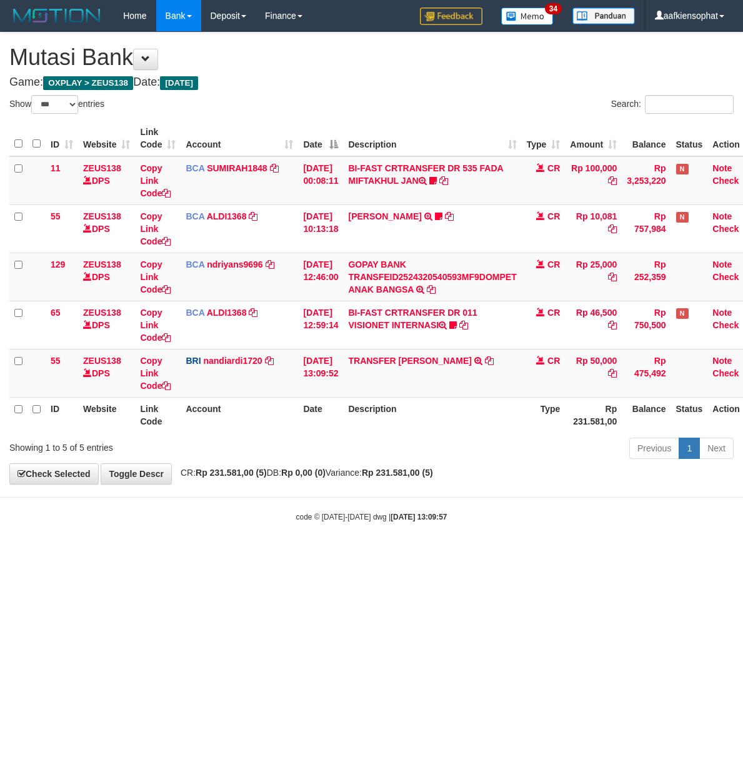
select select "***"
click at [368, 554] on html "Toggle navigation Home Bank Account List Load By Website Group [OXPLAY] ZEUS138…" at bounding box center [371, 277] width 743 height 554
select select "***"
click at [384, 363] on link "TRANSFER DANA" at bounding box center [410, 361] width 124 height 10
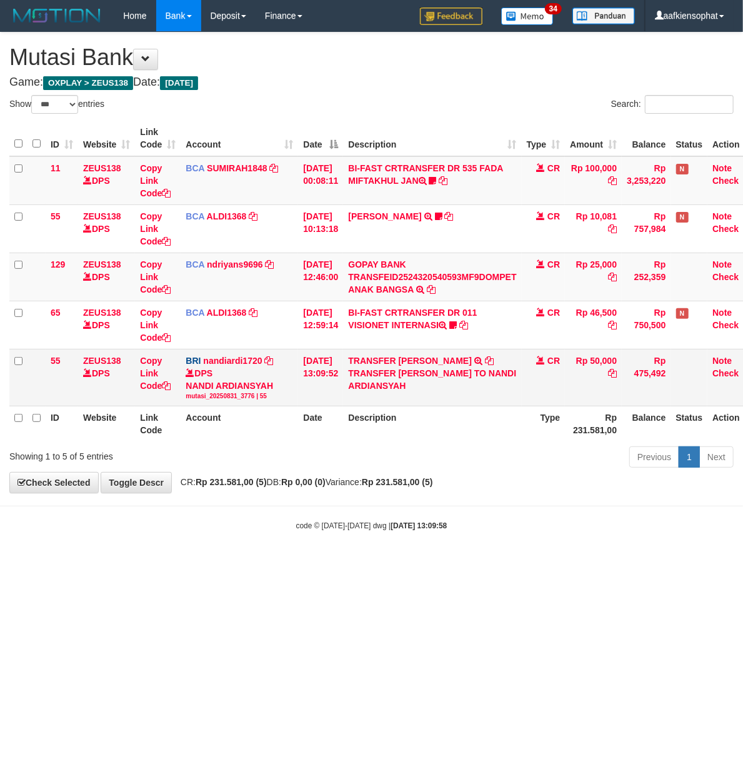
click at [478, 371] on div "TRANSFER DANA ABRAHAMFREDI TO NANDI ARDIANSYAH" at bounding box center [432, 379] width 168 height 25
copy div "ABRAHAMFREDI"
drag, startPoint x: 578, startPoint y: 545, endPoint x: 565, endPoint y: 539, distance: 14.0
click at [566, 541] on body "Toggle navigation Home Bank Account List Load By Website Group [OXPLAY] ZEUS138…" at bounding box center [371, 281] width 743 height 563
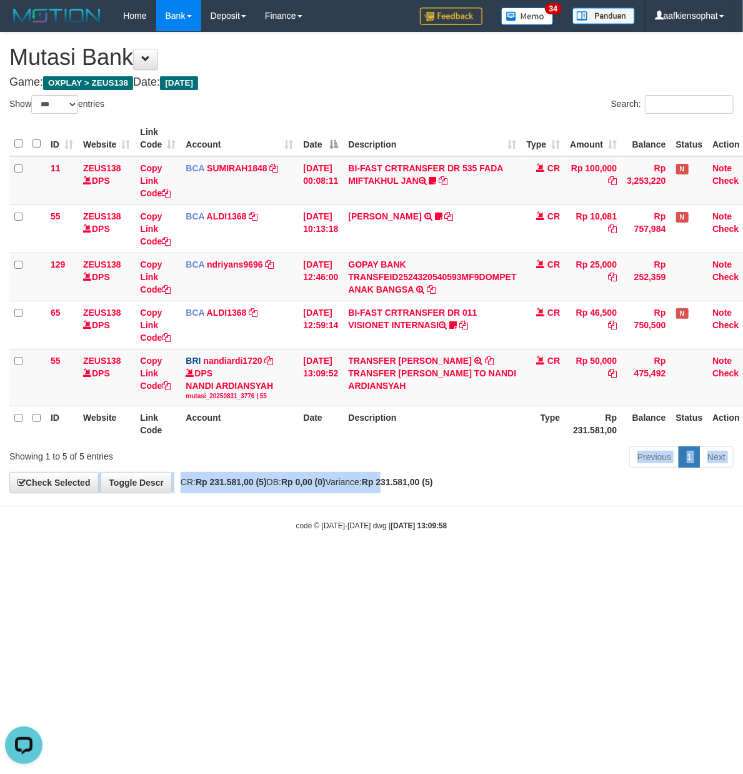
click at [414, 480] on div "**********" at bounding box center [371, 263] width 743 height 461
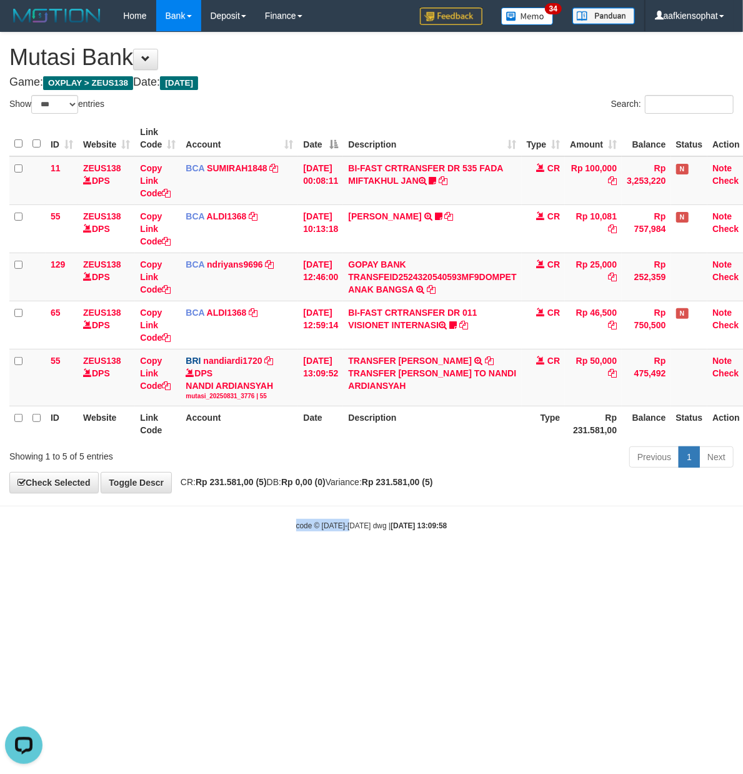
drag, startPoint x: 371, startPoint y: 533, endPoint x: 3, endPoint y: 556, distance: 369.5
click at [348, 535] on body "Toggle navigation Home Bank Account List Load By Website Group [OXPLAY] ZEUS138…" at bounding box center [371, 281] width 743 height 563
click at [506, 548] on body "Toggle navigation Home Bank Account List Load By Website Group [OXPLAY] ZEUS138…" at bounding box center [371, 281] width 743 height 563
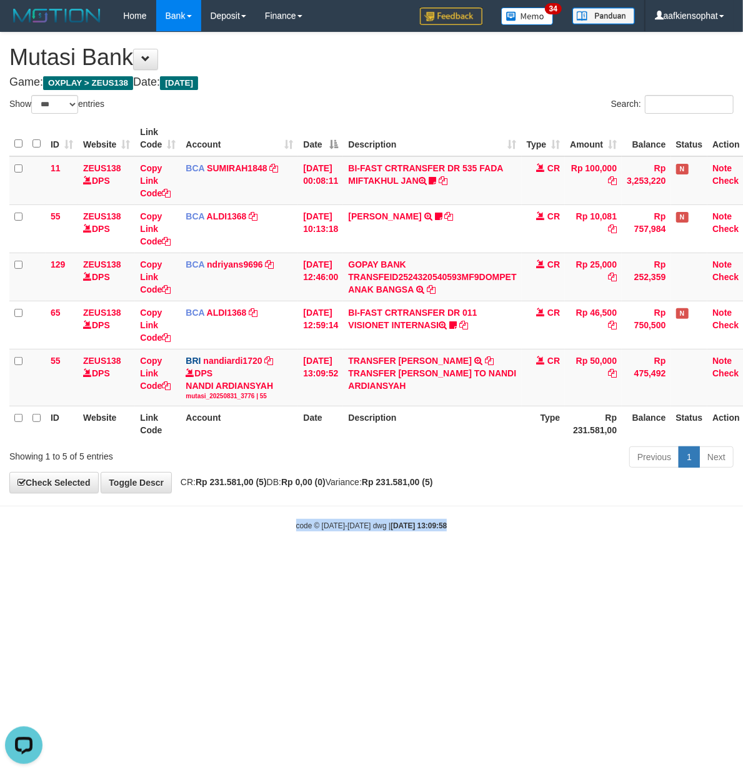
click at [505, 549] on body "Toggle navigation Home Bank Account List Load By Website Group [OXPLAY] ZEUS138…" at bounding box center [371, 281] width 743 height 563
click at [500, 548] on body "Toggle navigation Home Bank Account List Load By Website Group [OXPLAY] ZEUS138…" at bounding box center [371, 281] width 743 height 563
drag, startPoint x: 328, startPoint y: 255, endPoint x: 328, endPoint y: 271, distance: 16.3
click at [330, 261] on td "[DATE] 12:46:00" at bounding box center [320, 277] width 45 height 48
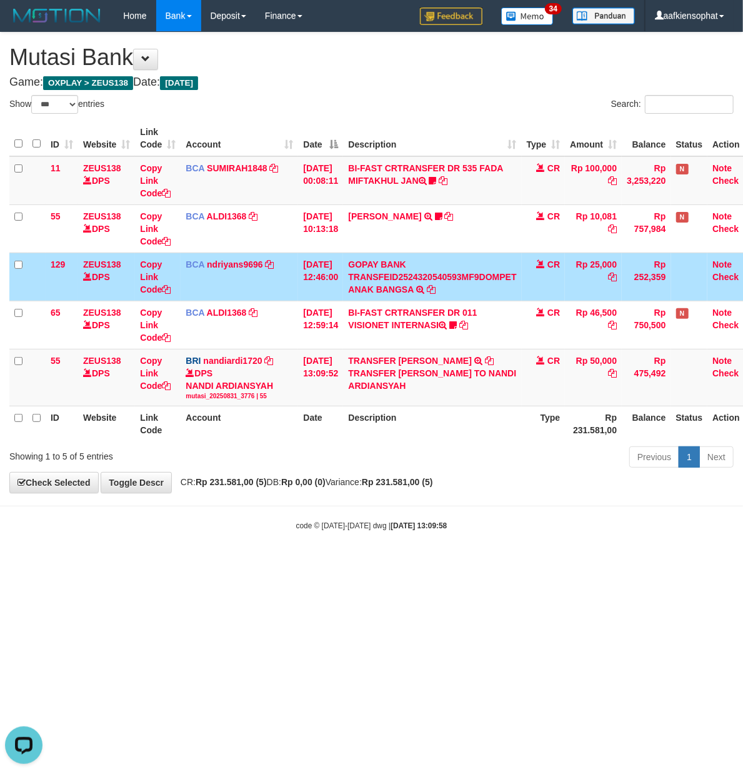
click at [254, 529] on body "Toggle navigation Home Bank Account List Load By Website Group [OXPLAY] ZEUS138…" at bounding box center [371, 281] width 743 height 563
click at [146, 563] on html "Toggle navigation Home Bank Account List Load By Website Group [OXPLAY] ZEUS138…" at bounding box center [371, 281] width 743 height 563
click at [96, 563] on html "Toggle navigation Home Bank Account List Load By Website Group [OXPLAY] ZEUS138…" at bounding box center [371, 281] width 743 height 563
click at [160, 563] on html "Toggle navigation Home Bank Account List Load By Website Group [OXPLAY] ZEUS138…" at bounding box center [371, 281] width 743 height 563
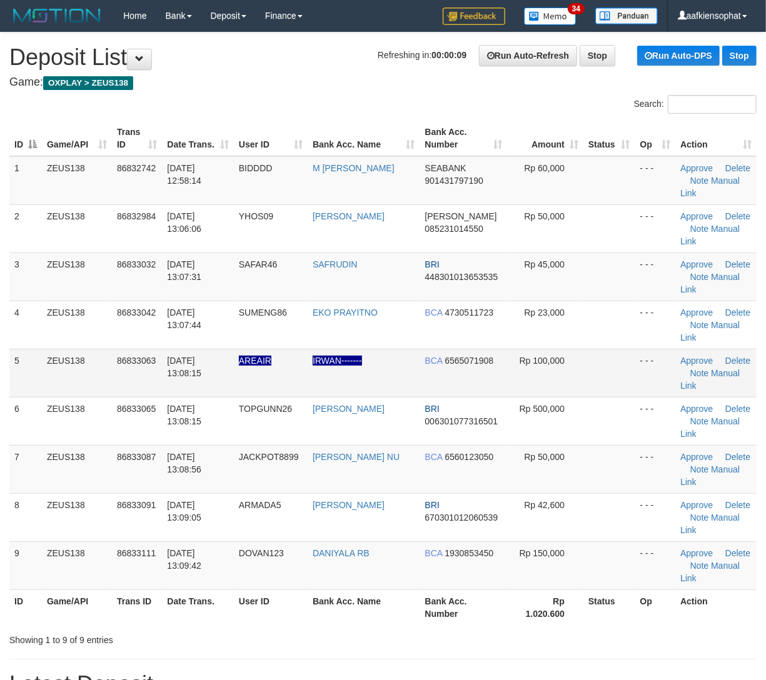
click at [583, 366] on td at bounding box center [609, 373] width 52 height 48
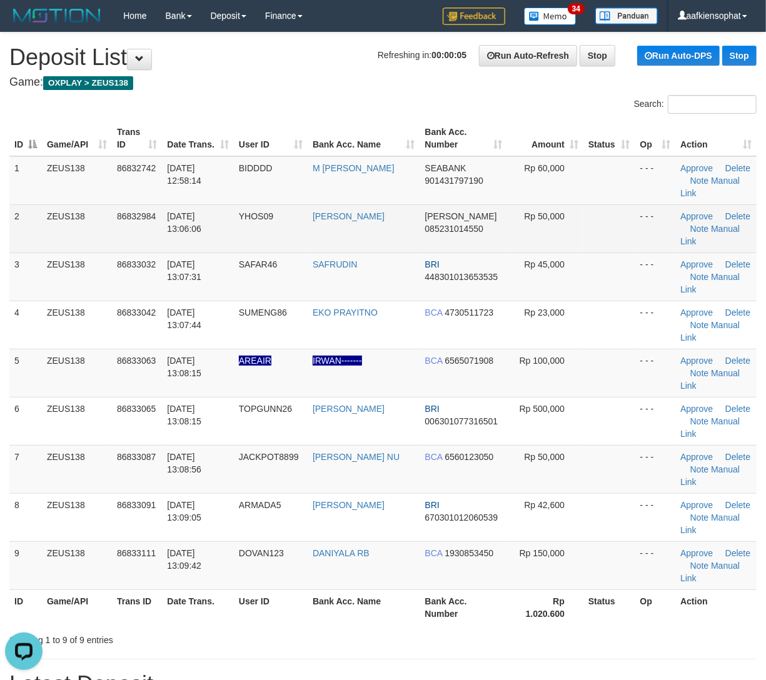
click at [723, 235] on td "Approve Delete Note Manual Link" at bounding box center [715, 228] width 81 height 48
click at [725, 230] on link "Manual Link" at bounding box center [709, 235] width 59 height 23
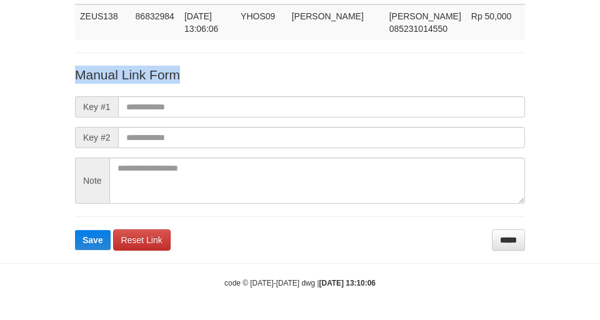
click at [259, 55] on div "Deposit Detail Game/API Trans ID Date Trans. User ID Bank Acc. Name Bank Acc. N…" at bounding box center [300, 94] width 469 height 313
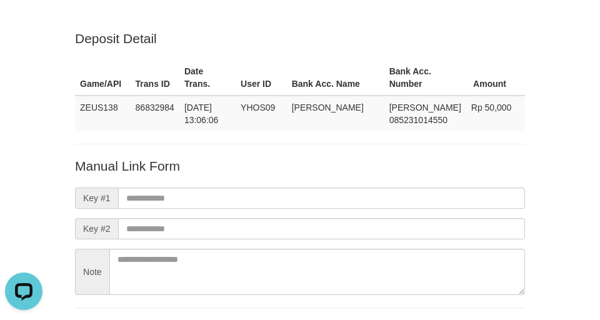
click at [318, 133] on div "Deposit Detail Game/API Trans ID Date Trans. User ID Bank Acc. Name Bank Acc. N…" at bounding box center [300, 185] width 469 height 313
drag, startPoint x: 316, startPoint y: 176, endPoint x: 316, endPoint y: 201, distance: 25.6
click at [316, 190] on form "Manual Link Form Key #1 Key #2 Note Save Reset Link *****" at bounding box center [300, 249] width 450 height 185
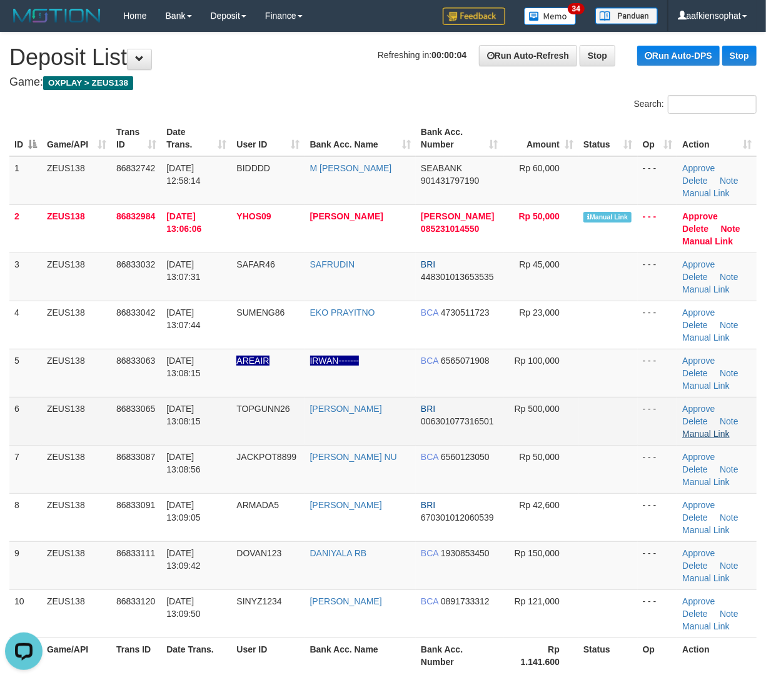
drag, startPoint x: 85, startPoint y: 434, endPoint x: 738, endPoint y: 420, distance: 653.3
click at [124, 433] on tr "6 ZEUS138 86833065 [DATE] 13:08:15 TOPGUNN26 [PERSON_NAME] BRI 006301077316501 …" at bounding box center [382, 421] width 747 height 48
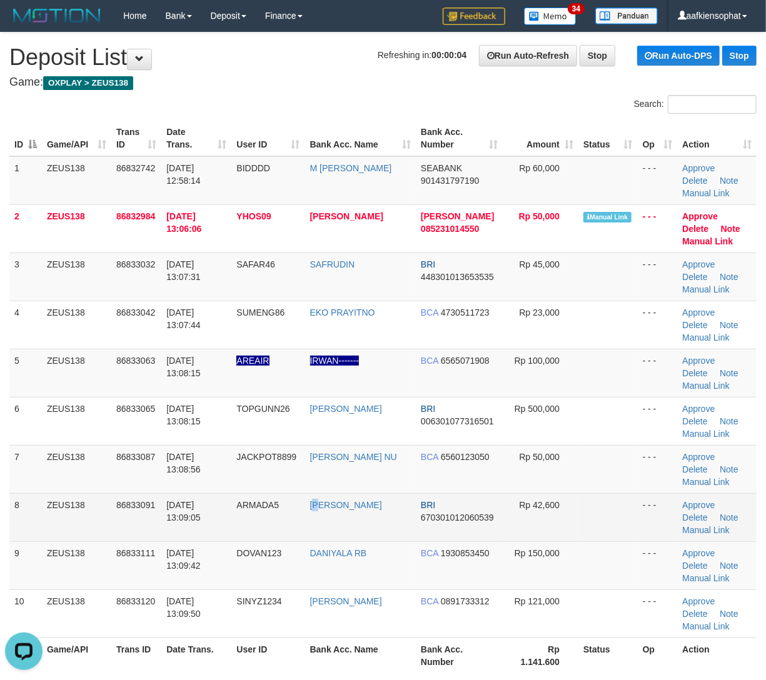
click at [324, 530] on td "[PERSON_NAME]" at bounding box center [360, 517] width 111 height 48
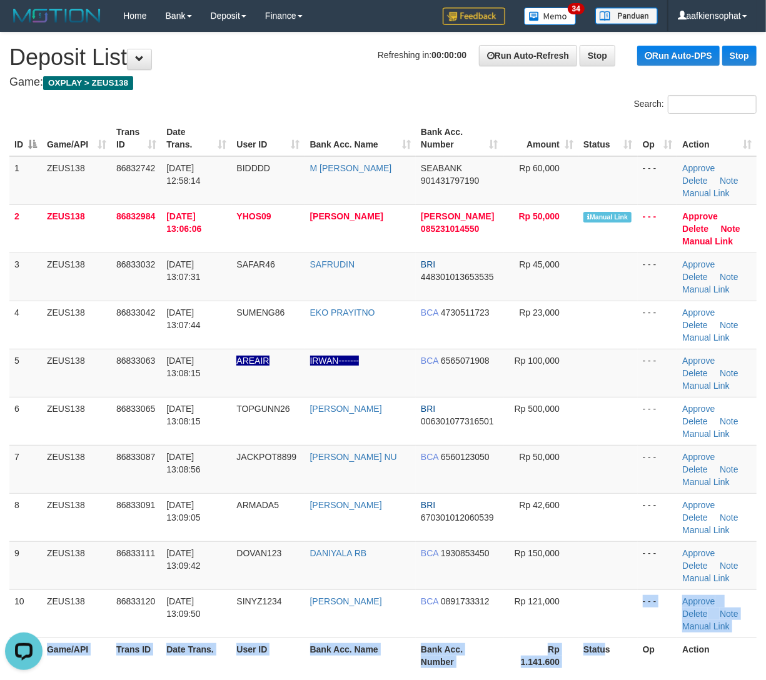
click at [614, 666] on table "ID Game/API Trans ID Date Trans. User ID Bank Acc. Name Bank Acc. Number Amount…" at bounding box center [382, 397] width 747 height 553
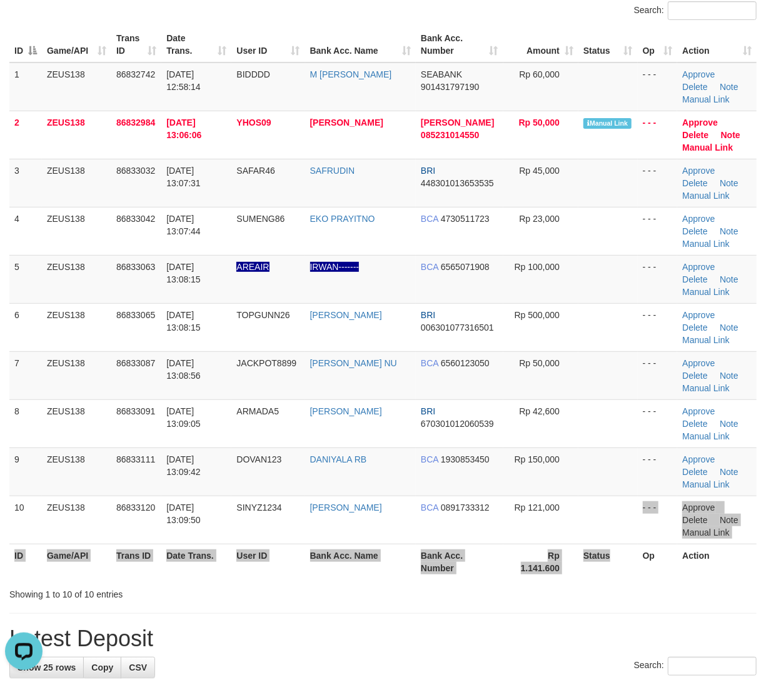
scroll to position [253, 0]
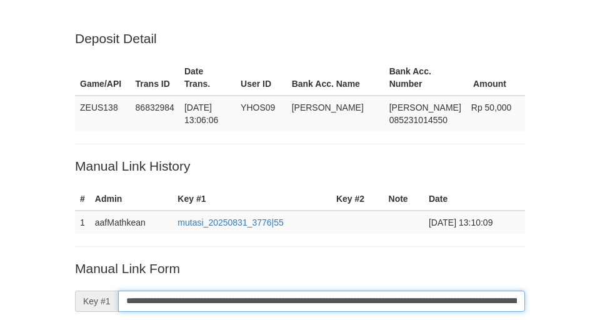
click at [294, 295] on input "**********" at bounding box center [321, 301] width 407 height 21
click at [288, 301] on input "**********" at bounding box center [321, 301] width 407 height 21
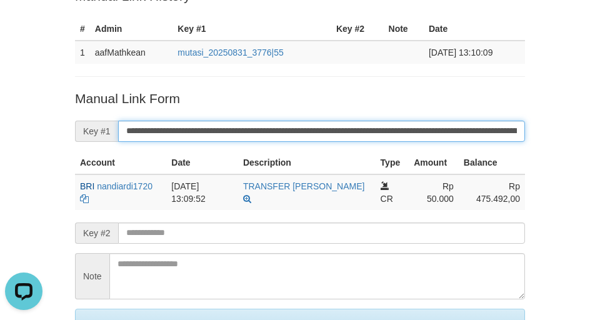
scroll to position [296, 0]
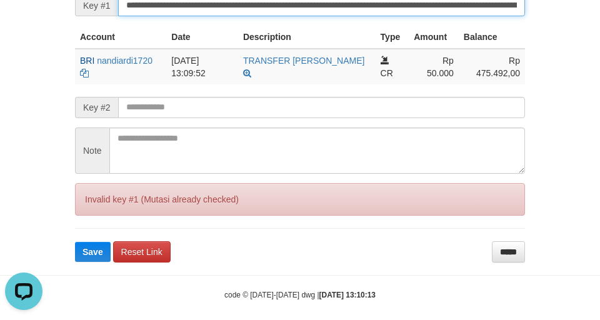
click at [75, 242] on button "Save" at bounding box center [93, 252] width 36 height 20
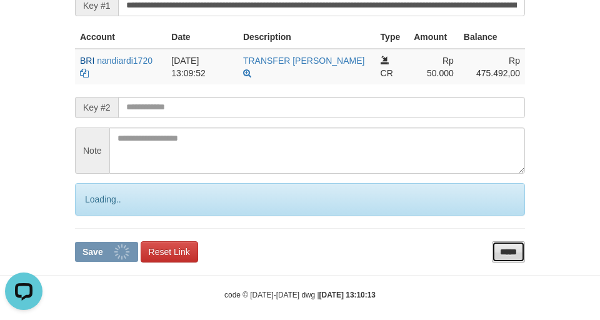
click at [500, 241] on input "*****" at bounding box center [508, 251] width 33 height 21
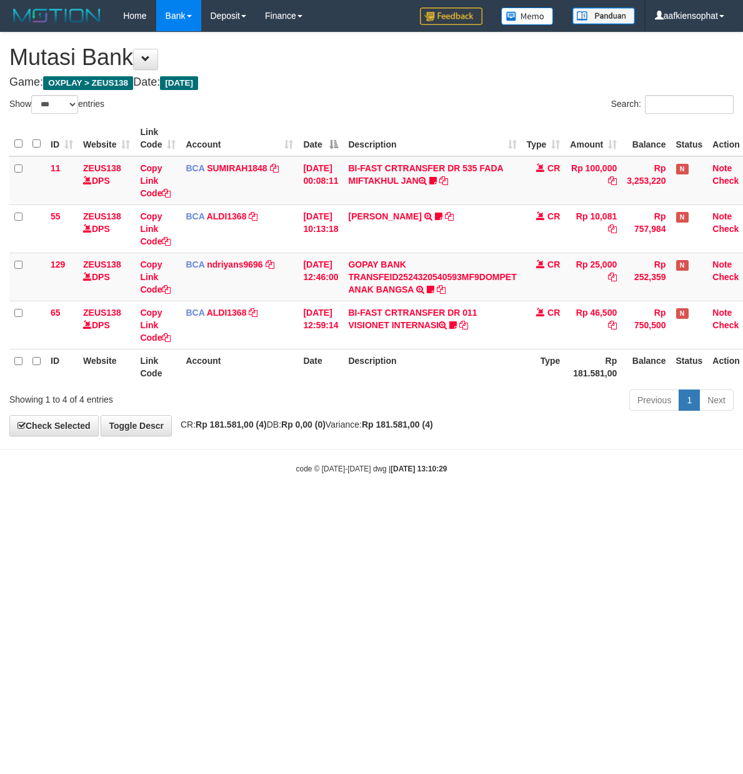
select select "***"
drag, startPoint x: 289, startPoint y: 83, endPoint x: 279, endPoint y: 91, distance: 12.9
click at [289, 83] on h4 "Game: OXPLAY > ZEUS138 Date: Today" at bounding box center [371, 82] width 724 height 13
click at [283, 89] on div "**********" at bounding box center [371, 234] width 743 height 403
drag, startPoint x: 361, startPoint y: 431, endPoint x: 364, endPoint y: 450, distance: 19.5
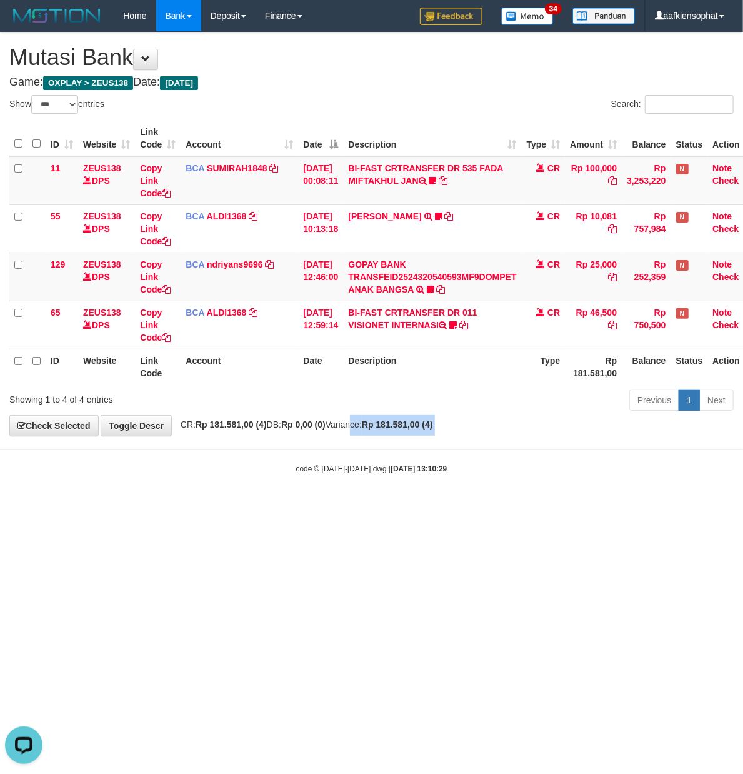
click at [370, 449] on body "Toggle navigation Home Bank Account List Load By Website Group [OXPLAY] ZEUS138…" at bounding box center [371, 253] width 743 height 506
drag, startPoint x: 316, startPoint y: 503, endPoint x: 255, endPoint y: 495, distance: 61.2
click at [313, 506] on body "Toggle navigation Home Bank Account List Load By Website Group [OXPLAY] ZEUS138…" at bounding box center [371, 253] width 743 height 506
drag, startPoint x: 431, startPoint y: 589, endPoint x: 0, endPoint y: 593, distance: 431.3
click at [390, 506] on html "Toggle navigation Home Bank Account List Load By Website Group [OXPLAY] ZEUS138…" at bounding box center [371, 253] width 743 height 506
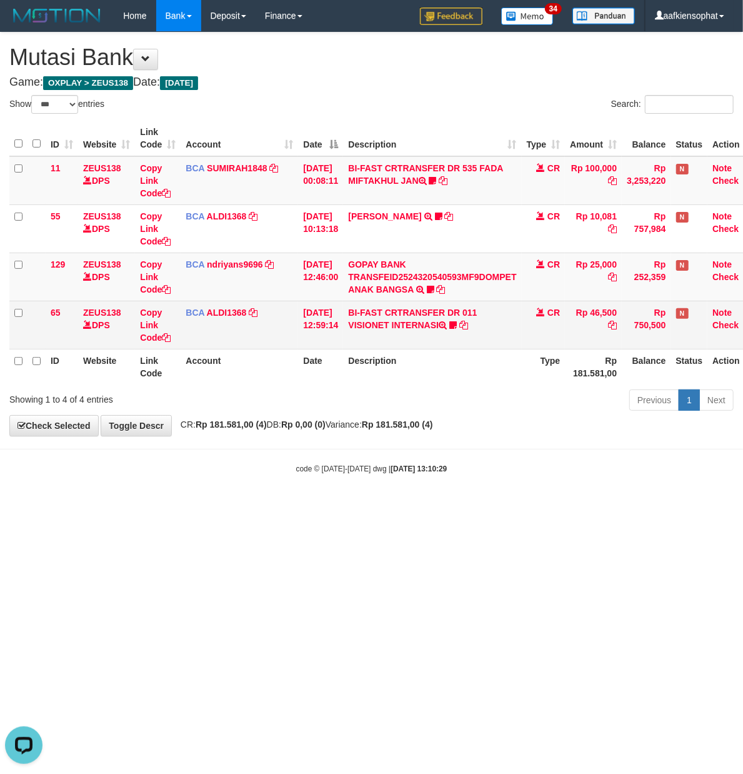
click at [324, 316] on td "[DATE] 12:59:14" at bounding box center [320, 325] width 45 height 48
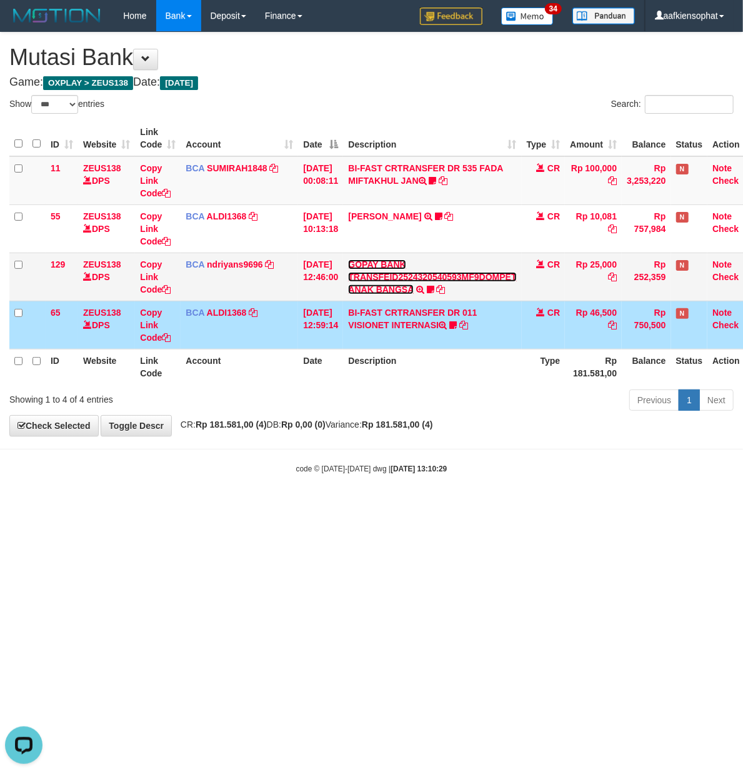
click at [413, 284] on link "GOPAY BANK TRANSFEID2524320540593MF9DOMPET ANAK BANGSA" at bounding box center [432, 276] width 168 height 35
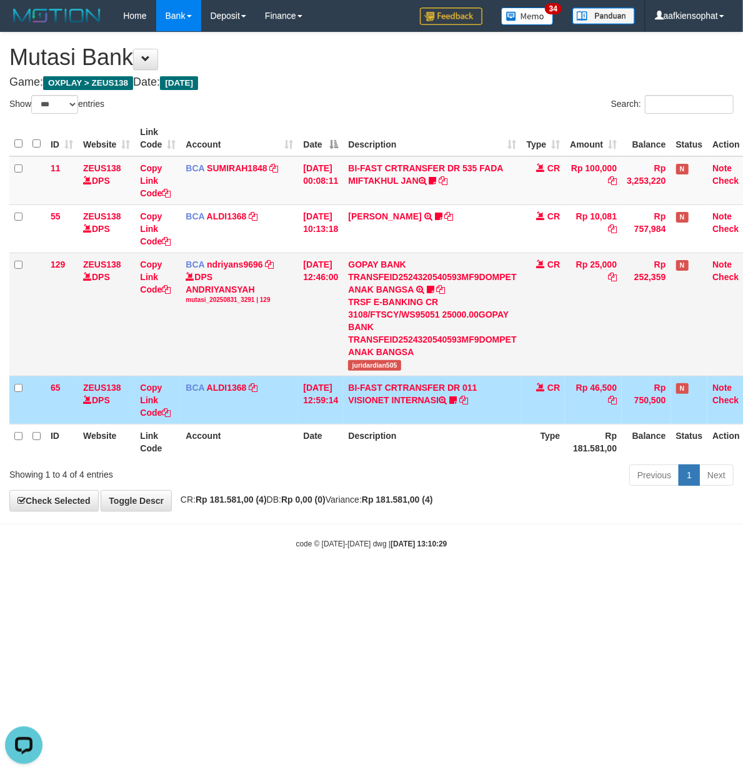
click at [363, 361] on span "juridardian505" at bounding box center [374, 365] width 53 height 11
copy span "juridardian505"
click at [363, 361] on span "juridardian505" at bounding box center [374, 365] width 53 height 11
copy tr "juridardian505"
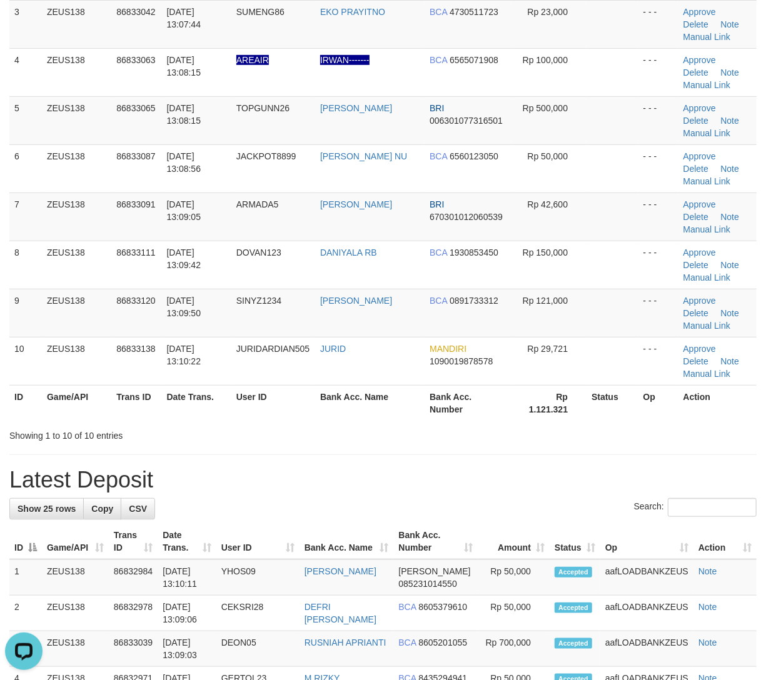
drag, startPoint x: 251, startPoint y: 556, endPoint x: 341, endPoint y: 535, distance: 92.3
click at [278, 551] on th "User ID" at bounding box center [257, 542] width 83 height 36
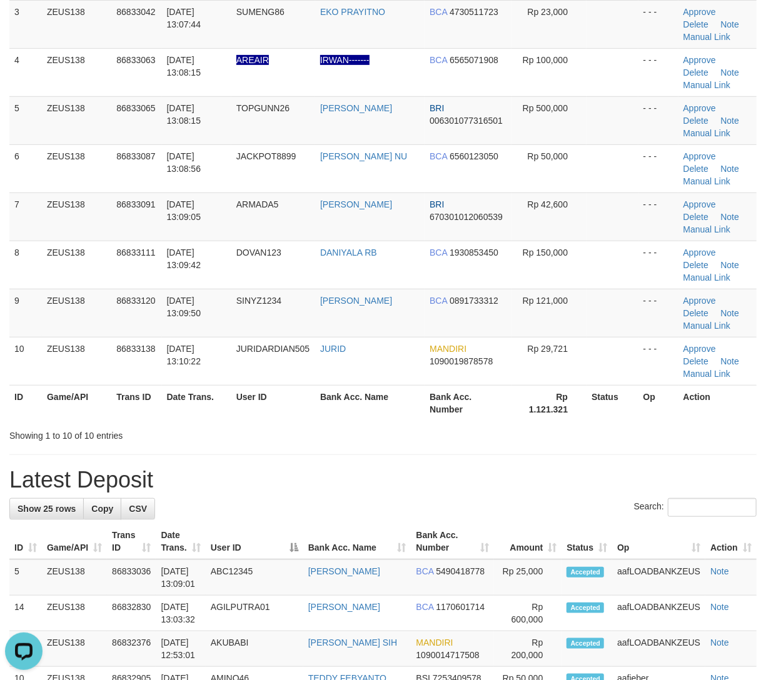
drag, startPoint x: 270, startPoint y: 513, endPoint x: 361, endPoint y: 500, distance: 91.6
click at [298, 518] on div "Search:" at bounding box center [382, 509] width 747 height 22
drag, startPoint x: 450, startPoint y: 560, endPoint x: 774, endPoint y: 491, distance: 331.0
drag, startPoint x: 316, startPoint y: 508, endPoint x: 371, endPoint y: 474, distance: 64.9
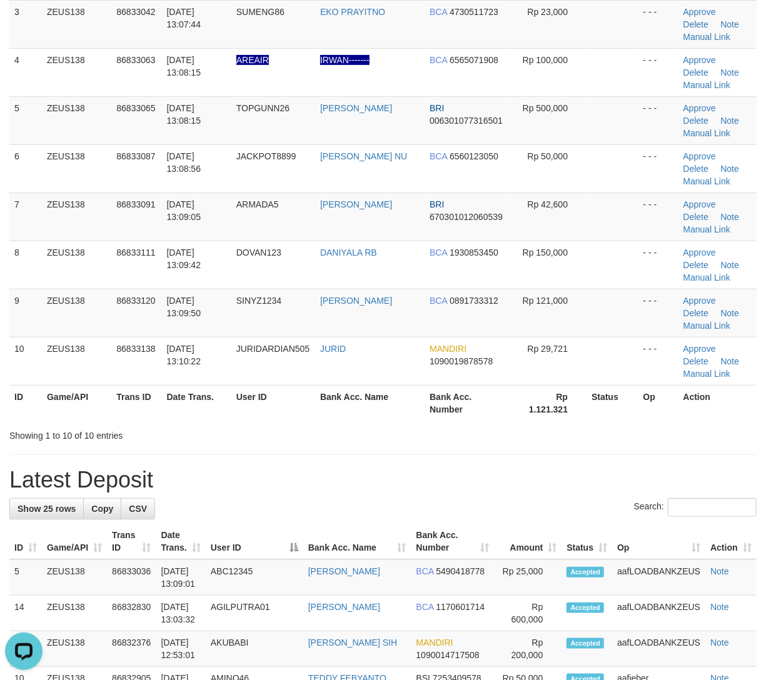
click at [326, 506] on div "Search:" at bounding box center [382, 509] width 747 height 22
click at [394, 461] on div "**********" at bounding box center [383, 657] width 766 height 1754
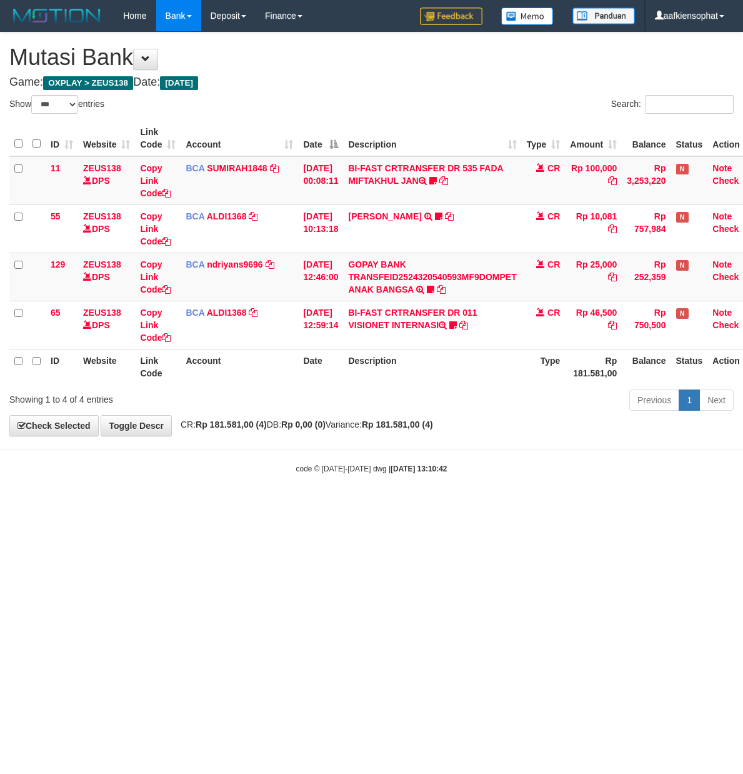
select select "***"
drag, startPoint x: 378, startPoint y: 515, endPoint x: 388, endPoint y: 516, distance: 10.1
click at [383, 506] on html "Toggle navigation Home Bank Account List Load By Website Group [OXPLAY] ZEUS138…" at bounding box center [371, 253] width 743 height 506
click at [420, 263] on td "GOPAY BANK TRANSFEID2524320540593MF9DOMPET ANAK BANGSA TRSF E-BANKING CR 3108/F…" at bounding box center [432, 277] width 178 height 48
click at [406, 273] on link "GOPAY BANK TRANSFEID2524320540593MF9DOMPET ANAK BANGSA" at bounding box center [432, 276] width 168 height 35
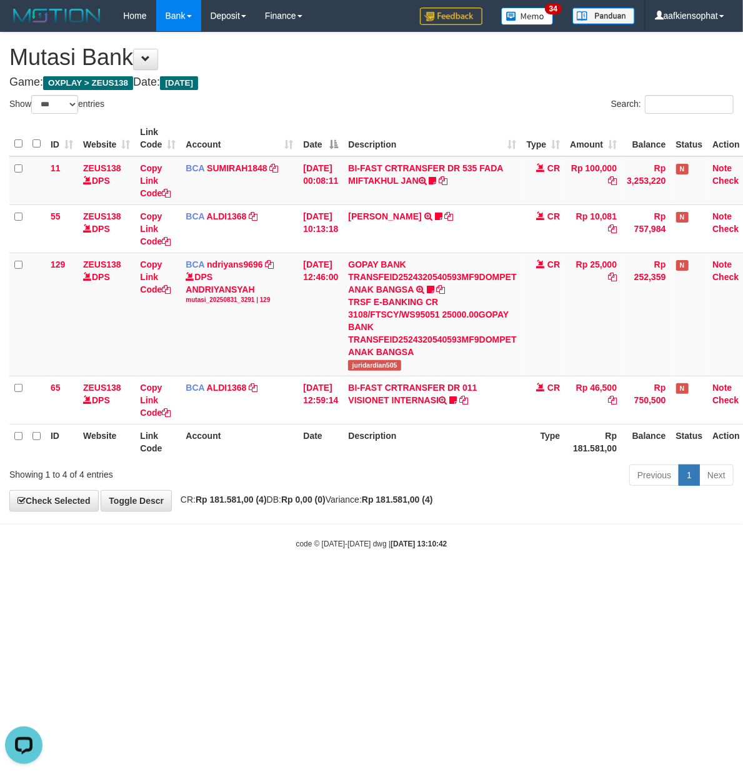
drag, startPoint x: 216, startPoint y: 545, endPoint x: 216, endPoint y: 553, distance: 7.5
click at [216, 549] on div "code © [DATE]-[DATE] dwg | [DATE] 13:10:42" at bounding box center [371, 543] width 743 height 13
click at [259, 549] on div "code © [DATE]-[DATE] dwg | [DATE] 13:10:42" at bounding box center [371, 543] width 743 height 13
drag, startPoint x: 294, startPoint y: 513, endPoint x: 313, endPoint y: 519, distance: 19.6
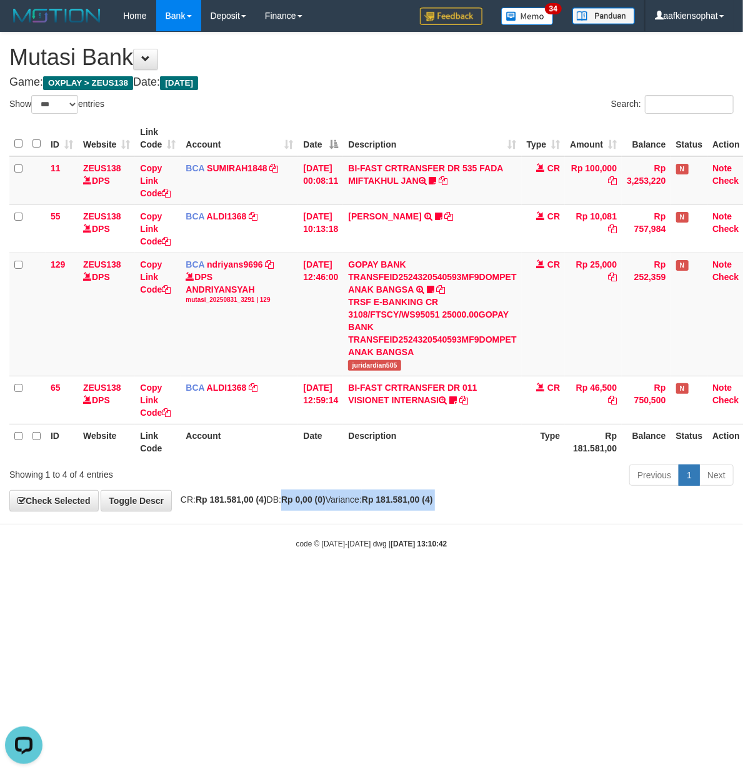
click at [313, 519] on body "Toggle navigation Home Bank Account List Load By Website Group [OXPLAY] ZEUS138…" at bounding box center [371, 290] width 743 height 581
drag, startPoint x: 374, startPoint y: 543, endPoint x: 350, endPoint y: 553, distance: 26.0
click at [363, 553] on body "Toggle navigation Home Bank Account List Load By Website Group [OXPLAY] ZEUS138…" at bounding box center [371, 290] width 743 height 581
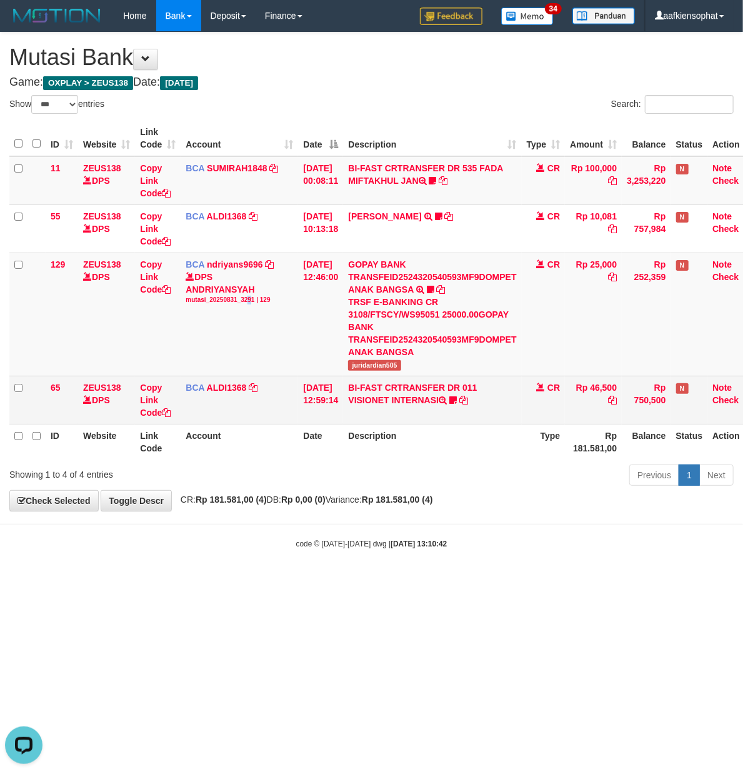
drag, startPoint x: 254, startPoint y: 378, endPoint x: 311, endPoint y: 396, distance: 59.5
click at [263, 390] on tbody "11 ZEUS138 DPS Copy Link Code BCA SUMIRAH1848 DPS SUMIRAH mutasi_20250831_4156 …" at bounding box center [383, 290] width 749 height 268
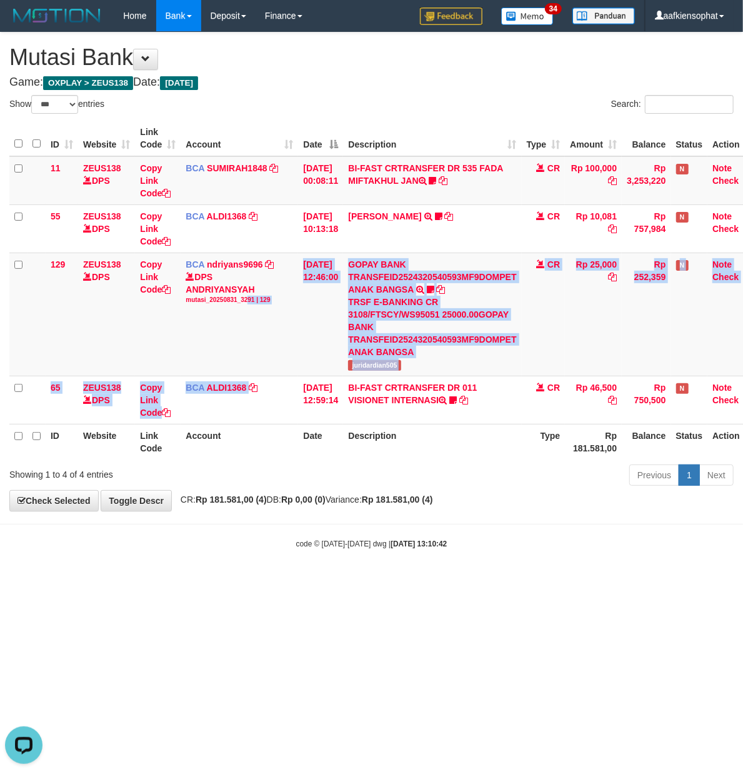
click at [358, 426] on table "ID Website Link Code Account Date Description Type Amount Balance Status Action…" at bounding box center [383, 290] width 749 height 339
click at [358, 428] on th "Description" at bounding box center [432, 442] width 178 height 36
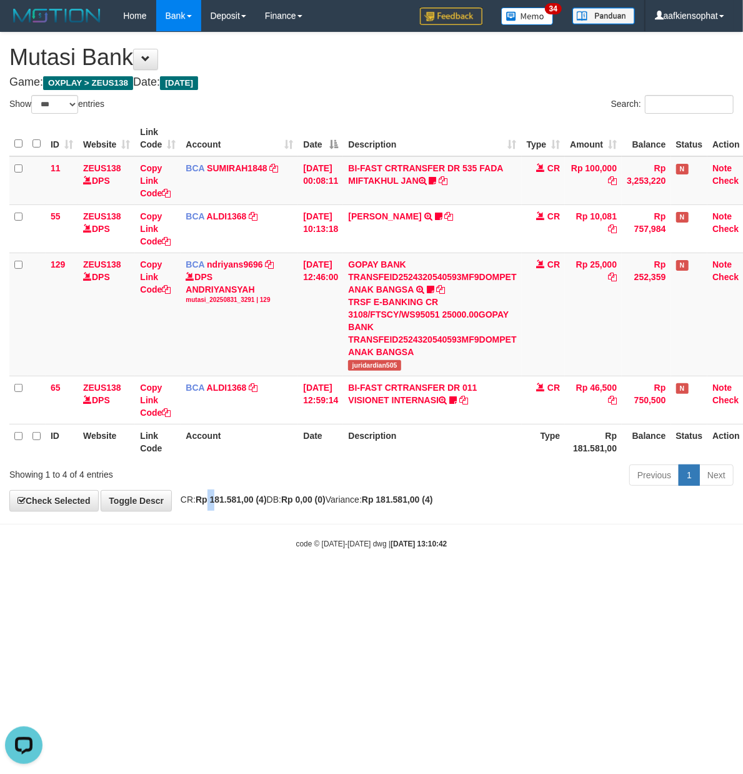
click at [220, 496] on div "**********" at bounding box center [371, 272] width 743 height 478
click at [339, 526] on body "Toggle navigation Home Bank Account List Load By Website Group [OXPLAY] ZEUS138…" at bounding box center [371, 290] width 743 height 581
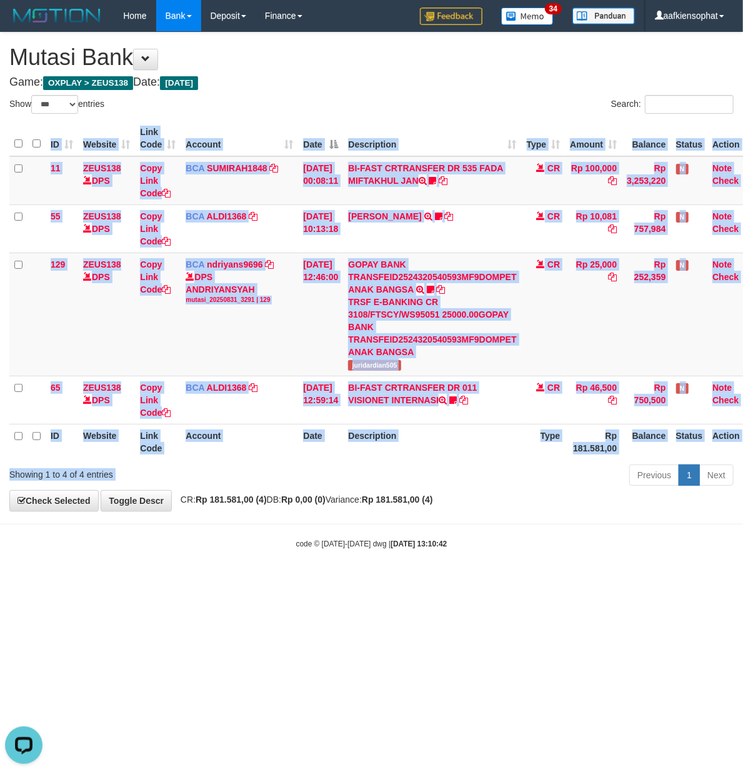
click at [398, 469] on div "Show ** ** ** *** entries Search: ID Website Link Code Account Date Description…" at bounding box center [371, 292] width 724 height 395
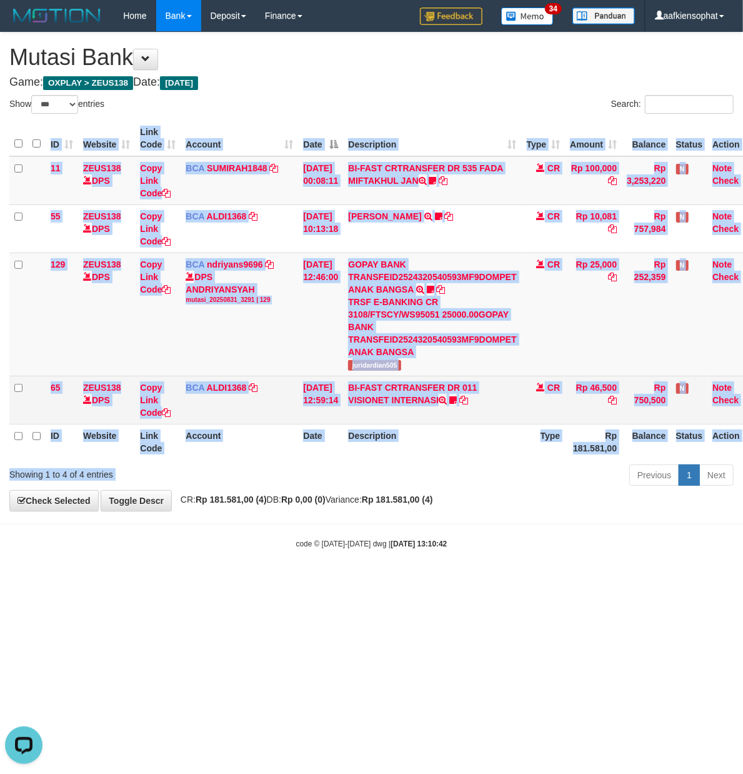
click at [430, 388] on td "BI-FAST CRTRANSFER DR 011 VISIONET INTERNASI cebok86" at bounding box center [432, 400] width 178 height 48
click at [201, 386] on span "BCA" at bounding box center [195, 388] width 19 height 10
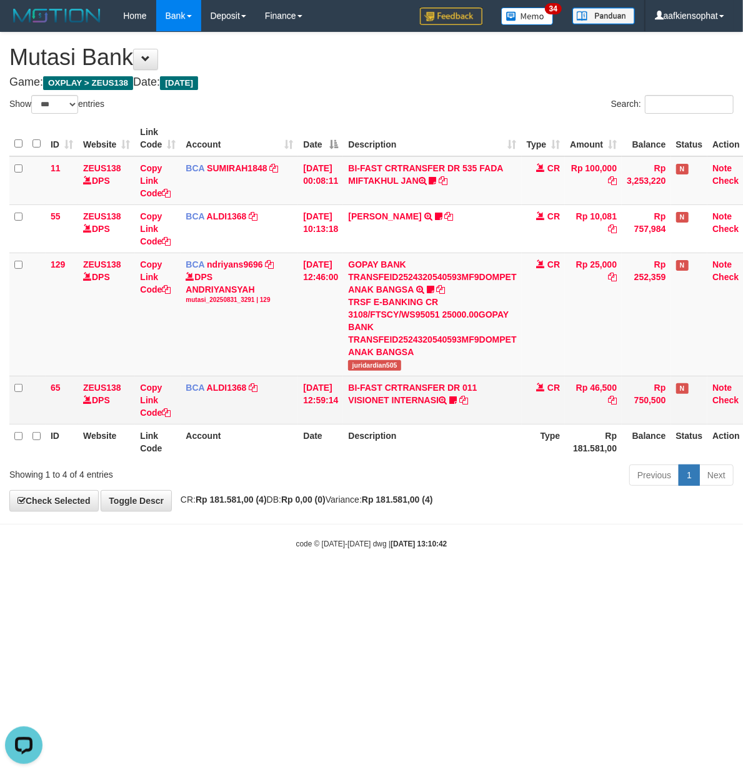
click at [208, 393] on td "BCA ALDI1368 DPS ALDI mutasi_20250831_3354 | 65 mutasi_20250831_3354 | 65" at bounding box center [240, 400] width 118 height 48
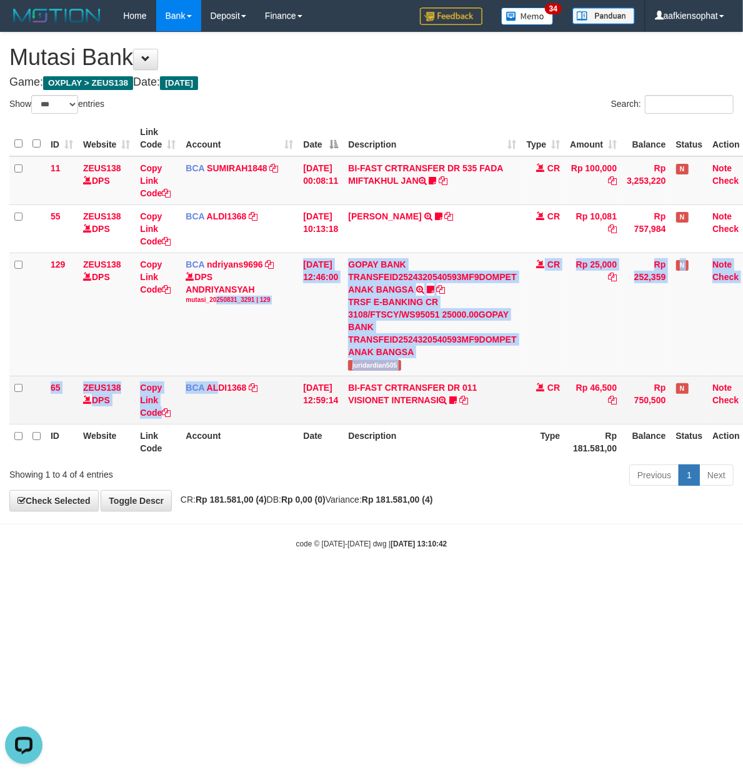
click at [216, 378] on tbody "11 ZEUS138 DPS Copy Link Code BCA SUMIRAH1848 DPS SUMIRAH mutasi_20250831_4156 …" at bounding box center [383, 290] width 749 height 268
click at [211, 390] on link "ALDI1368" at bounding box center [227, 388] width 40 height 10
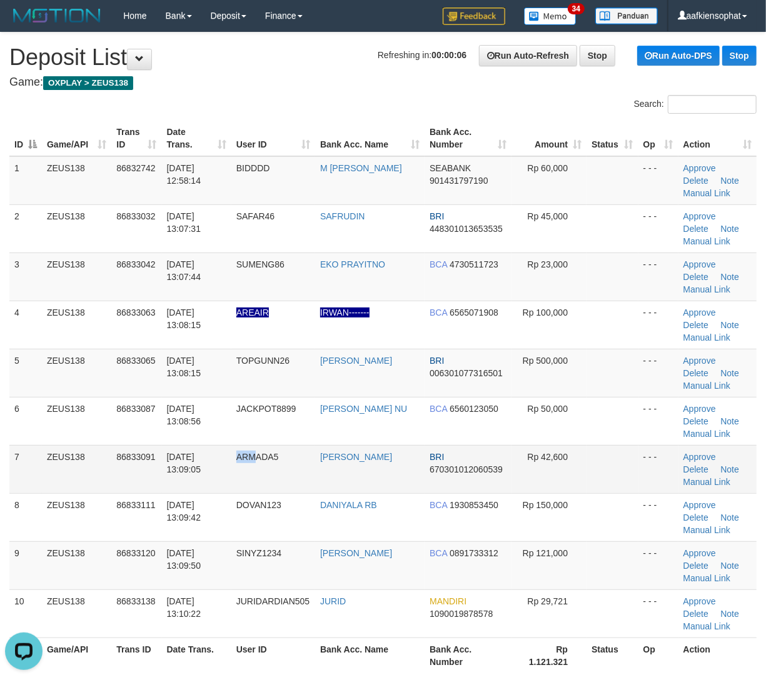
drag, startPoint x: 254, startPoint y: 485, endPoint x: 274, endPoint y: 475, distance: 22.4
click at [266, 480] on tr "7 ZEUS138 86833091 [DATE] 13:09:05 ARMADA5 [GEOGRAPHIC_DATA] BRI 67030101206053…" at bounding box center [382, 469] width 747 height 48
click at [243, 390] on tr "5 ZEUS138 86833065 31/08/2025 13:08:15 TOPGUNN26 ARI KUSUMA BRI 006301077316501…" at bounding box center [382, 373] width 747 height 48
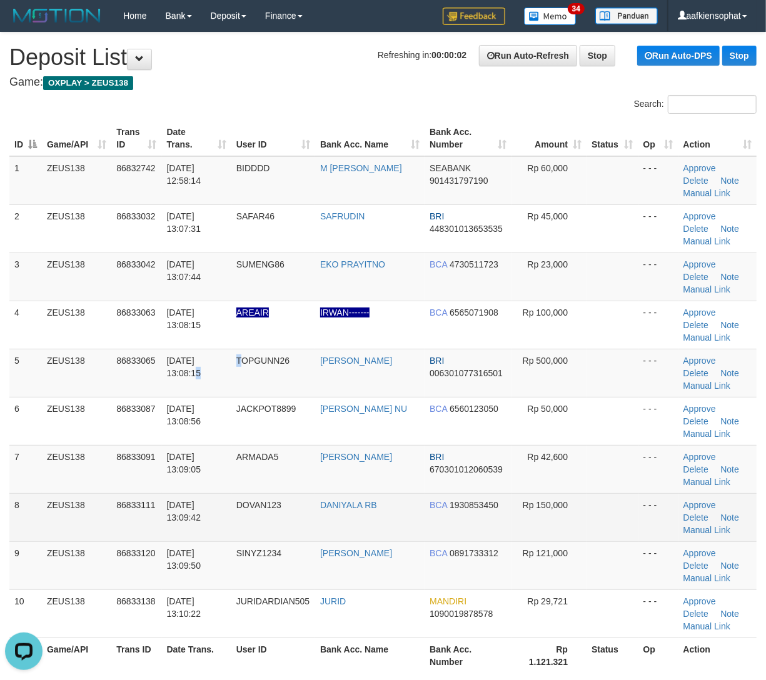
click at [230, 513] on td "31/08/2025 13:09:42" at bounding box center [196, 517] width 69 height 48
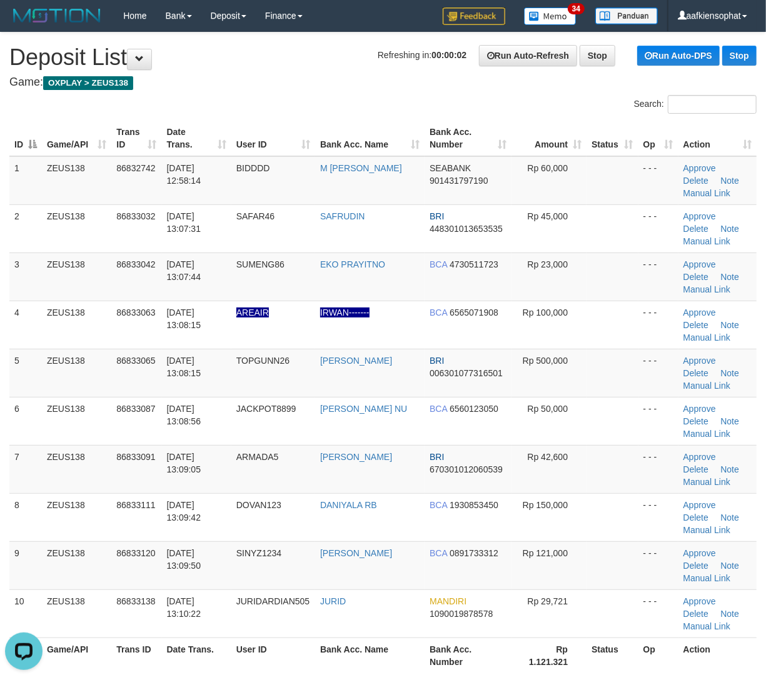
click at [260, 518] on td "DOVAN123" at bounding box center [273, 517] width 84 height 48
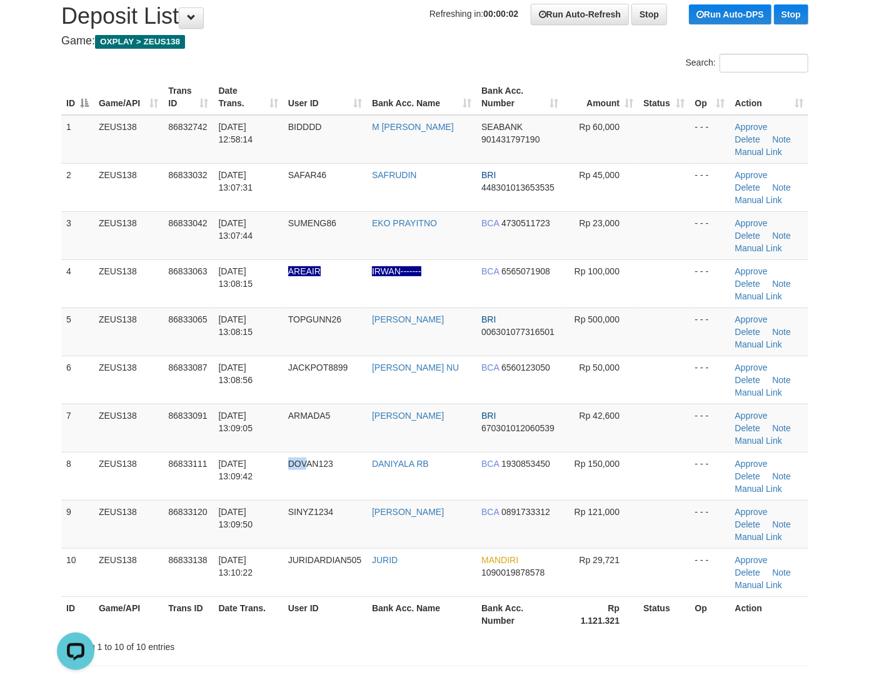
scroll to position [83, 0]
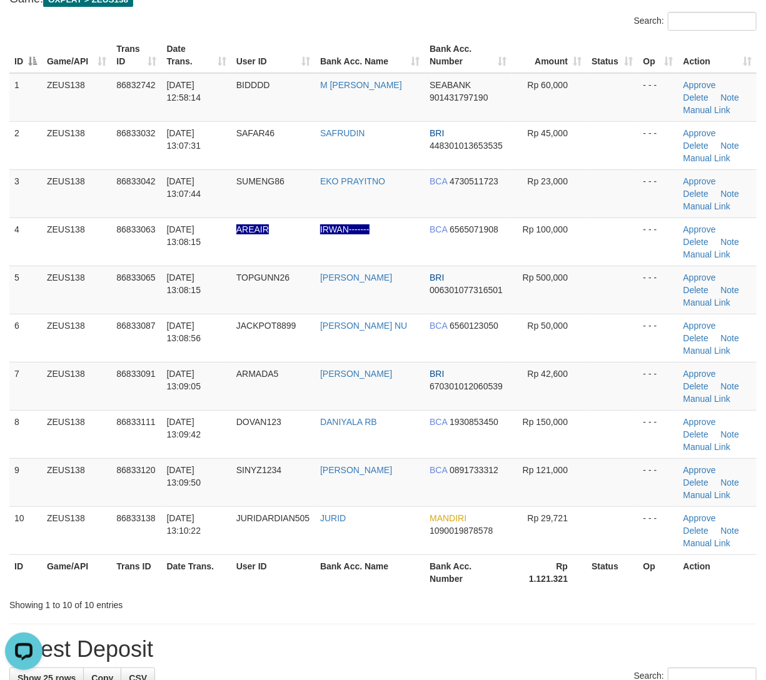
drag, startPoint x: 169, startPoint y: 518, endPoint x: 775, endPoint y: 485, distance: 607.2
click at [184, 523] on span "[DATE] 13:10:22" at bounding box center [184, 524] width 34 height 23
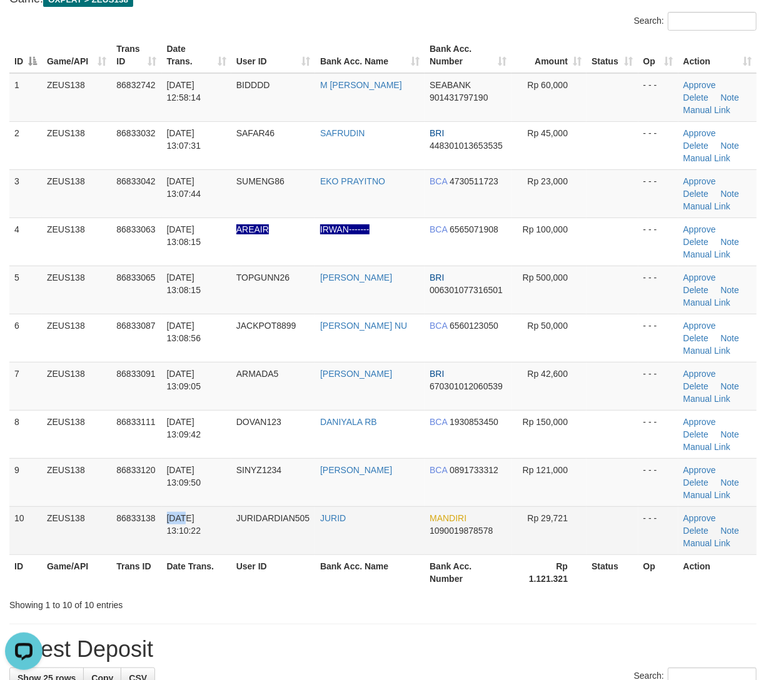
click at [109, 520] on tr "10 ZEUS138 86833138 31/08/2025 13:10:22 JURIDARDIAN505 JURID MANDIRI 1090019878…" at bounding box center [382, 530] width 747 height 48
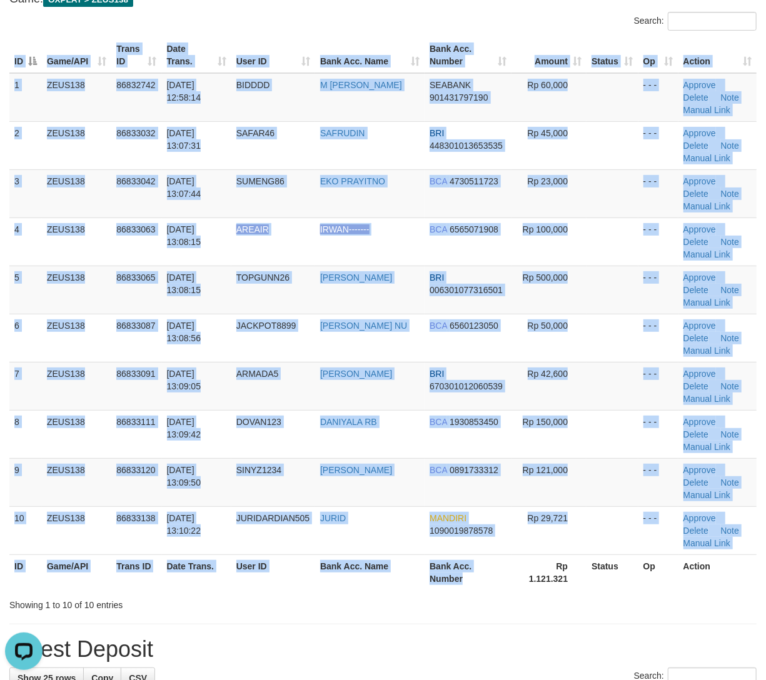
drag, startPoint x: 480, startPoint y: 588, endPoint x: 488, endPoint y: 593, distance: 9.2
click at [483, 595] on div "Search: ID Game/API Trans ID Date Trans. User ID Bank Acc. Name Bank Acc. Numbe…" at bounding box center [382, 311] width 747 height 599
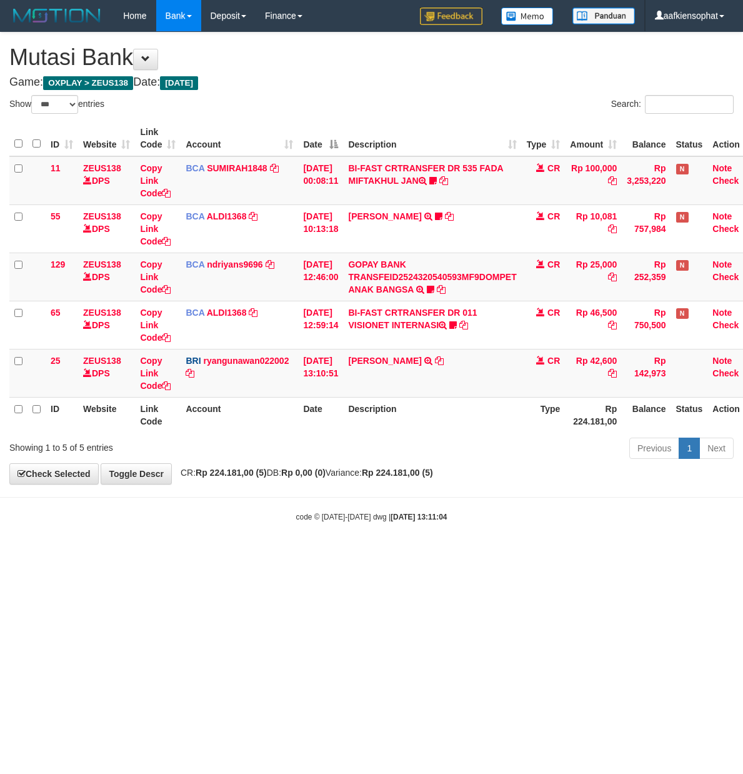
select select "***"
click at [498, 398] on th "Description" at bounding box center [432, 415] width 178 height 36
click at [368, 386] on td "SUPARNO TRANSFER NBMB SUPARNO TO RYAN GUNAWAN" at bounding box center [432, 373] width 178 height 48
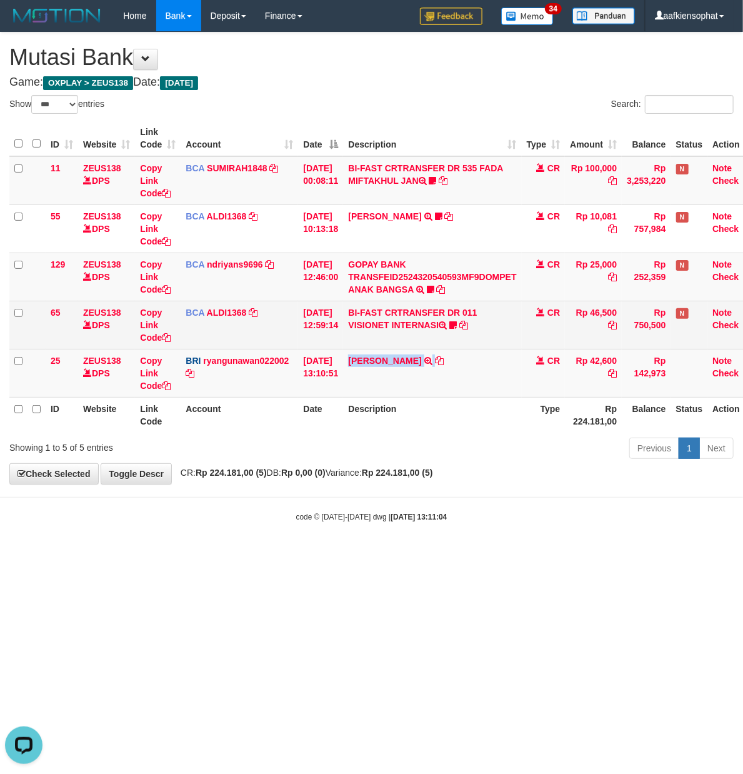
copy td "[PERSON_NAME]"
click at [457, 328] on icon at bounding box center [453, 325] width 8 height 9
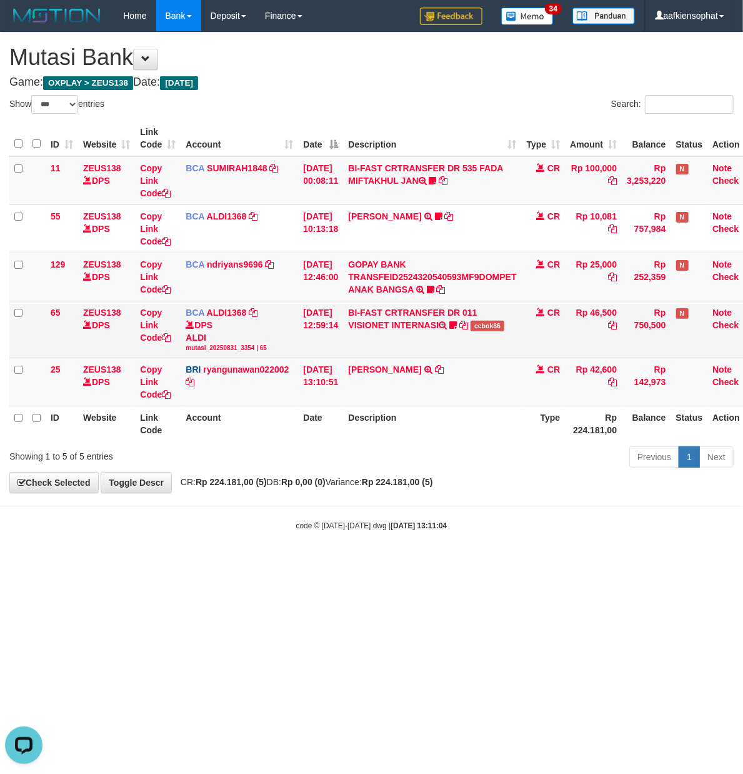
click at [496, 326] on span "cebok86" at bounding box center [488, 326] width 34 height 11
copy span "cebok86"
click at [496, 326] on span "cebok86" at bounding box center [488, 326] width 34 height 11
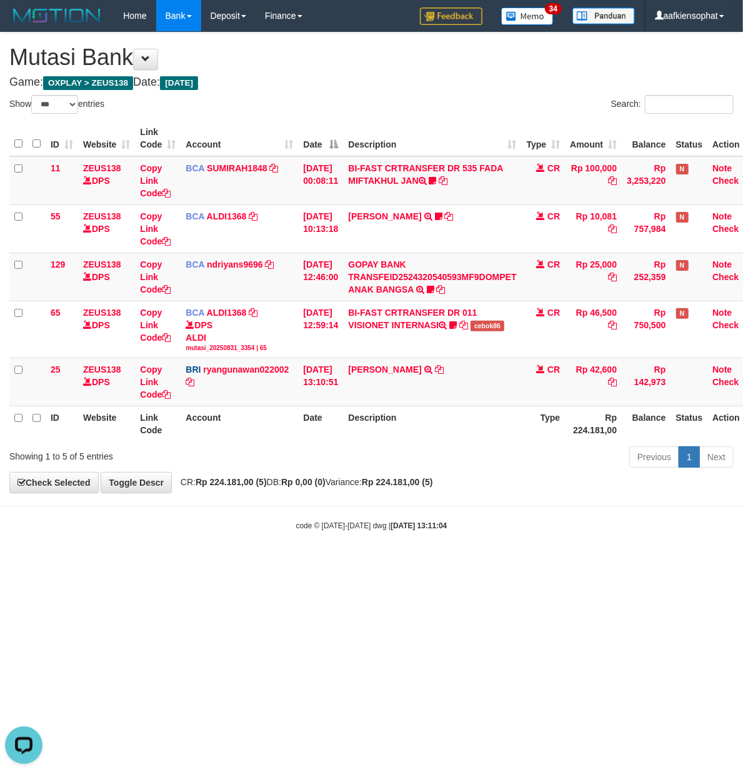
click at [533, 443] on div "ID Website Link Code Account Date Description Type Amount Balance Status Action…" at bounding box center [371, 281] width 743 height 328
drag, startPoint x: 539, startPoint y: 434, endPoint x: 538, endPoint y: 443, distance: 8.8
click at [538, 443] on div "ID Website Link Code Account Date Description Type Amount Balance Status Action…" at bounding box center [371, 281] width 743 height 328
drag, startPoint x: 506, startPoint y: 484, endPoint x: 291, endPoint y: 516, distance: 217.4
click at [505, 490] on div "**********" at bounding box center [371, 263] width 743 height 461
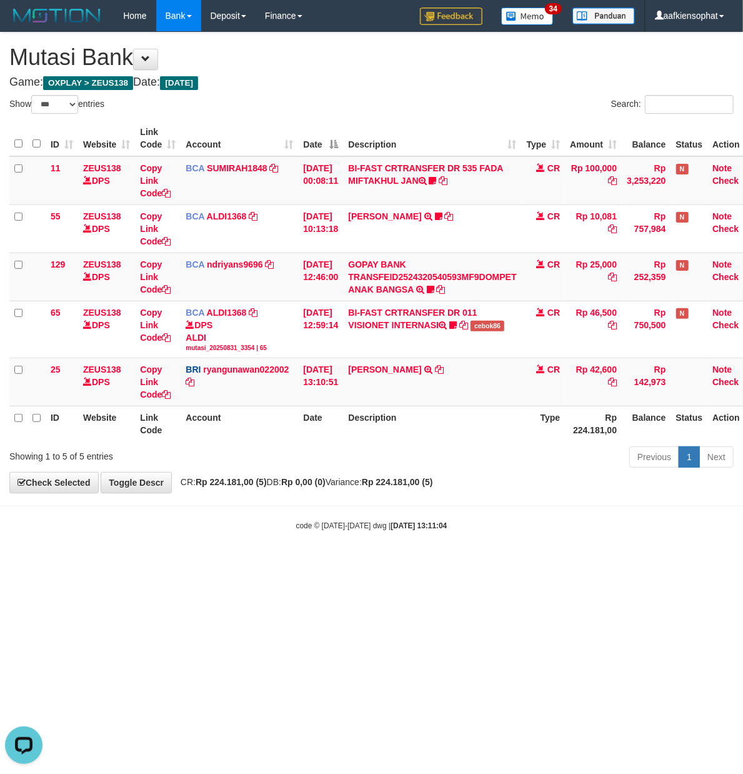
drag, startPoint x: 253, startPoint y: 563, endPoint x: 3, endPoint y: 579, distance: 251.2
click at [239, 563] on html "Toggle navigation Home Bank Account List Load By Website Group [OXPLAY] ZEUS138…" at bounding box center [371, 281] width 743 height 563
click at [176, 526] on body "Toggle navigation Home Bank Account List Load By Website Group [OXPLAY] ZEUS138…" at bounding box center [371, 281] width 743 height 563
click at [414, 563] on html "Toggle navigation Home Bank Account List Load By Website Group [OXPLAY] ZEUS138…" at bounding box center [371, 281] width 743 height 563
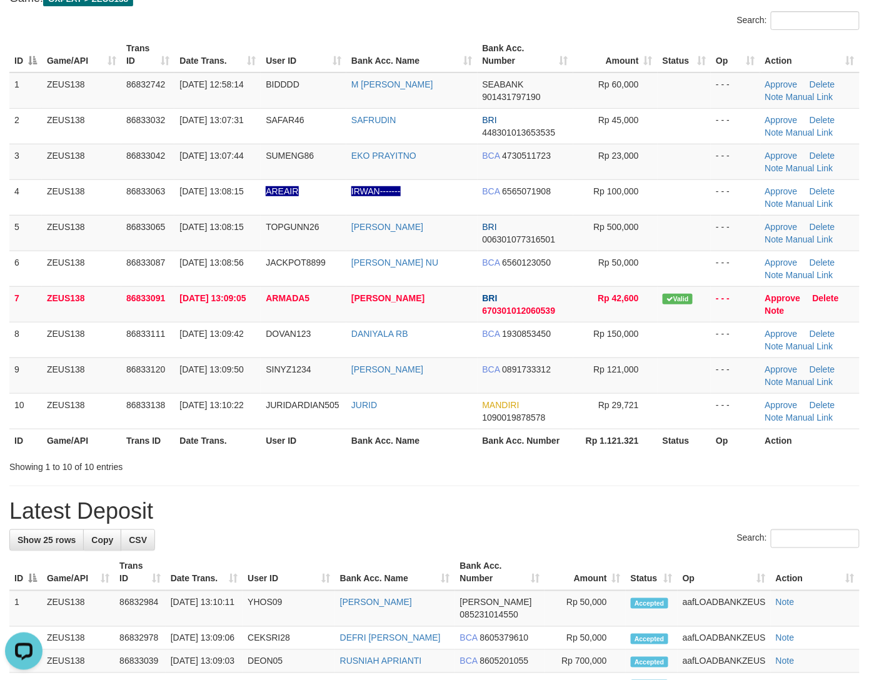
drag, startPoint x: 301, startPoint y: 583, endPoint x: 408, endPoint y: 591, distance: 107.8
click at [308, 583] on th "User ID" at bounding box center [289, 573] width 93 height 36
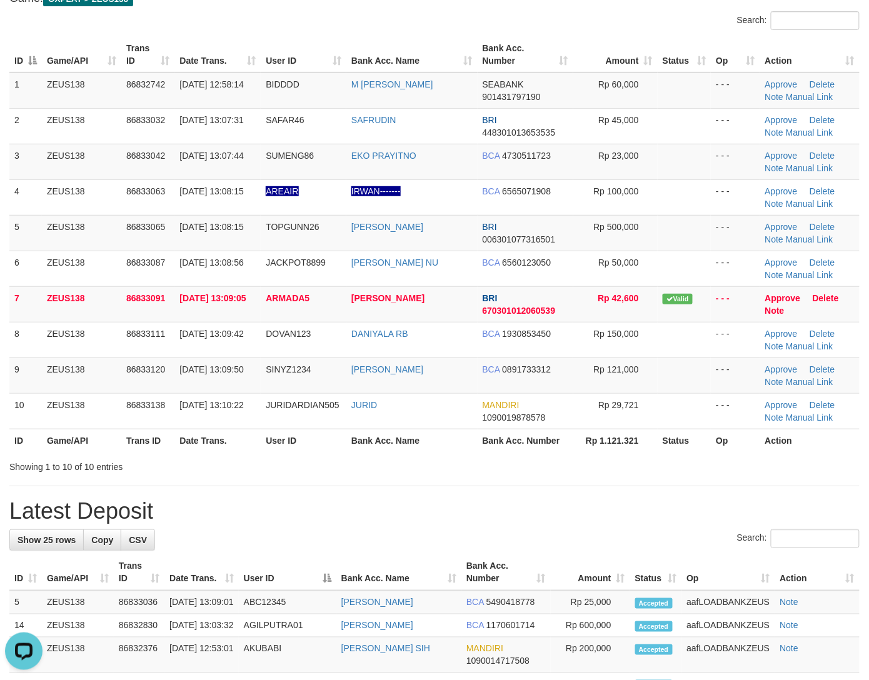
drag, startPoint x: 476, startPoint y: 510, endPoint x: 818, endPoint y: 506, distance: 341.9
click at [501, 513] on h1 "Latest Deposit" at bounding box center [434, 511] width 850 height 25
drag, startPoint x: 796, startPoint y: 516, endPoint x: 836, endPoint y: 513, distance: 40.1
click at [796, 516] on h1 "Latest Deposit" at bounding box center [434, 511] width 850 height 25
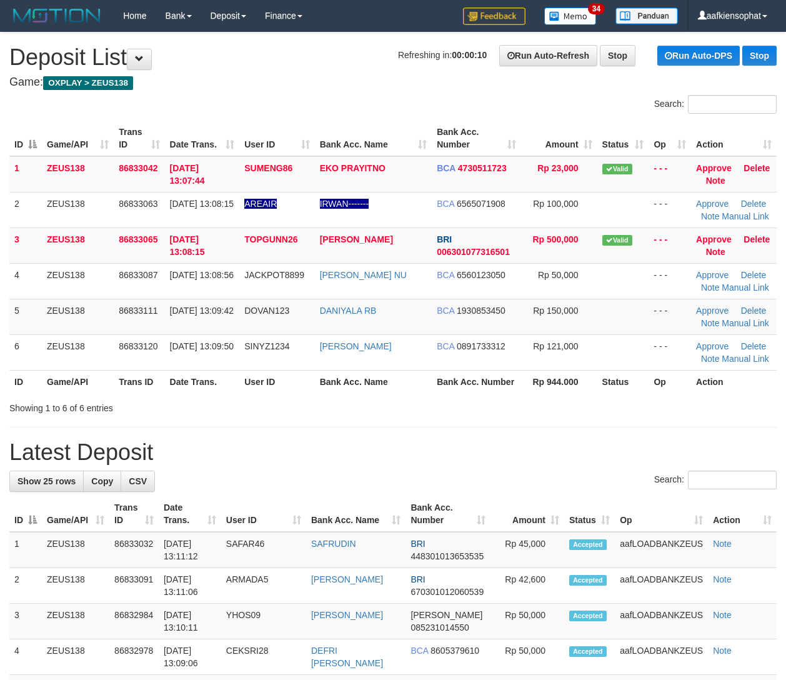
scroll to position [85, 0]
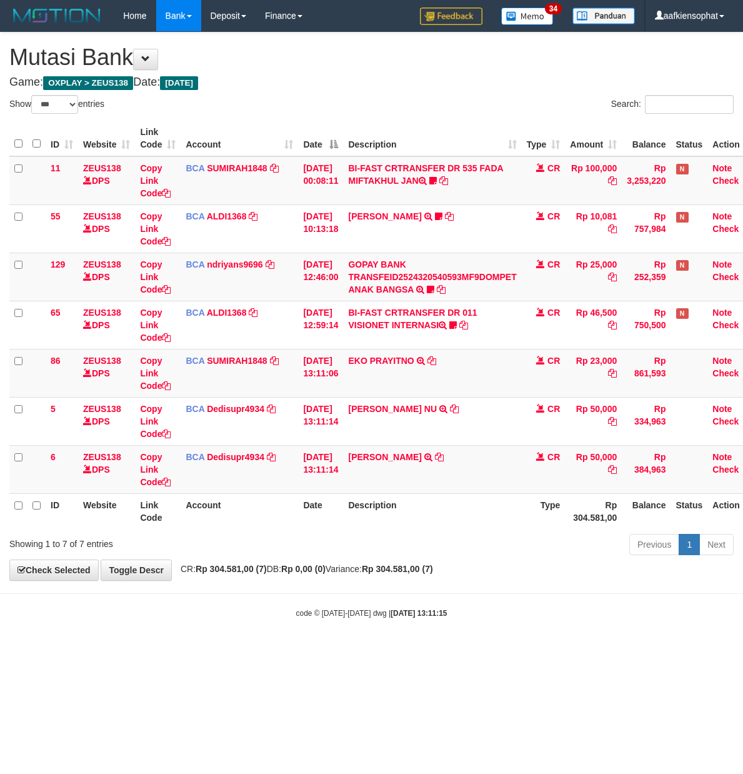
select select "***"
click at [424, 488] on td "YADI SUNARDI TRSF E-BANKING CR 3108/FTSCY/WS95031 50000.00YADI SUNARDI" at bounding box center [432, 469] width 178 height 48
click at [424, 486] on td "YADI SUNARDI TRSF E-BANKING CR 3108/FTSCY/WS95031 50000.00YADI SUNARDI" at bounding box center [432, 469] width 178 height 48
copy td "YADI SUNARDI"
click at [424, 486] on td "YADI SUNARDI TRSF E-BANKING CR 3108/FTSCY/WS95031 50000.00YADI SUNARDI" at bounding box center [432, 469] width 178 height 48
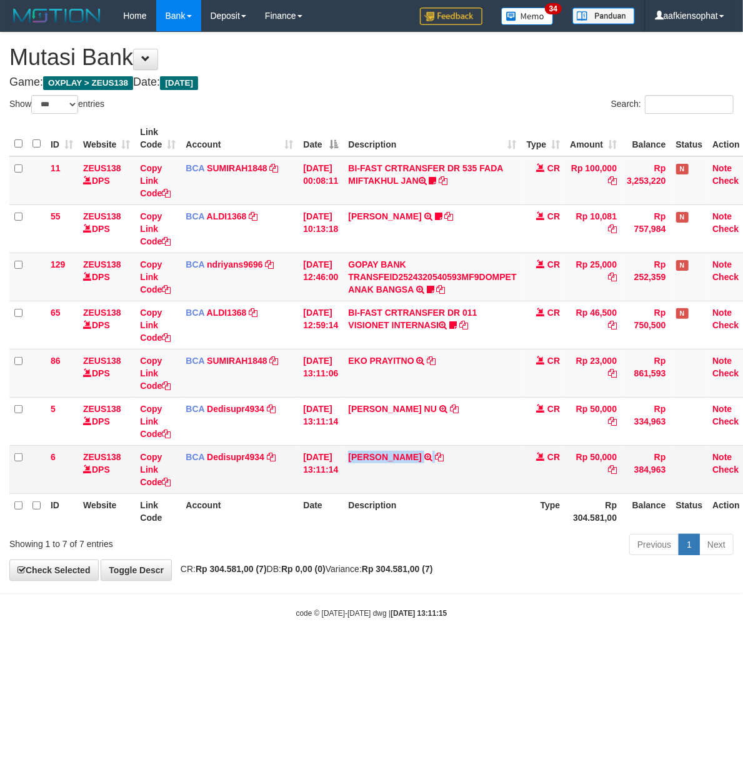
click at [424, 486] on td "YADI SUNARDI TRSF E-BANKING CR 3108/FTSCY/WS95031 50000.00YADI SUNARDI" at bounding box center [432, 469] width 178 height 48
drag, startPoint x: 273, startPoint y: 539, endPoint x: 201, endPoint y: 521, distance: 74.0
click at [266, 536] on div "Showing 1 to 7 of 7 entries" at bounding box center [154, 542] width 291 height 18
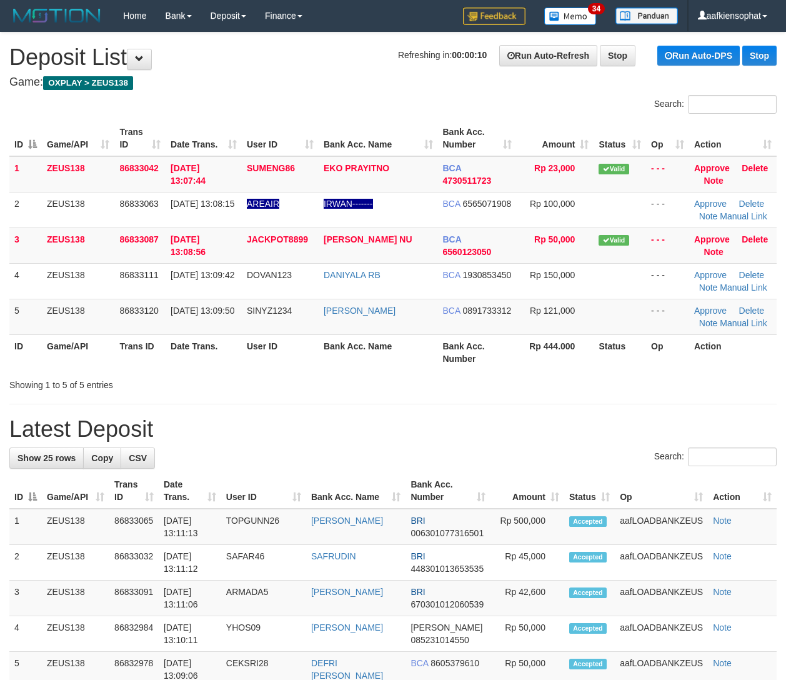
scroll to position [86, 0]
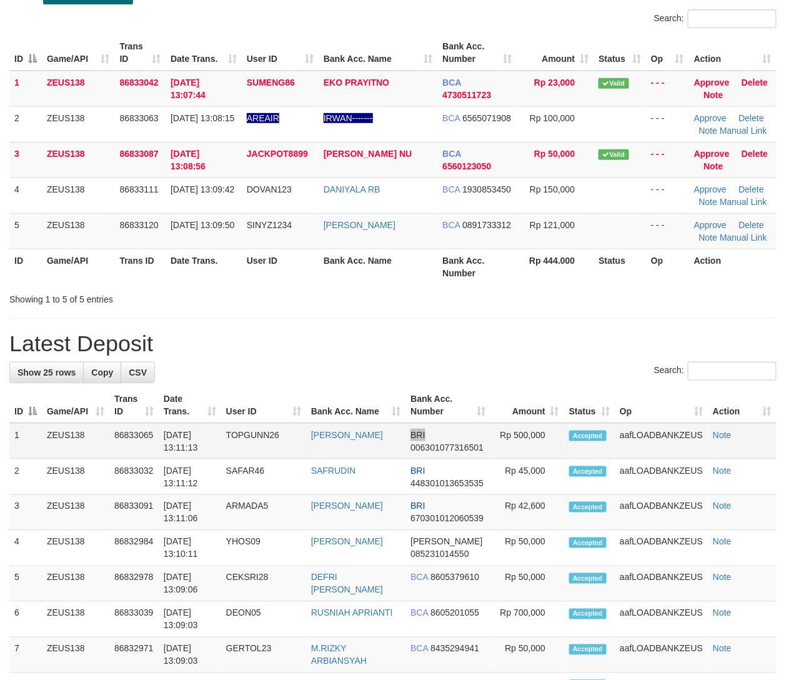
click at [396, 426] on tr "1 ZEUS138 86833065 [DATE] 13:11:13 TOPGUNN26 [PERSON_NAME] BRI 006301077316501 …" at bounding box center [393, 441] width 768 height 36
drag, startPoint x: 294, startPoint y: 361, endPoint x: 541, endPoint y: 379, distance: 247.5
click at [330, 363] on div "**********" at bounding box center [393, 672] width 786 height 1451
click at [350, 355] on h1 "Latest Deposit" at bounding box center [393, 343] width 768 height 25
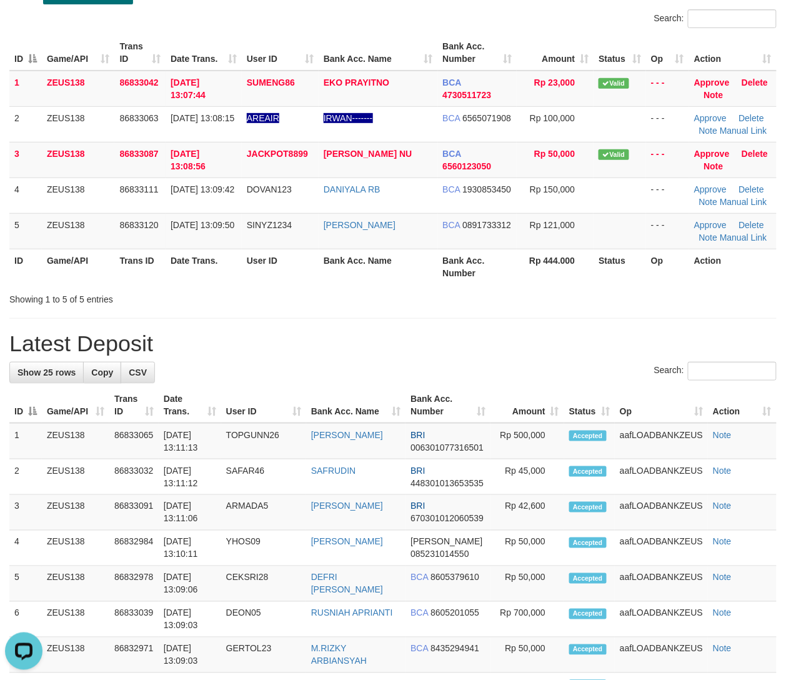
click at [350, 355] on h1 "Latest Deposit" at bounding box center [393, 343] width 768 height 25
drag, startPoint x: 350, startPoint y: 355, endPoint x: 798, endPoint y: 395, distance: 449.3
click at [351, 356] on h1 "Latest Deposit" at bounding box center [393, 343] width 768 height 25
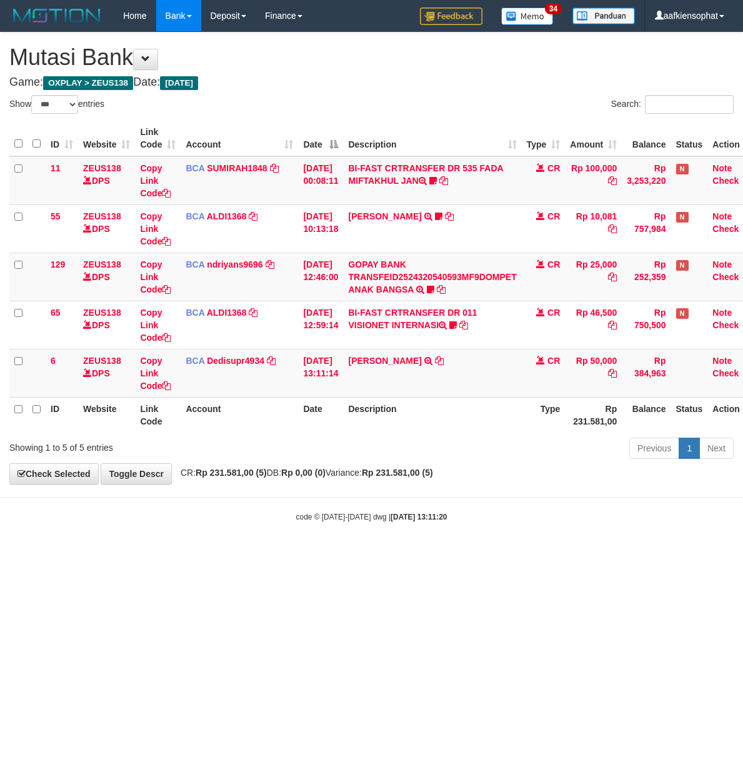
select select "***"
drag, startPoint x: 506, startPoint y: 503, endPoint x: 420, endPoint y: 498, distance: 85.8
click at [505, 505] on body "Toggle navigation Home Bank Account List Load By Website Group [OXPLAY] ZEUS138…" at bounding box center [371, 277] width 743 height 554
select select "***"
drag, startPoint x: 541, startPoint y: 465, endPoint x: 736, endPoint y: 390, distance: 208.3
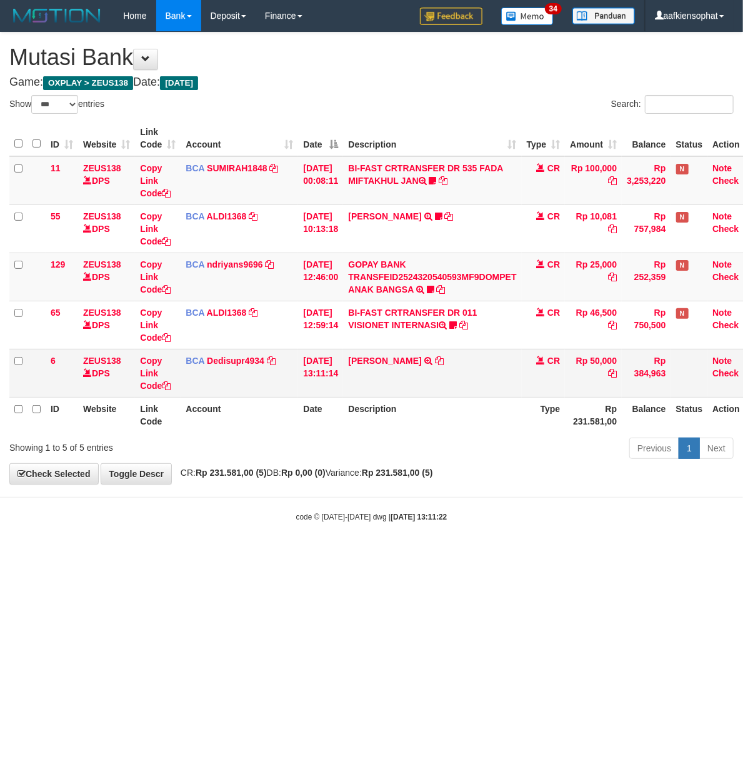
click at [583, 471] on div "**********" at bounding box center [371, 258] width 743 height 451
select select "***"
click at [433, 495] on body "Toggle navigation Home Bank Account List Load By Website Group [OXPLAY] ZEUS138…" at bounding box center [371, 277] width 743 height 554
drag, startPoint x: 408, startPoint y: 514, endPoint x: 371, endPoint y: 496, distance: 40.8
click at [403, 521] on body "Toggle navigation Home Bank Account List Load By Website Group [OXPLAY] ZEUS138…" at bounding box center [371, 277] width 743 height 554
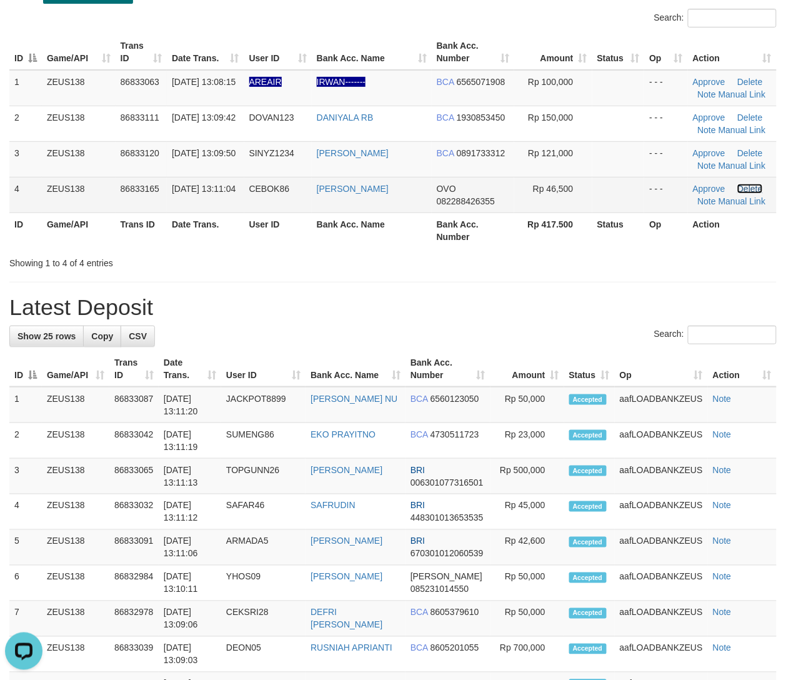
click at [743, 189] on link "Delete" at bounding box center [750, 189] width 25 height 10
click at [726, 199] on link "Manual Link" at bounding box center [743, 201] width 48 height 10
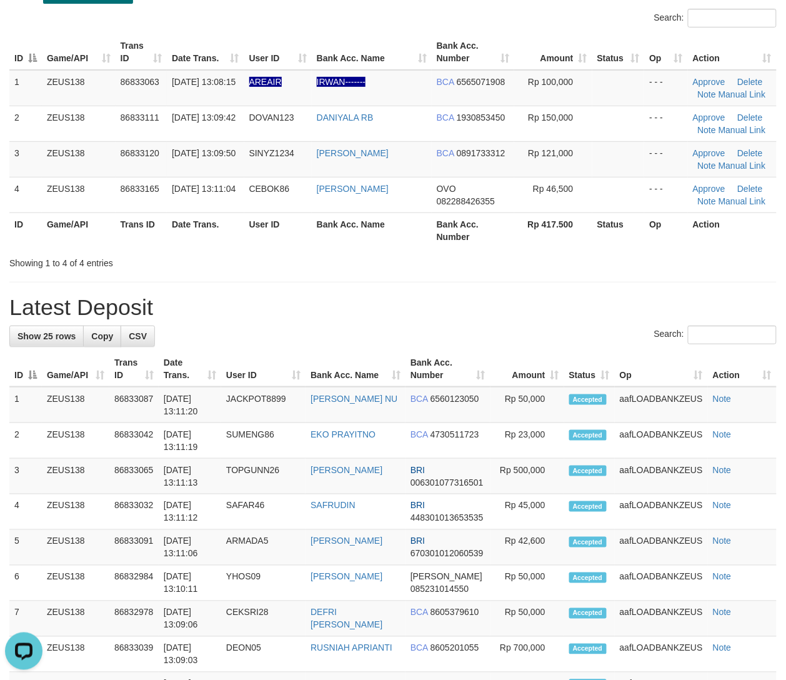
click at [165, 326] on div "Search:" at bounding box center [393, 337] width 768 height 22
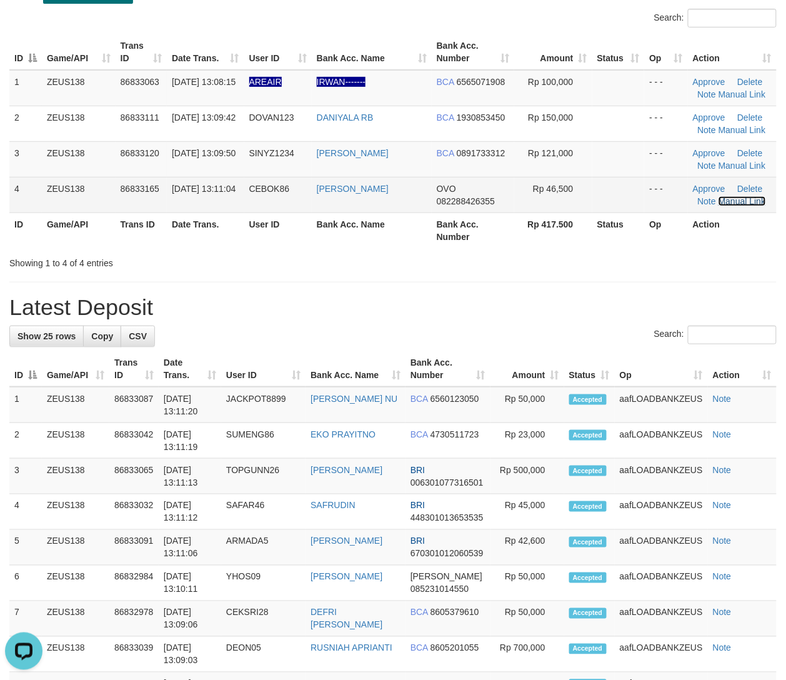
click at [725, 204] on link "Manual Link" at bounding box center [743, 201] width 48 height 10
click at [719, 196] on link "Manual Link" at bounding box center [743, 201] width 48 height 10
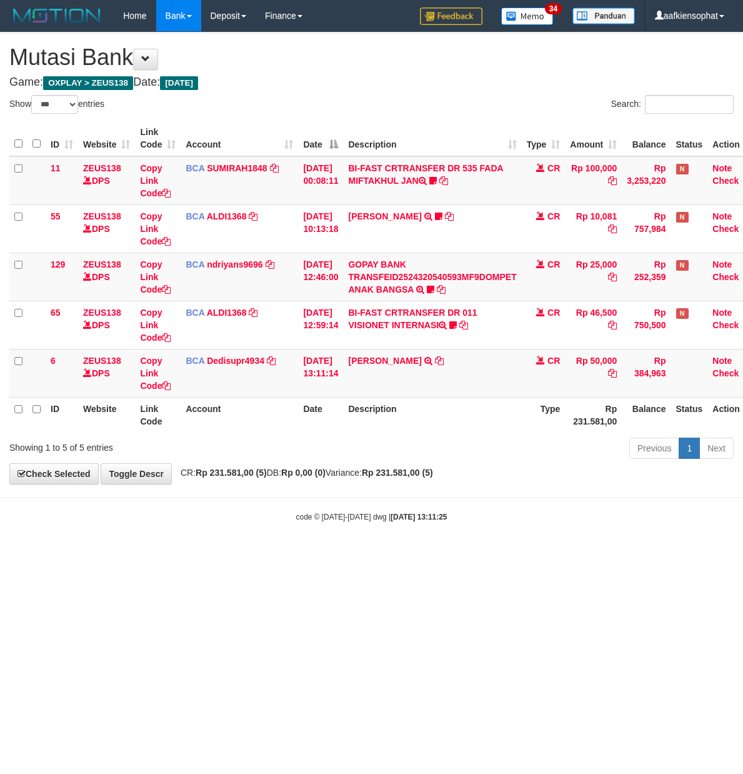
select select "***"
click at [379, 501] on body "Toggle navigation Home Bank Account List Load By Website Group [OXPLAY] ZEUS138…" at bounding box center [371, 277] width 743 height 554
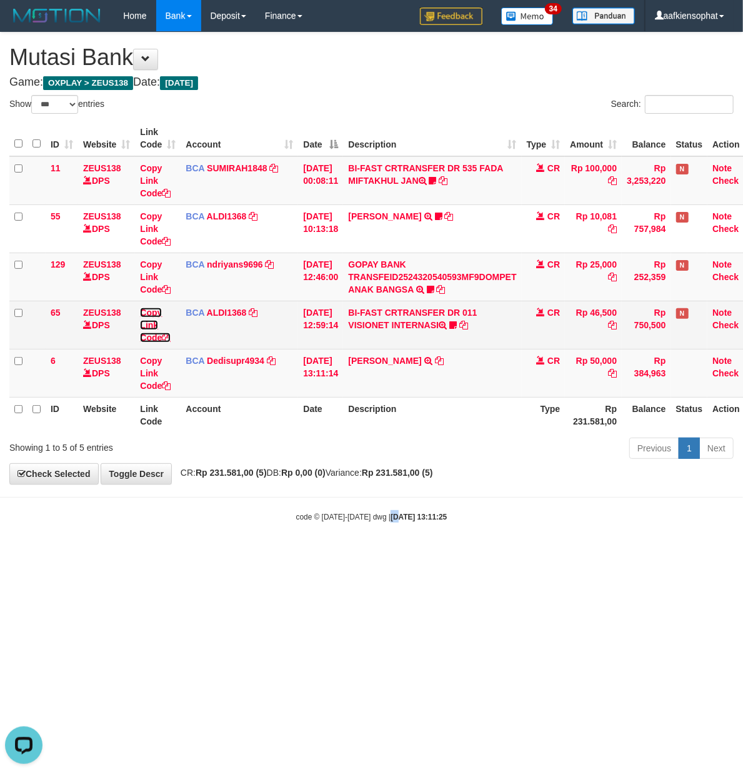
click at [151, 338] on link "Copy Link Code" at bounding box center [155, 325] width 31 height 35
copy strong "20"
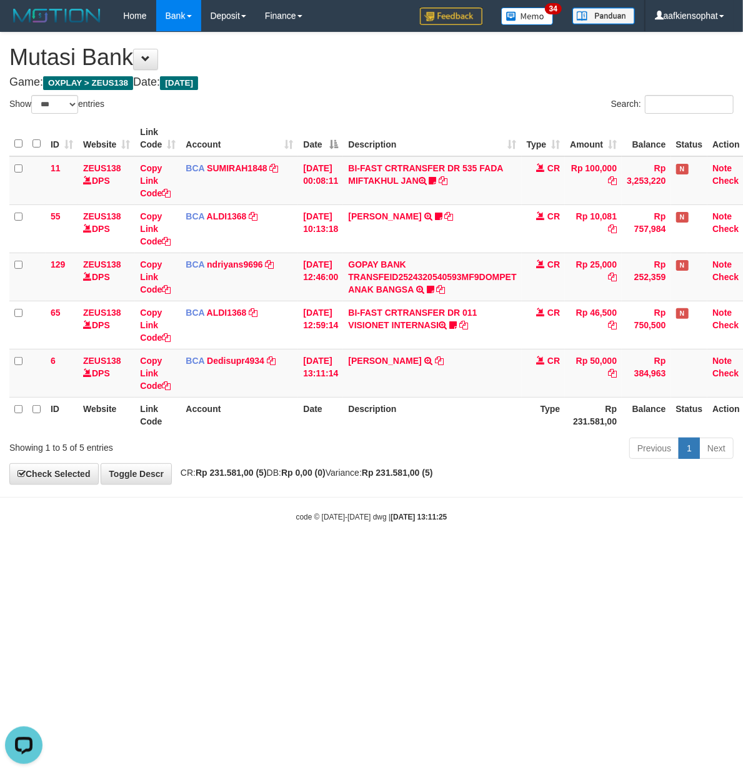
scroll to position [171, 0]
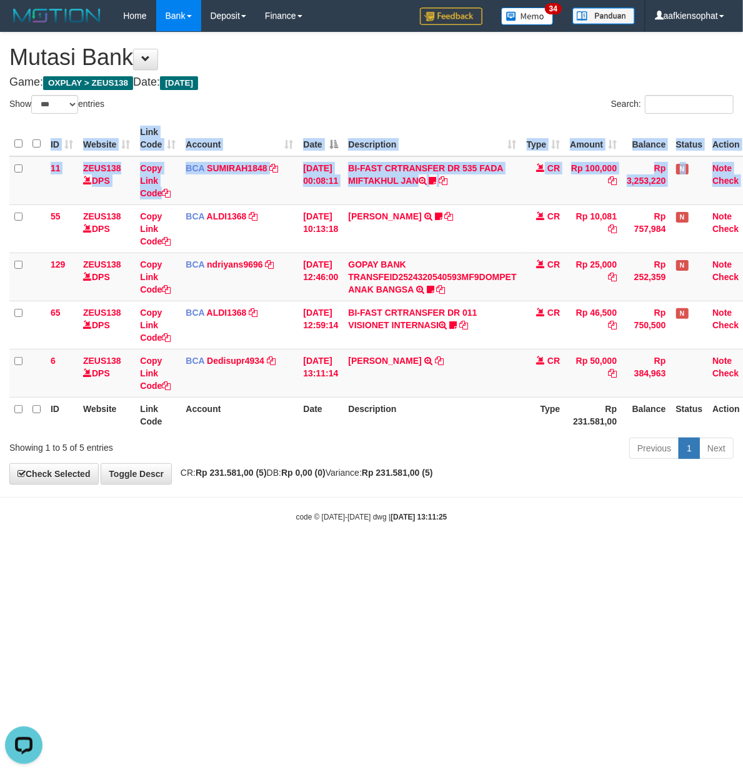
drag, startPoint x: 9, startPoint y: 223, endPoint x: 0, endPoint y: 223, distance: 8.8
click at [5, 223] on div "ID Website Link Code Account Date Description Type Amount Balance Status Action…" at bounding box center [371, 276] width 743 height 319
click at [304, 126] on div "Show ** ** ** *** entries Search: ID Website Link Code Account Date Description…" at bounding box center [371, 279] width 724 height 368
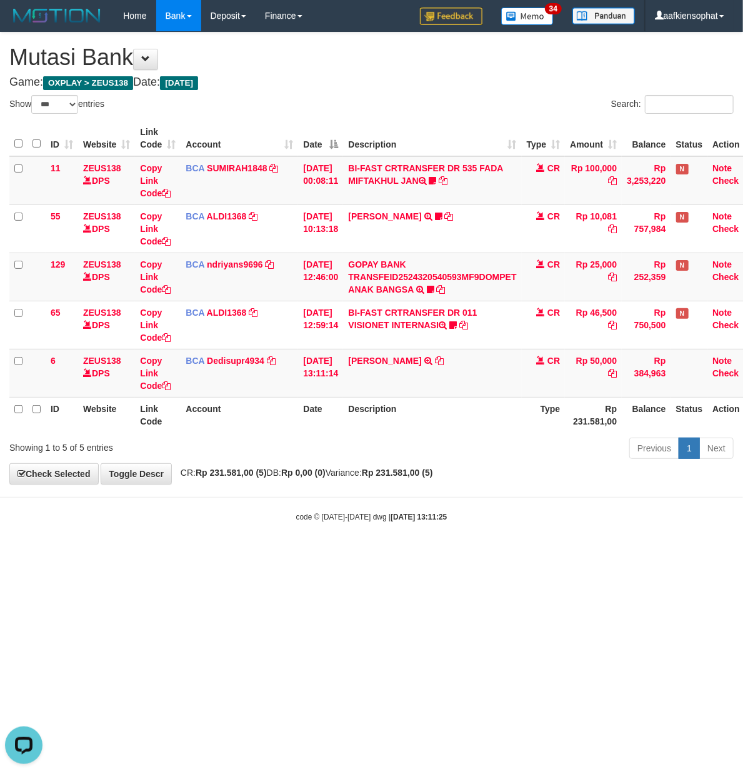
drag, startPoint x: 248, startPoint y: 451, endPoint x: 246, endPoint y: 463, distance: 11.9
click at [246, 463] on div "Showing 1 to 5 of 5 entries Previous 1 Next" at bounding box center [371, 449] width 743 height 27
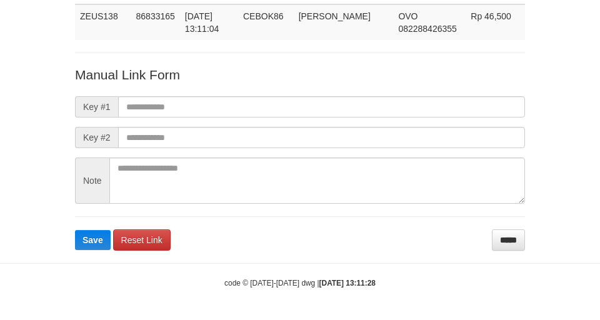
scroll to position [91, 0]
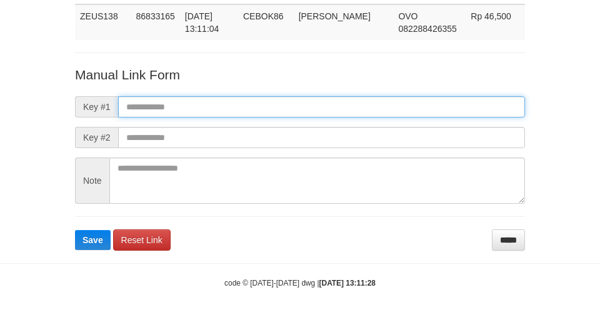
drag, startPoint x: 318, startPoint y: 111, endPoint x: 301, endPoint y: 109, distance: 17.0
click at [318, 111] on input "text" at bounding box center [321, 106] width 407 height 21
paste input "**********"
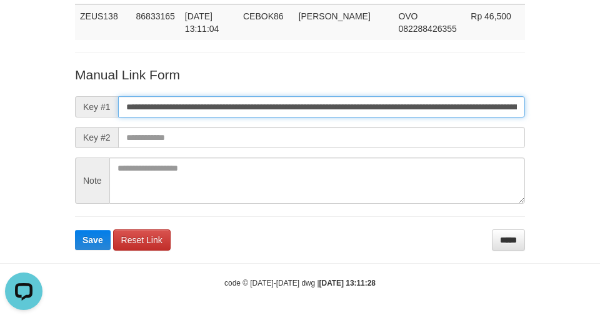
scroll to position [0, 735]
type input "**********"
click at [75, 230] on button "Save" at bounding box center [93, 240] width 36 height 20
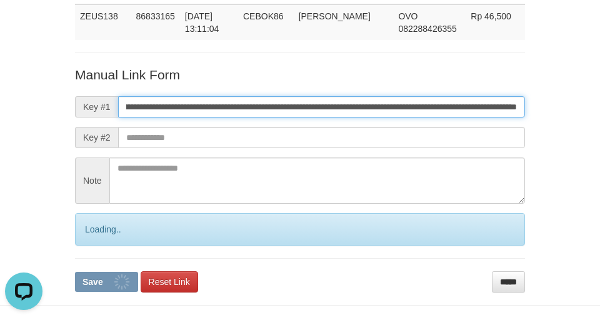
click at [75, 272] on button "Save" at bounding box center [106, 282] width 63 height 20
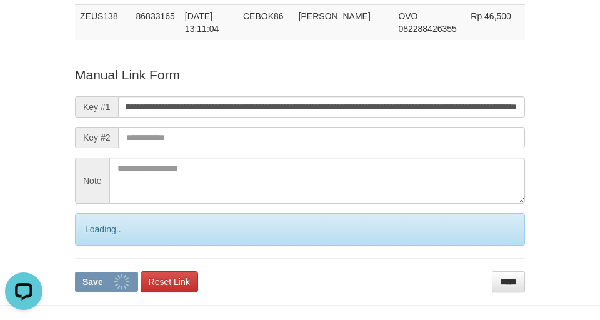
scroll to position [0, 0]
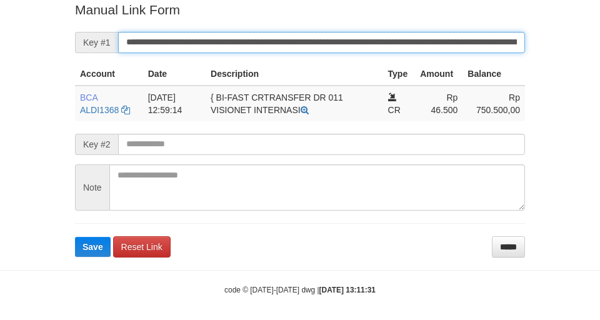
click at [220, 50] on input "**********" at bounding box center [321, 42] width 407 height 21
click at [75, 237] on button "Save" at bounding box center [93, 247] width 36 height 20
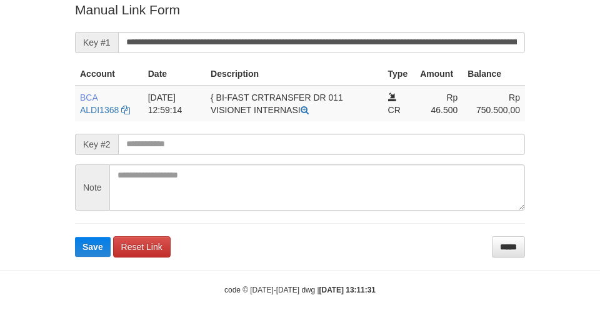
click at [223, 53] on form "**********" at bounding box center [300, 129] width 450 height 256
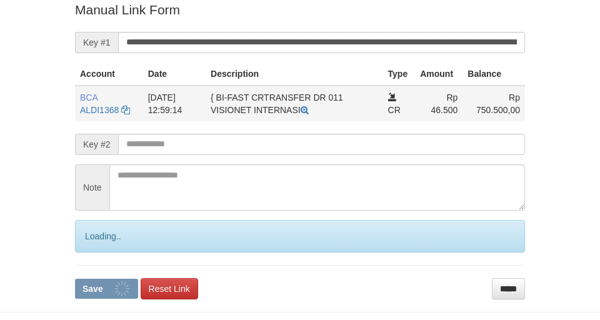
scroll to position [258, 0]
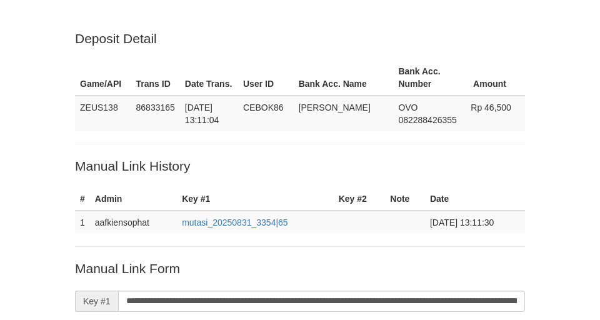
scroll to position [259, 0]
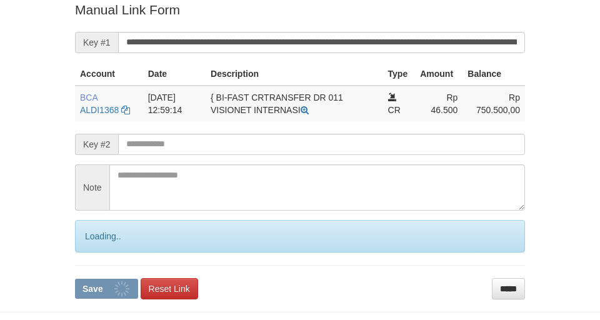
click at [75, 279] on button "Save" at bounding box center [106, 289] width 63 height 20
click at [288, 48] on input "**********" at bounding box center [321, 42] width 407 height 21
click at [380, 60] on form "**********" at bounding box center [300, 150] width 450 height 298
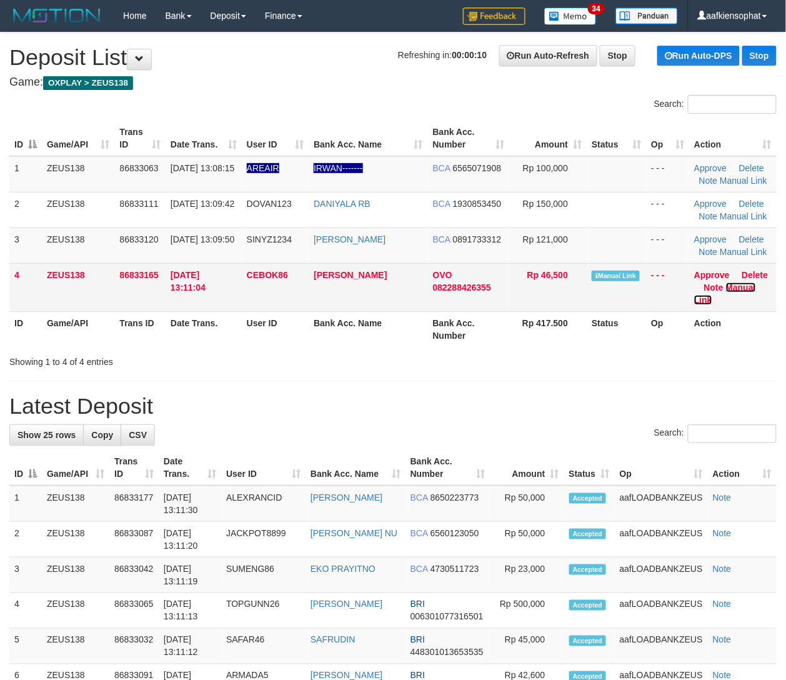
click at [739, 288] on link "Manual Link" at bounding box center [725, 294] width 62 height 23
click at [694, 283] on link "Manual Link" at bounding box center [725, 294] width 62 height 23
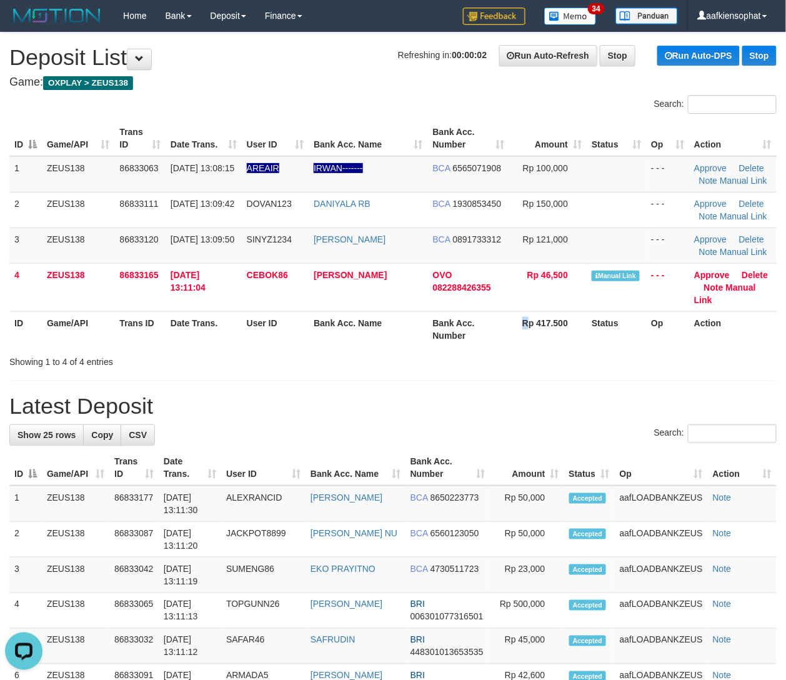
drag, startPoint x: 523, startPoint y: 325, endPoint x: 793, endPoint y: 318, distance: 270.1
click at [543, 319] on th "Rp 417.500" at bounding box center [548, 329] width 77 height 36
drag, startPoint x: 361, startPoint y: 346, endPoint x: 426, endPoint y: 366, distance: 68.0
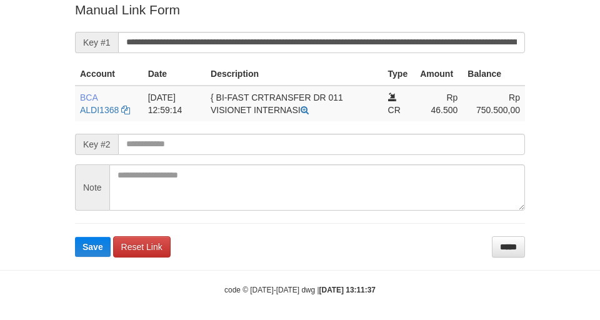
click at [75, 237] on button "Save" at bounding box center [93, 247] width 36 height 20
click at [359, 48] on input "**********" at bounding box center [321, 42] width 407 height 21
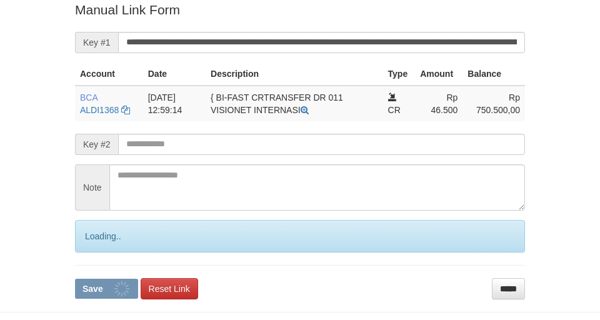
scroll to position [258, 0]
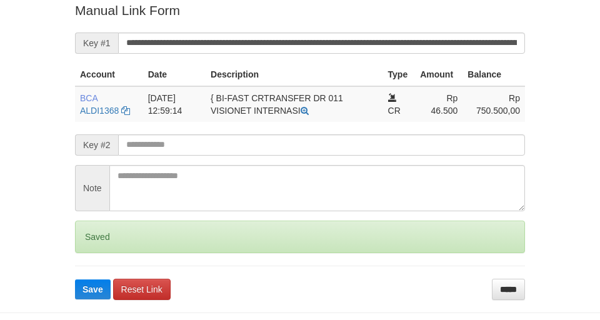
click at [75, 279] on button "Save" at bounding box center [93, 289] width 36 height 20
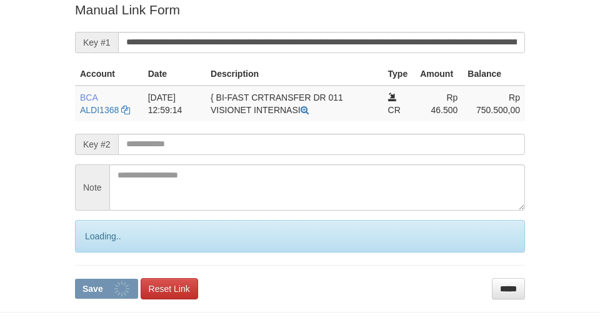
click at [75, 279] on button "Save" at bounding box center [106, 289] width 63 height 20
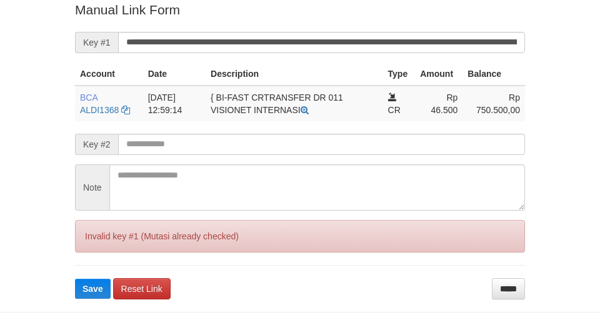
click at [75, 279] on button "Save" at bounding box center [93, 289] width 36 height 20
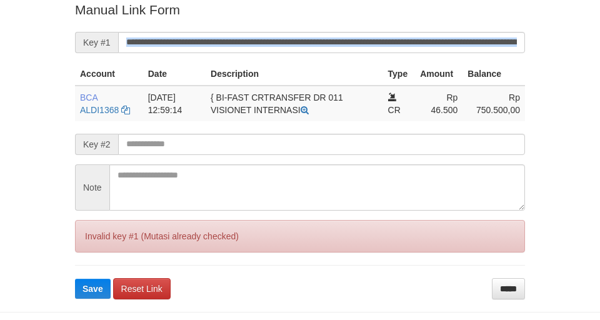
click at [479, 31] on form "**********" at bounding box center [300, 150] width 450 height 298
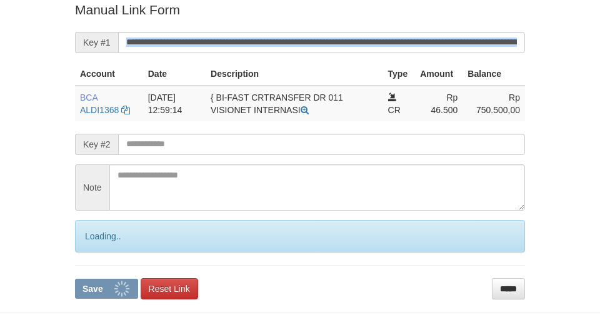
scroll to position [258, 0]
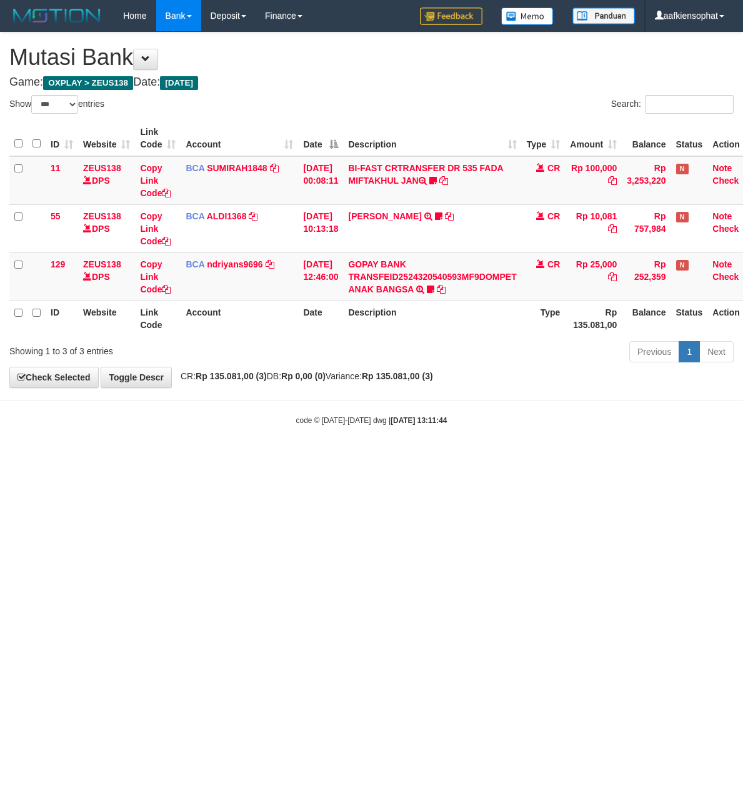
select select "***"
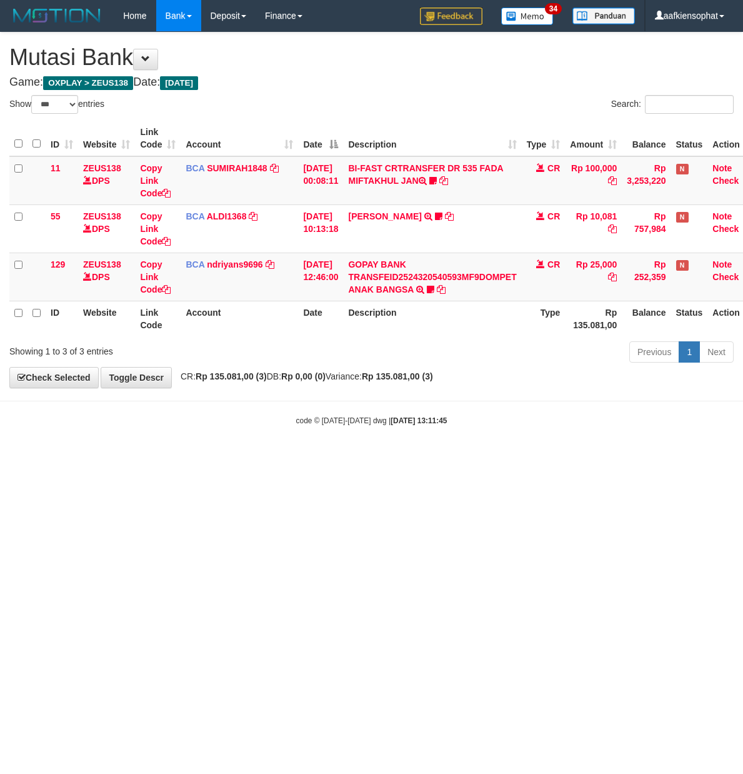
select select "***"
click at [226, 408] on body "Toggle navigation Home Bank Account List Load By Website Group [OXPLAY] ZEUS138…" at bounding box center [371, 229] width 743 height 458
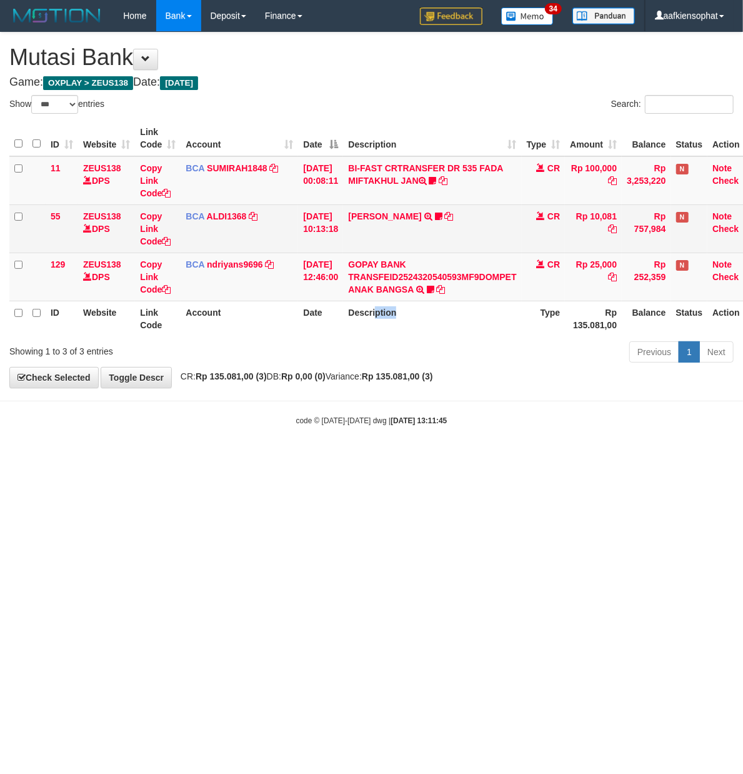
drag, startPoint x: 386, startPoint y: 323, endPoint x: 540, endPoint y: 233, distance: 177.8
click at [434, 283] on table "ID Website Link Code Account Date Description Type Amount Balance Status Action…" at bounding box center [383, 229] width 749 height 216
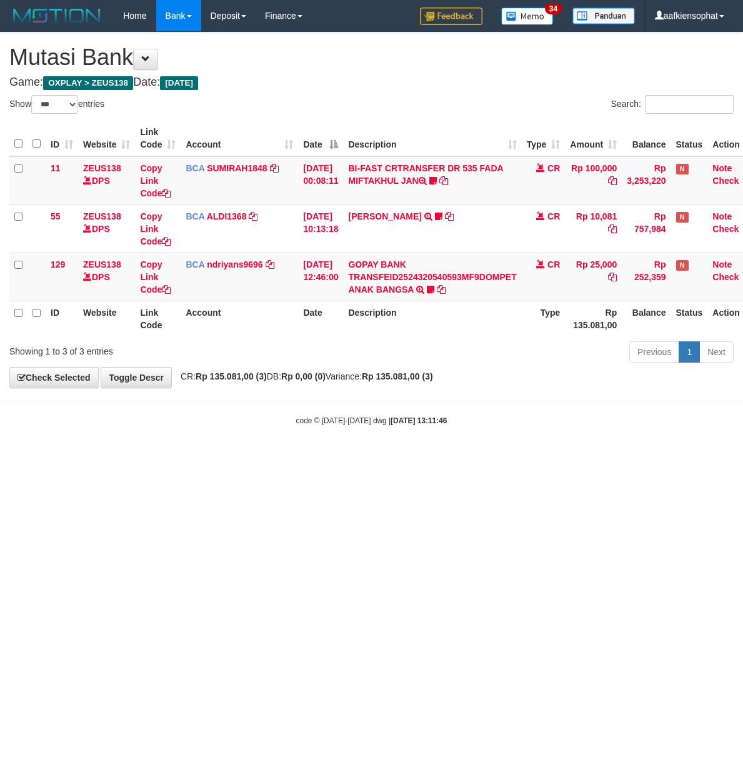
select select "***"
drag, startPoint x: 66, startPoint y: 415, endPoint x: 1, endPoint y: 391, distance: 69.2
click at [63, 415] on div "code © [DATE]-[DATE] dwg | [DATE] 13:11:46" at bounding box center [371, 420] width 743 height 13
drag, startPoint x: 254, startPoint y: 400, endPoint x: 261, endPoint y: 410, distance: 12.1
click at [261, 410] on body "Toggle navigation Home Bank Account List Load By Website Group [OXPLAY] ZEUS138…" at bounding box center [371, 229] width 743 height 458
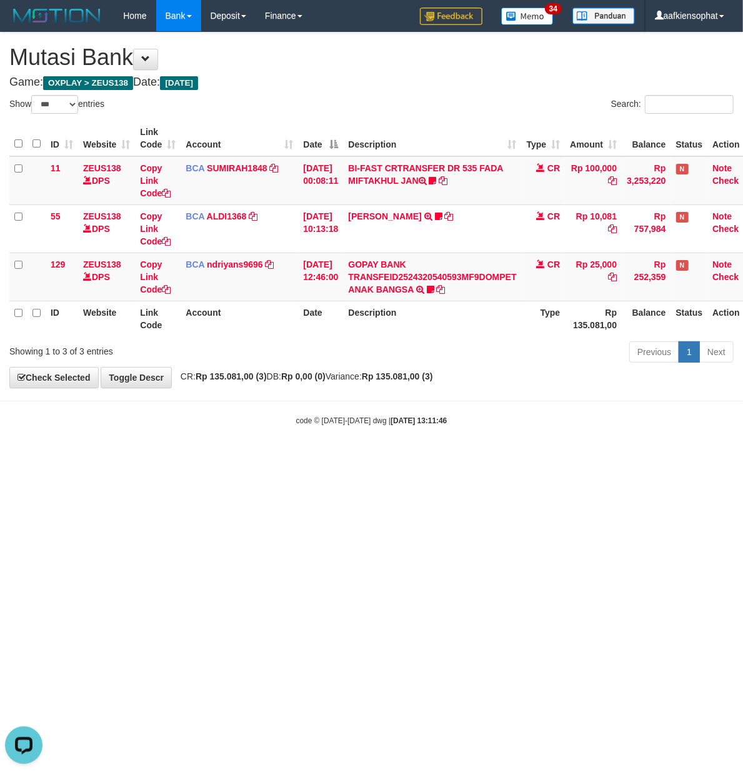
click at [261, 410] on body "Toggle navigation Home Bank Account List Load By Website Group [OXPLAY] ZEUS138…" at bounding box center [371, 229] width 743 height 458
drag, startPoint x: 261, startPoint y: 410, endPoint x: 481, endPoint y: 378, distance: 222.4
click at [308, 413] on body "Toggle navigation Home Bank Account List Load By Website Group [OXPLAY] ZEUS138…" at bounding box center [371, 229] width 743 height 458
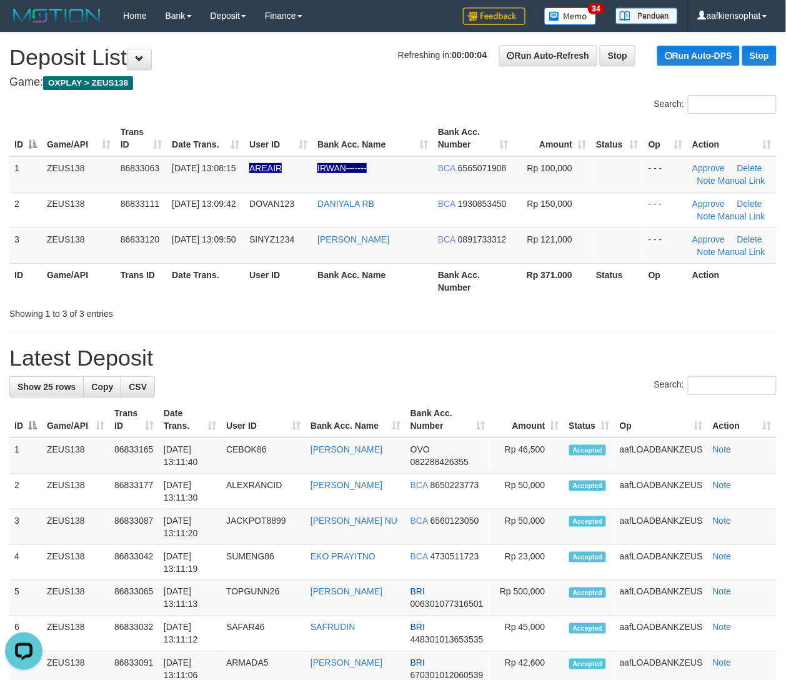
drag, startPoint x: 389, startPoint y: 321, endPoint x: 589, endPoint y: 353, distance: 202.6
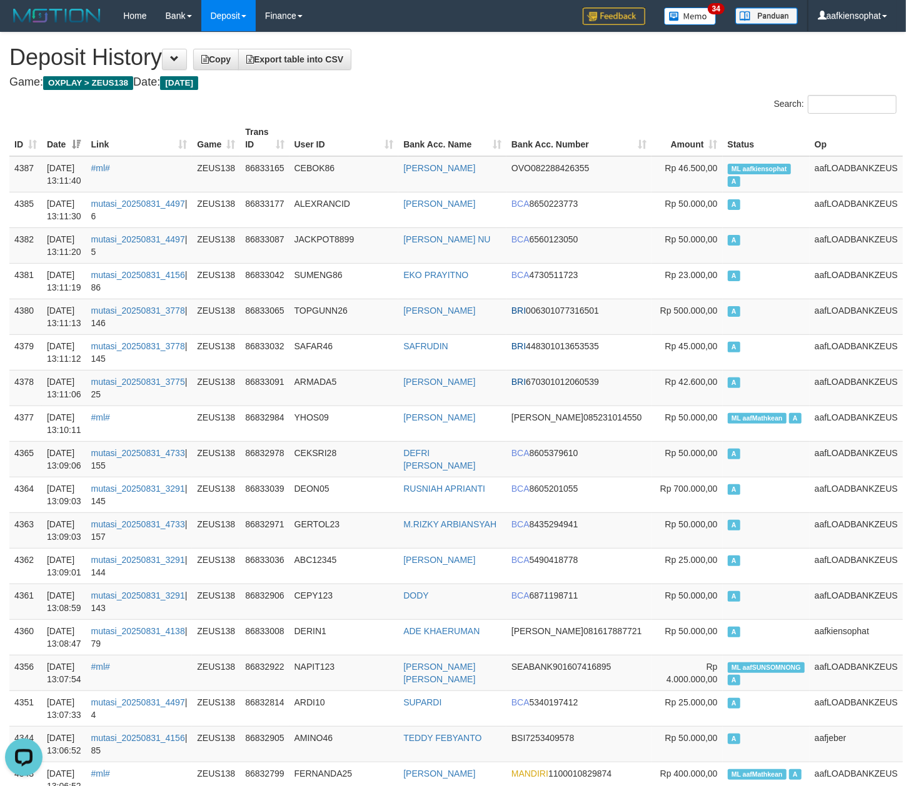
click at [763, 186] on td "ML aafkiensophat A" at bounding box center [766, 174] width 87 height 36
copy td "ML aafkiensophat A"
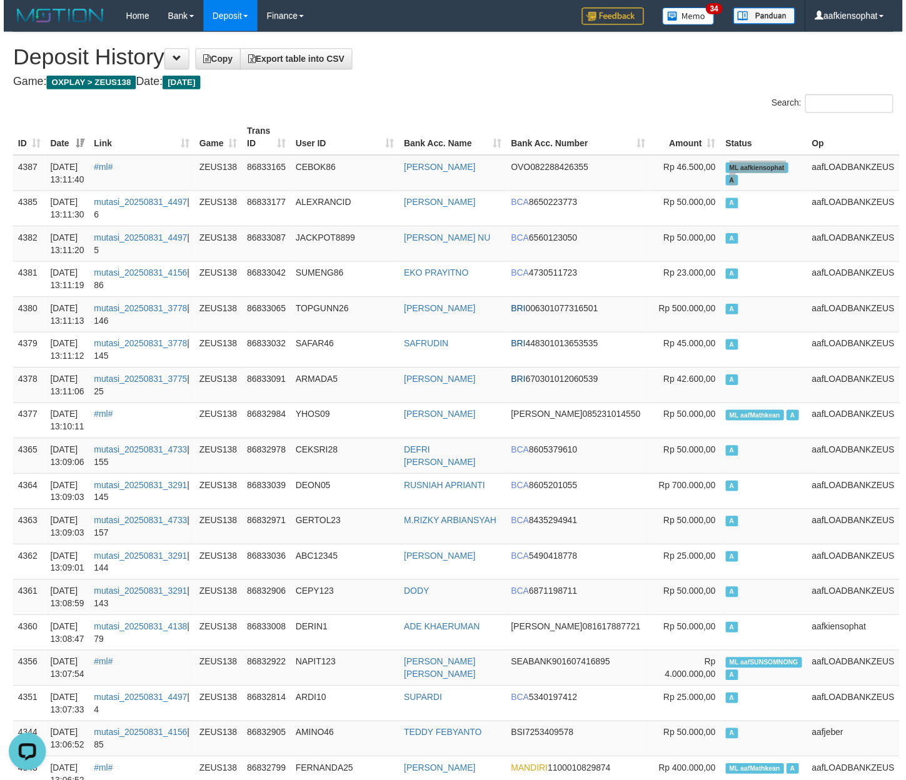
scroll to position [2039, 0]
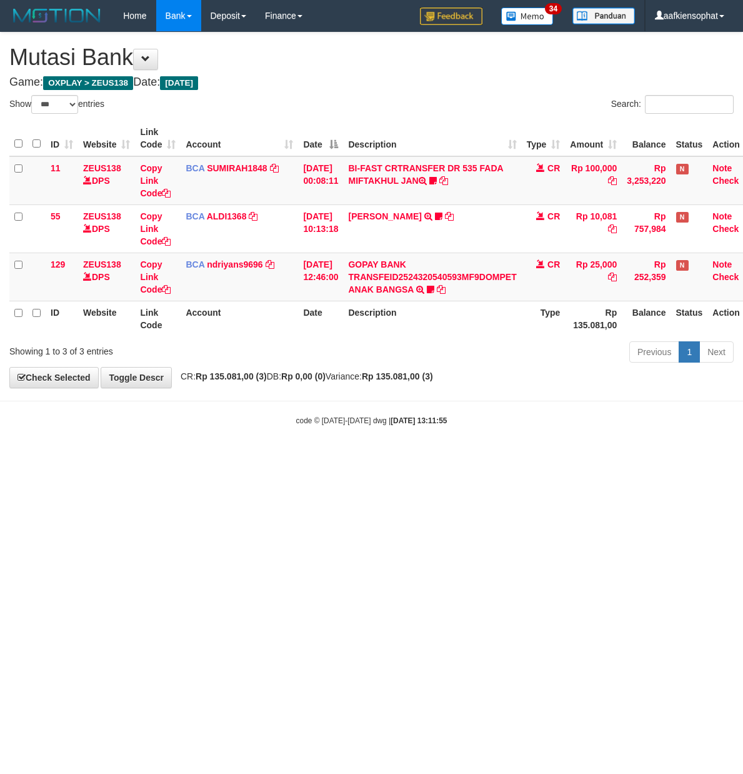
select select "***"
click at [459, 458] on html "Toggle navigation Home Bank Account List Load By Website Group [OXPLAY] ZEUS138…" at bounding box center [371, 229] width 743 height 458
drag, startPoint x: 186, startPoint y: 606, endPoint x: 163, endPoint y: 648, distance: 47.8
click at [175, 458] on html "Toggle navigation Home Bank Account List Load By Website Group [OXPLAY] ZEUS138…" at bounding box center [371, 229] width 743 height 458
click at [148, 458] on html "Toggle navigation Home Bank Account List Load By Website Group [OXPLAY] ZEUS138…" at bounding box center [371, 229] width 743 height 458
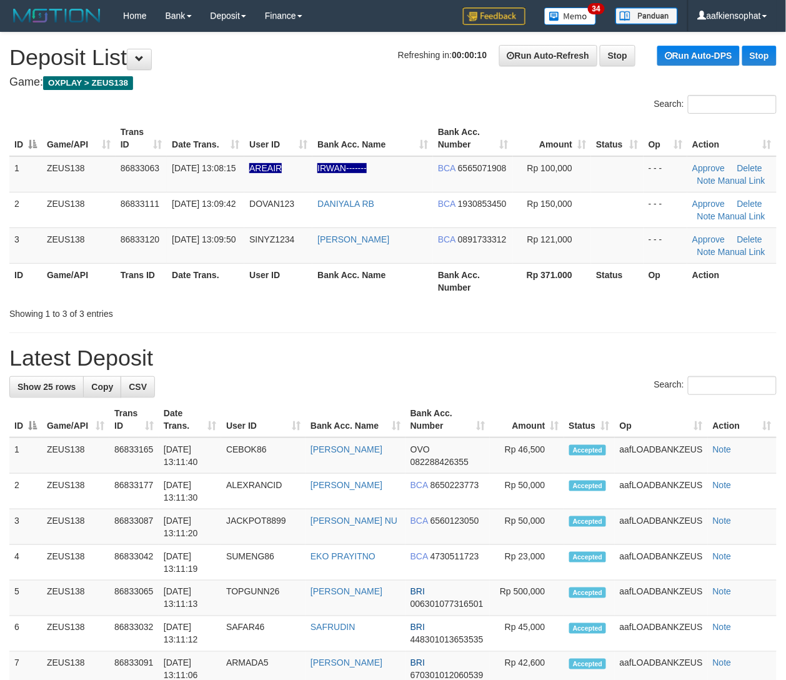
drag, startPoint x: 231, startPoint y: 280, endPoint x: 798, endPoint y: 390, distance: 578.1
click at [246, 281] on tr "ID Game/API Trans ID Date Trans. User ID Bank Acc. Name Bank Acc. Number Rp 371…" at bounding box center [393, 281] width 768 height 36
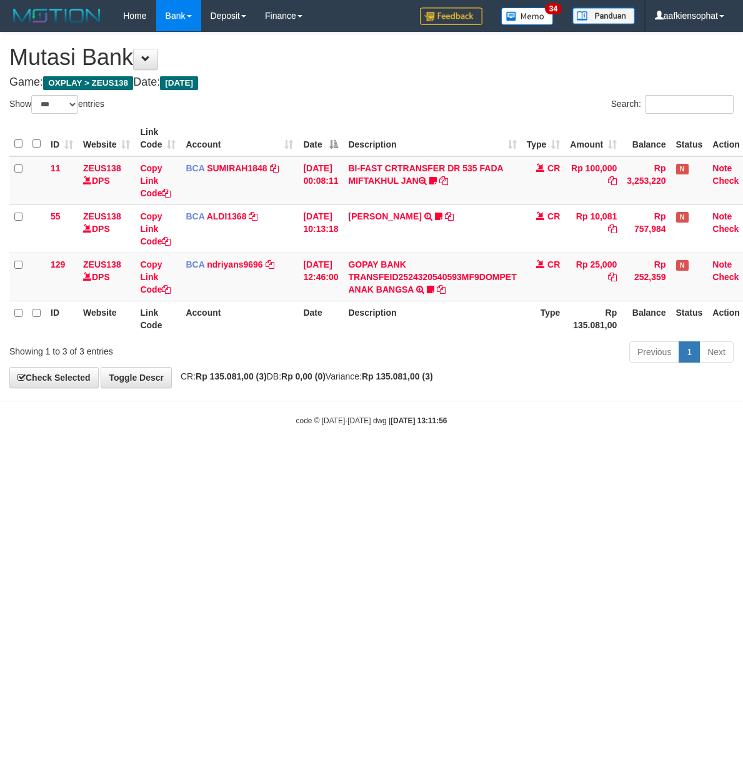
select select "***"
drag, startPoint x: 319, startPoint y: 35, endPoint x: 269, endPoint y: 106, distance: 86.5
click at [303, 56] on div "**********" at bounding box center [371, 210] width 743 height 355
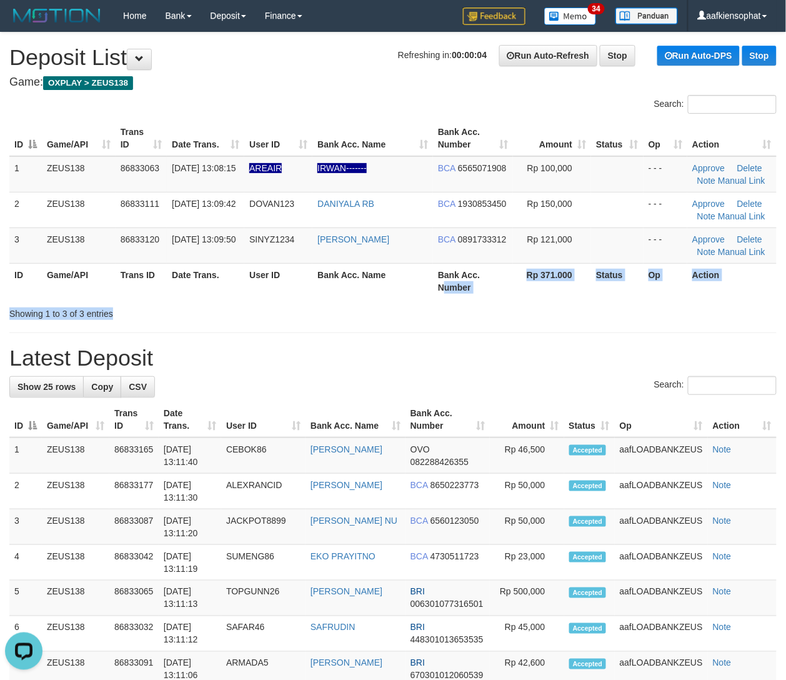
drag, startPoint x: 415, startPoint y: 303, endPoint x: 796, endPoint y: 296, distance: 380.7
click at [445, 294] on div "Search: ID Game/API Trans ID Date Trans. User ID Bank Acc. Name Bank Acc. Numbe…" at bounding box center [393, 207] width 768 height 225
drag, startPoint x: 200, startPoint y: 333, endPoint x: 794, endPoint y: 341, distance: 593.8
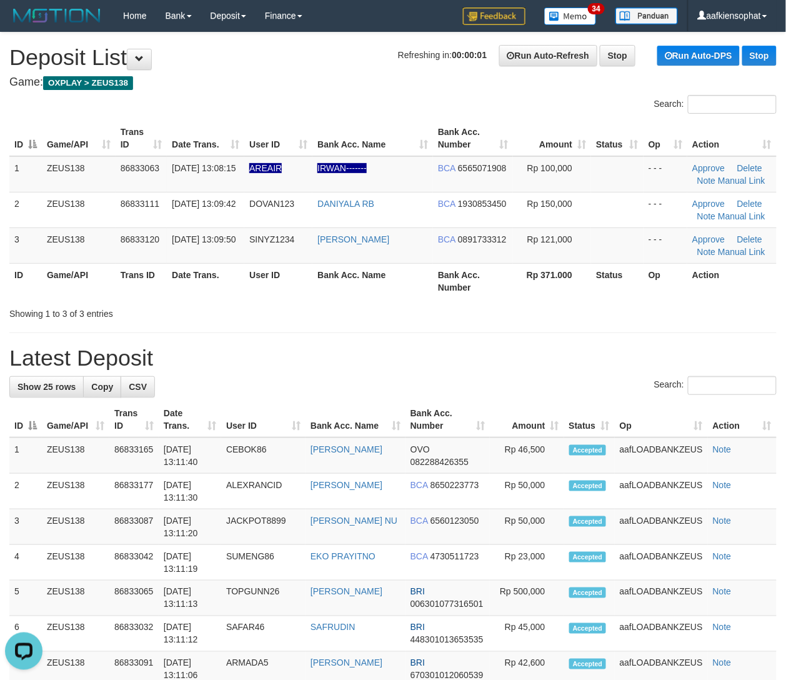
drag, startPoint x: 403, startPoint y: 323, endPoint x: 791, endPoint y: 426, distance: 401.8
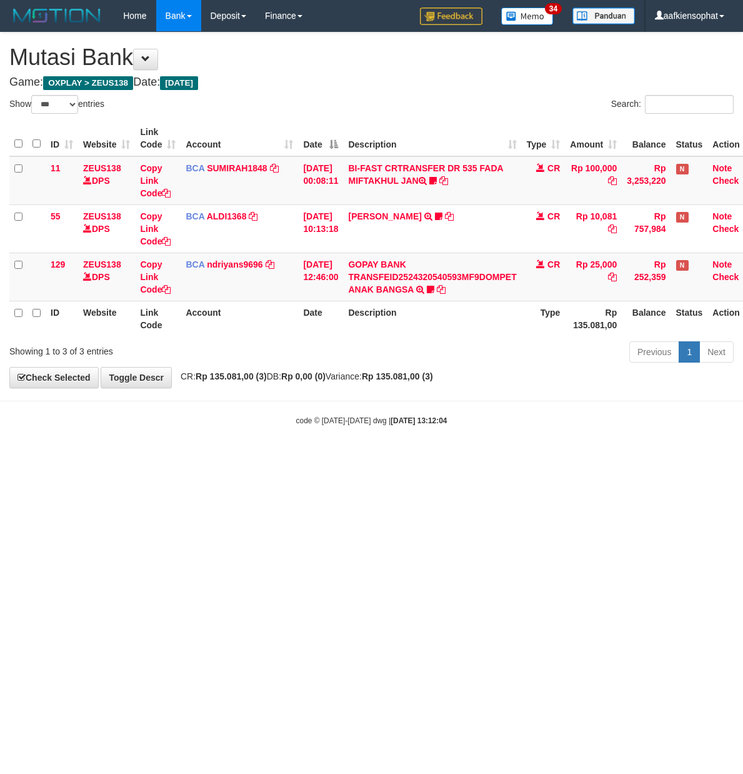
select select "***"
click at [276, 428] on body "Toggle navigation Home Bank Account List Load By Website Group [OXPLAY] ZEUS138…" at bounding box center [371, 229] width 743 height 458
click at [276, 426] on div "code © 2012-2018 dwg | 2025/08/31 13:12:04" at bounding box center [371, 420] width 743 height 13
drag, startPoint x: 295, startPoint y: 389, endPoint x: 4, endPoint y: 418, distance: 292.7
click at [238, 391] on body "Toggle navigation Home Bank Account List Load By Website Group [OXPLAY] ZEUS138…" at bounding box center [371, 229] width 743 height 458
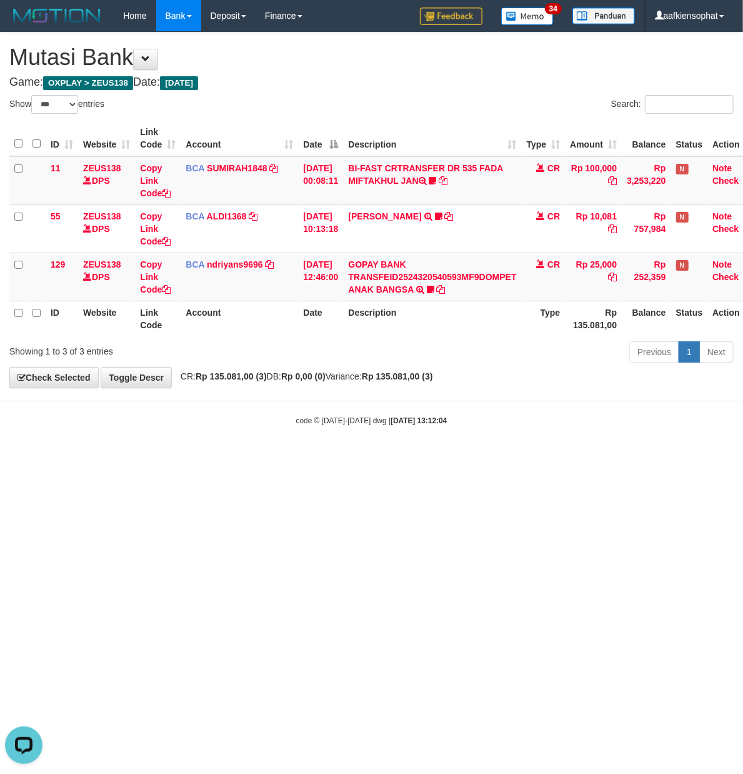
drag, startPoint x: 553, startPoint y: 556, endPoint x: 0, endPoint y: 658, distance: 562.4
click at [435, 458] on html "Toggle navigation Home Bank Account List Load By Website Group [OXPLAY] ZEUS138…" at bounding box center [371, 229] width 743 height 458
select select "***"
drag, startPoint x: 331, startPoint y: 66, endPoint x: 1, endPoint y: 241, distance: 373.3
click at [326, 76] on div "**********" at bounding box center [371, 210] width 743 height 355
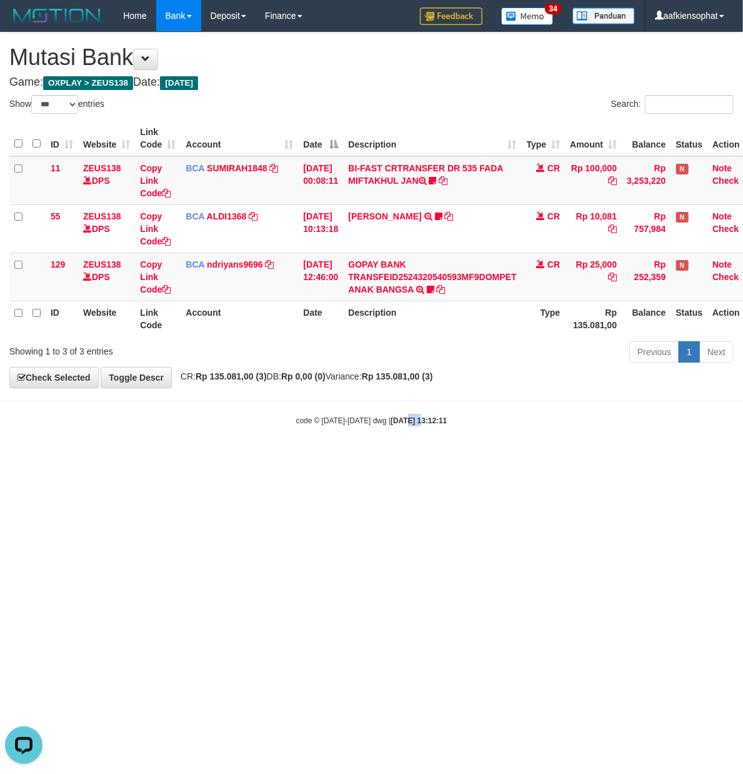
drag, startPoint x: 408, startPoint y: 434, endPoint x: 91, endPoint y: 416, distance: 316.8
click at [388, 435] on body "Toggle navigation Home Bank Account List Load By Website Group [OXPLAY] ZEUS138…" at bounding box center [371, 229] width 743 height 458
drag, startPoint x: 306, startPoint y: 419, endPoint x: 223, endPoint y: 428, distance: 83.7
click at [296, 423] on body "Toggle navigation Home Bank Account List Load By Website Group [OXPLAY] ZEUS138…" at bounding box center [371, 229] width 743 height 458
drag, startPoint x: 266, startPoint y: 456, endPoint x: 251, endPoint y: 461, distance: 15.8
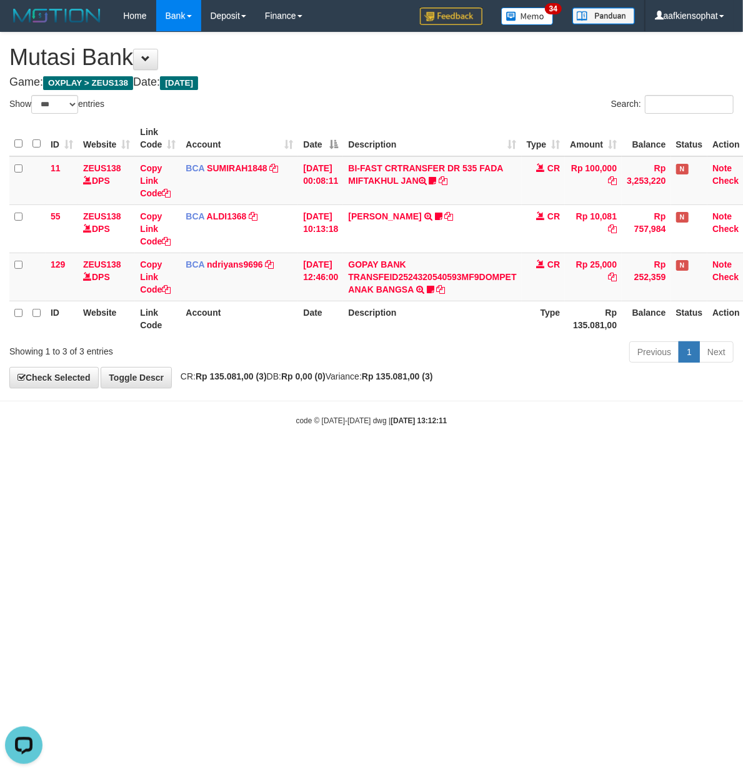
click at [269, 458] on html "Toggle navigation Home Bank Account List Load By Website Group [OXPLAY] ZEUS138…" at bounding box center [371, 229] width 743 height 458
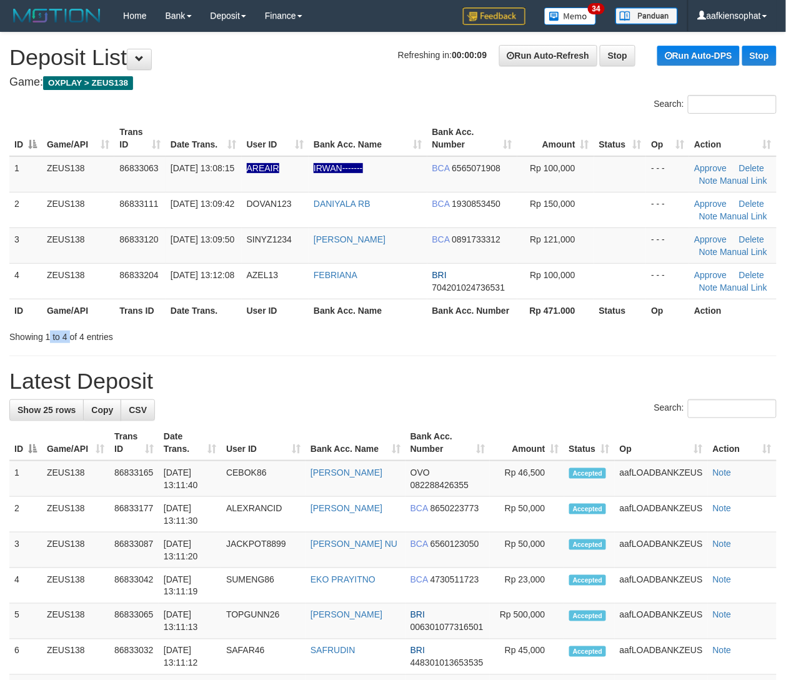
drag, startPoint x: 70, startPoint y: 343, endPoint x: 254, endPoint y: 341, distance: 183.8
click at [196, 343] on div "Showing 1 to 4 of 4 entries" at bounding box center [163, 335] width 309 height 18
drag, startPoint x: 239, startPoint y: 375, endPoint x: 791, endPoint y: 374, distance: 552.5
click at [308, 380] on h1 "Latest Deposit" at bounding box center [393, 381] width 768 height 25
drag, startPoint x: 506, startPoint y: 391, endPoint x: 796, endPoint y: 379, distance: 289.7
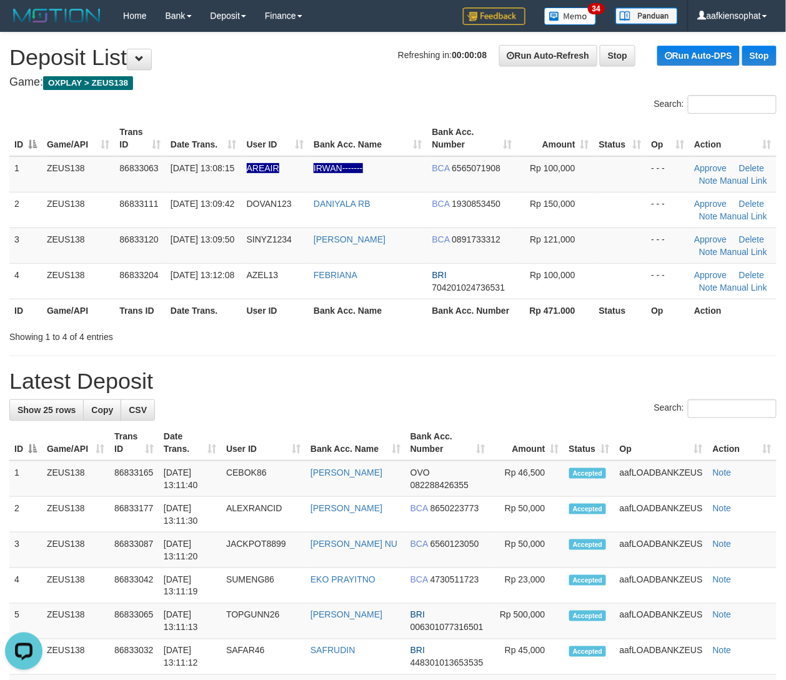
click at [511, 391] on h1 "Latest Deposit" at bounding box center [393, 381] width 768 height 25
drag, startPoint x: 321, startPoint y: 353, endPoint x: 521, endPoint y: 336, distance: 200.0
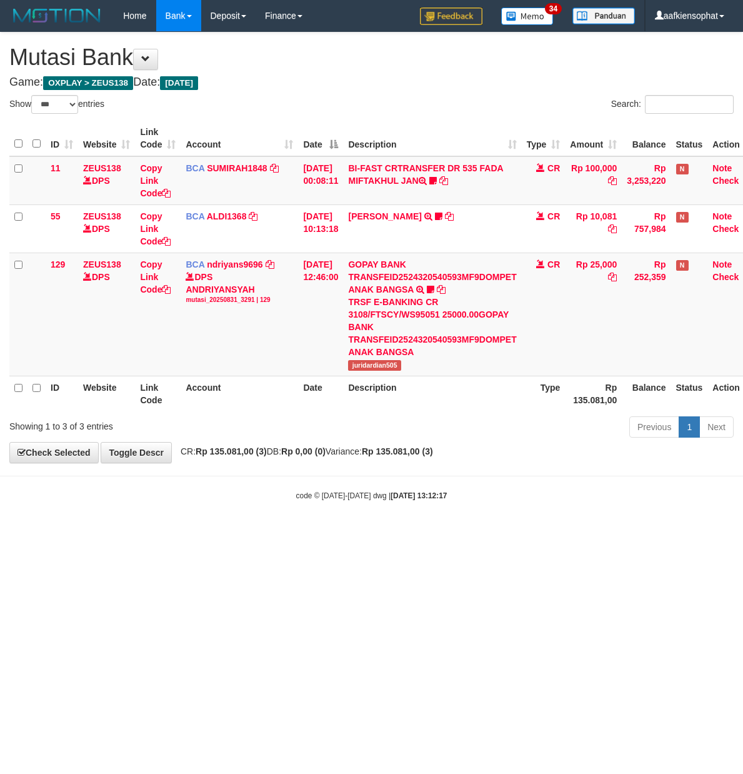
select select "***"
drag, startPoint x: 255, startPoint y: 348, endPoint x: 226, endPoint y: 351, distance: 29.0
click at [255, 348] on td "BCA ndriyans9696 DPS ANDRIYANSYAH mutasi_20250831_3291 | 129 mutasi_20250831_32…" at bounding box center [240, 314] width 118 height 123
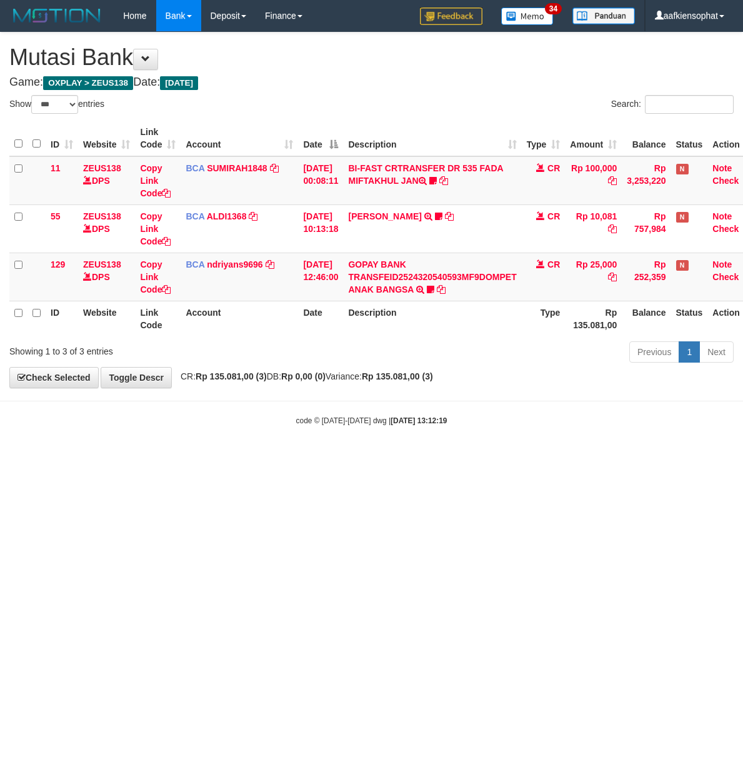
select select "***"
click at [234, 259] on link "ndriyans9696" at bounding box center [235, 264] width 56 height 10
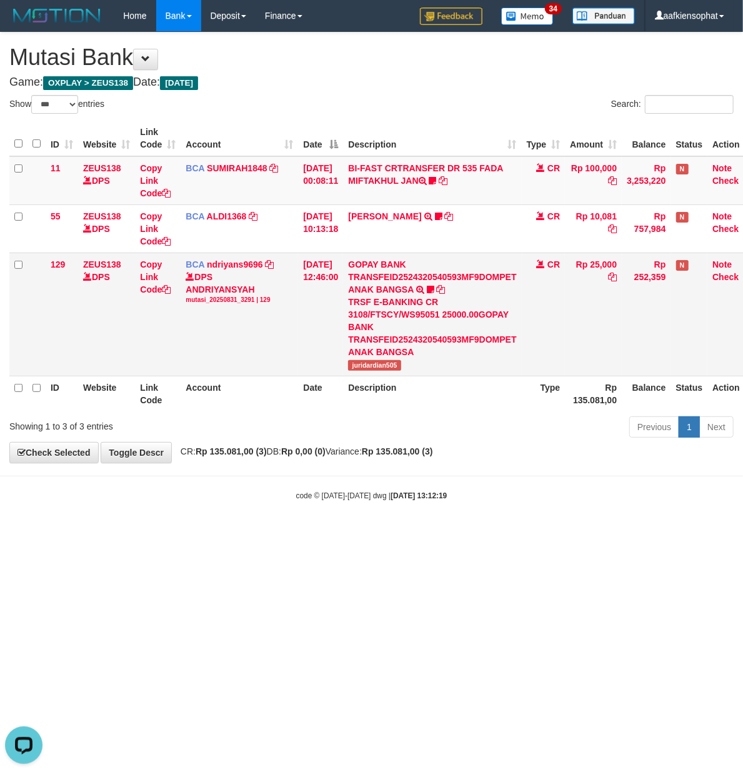
click at [398, 373] on td "GOPAY BANK TRANSFEID2524320540593MF9DOMPET ANAK BANGSA TRSF E-BANKING CR 3108/F…" at bounding box center [432, 314] width 178 height 123
copy span "juridardian505"
click at [273, 533] on html "Toggle navigation Home Bank Account List Load By Website Group [OXPLAY] ZEUS138…" at bounding box center [371, 266] width 743 height 533
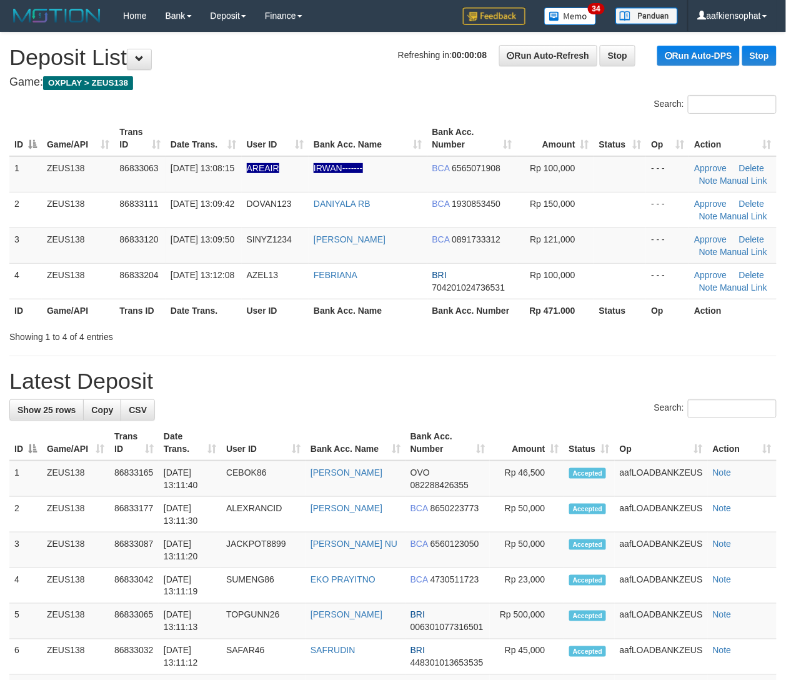
drag, startPoint x: 458, startPoint y: 394, endPoint x: 793, endPoint y: 378, distance: 335.4
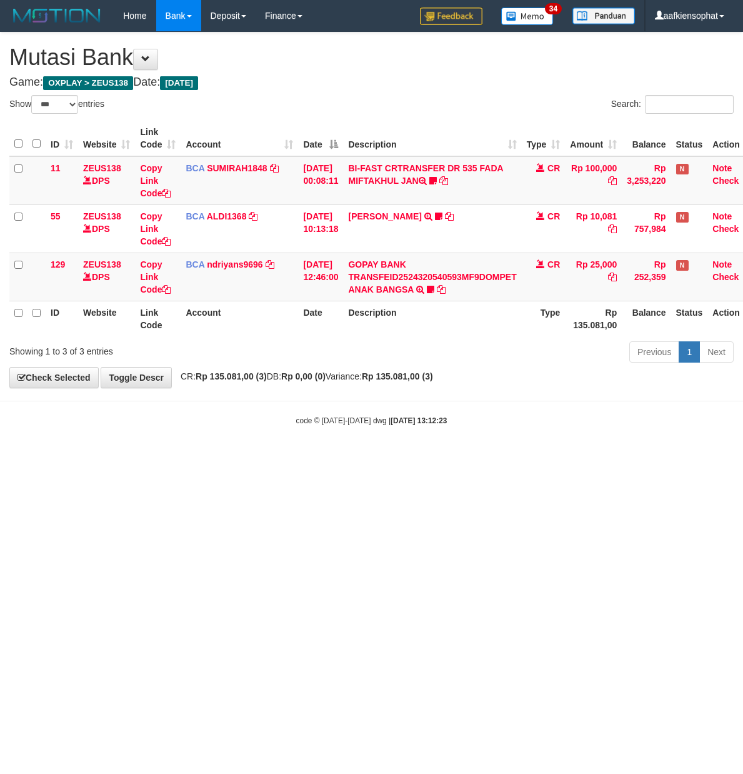
select select "***"
